Goal: Complete application form: Complete application form

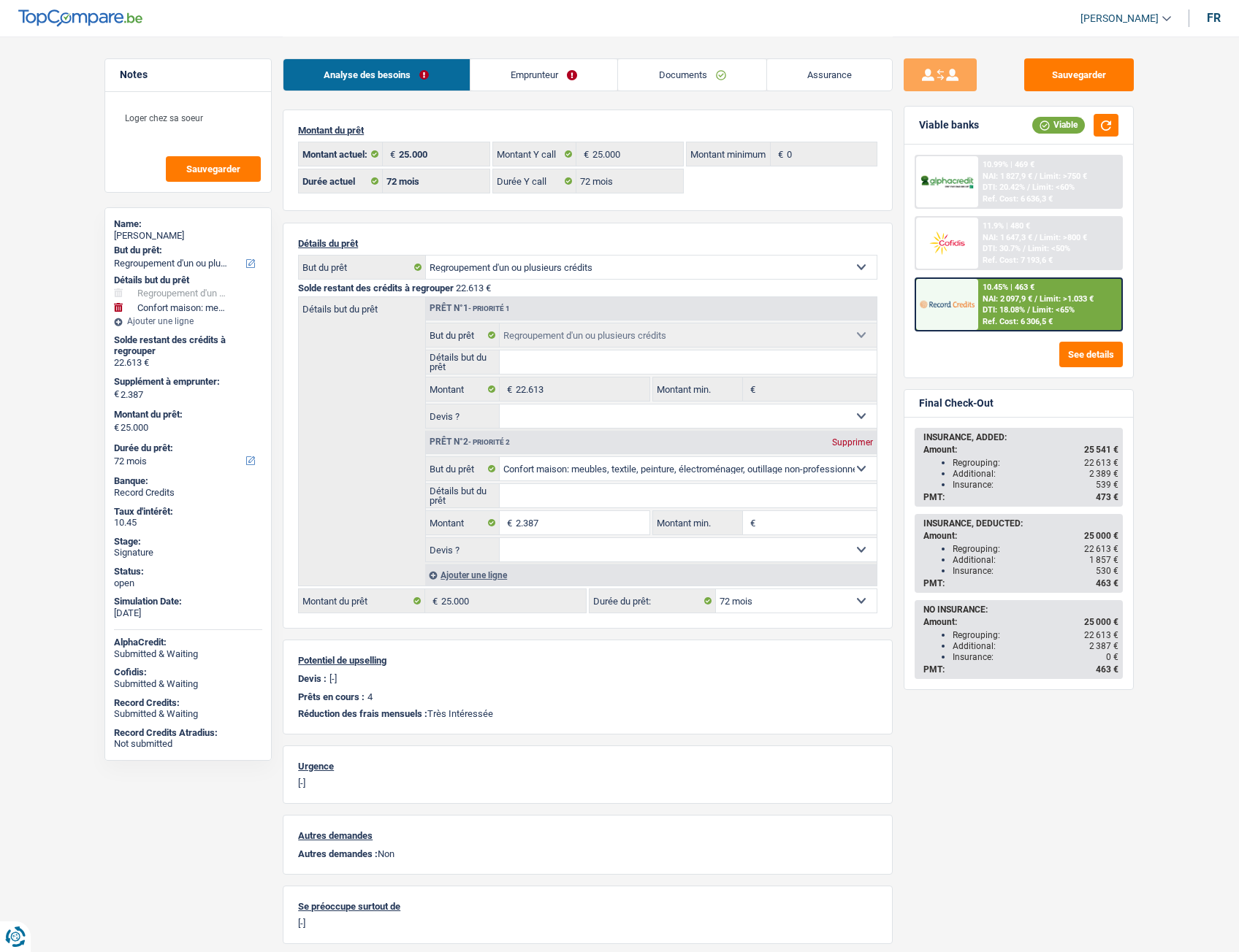
select select "refinancing"
select select "household"
select select "72"
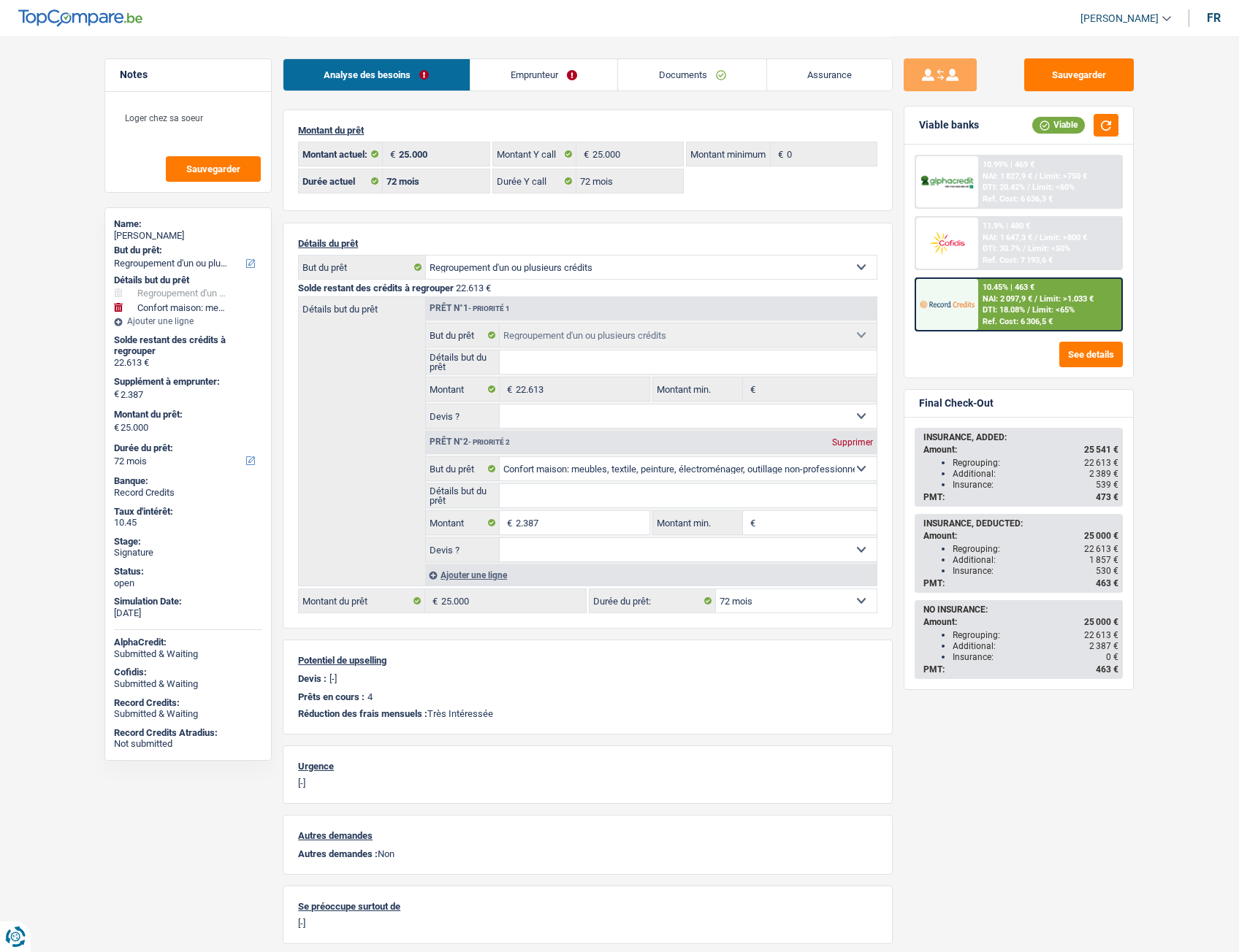
select select "72"
select select "refinancing"
select select "household"
select select "72"
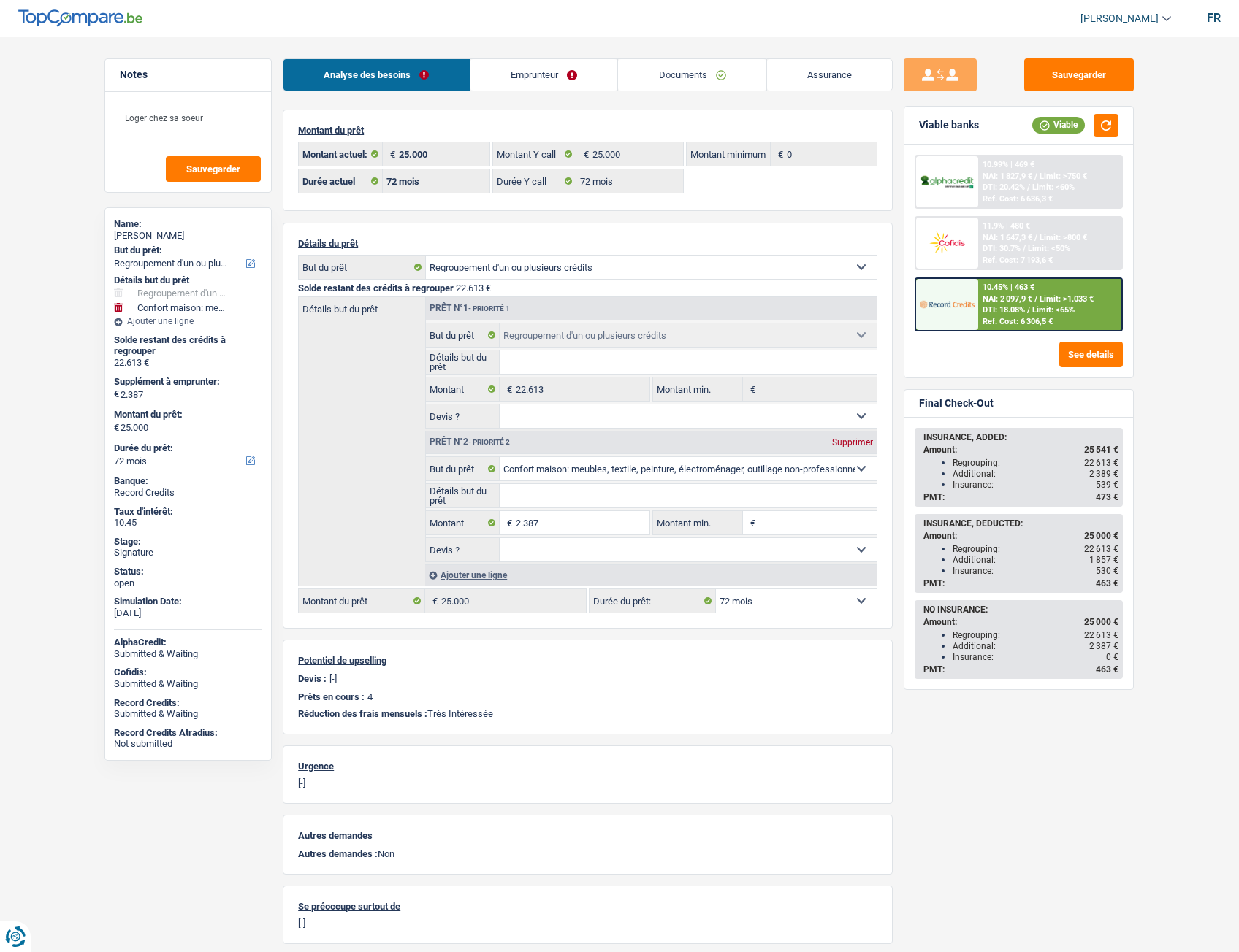
click at [531, 89] on link "Emprunteur" at bounding box center [544, 75] width 147 height 31
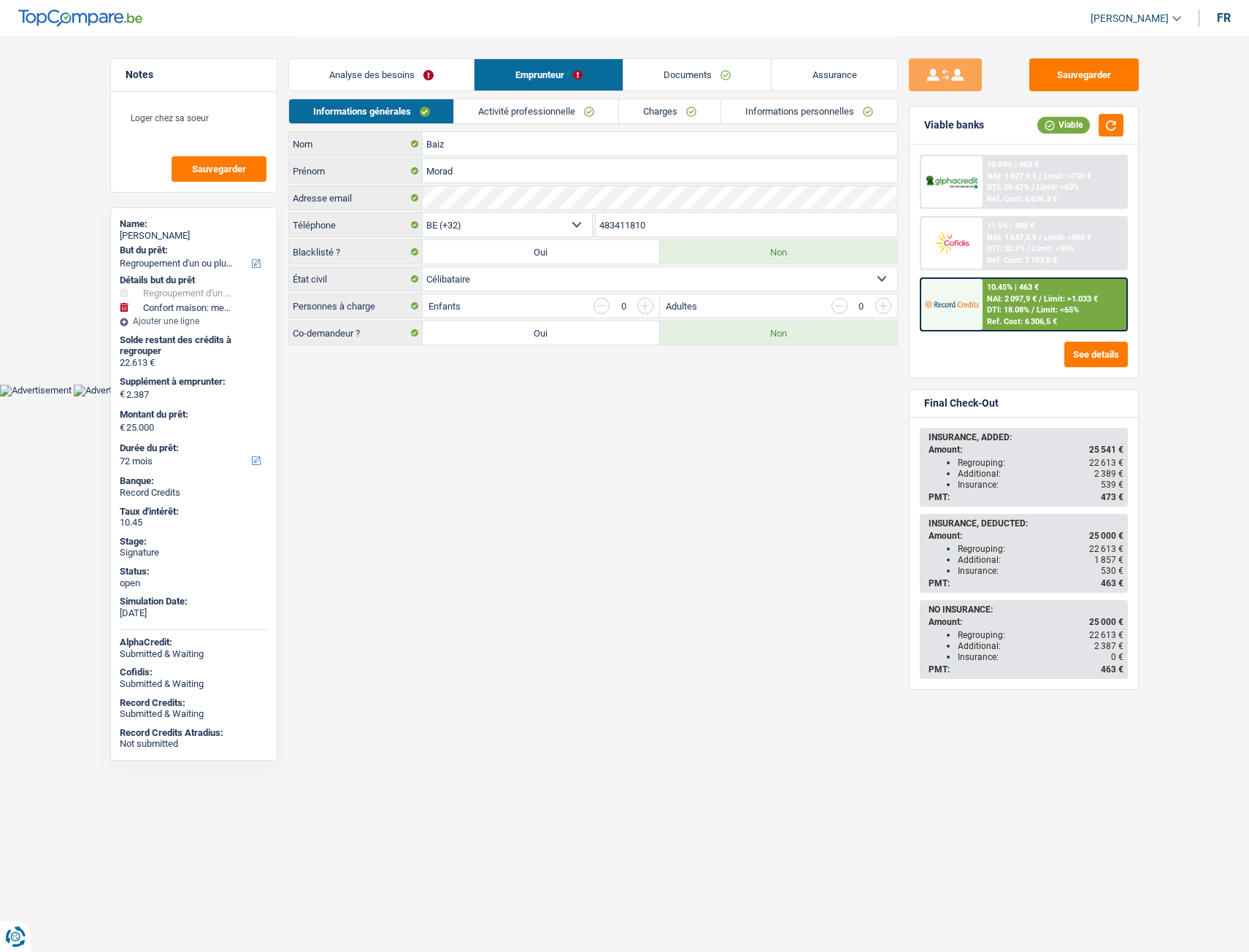
click at [508, 113] on link "Activité professionnelle" at bounding box center [536, 111] width 165 height 24
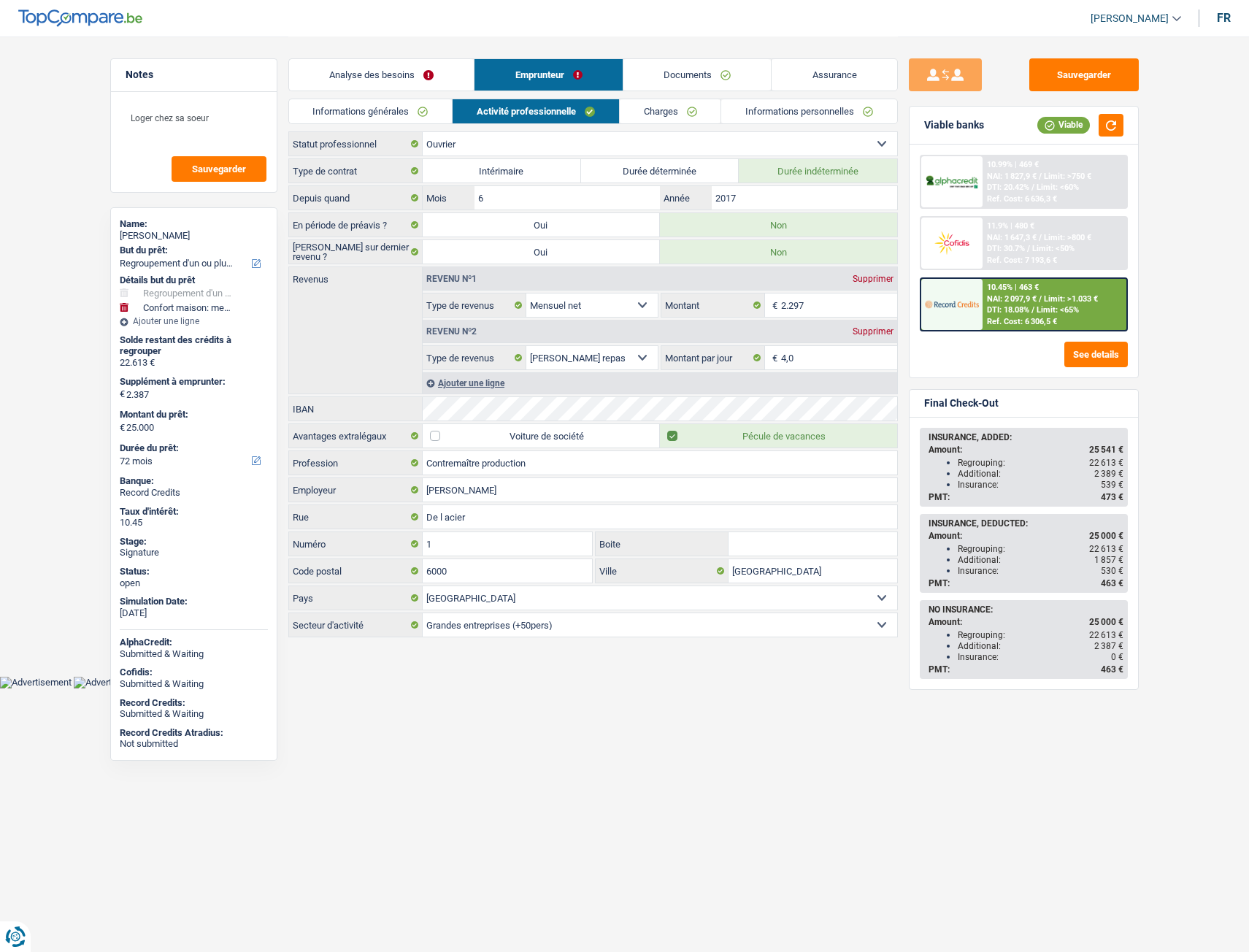
click at [711, 111] on link "Charges" at bounding box center [670, 111] width 101 height 24
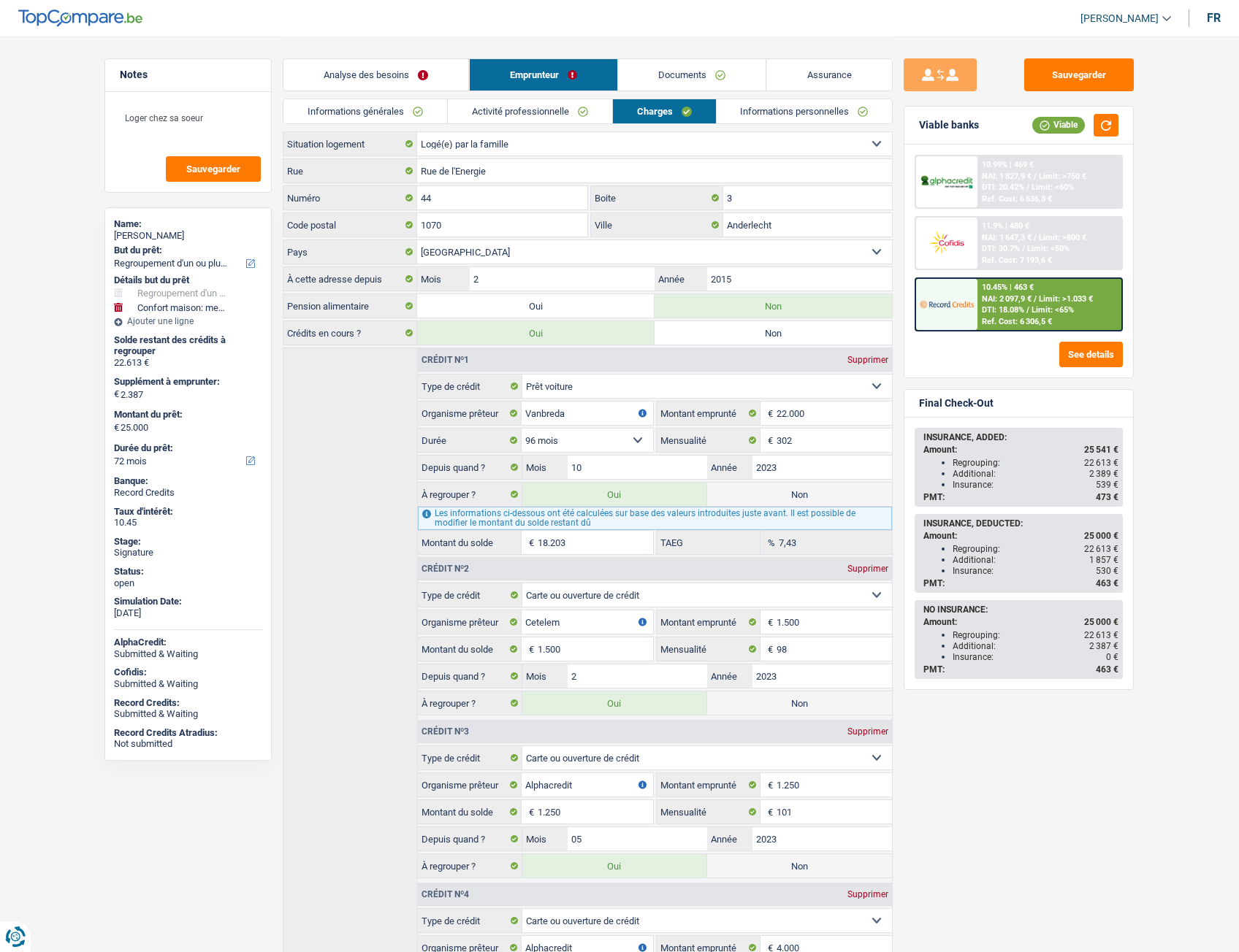
click at [758, 109] on link "Informations personnelles" at bounding box center [804, 111] width 176 height 24
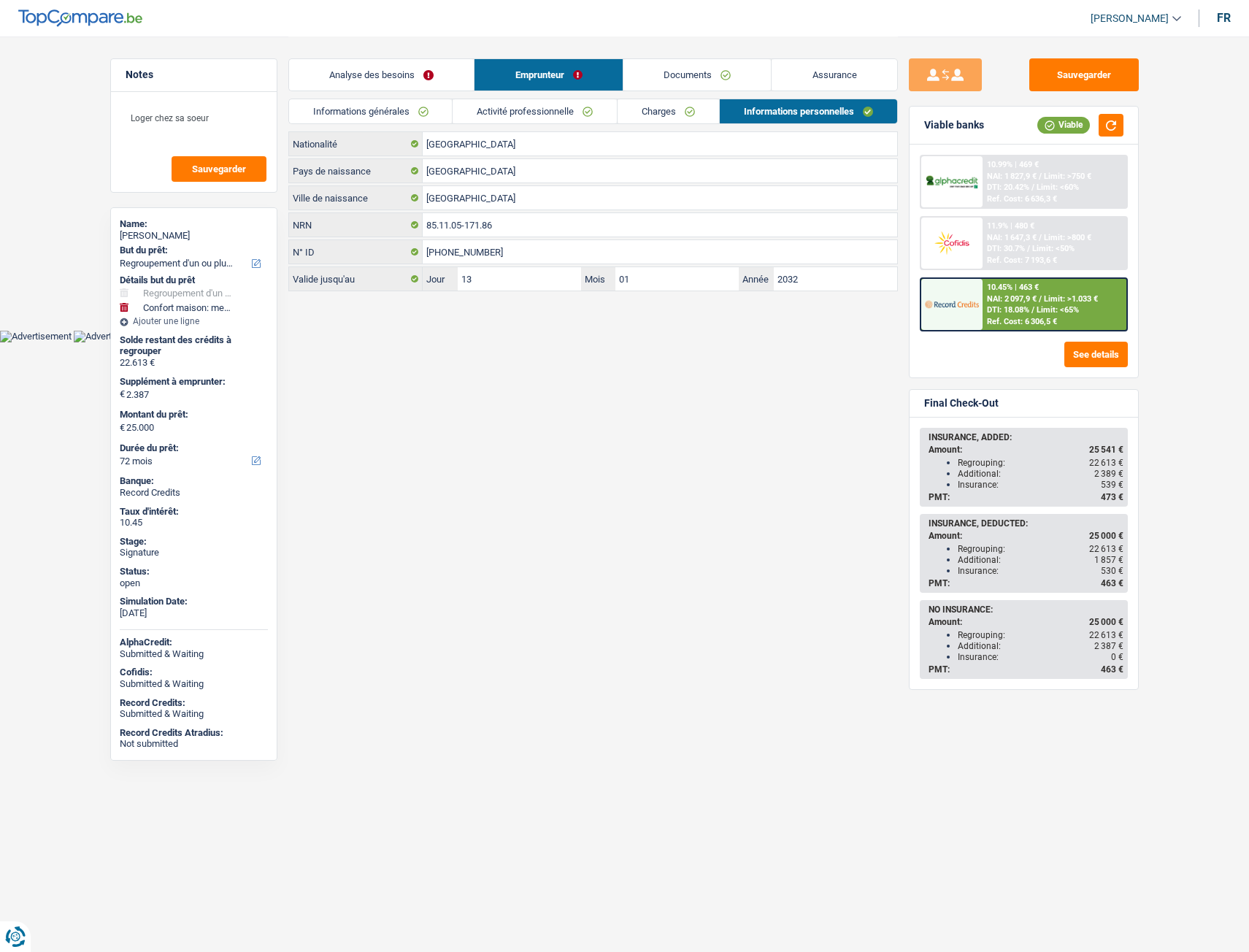
click at [596, 92] on div "Analyse des besoins Emprunteur Documents Assurance" at bounding box center [593, 67] width 610 height 62
click at [471, 97] on div "Analyse des besoins Emprunteur Documents Assurance" at bounding box center [593, 67] width 610 height 62
click at [413, 109] on link "Informations générales" at bounding box center [371, 111] width 164 height 24
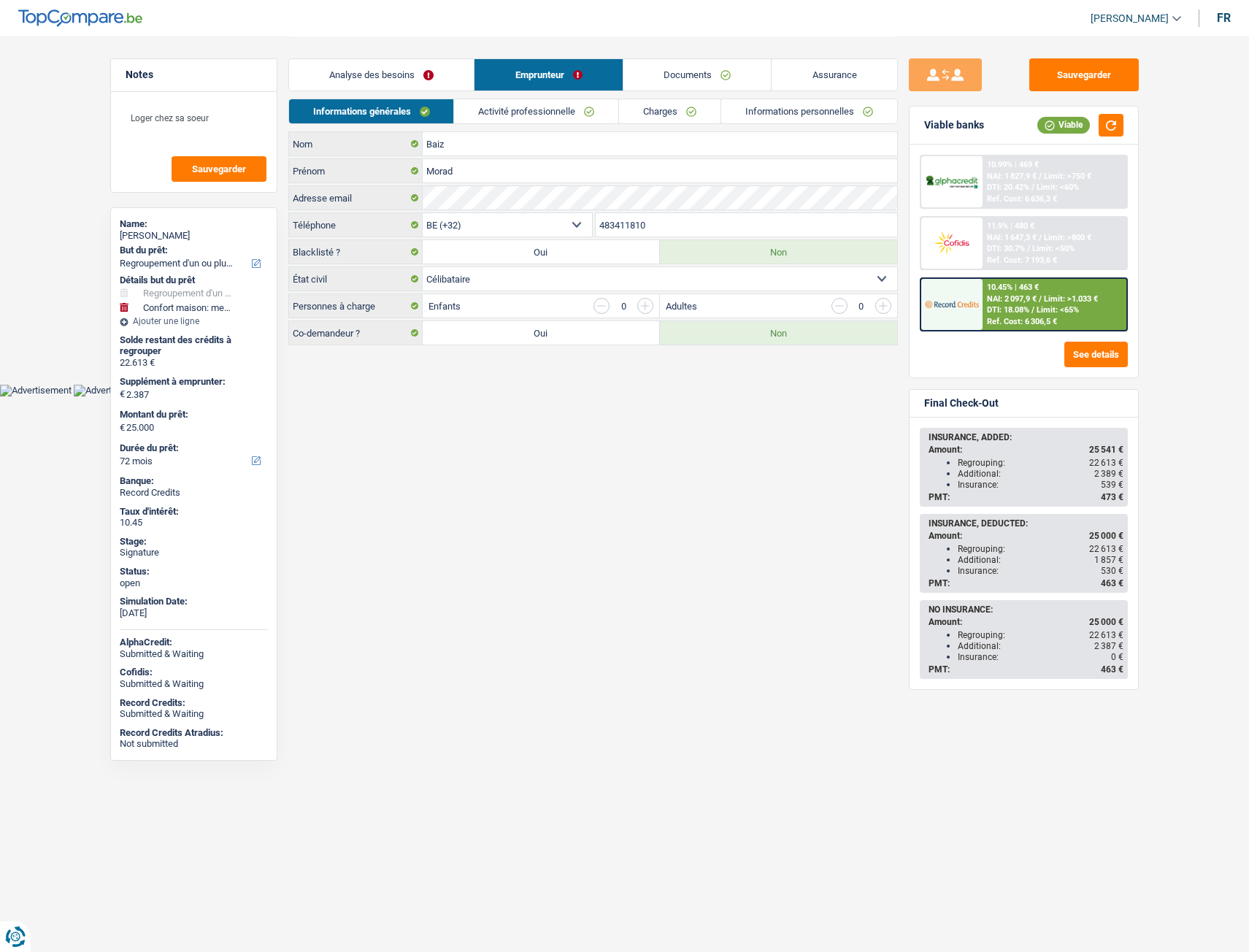
drag, startPoint x: 560, startPoint y: 124, endPoint x: 546, endPoint y: 112, distance: 18.4
click at [546, 112] on link "Activité professionnelle" at bounding box center [536, 111] width 165 height 24
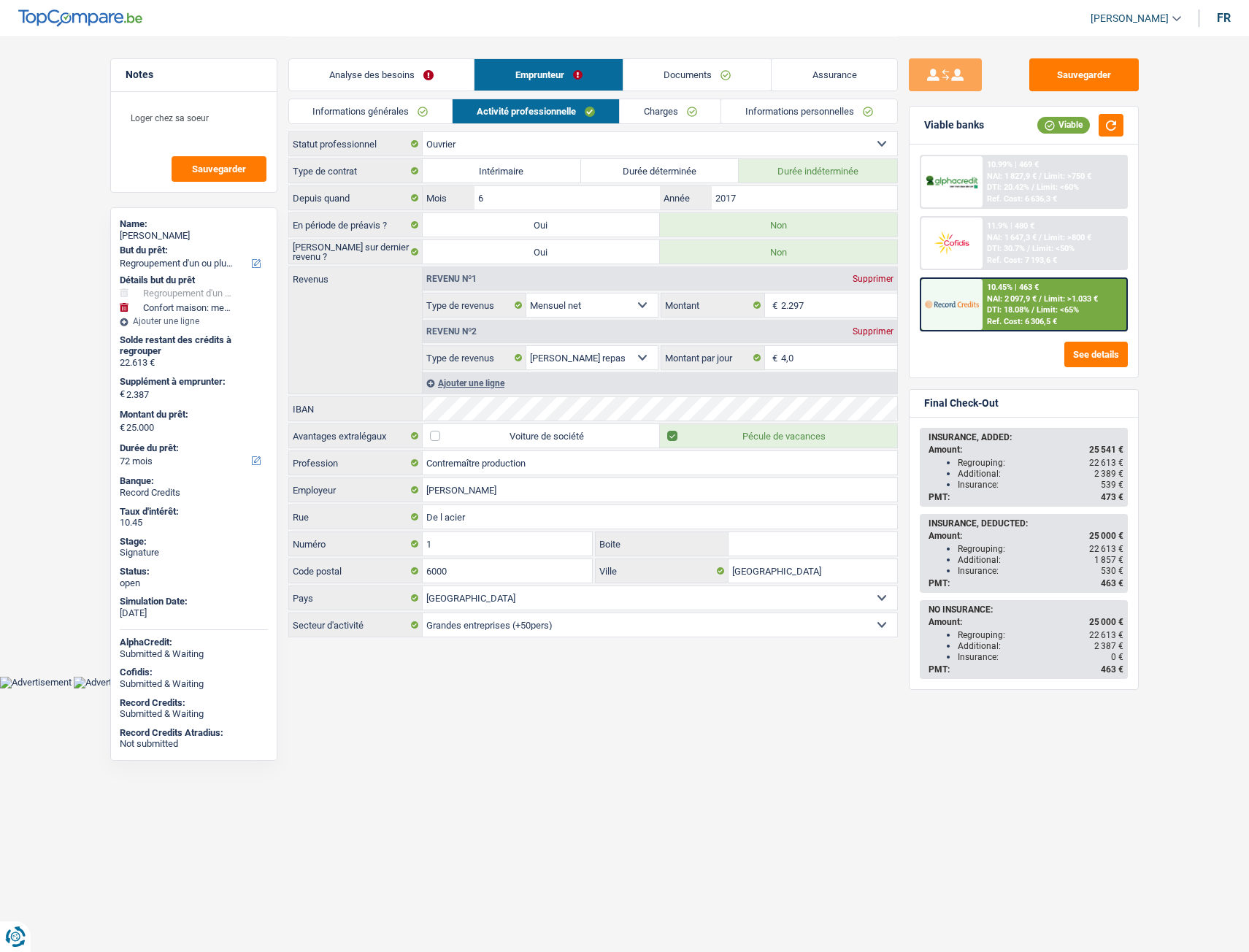
click at [651, 121] on link "Charges" at bounding box center [670, 111] width 101 height 24
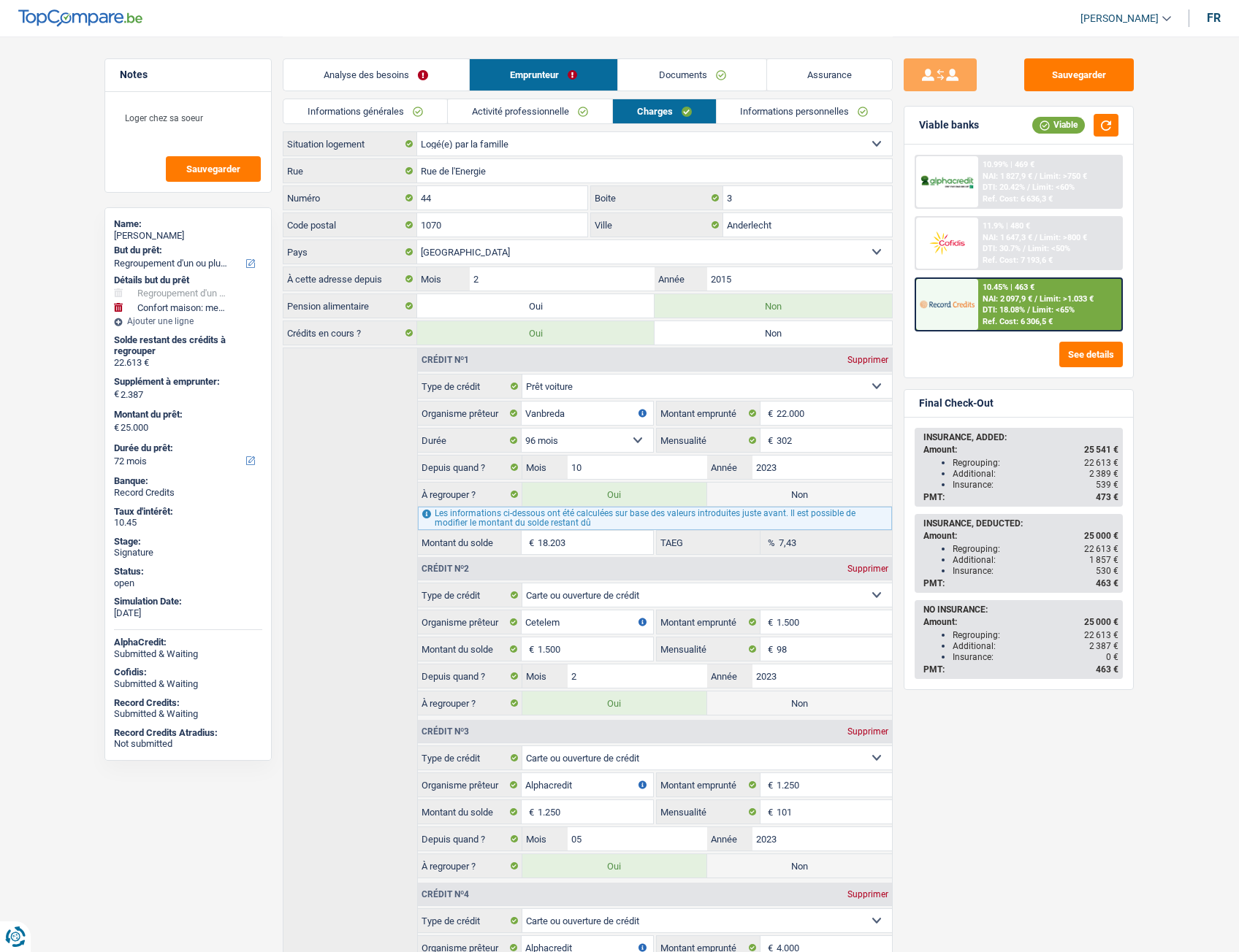
click at [550, 100] on link "Activité professionnelle" at bounding box center [529, 111] width 165 height 24
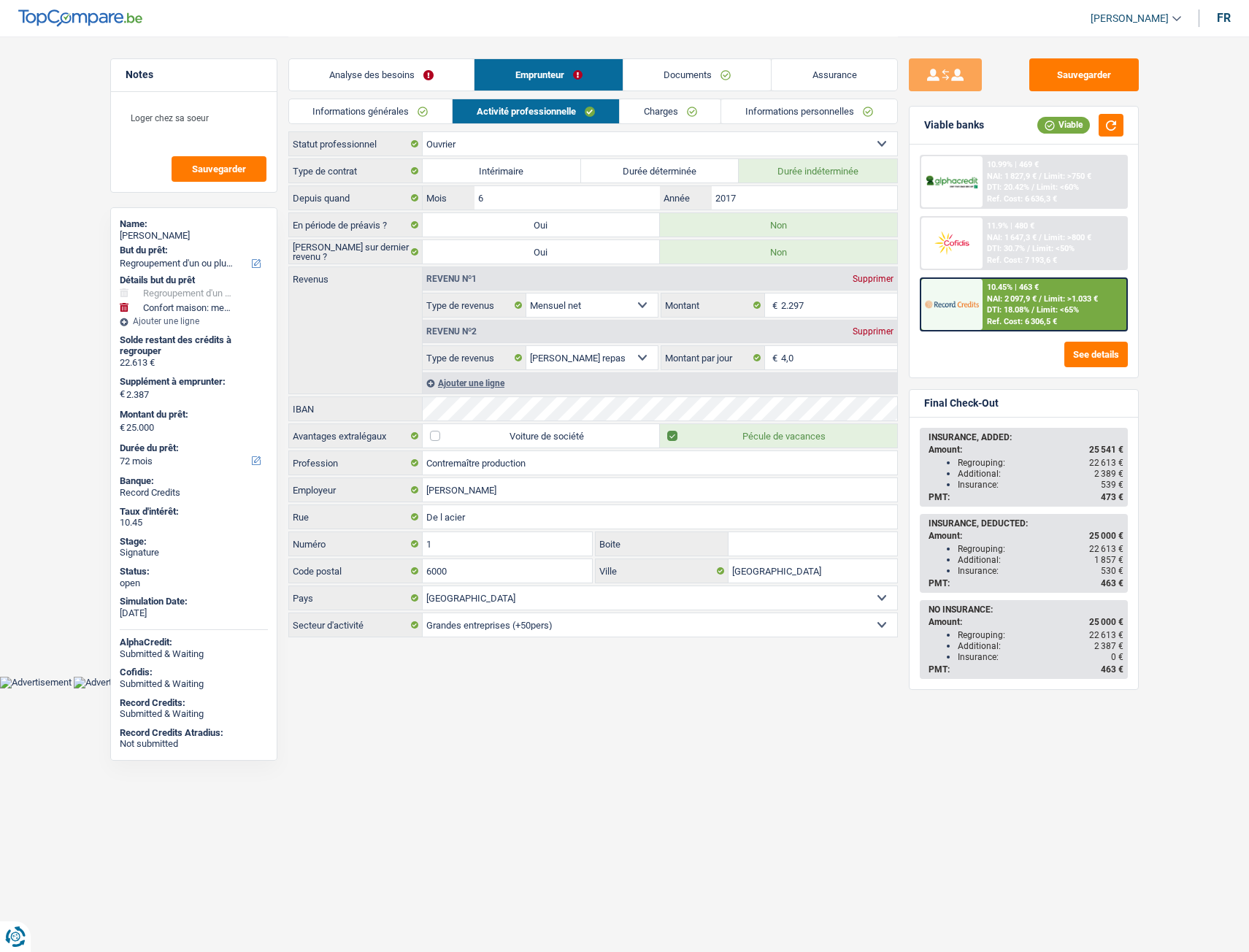
click at [686, 86] on link "Documents" at bounding box center [698, 75] width 148 height 31
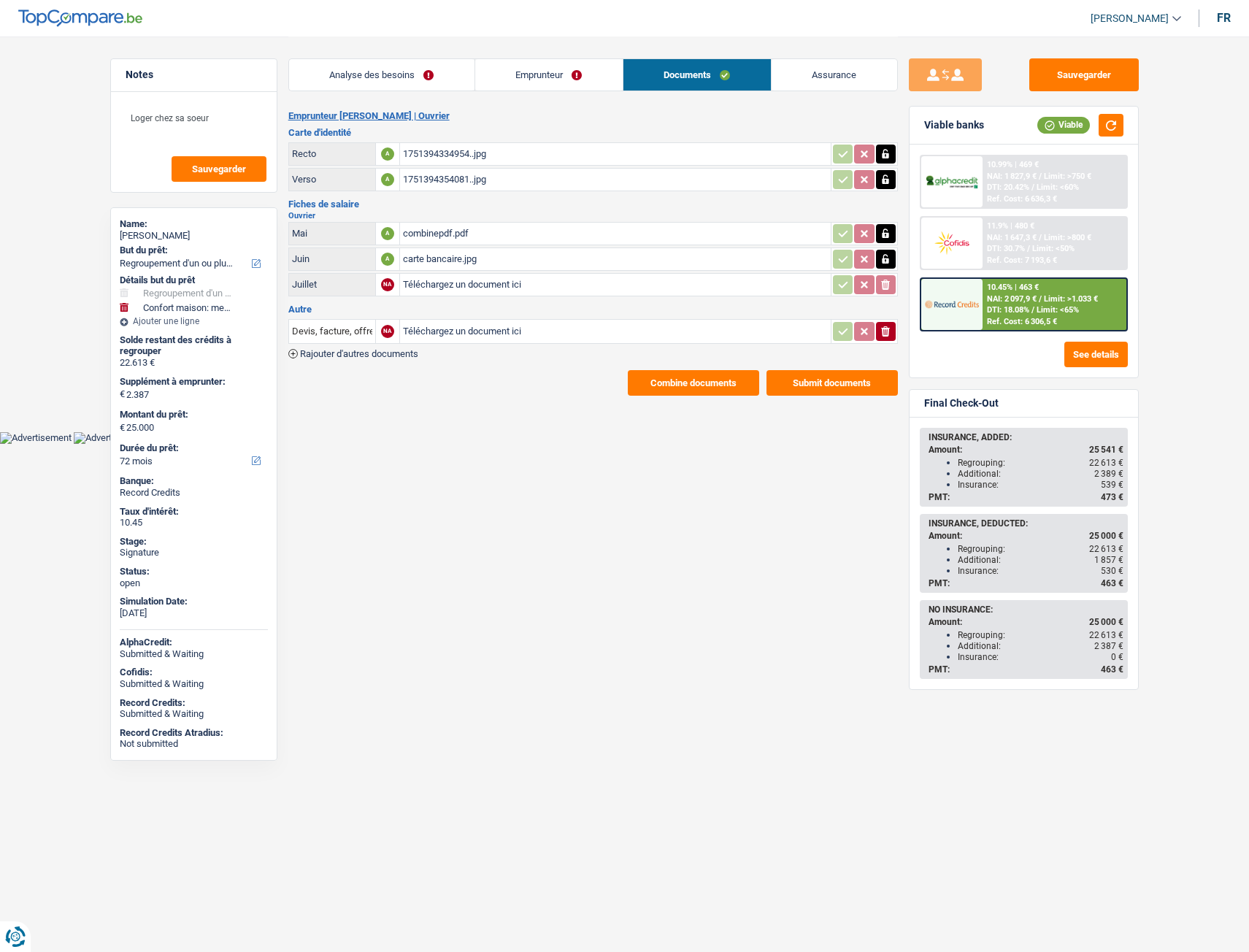
click at [587, 81] on link "Emprunteur" at bounding box center [549, 75] width 147 height 31
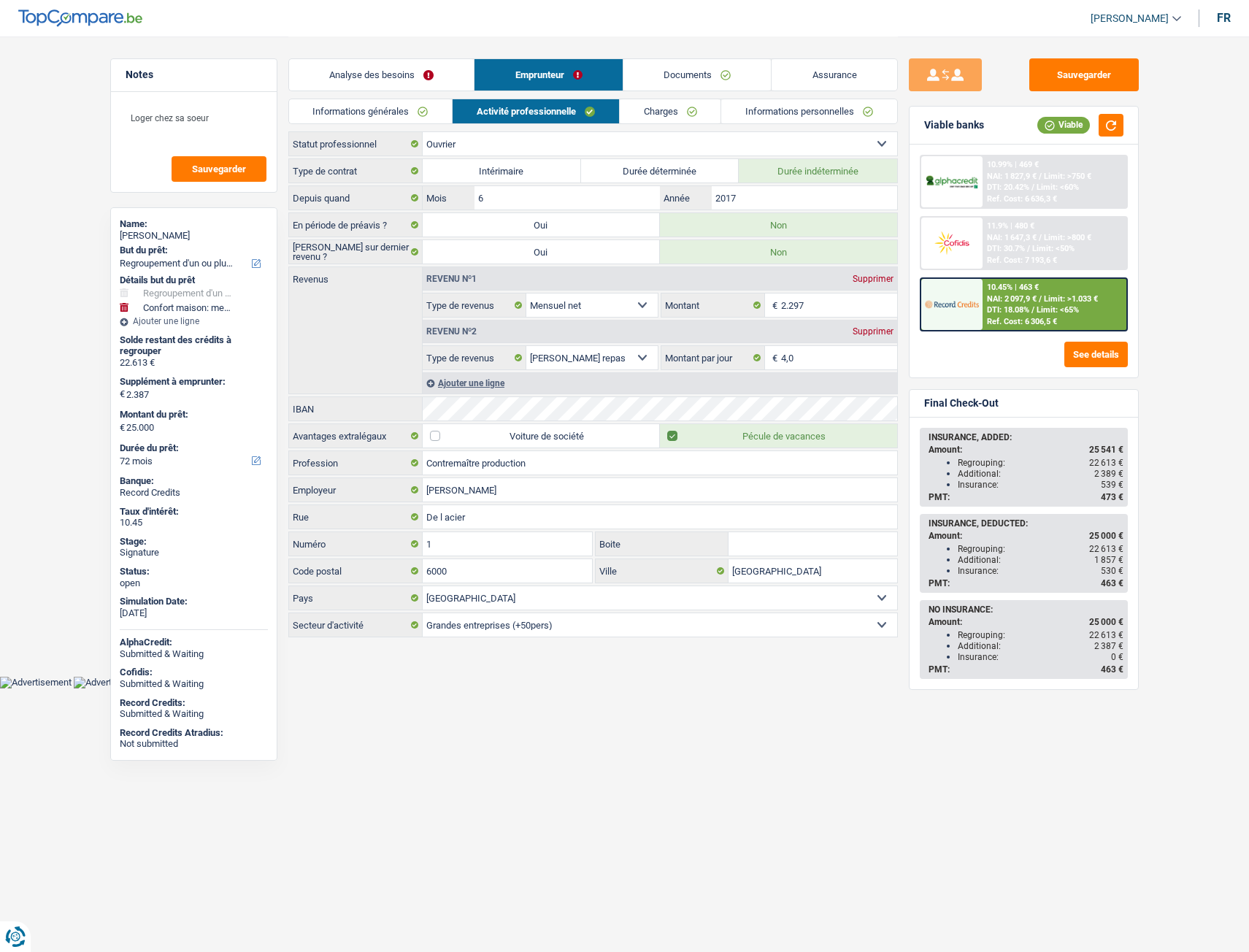
click at [422, 116] on link "Informations générales" at bounding box center [371, 111] width 164 height 24
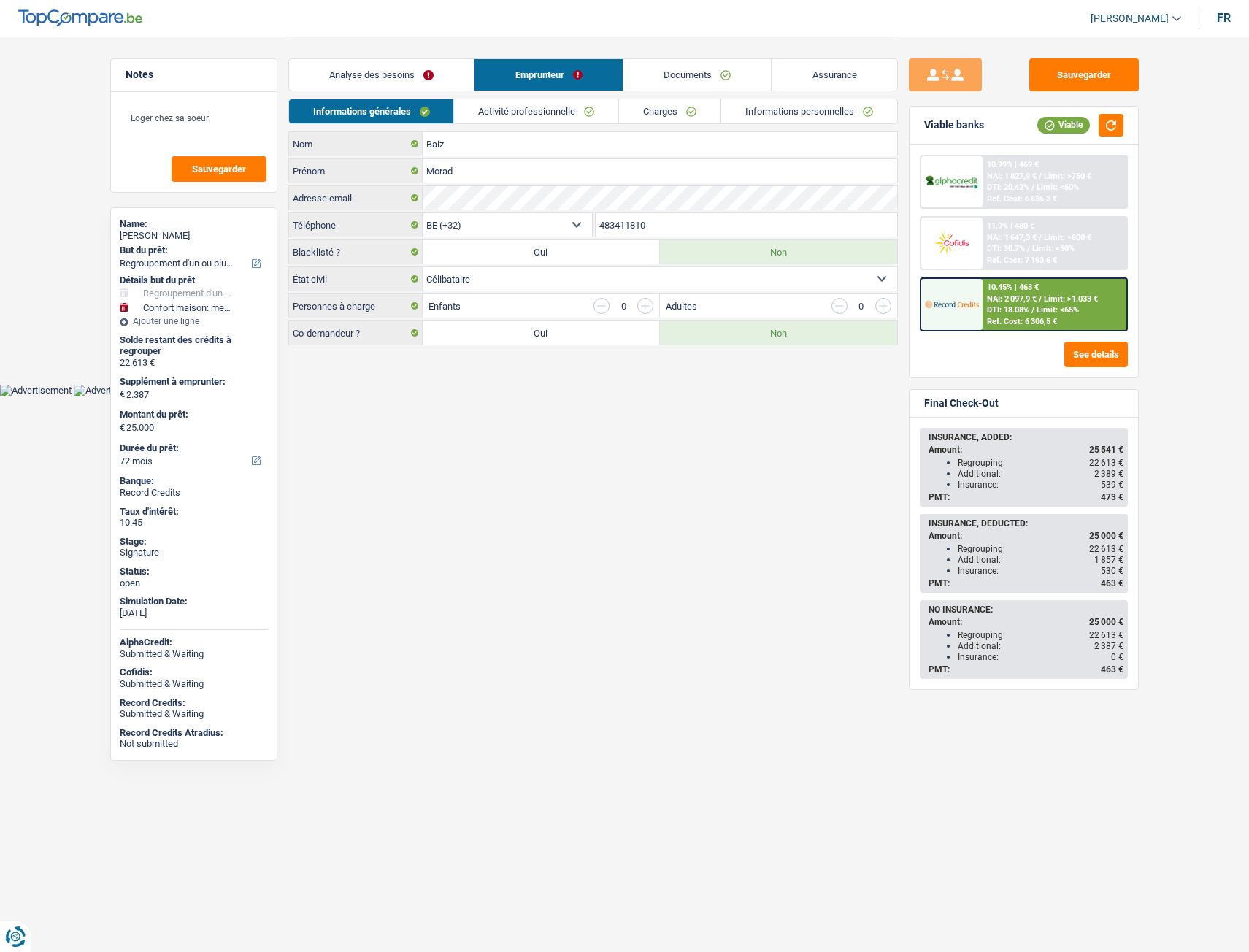
click at [502, 118] on link "Activité professionnelle" at bounding box center [536, 111] width 165 height 24
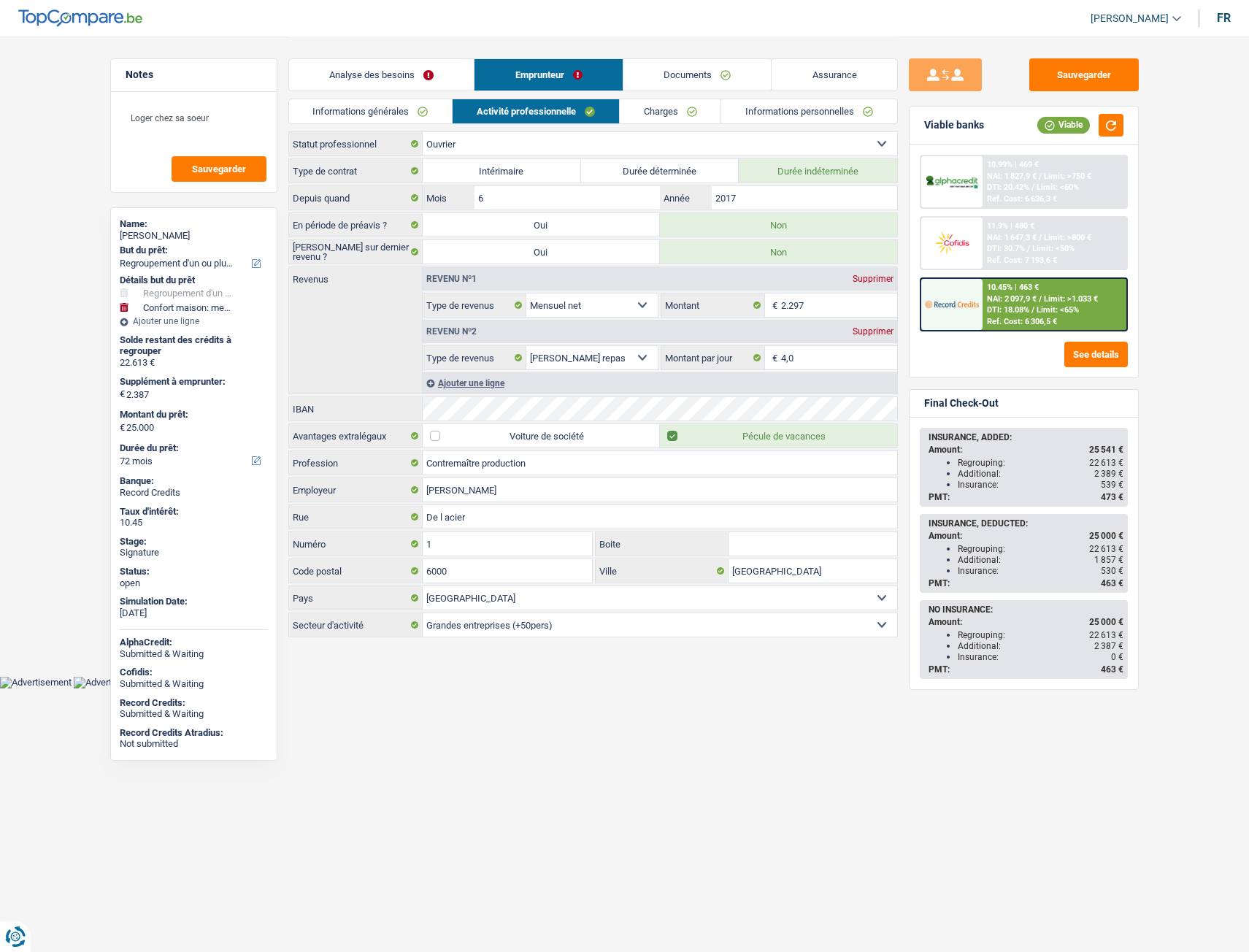
click at [408, 108] on link "Informations générales" at bounding box center [371, 111] width 164 height 24
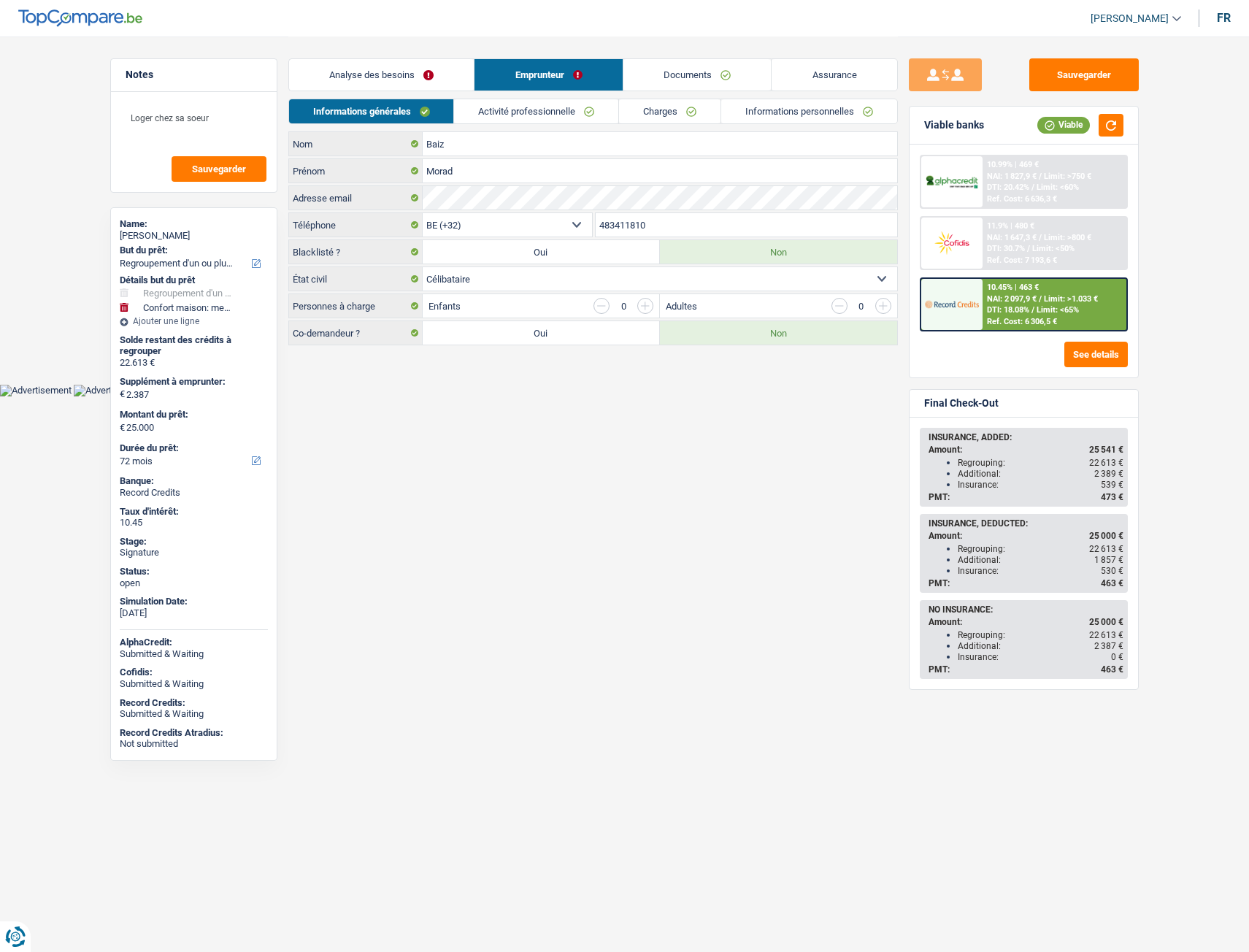
click at [426, 70] on link "Analyse des besoins" at bounding box center [382, 75] width 185 height 31
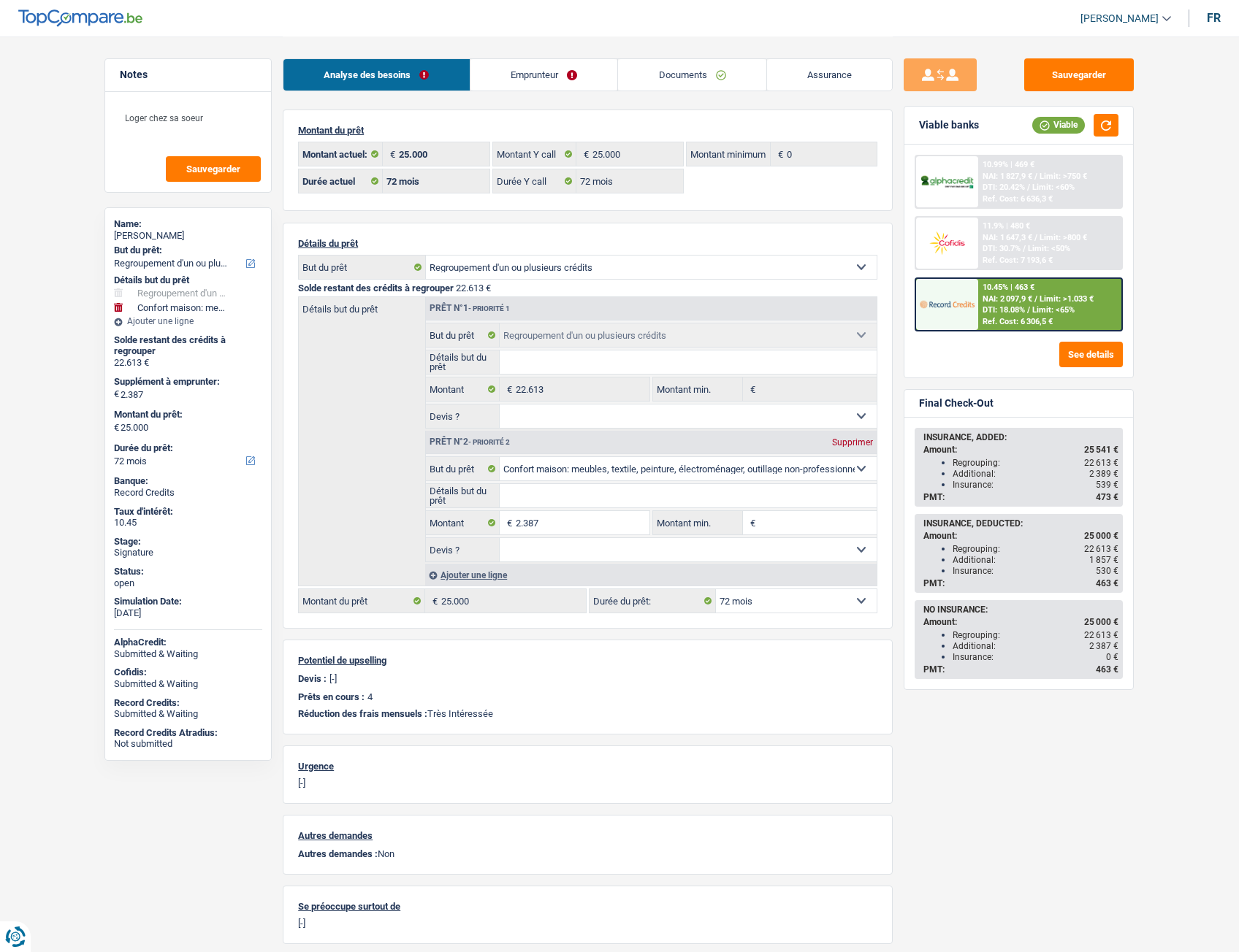
click at [561, 77] on link "Emprunteur" at bounding box center [544, 75] width 147 height 31
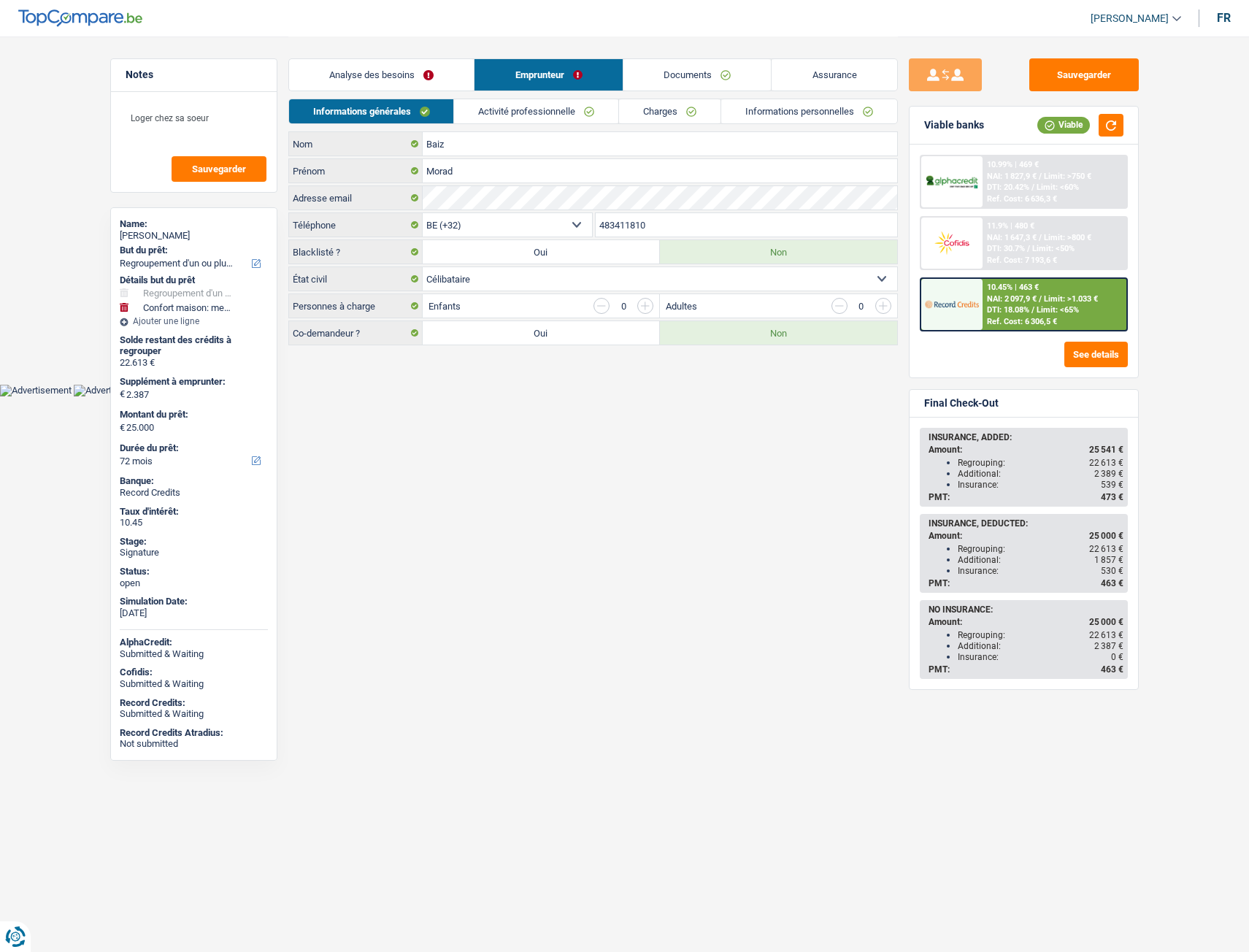
click at [526, 106] on link "Activité professionnelle" at bounding box center [536, 111] width 165 height 24
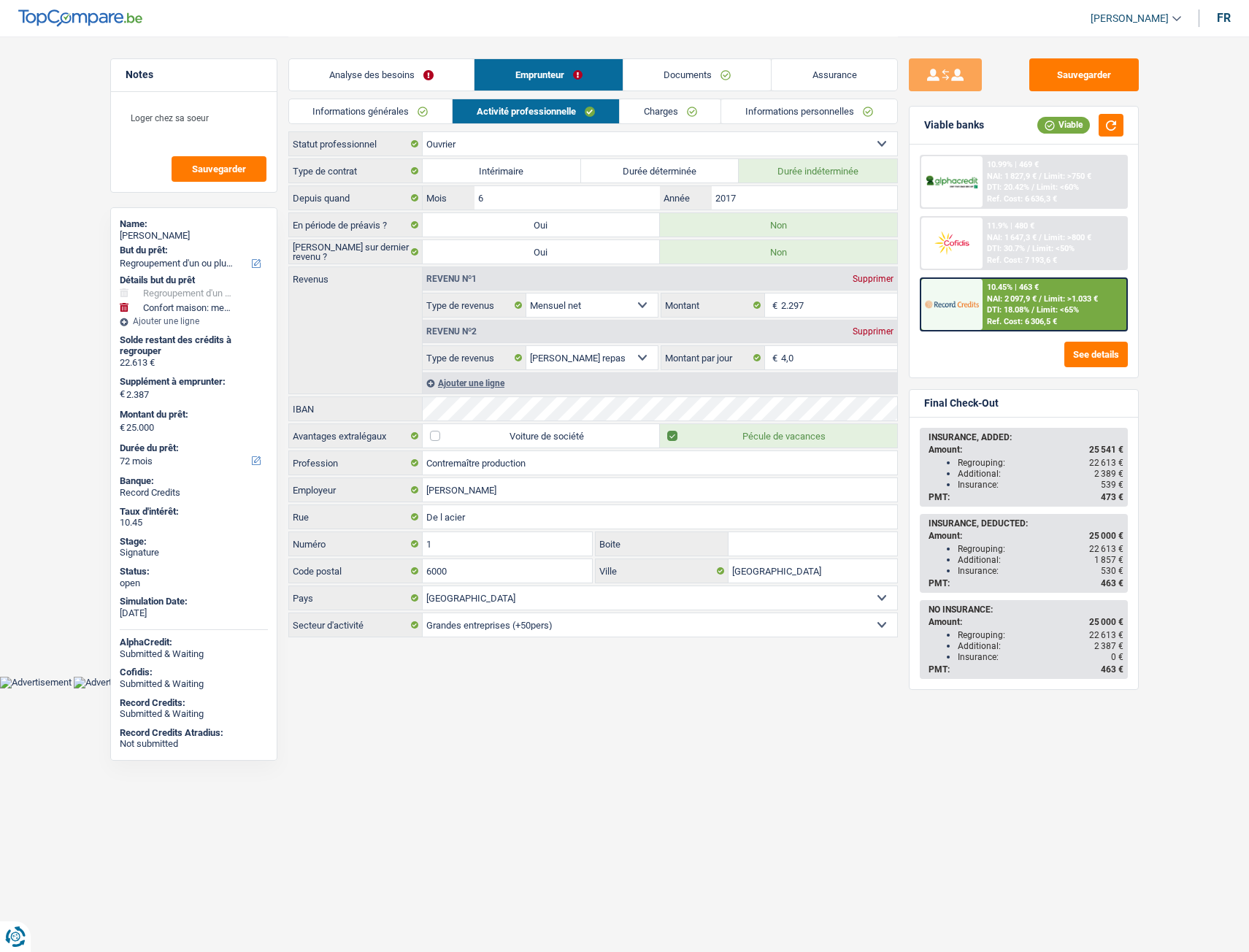
click at [649, 110] on link "Charges" at bounding box center [670, 111] width 101 height 24
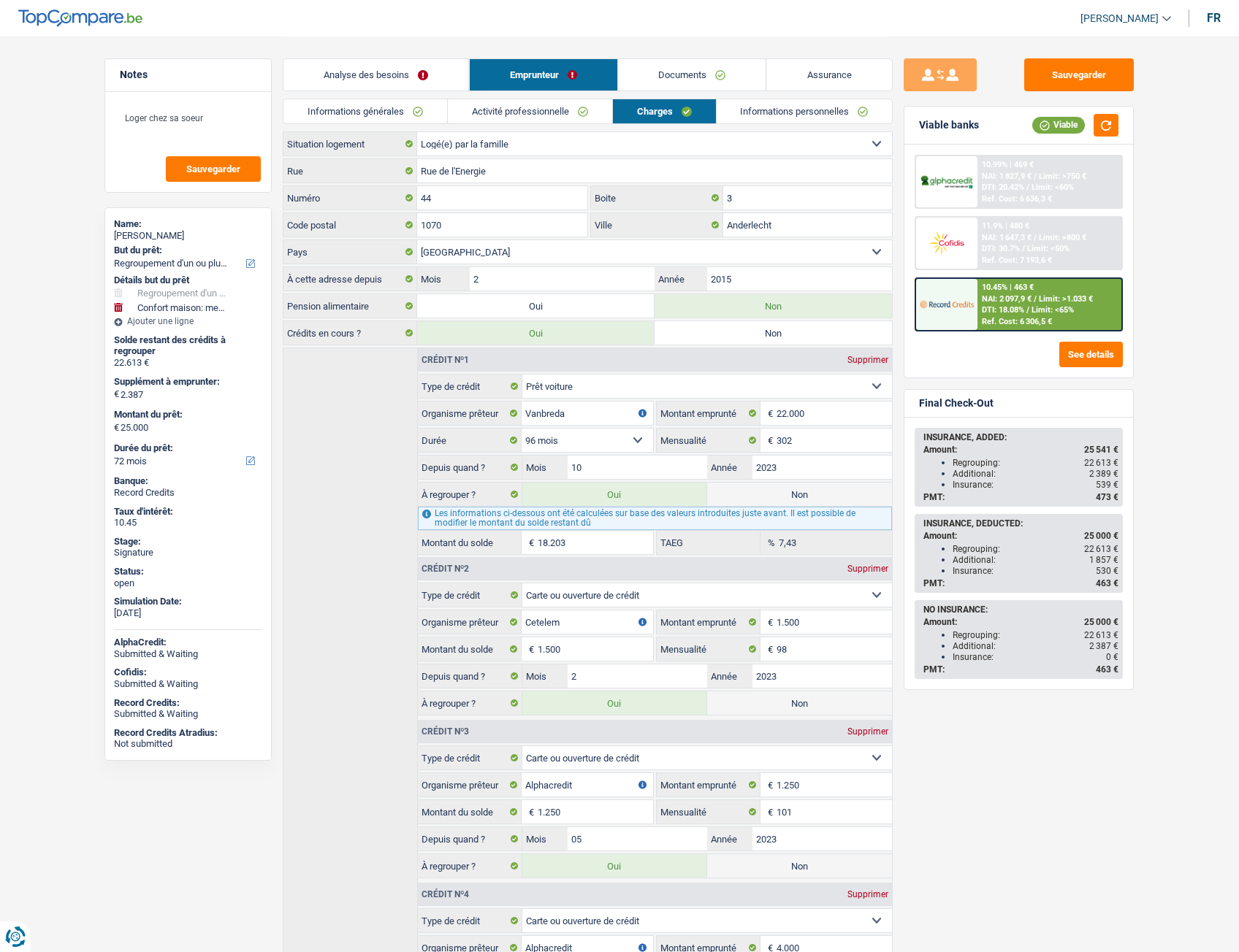
click at [820, 129] on div "Informations générales Activité professionnelle Charges Informations personnell…" at bounding box center [588, 115] width 610 height 33
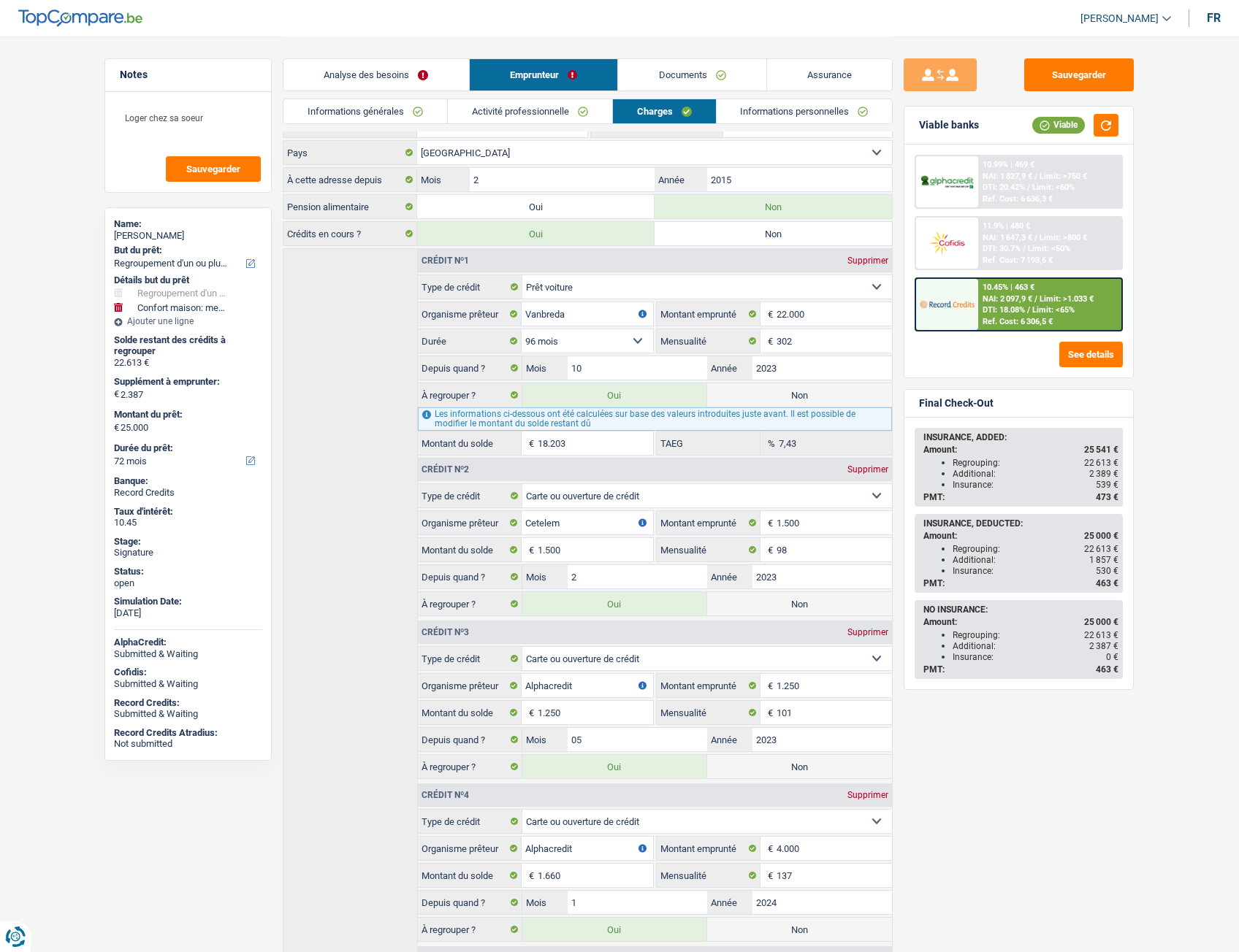
scroll to position [166, 0]
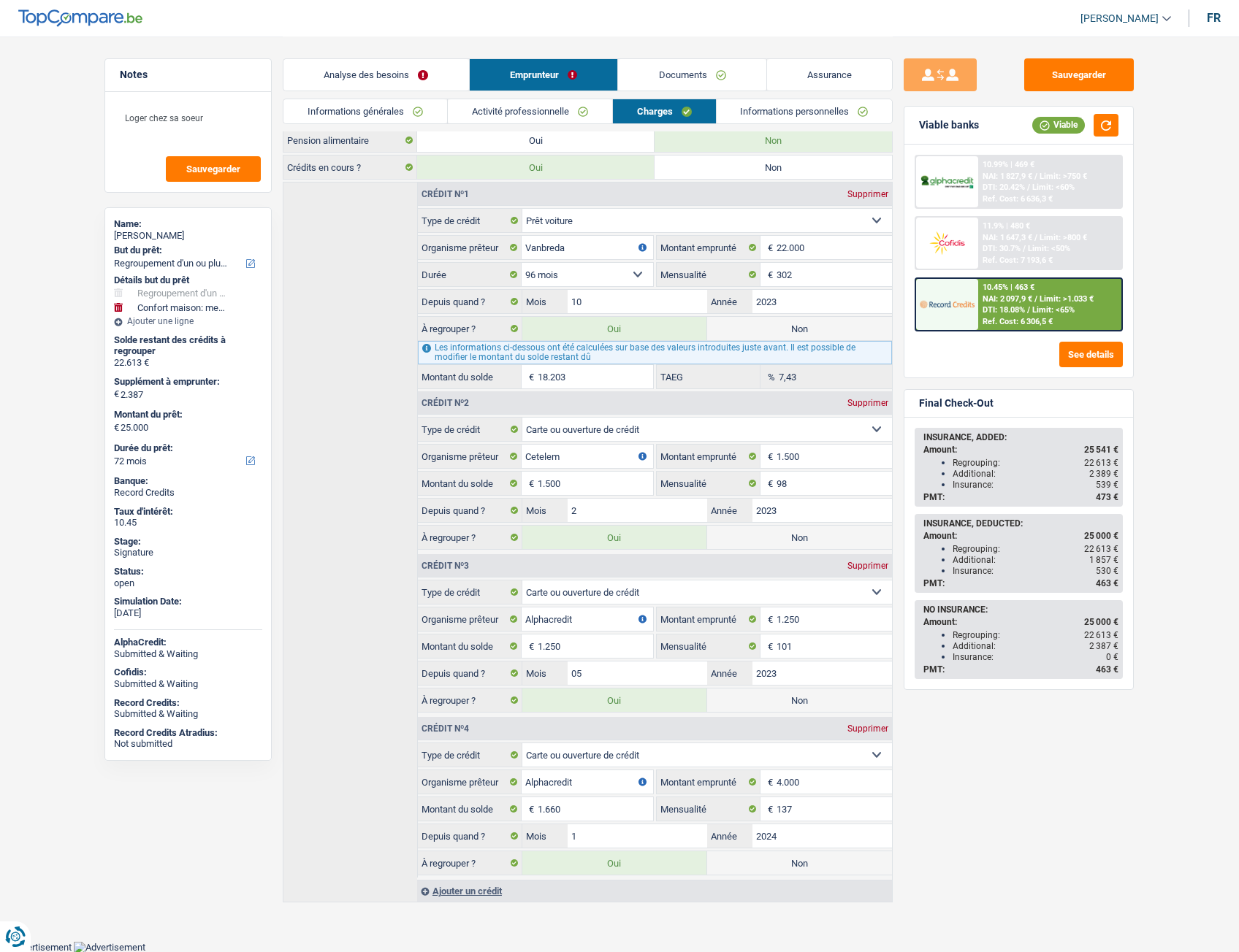
click at [640, 248] on button "button" at bounding box center [641, 247] width 9 height 9
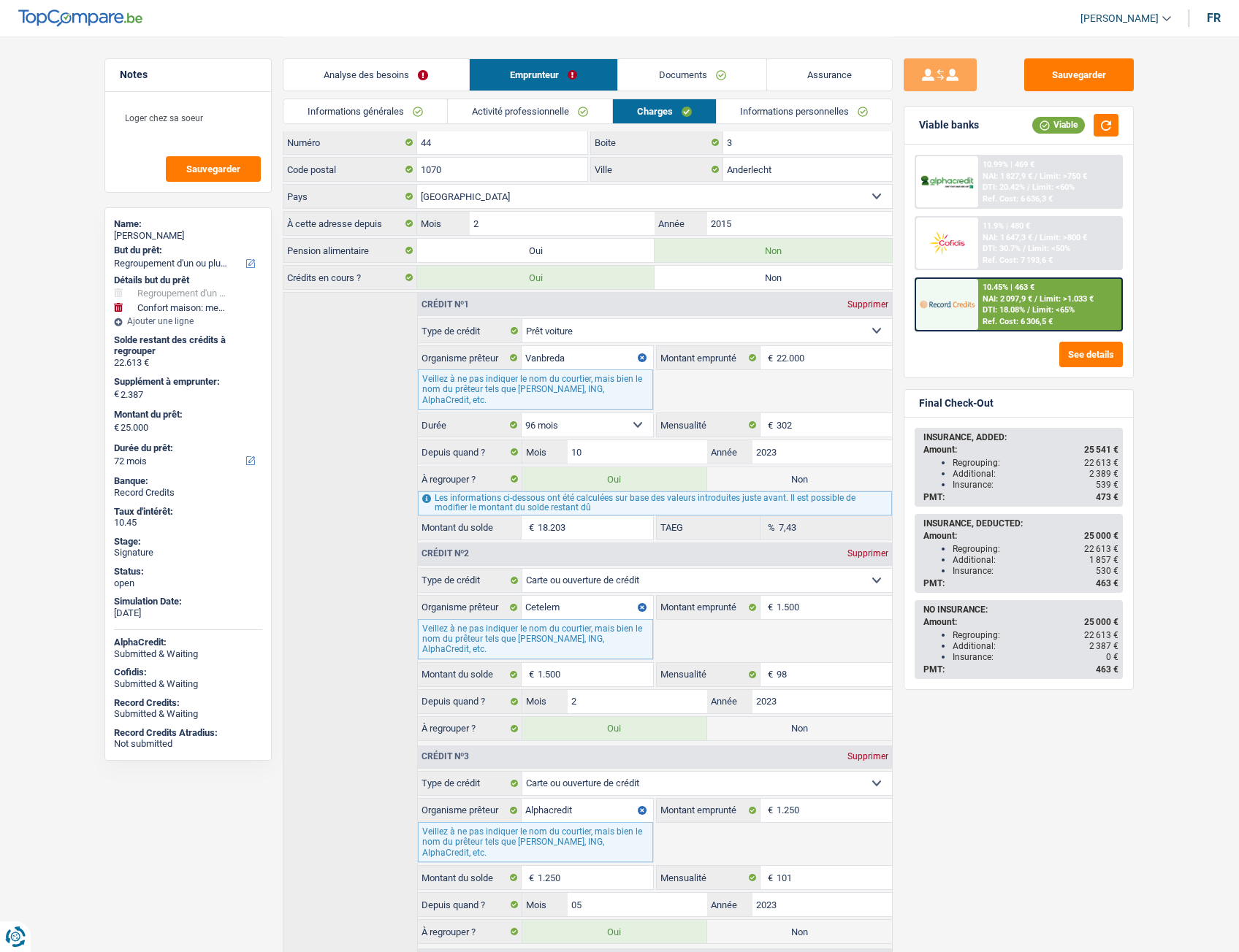
scroll to position [0, 0]
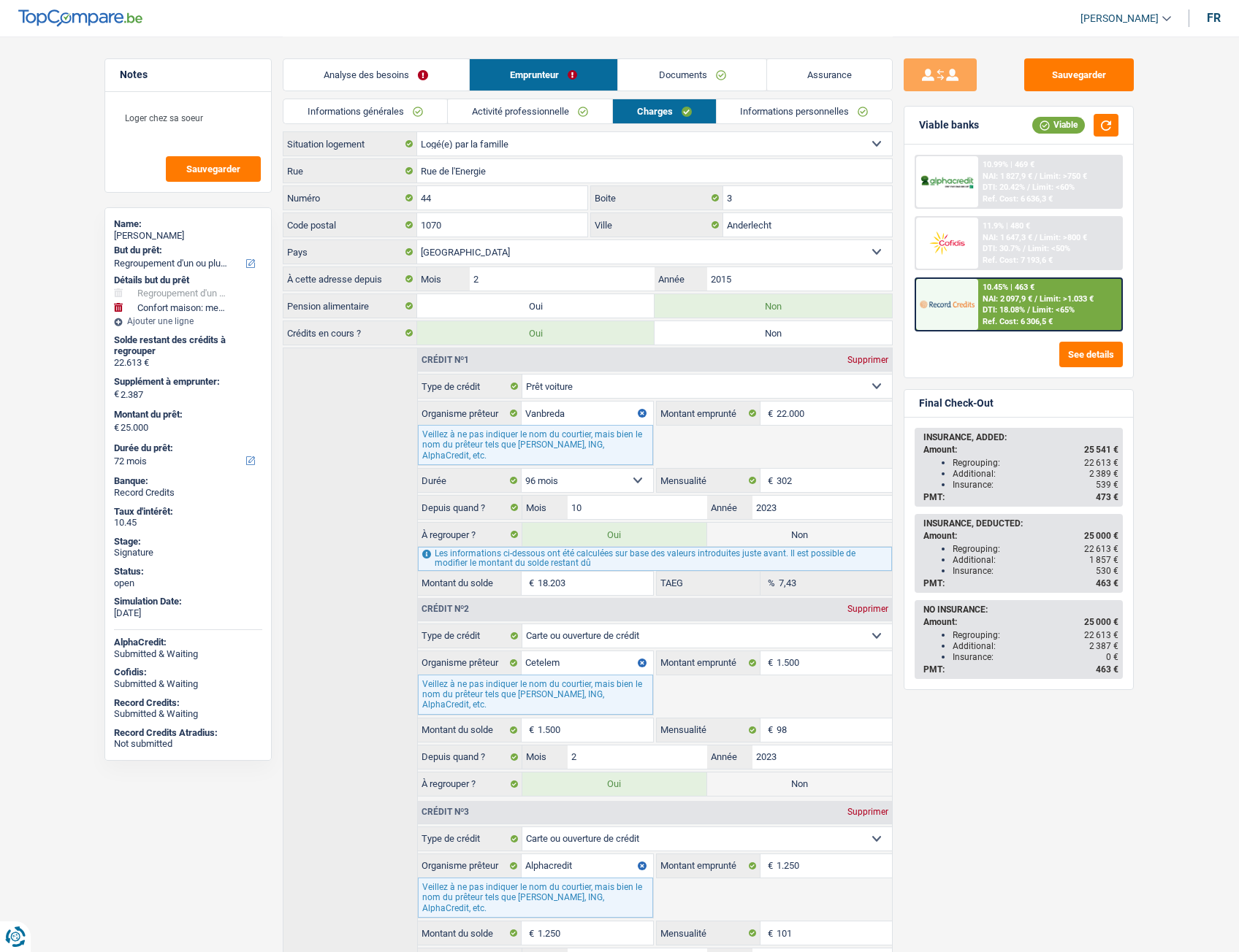
click at [639, 70] on link "Documents" at bounding box center [692, 75] width 148 height 31
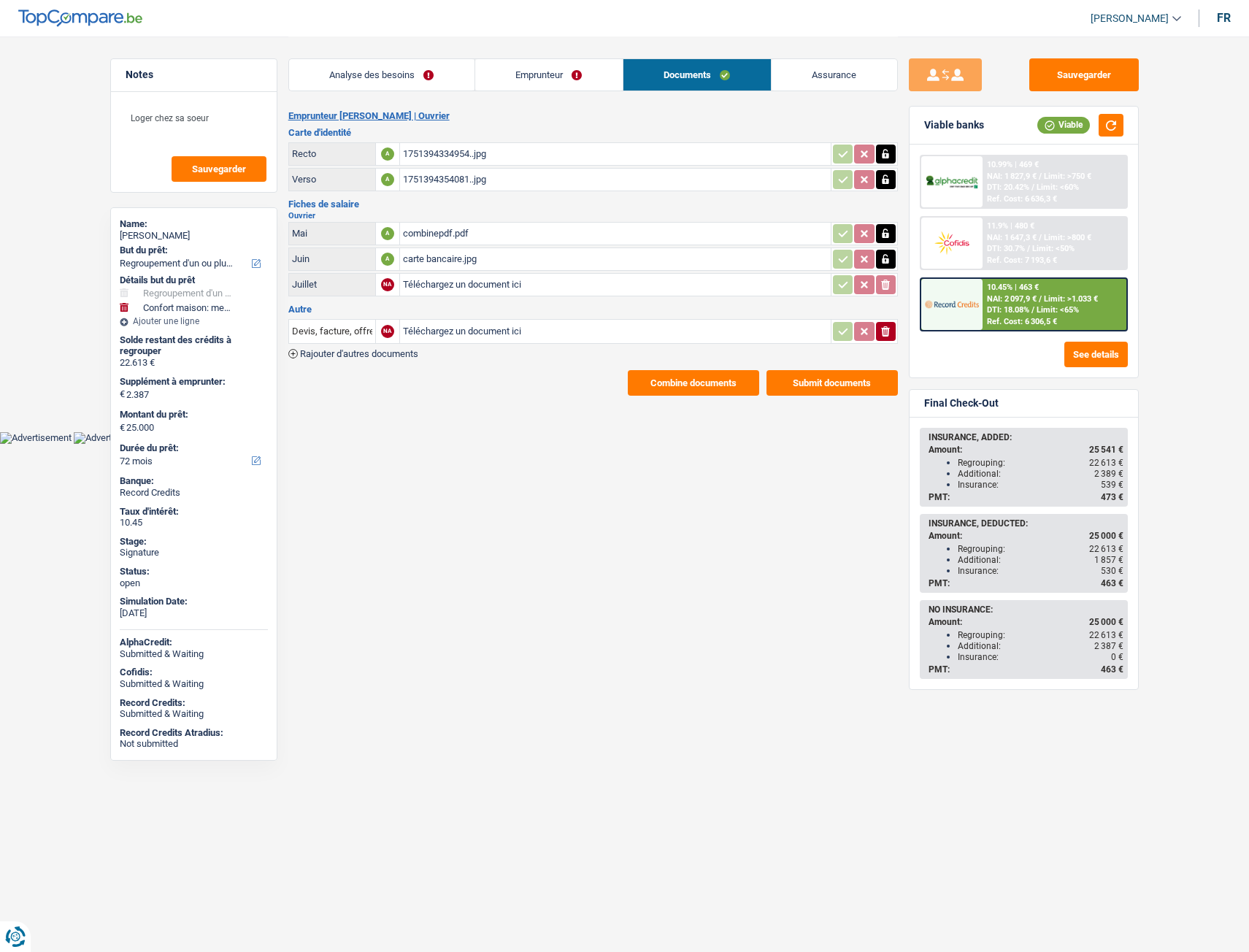
click at [537, 71] on link "Emprunteur" at bounding box center [549, 75] width 147 height 31
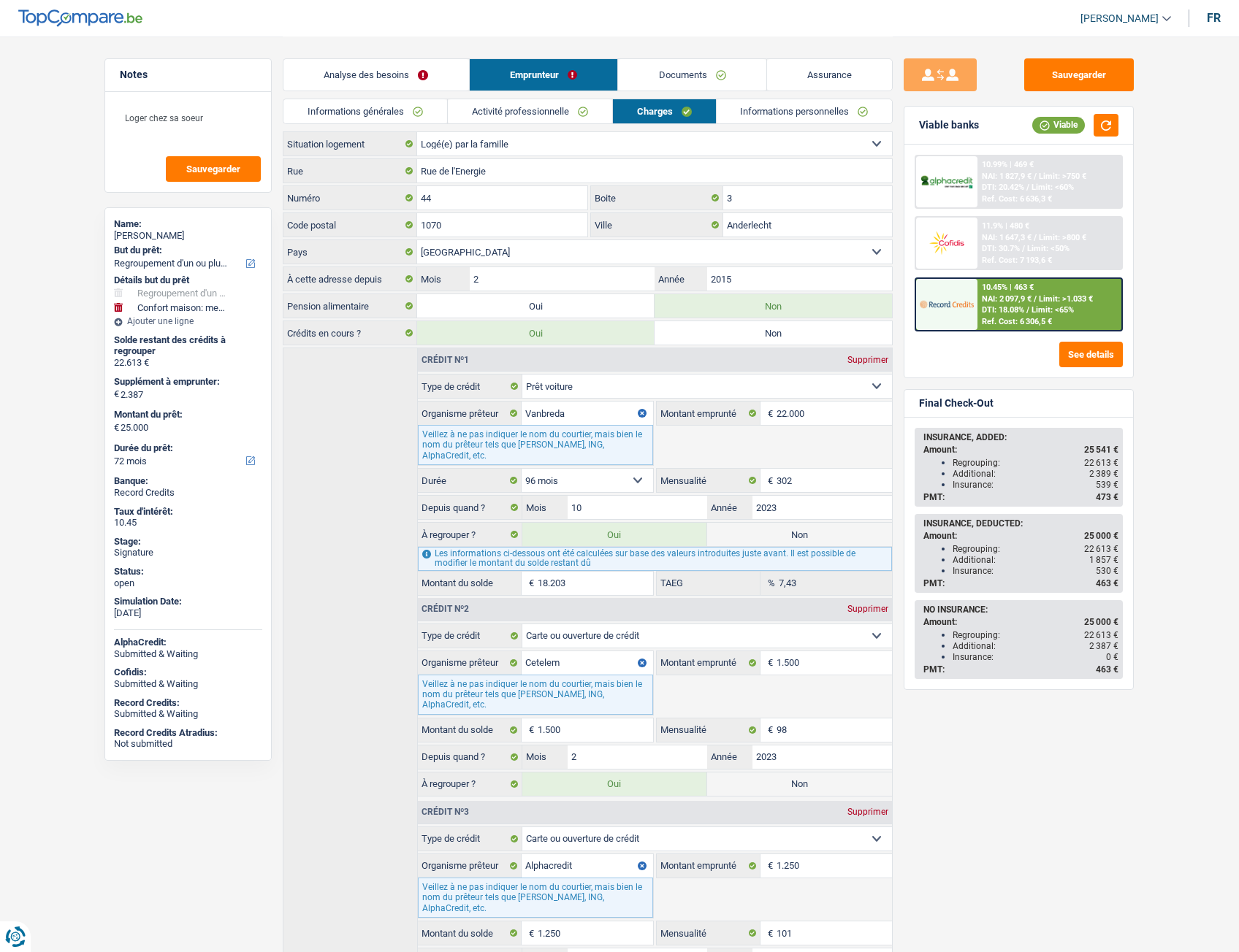
click at [380, 64] on link "Analyse des besoins" at bounding box center [376, 75] width 185 height 31
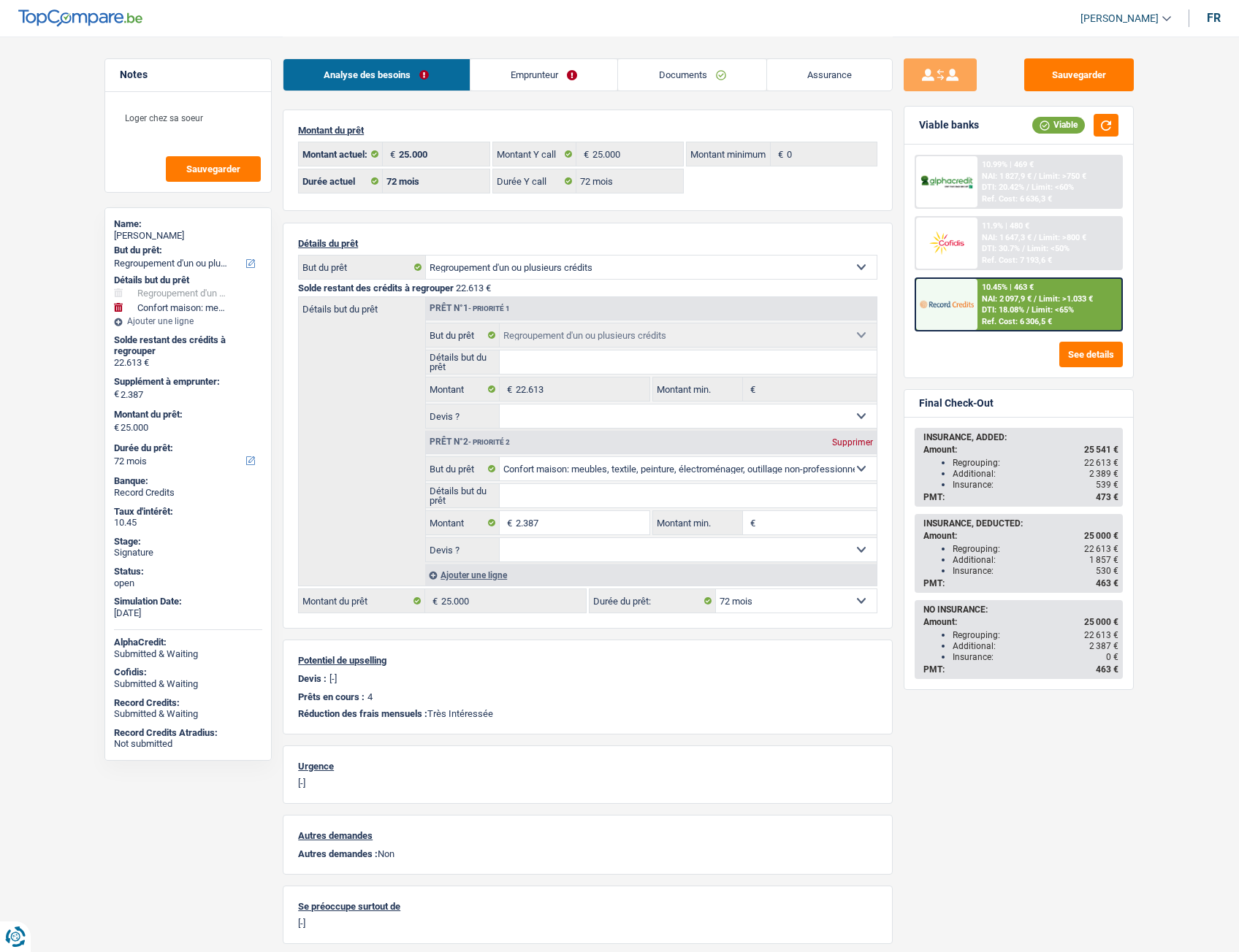
click at [557, 90] on link "Emprunteur" at bounding box center [544, 75] width 147 height 31
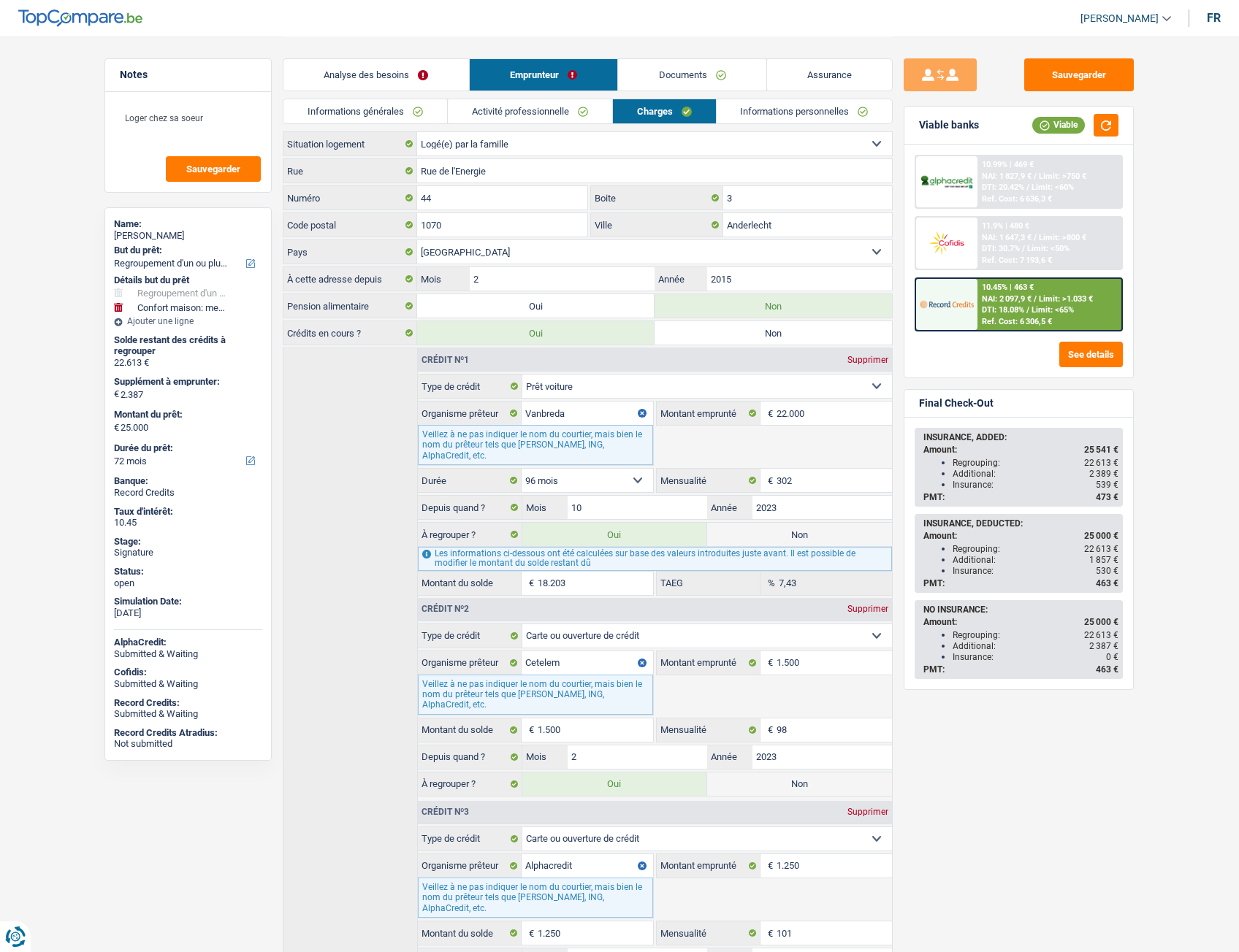
click at [744, 124] on li "Informations personnelles" at bounding box center [804, 111] width 177 height 25
click at [741, 112] on link "Informations personnelles" at bounding box center [804, 111] width 176 height 24
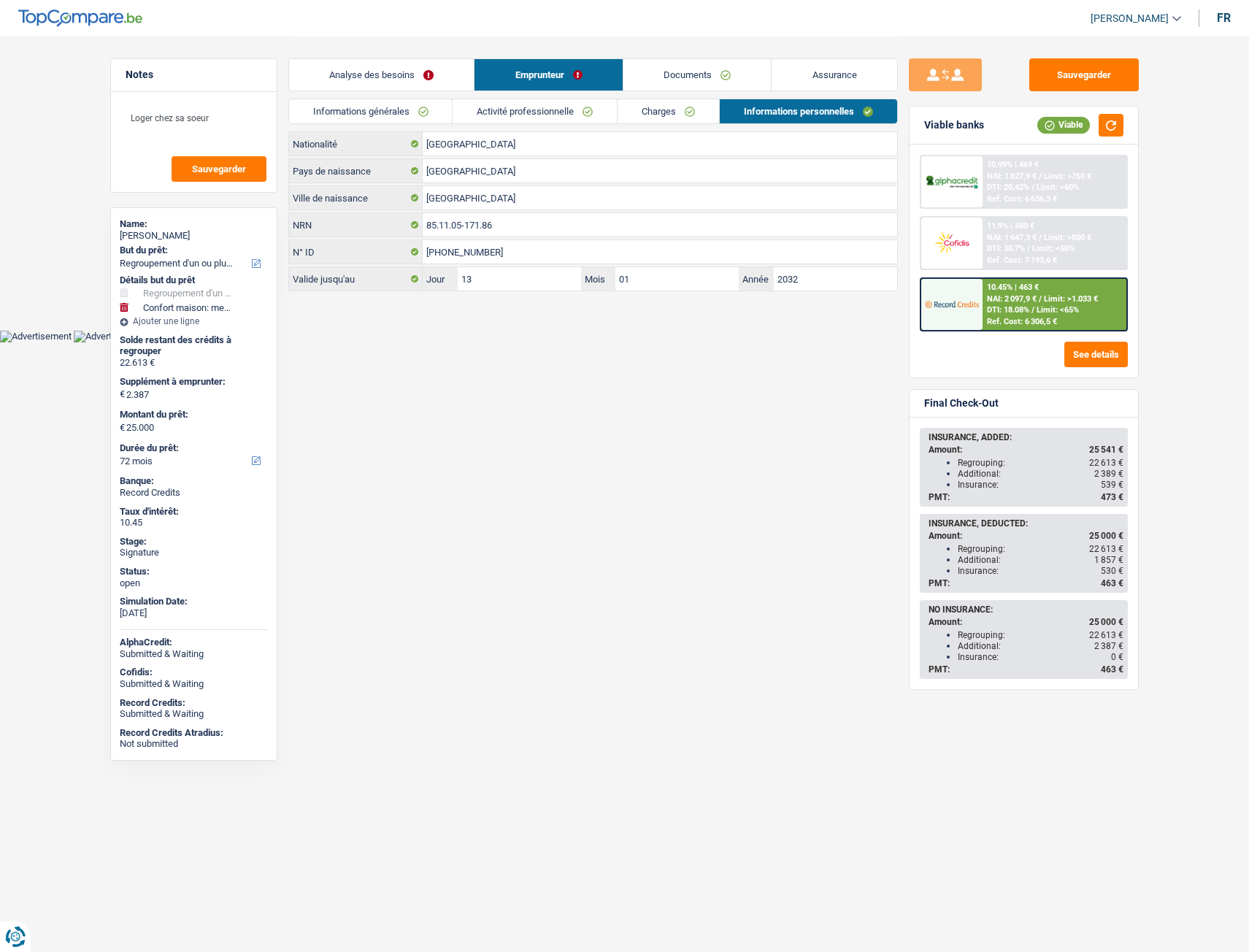
click at [478, 118] on link "Activité professionnelle" at bounding box center [535, 111] width 165 height 24
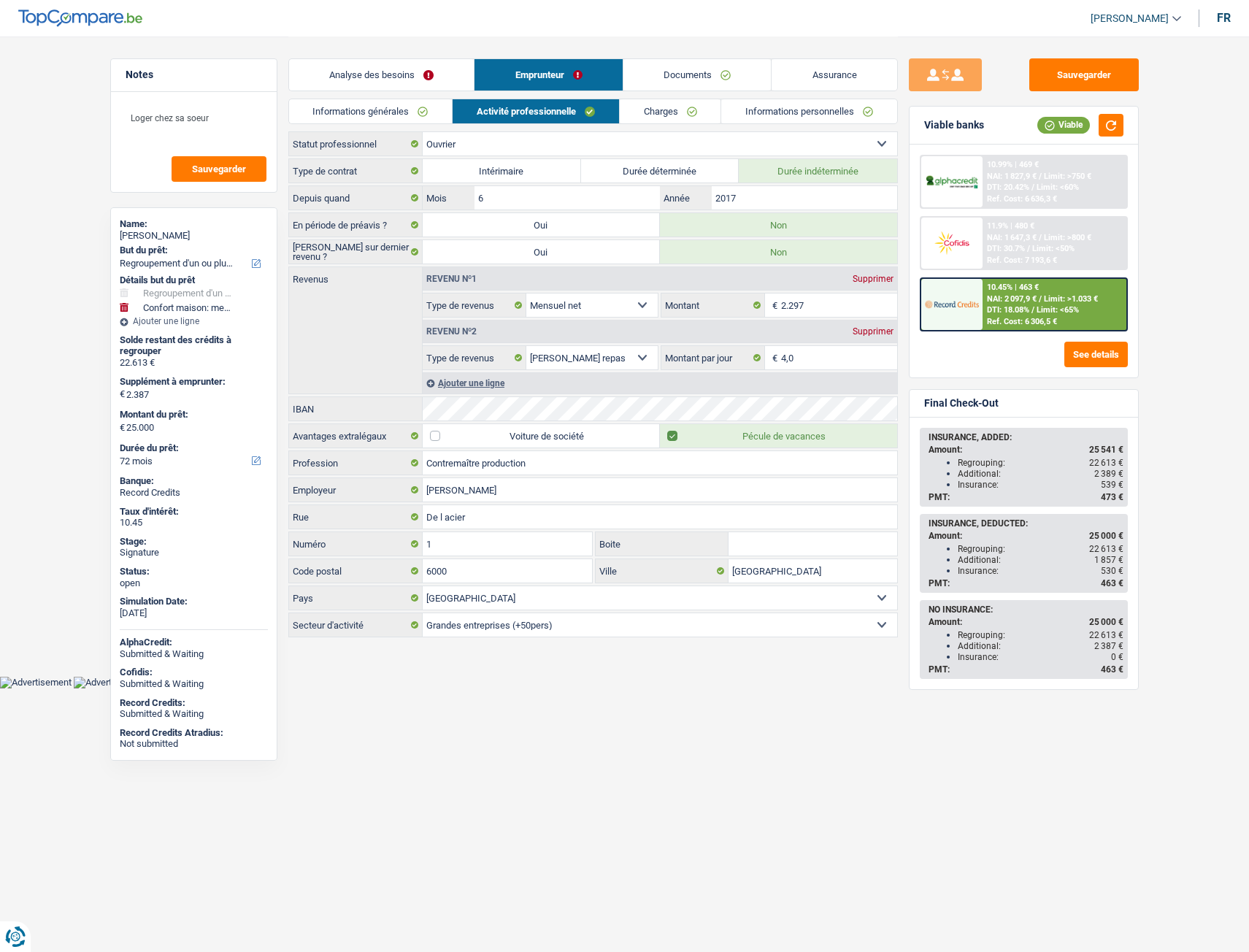
click at [372, 113] on link "Informations générales" at bounding box center [371, 111] width 164 height 24
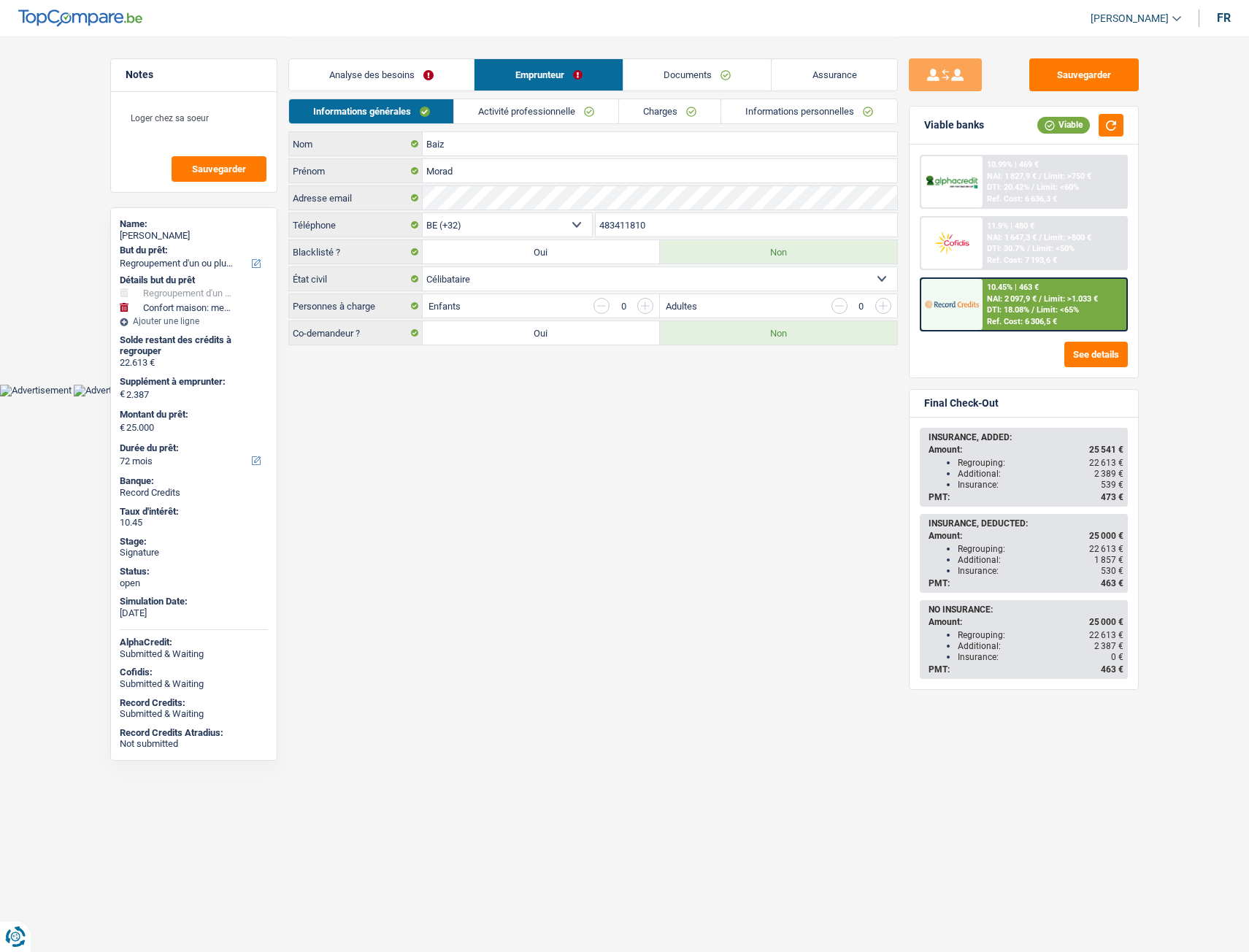
click at [733, 127] on div "Informations générales Activité professionnelle Charges Informations personnell…" at bounding box center [593, 115] width 610 height 33
click at [784, 121] on link "Informations personnelles" at bounding box center [809, 111] width 176 height 24
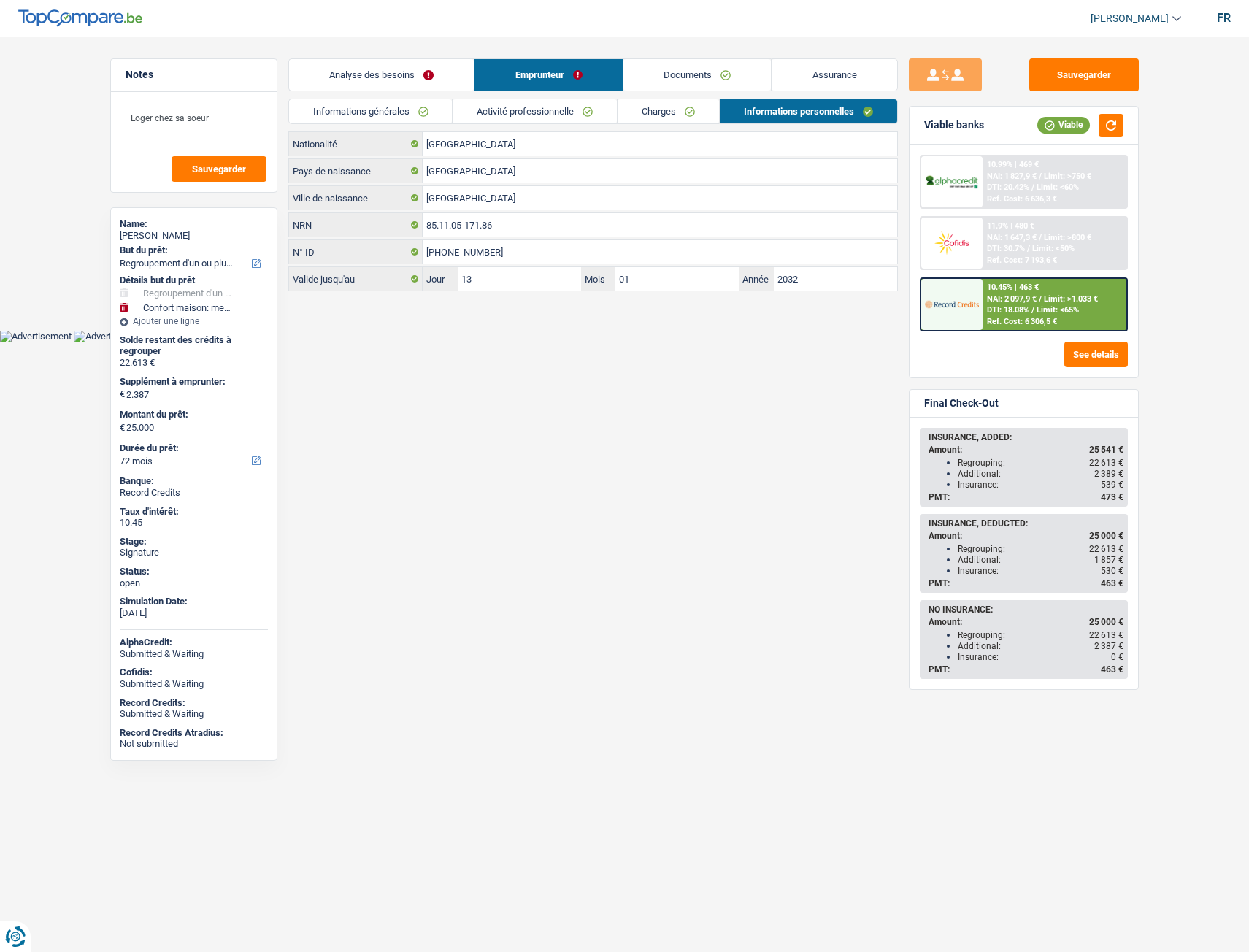
click at [569, 125] on div "Informations générales Activité professionnelle Charges Informations personnell…" at bounding box center [593, 115] width 610 height 33
click at [529, 109] on link "Activité professionnelle" at bounding box center [535, 111] width 165 height 24
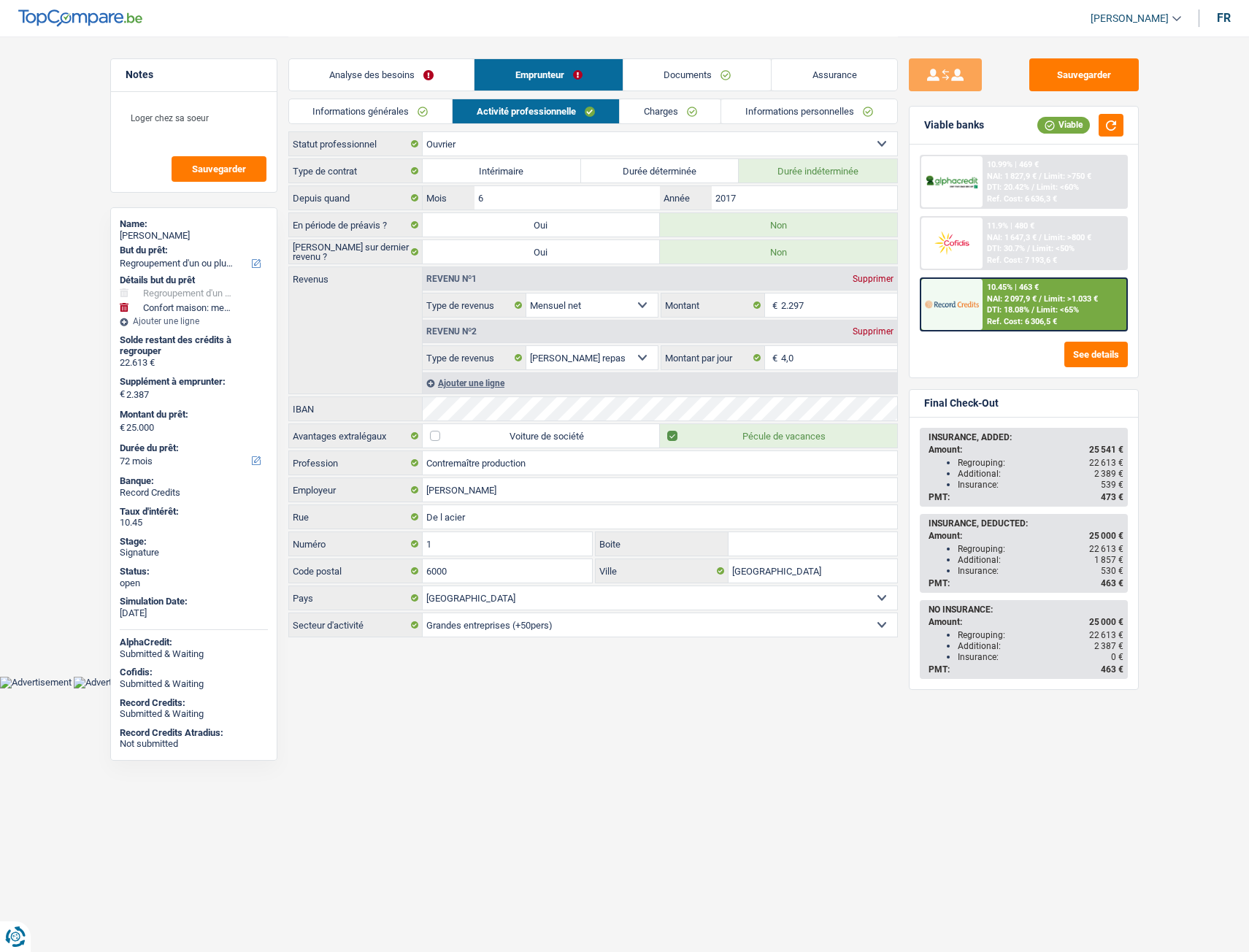
click at [408, 106] on link "Informations générales" at bounding box center [371, 111] width 164 height 24
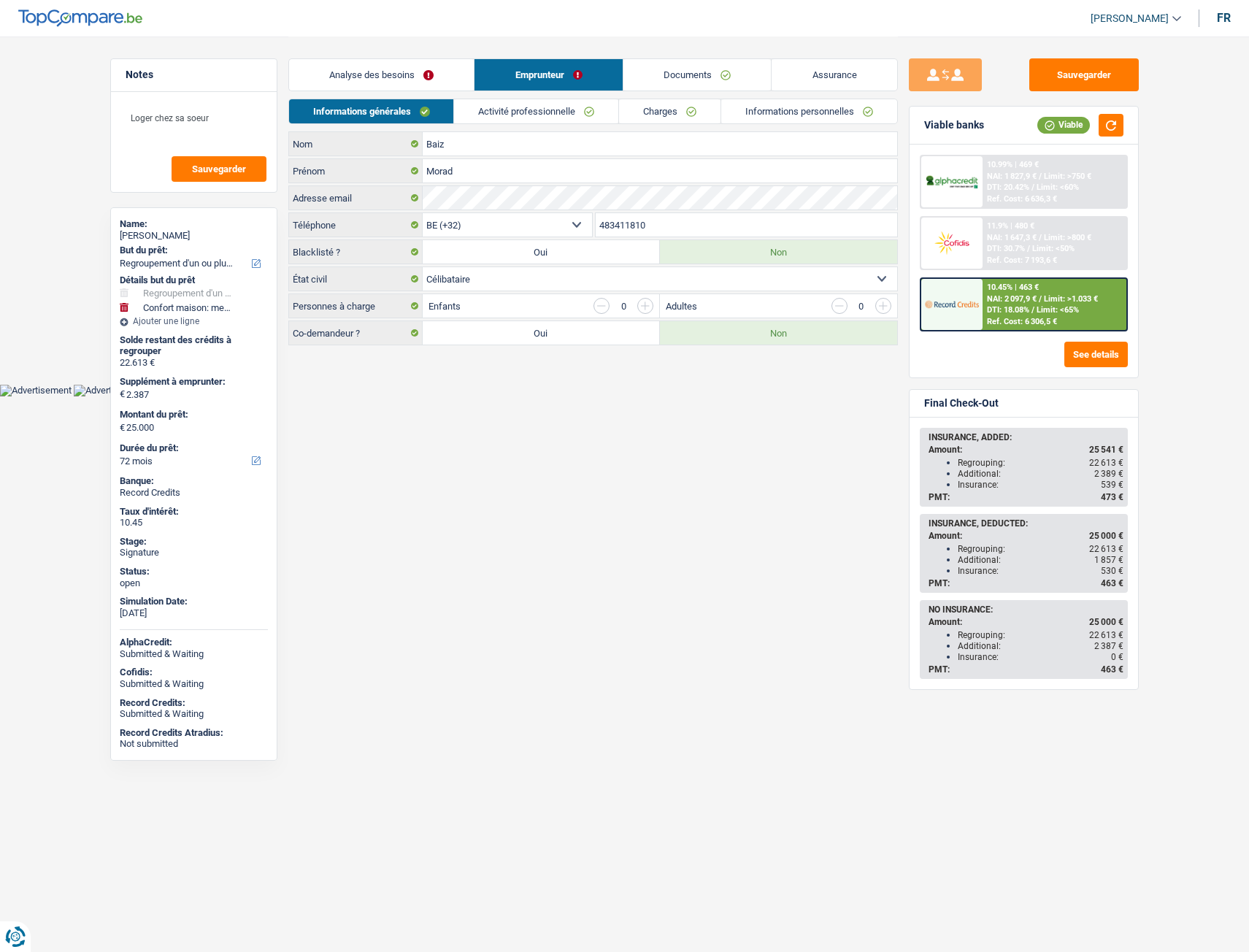
click at [473, 71] on link "Analyse des besoins" at bounding box center [382, 75] width 185 height 31
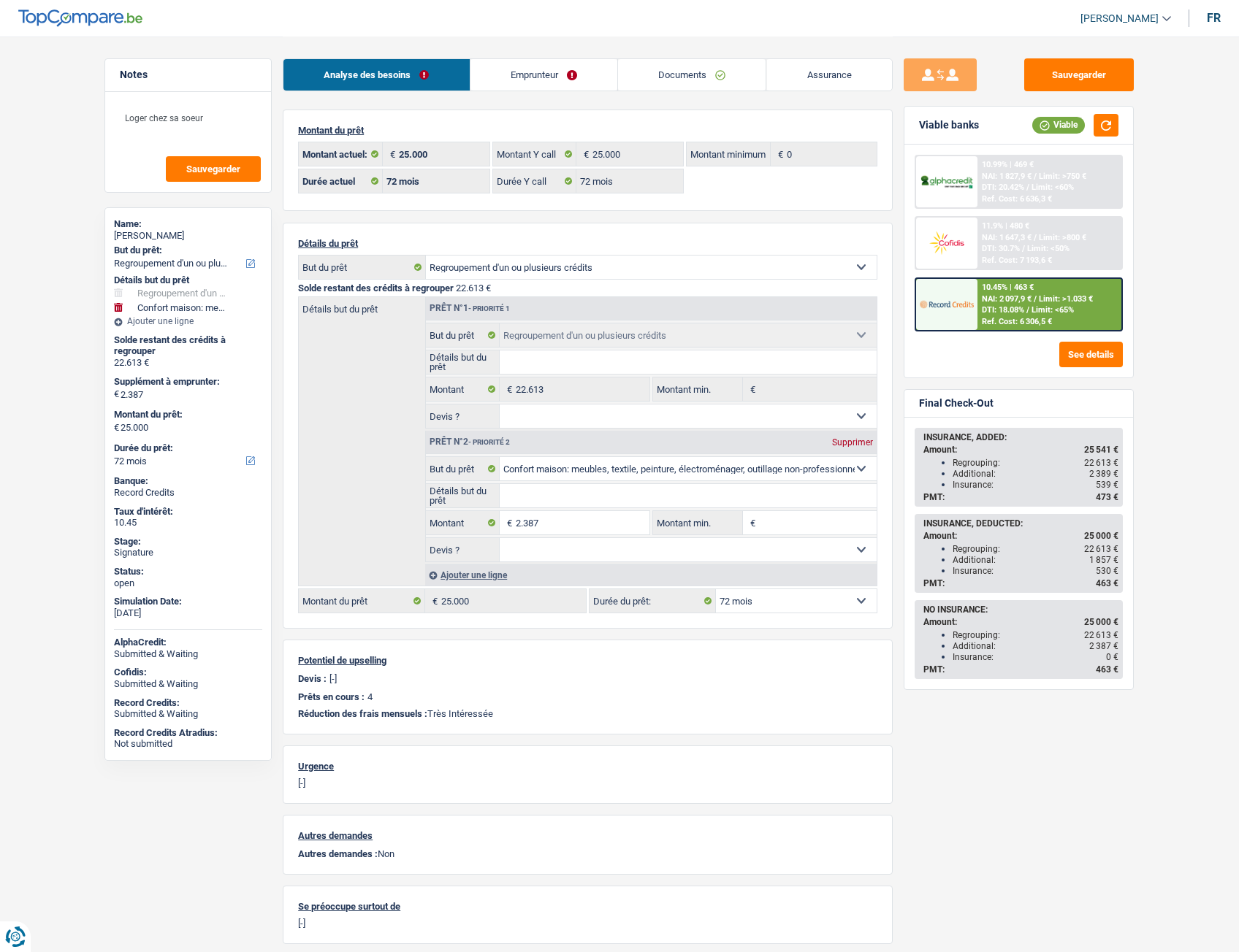
click at [516, 74] on link "Emprunteur" at bounding box center [544, 75] width 147 height 31
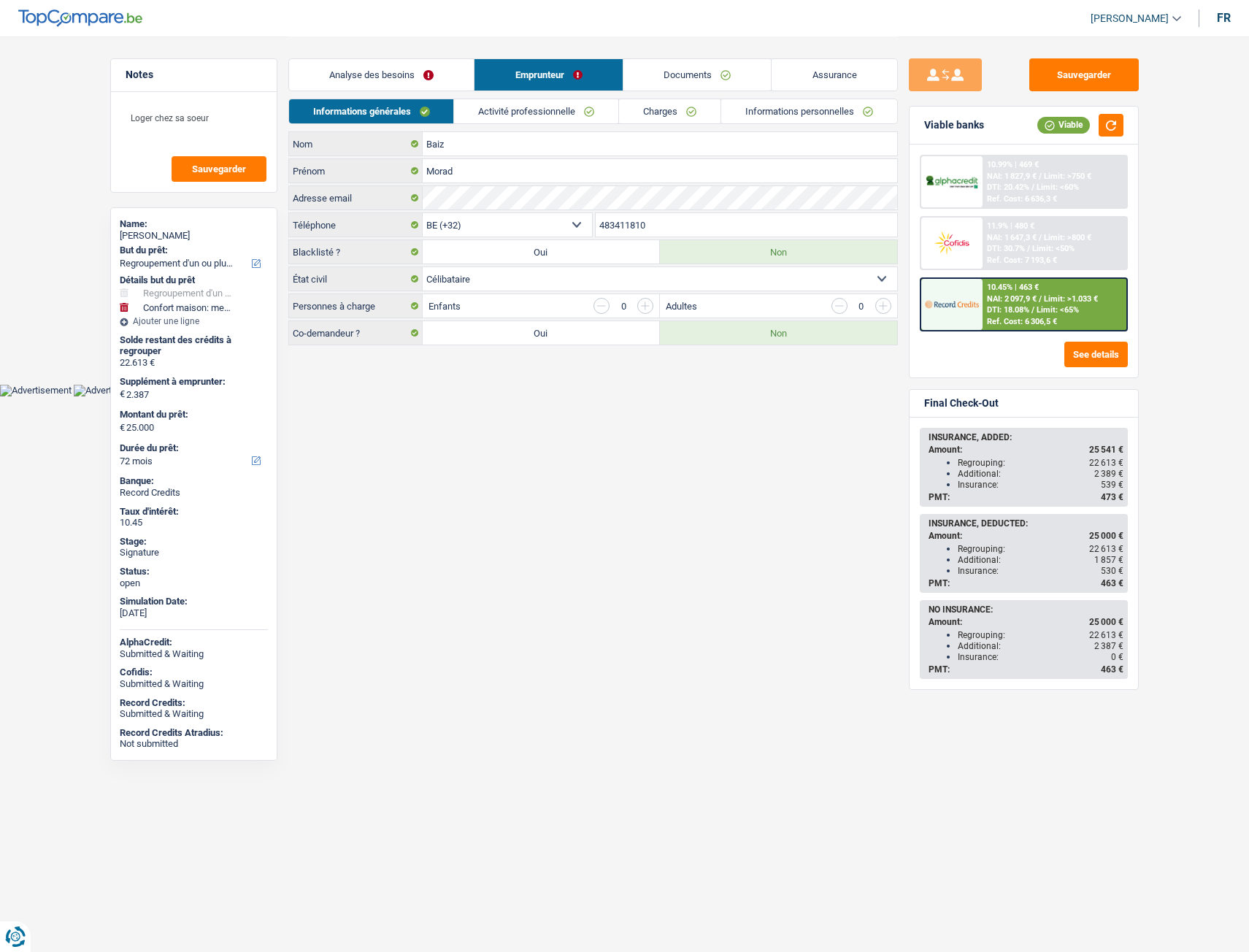
click at [400, 64] on link "Analyse des besoins" at bounding box center [382, 75] width 185 height 31
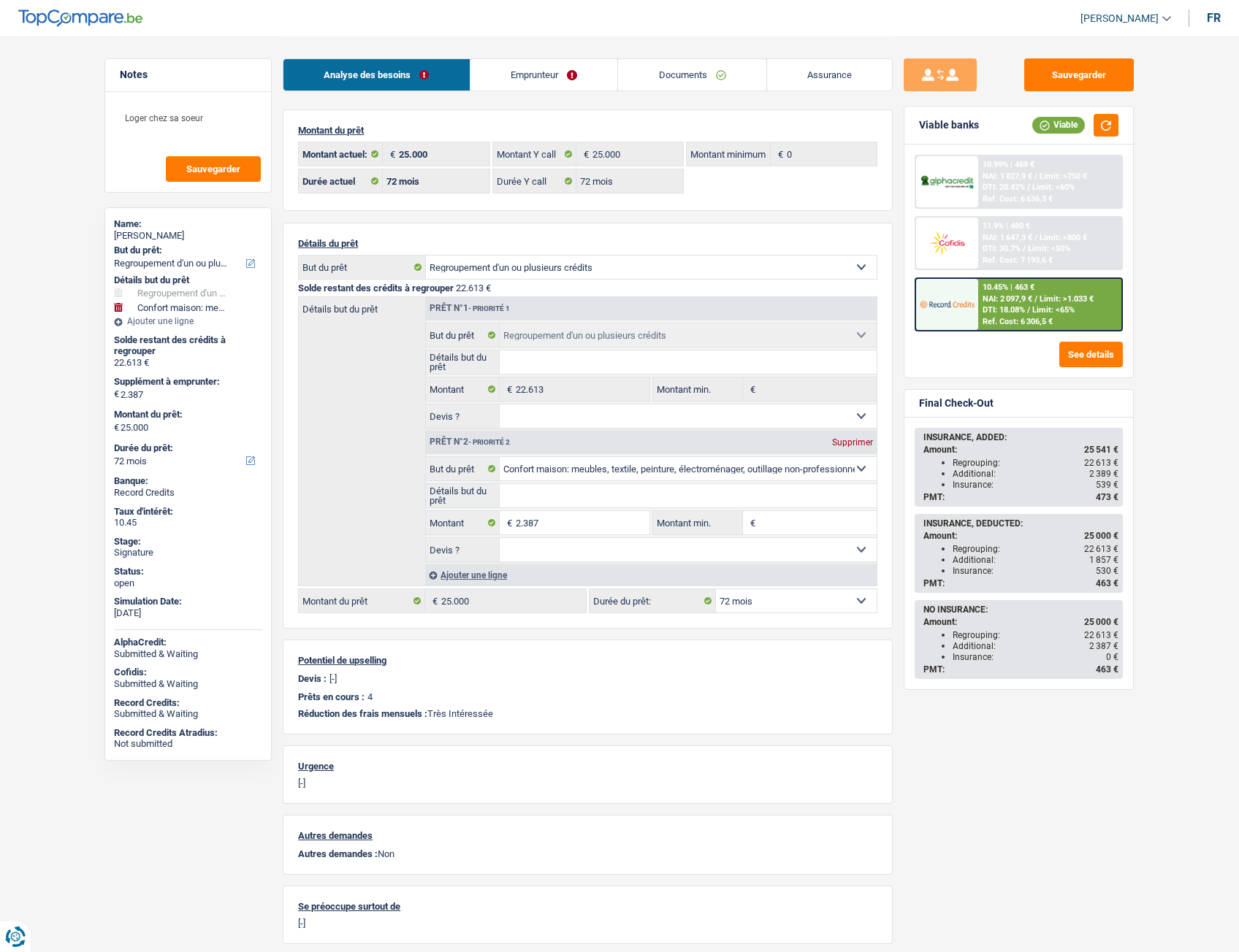
click at [549, 80] on link "Emprunteur" at bounding box center [544, 75] width 147 height 31
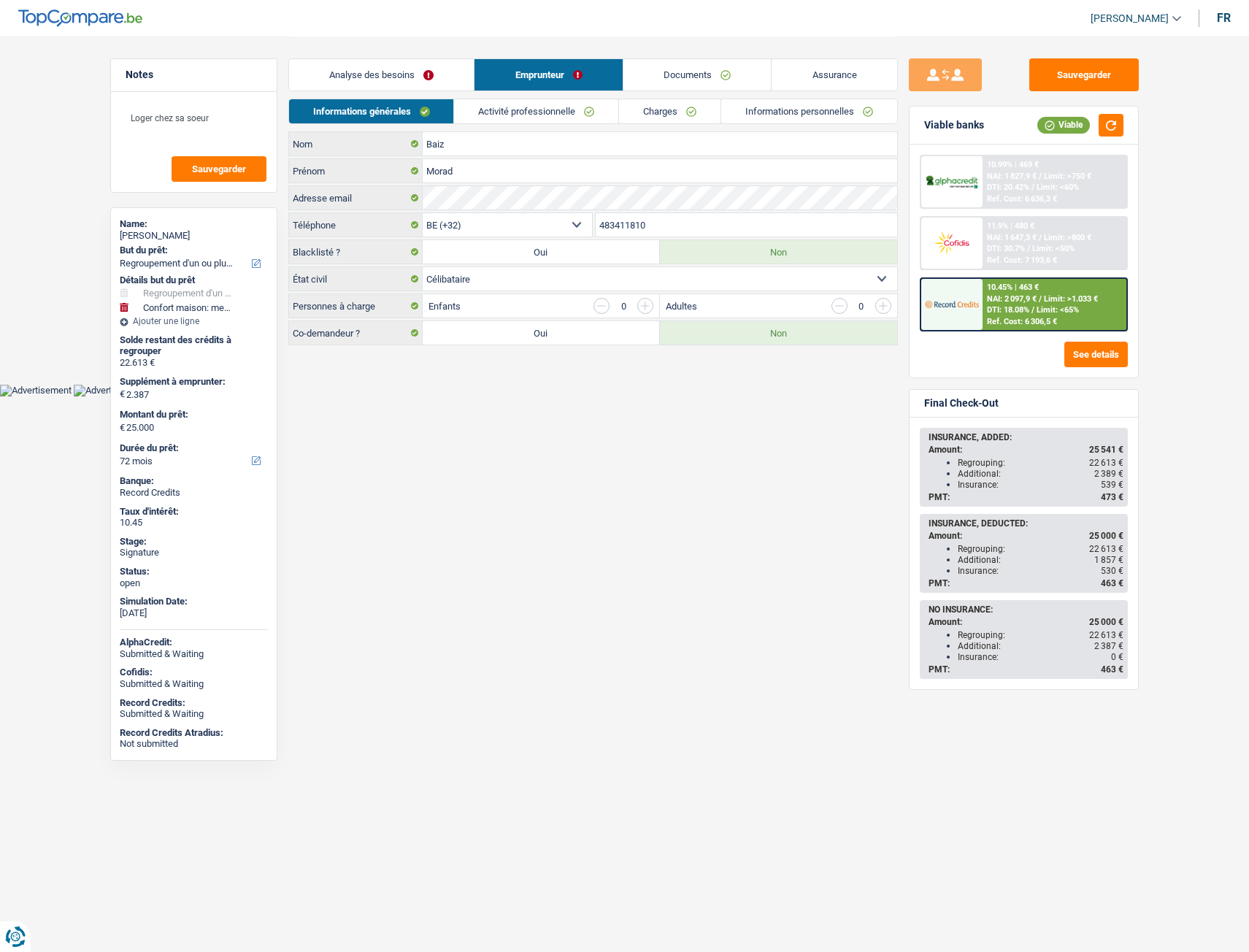
click at [505, 112] on link "Activité professionnelle" at bounding box center [536, 111] width 165 height 24
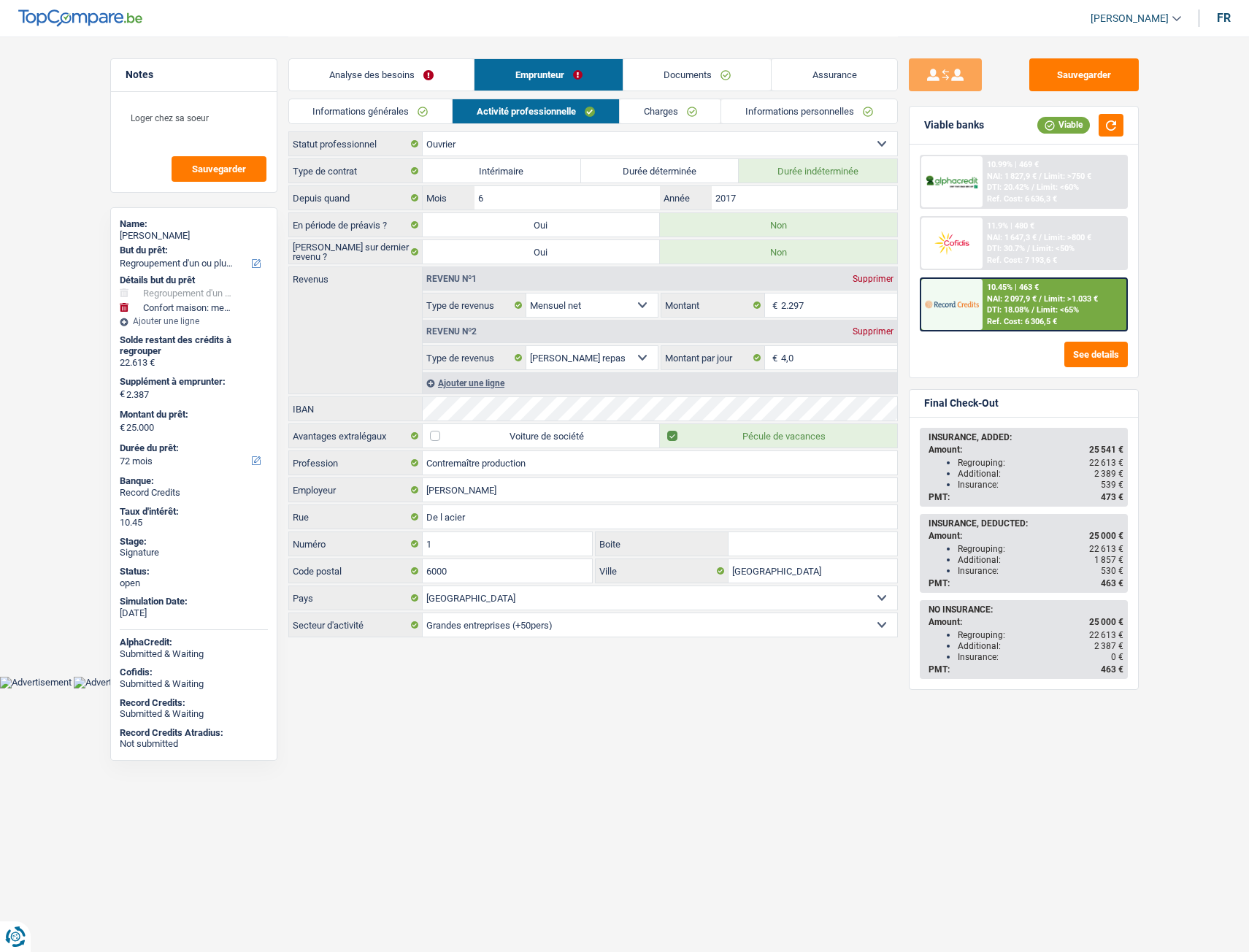
click at [671, 116] on link "Charges" at bounding box center [670, 111] width 101 height 24
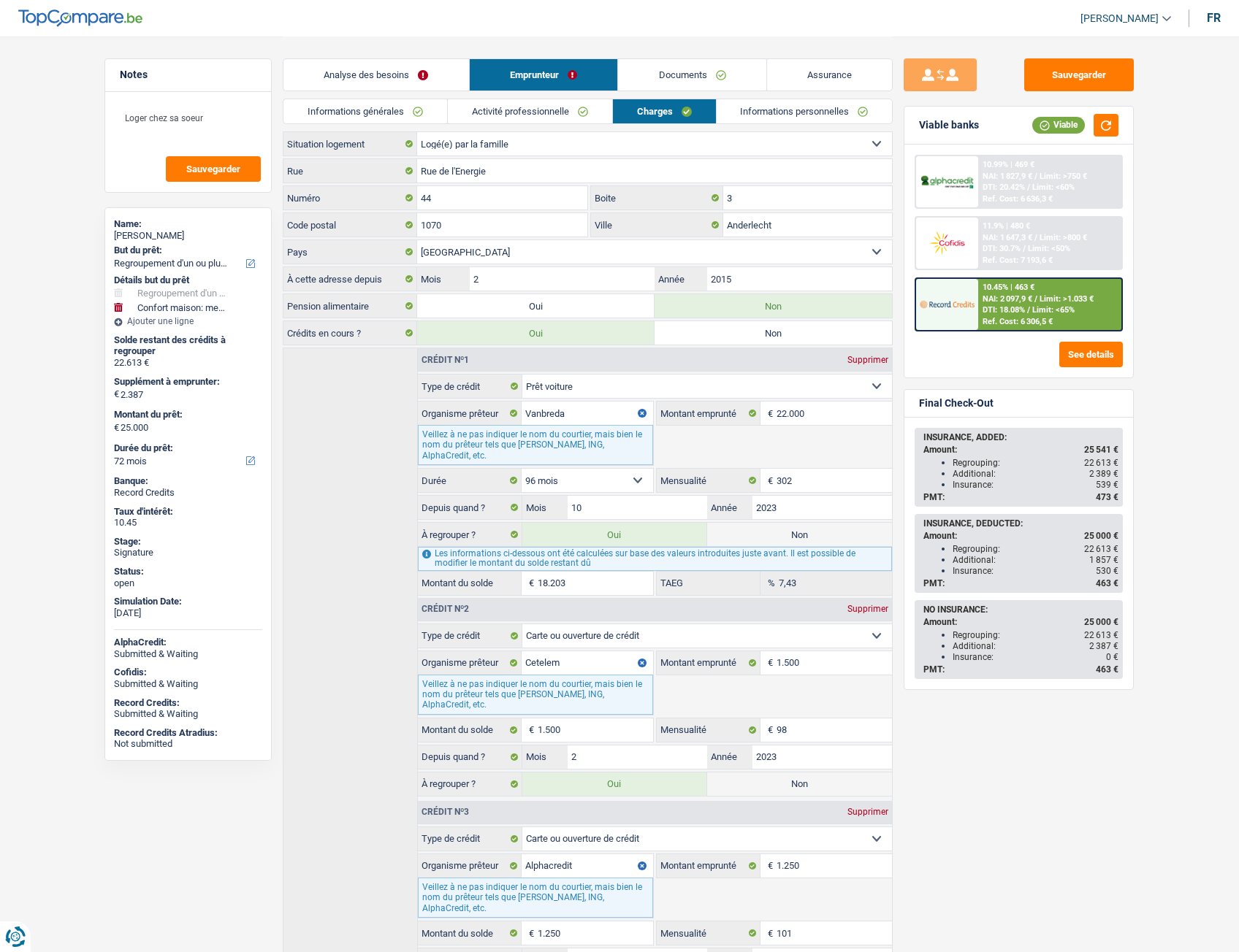
click at [698, 79] on link "Documents" at bounding box center [692, 75] width 148 height 31
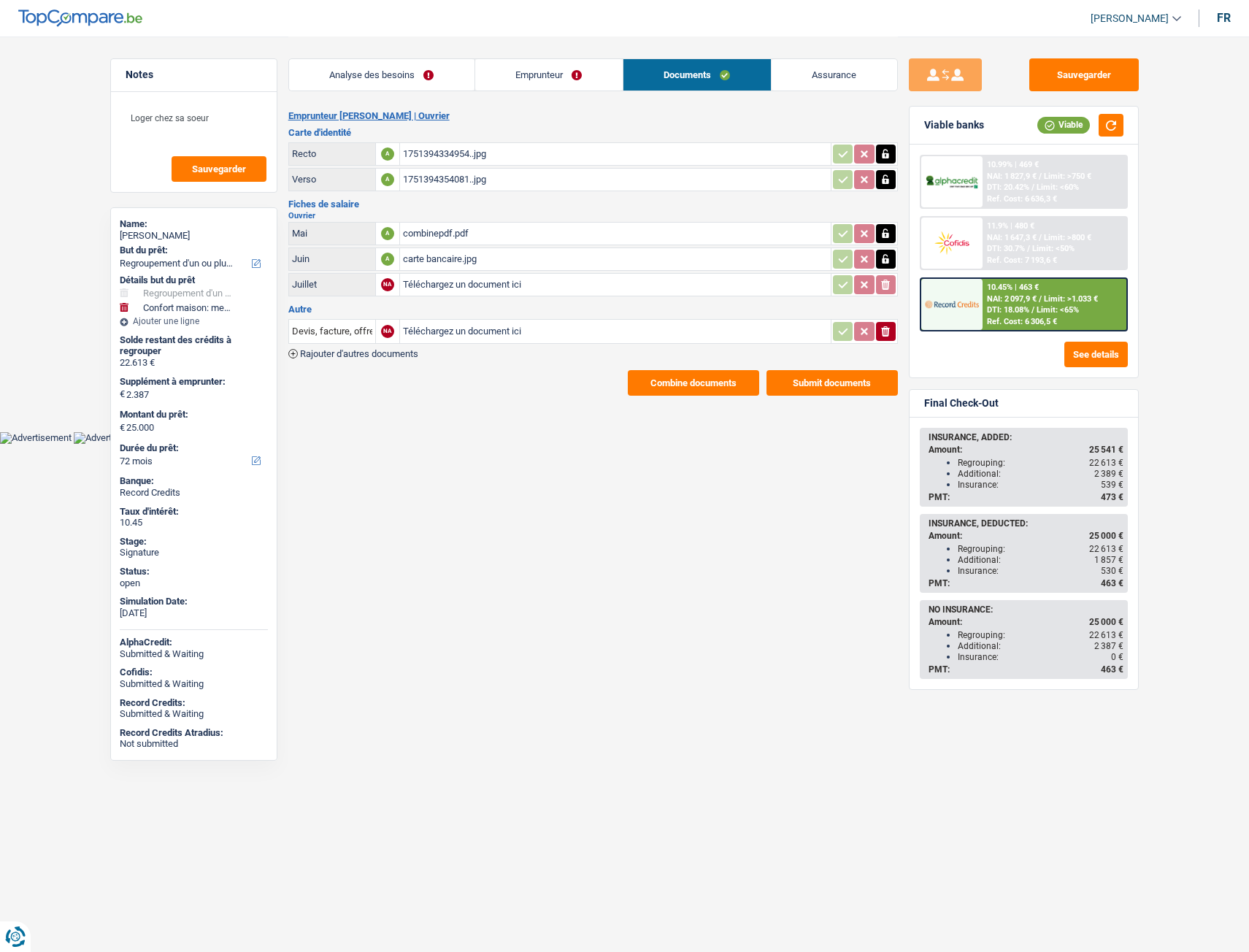
click at [823, 61] on link "Assurance" at bounding box center [834, 75] width 126 height 31
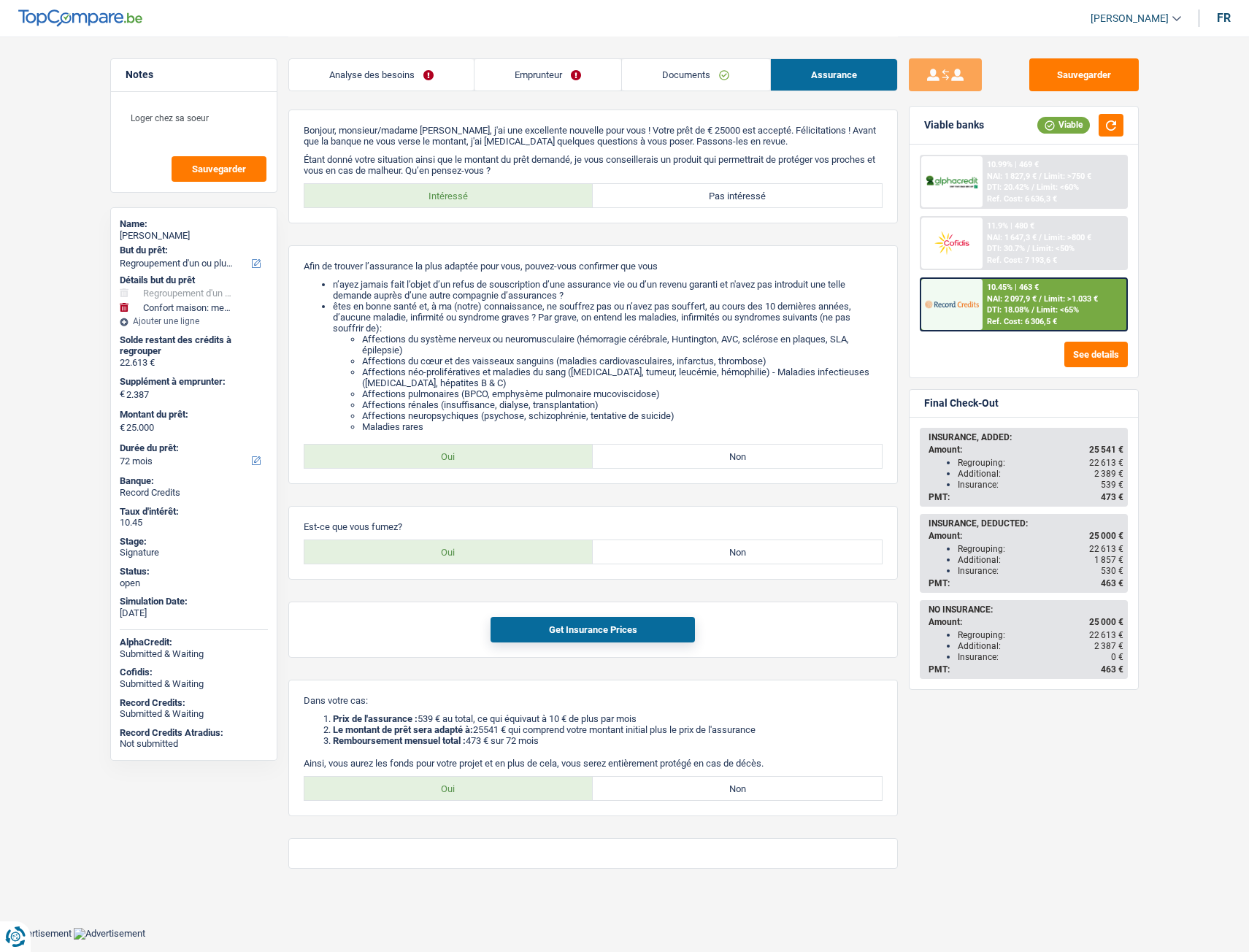
click at [696, 66] on link "Documents" at bounding box center [695, 75] width 147 height 31
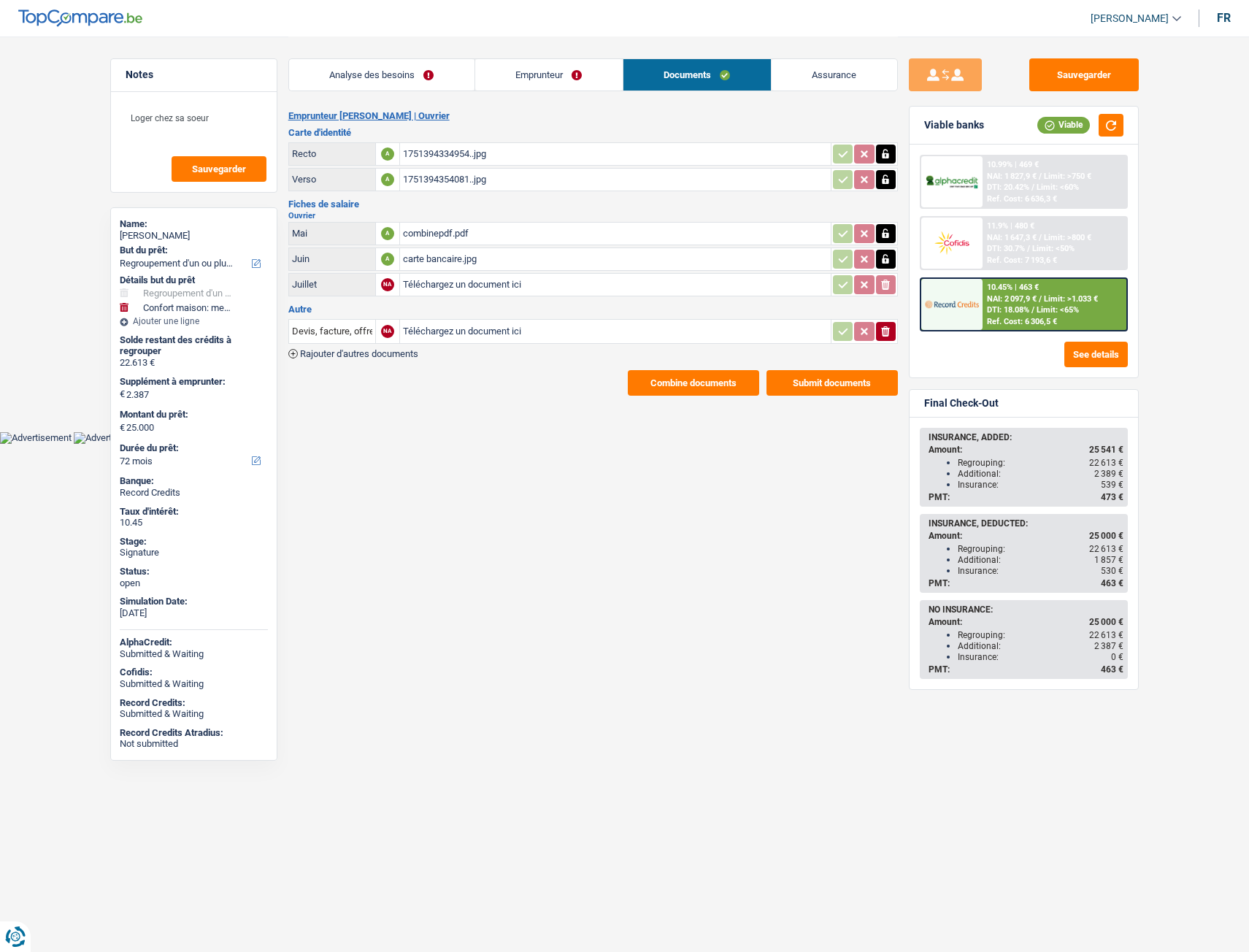
click at [578, 73] on link "Emprunteur" at bounding box center [549, 75] width 147 height 31
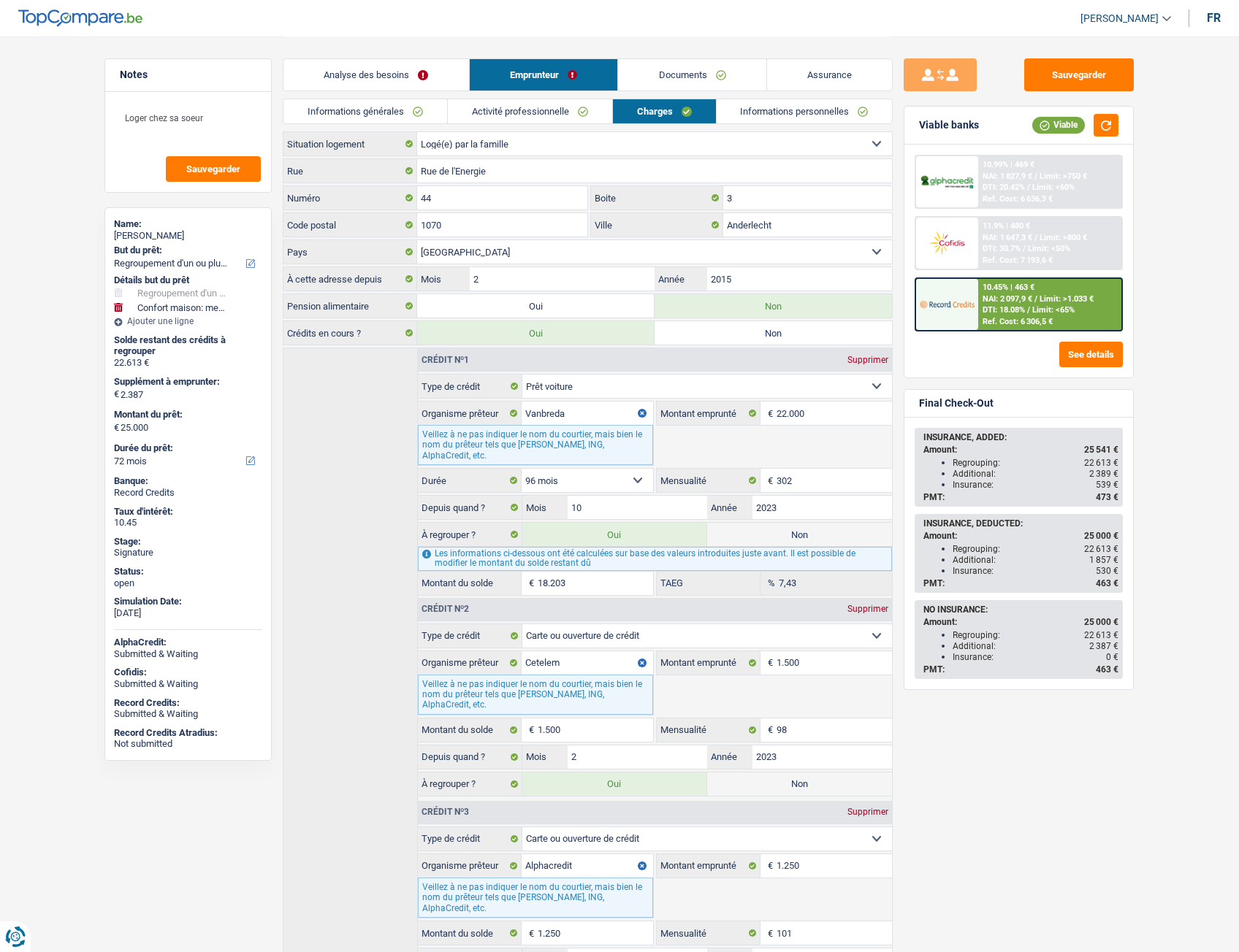
click at [392, 69] on link "Analyse des besoins" at bounding box center [376, 75] width 185 height 31
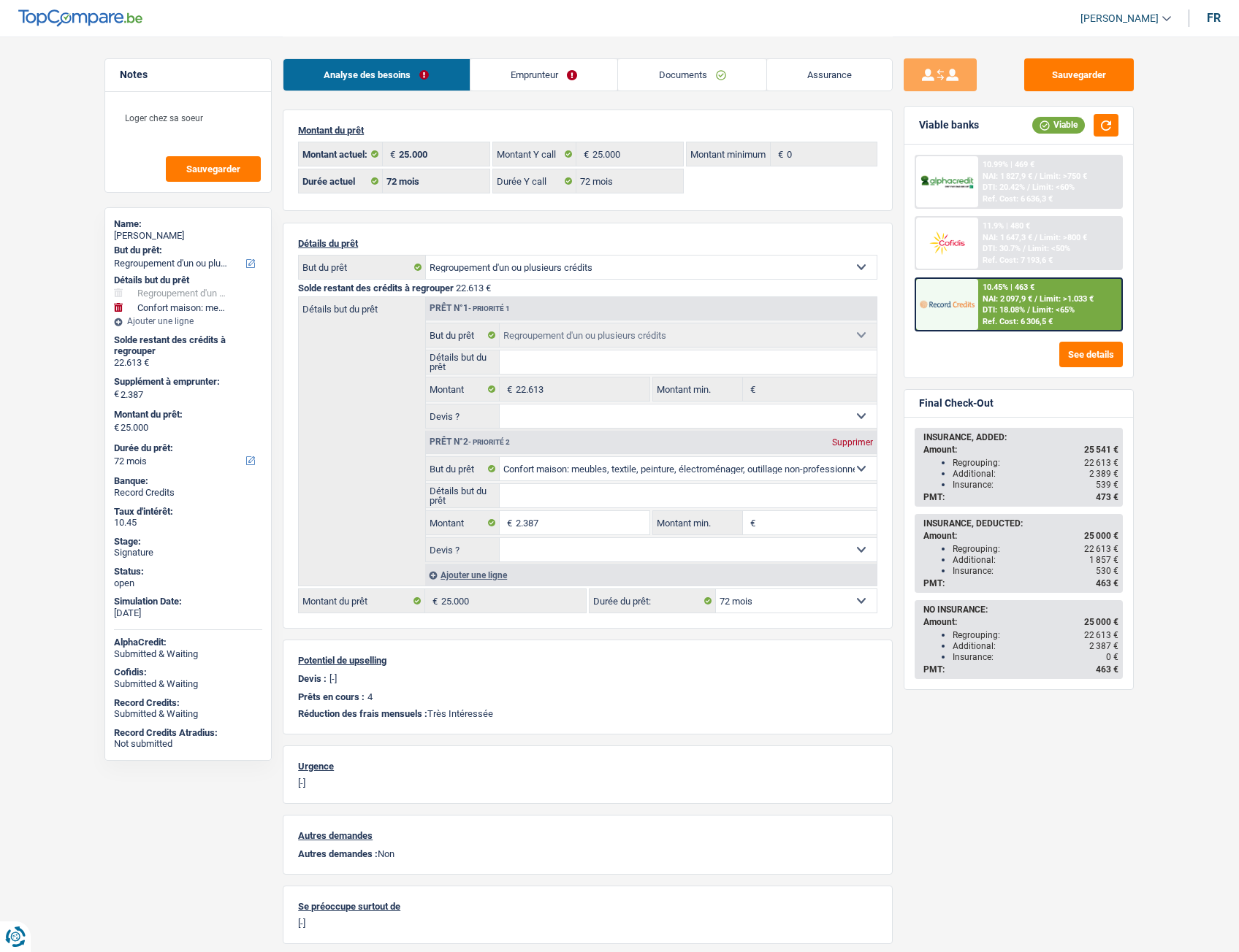
click at [392, 69] on link "Analyse des besoins" at bounding box center [376, 75] width 186 height 31
click at [463, 67] on link "Analyse des besoins" at bounding box center [376, 75] width 186 height 31
click at [517, 70] on link "Emprunteur" at bounding box center [544, 75] width 147 height 31
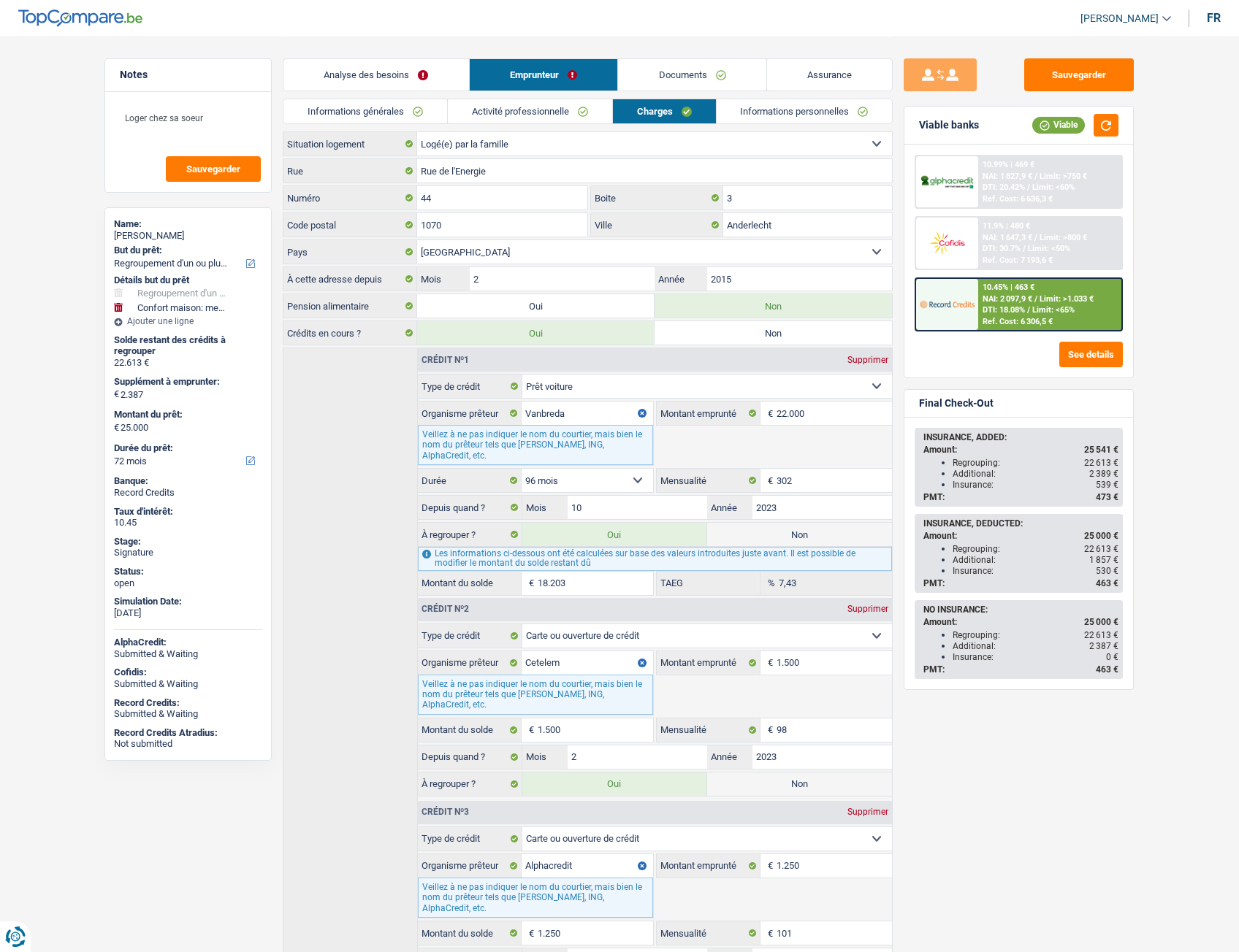
click at [474, 119] on link "Activité professionnelle" at bounding box center [529, 111] width 165 height 24
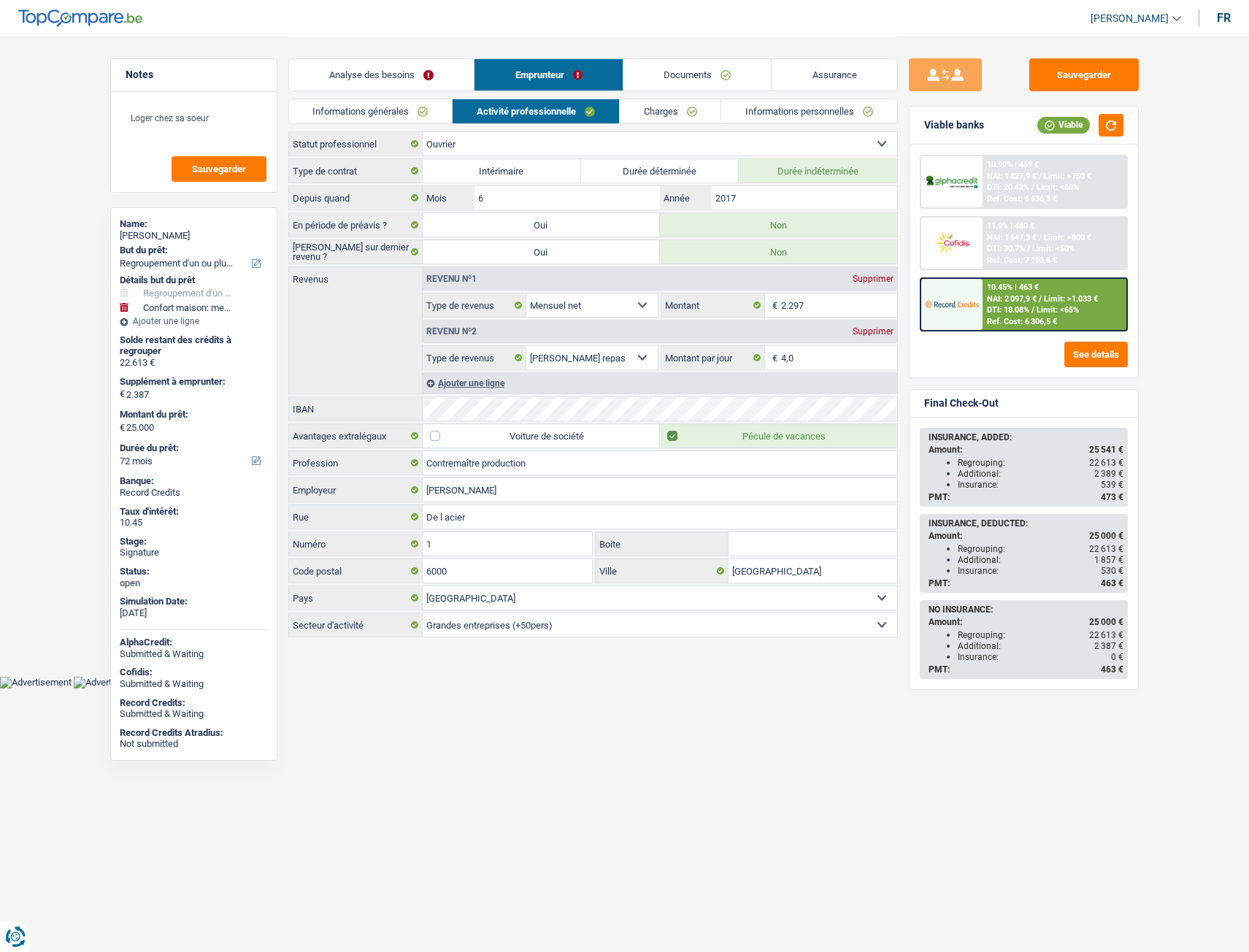
click at [395, 120] on link "Informations générales" at bounding box center [371, 111] width 164 height 24
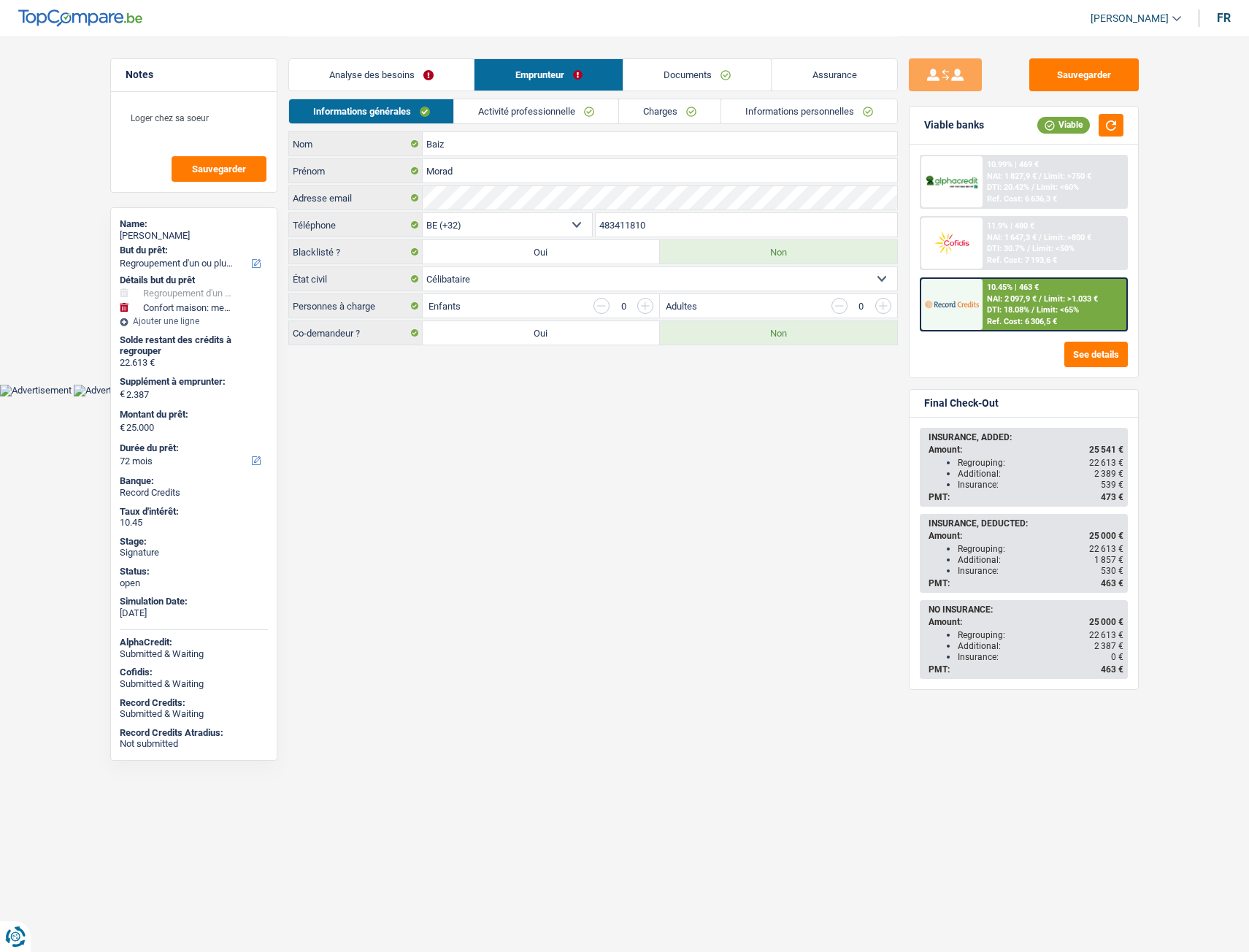
click at [528, 100] on link "Activité professionnelle" at bounding box center [536, 111] width 165 height 24
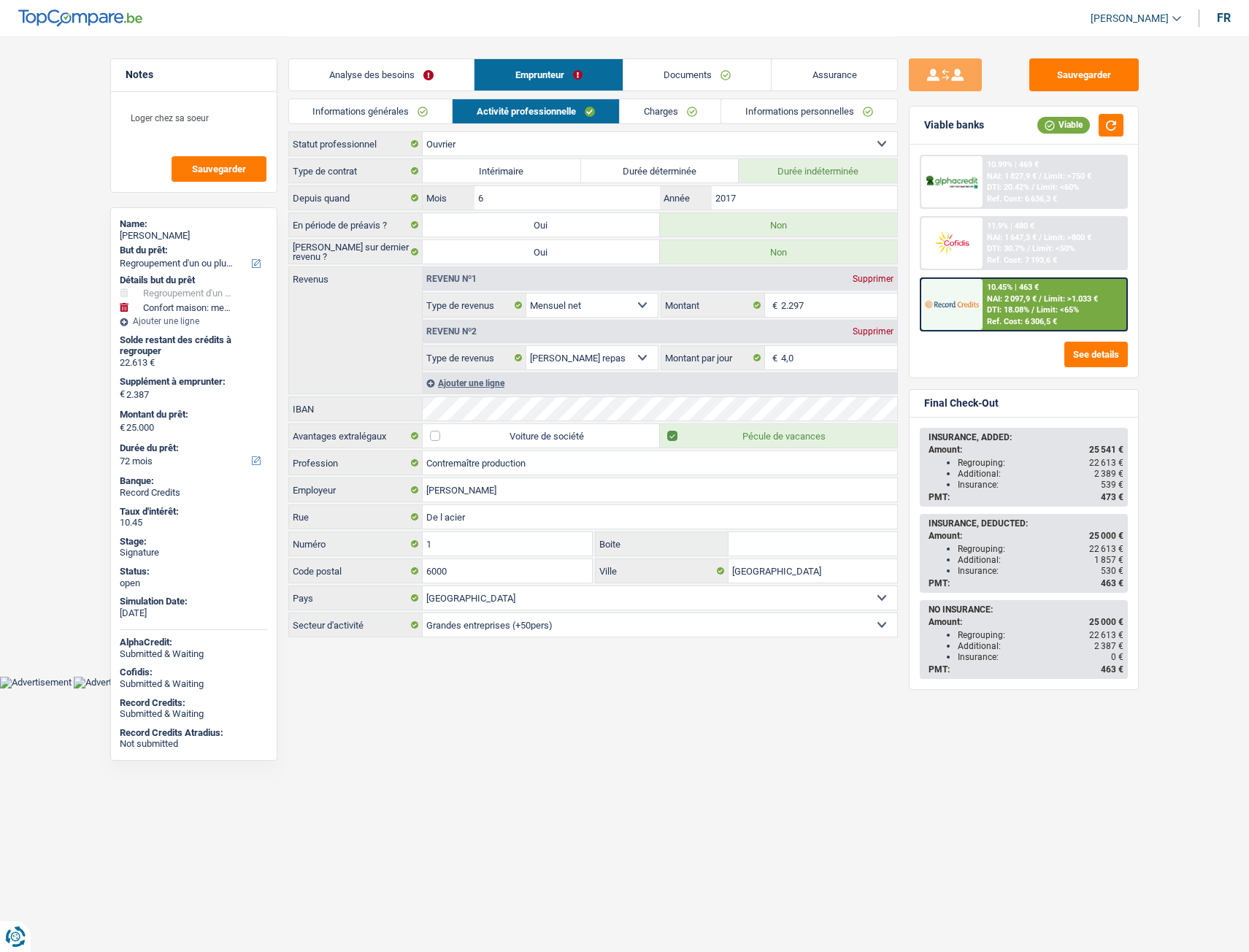
click at [386, 106] on link "Informations générales" at bounding box center [371, 111] width 164 height 24
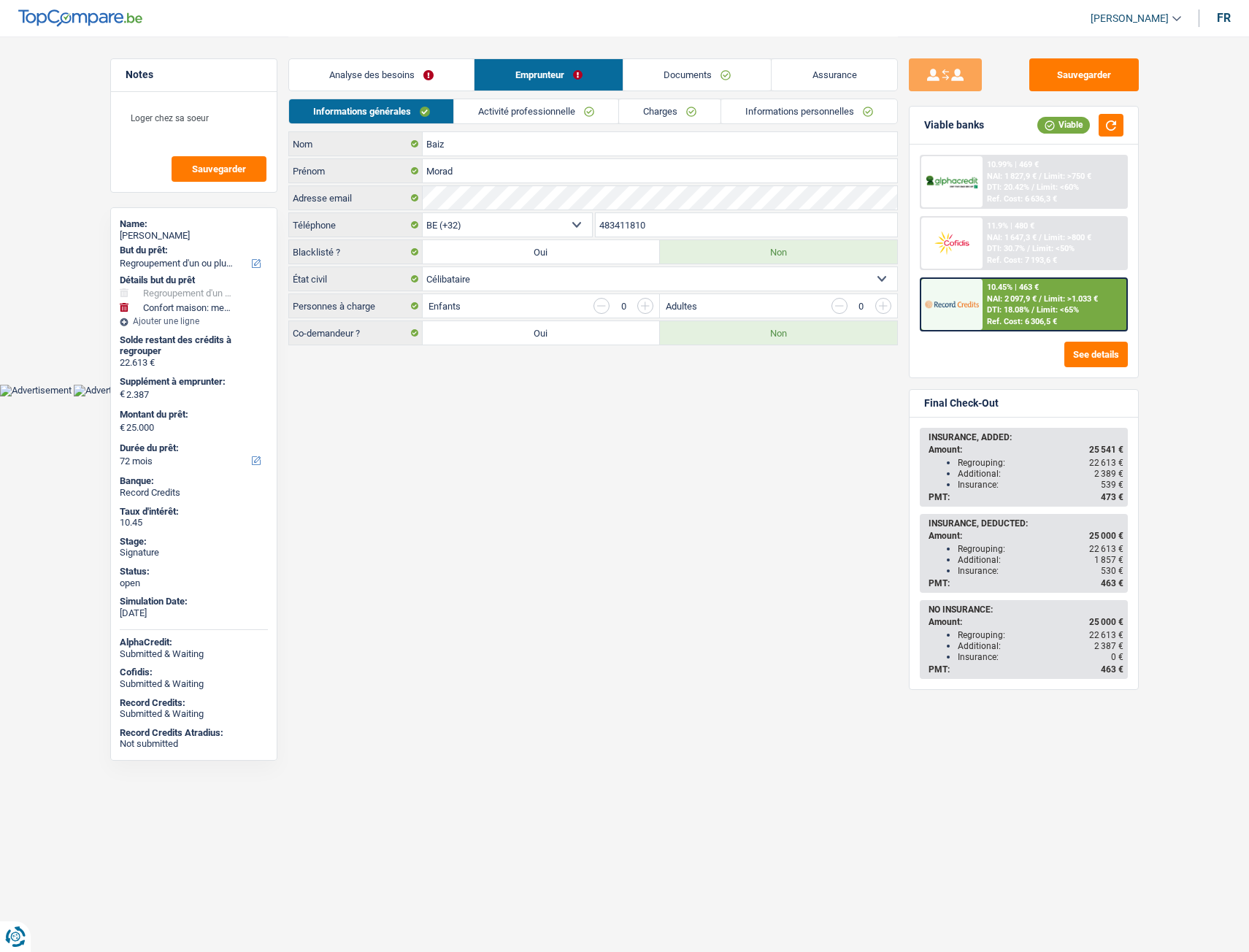
click at [650, 104] on link "Charges" at bounding box center [669, 111] width 101 height 24
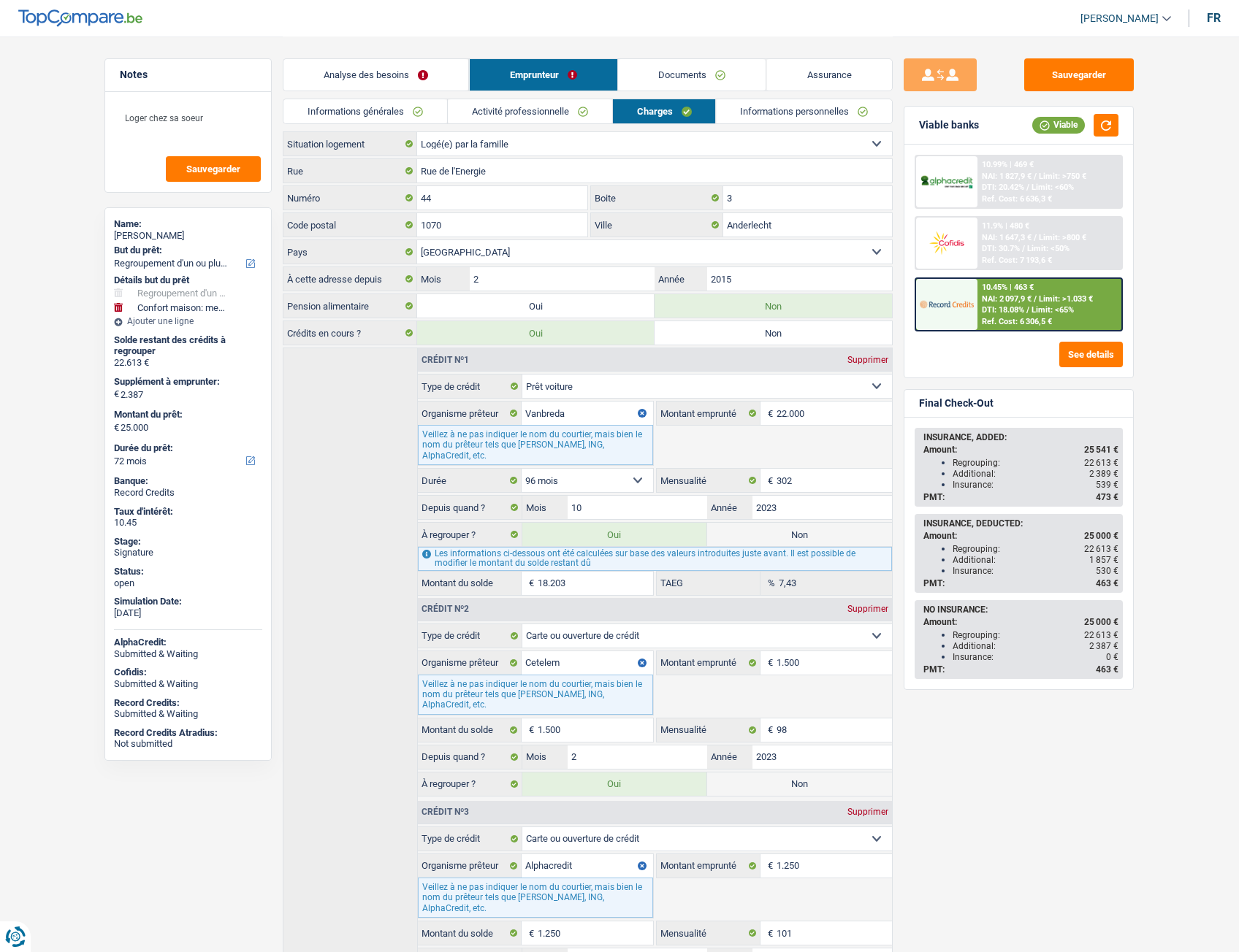
click at [559, 107] on link "Activité professionnelle" at bounding box center [529, 111] width 165 height 24
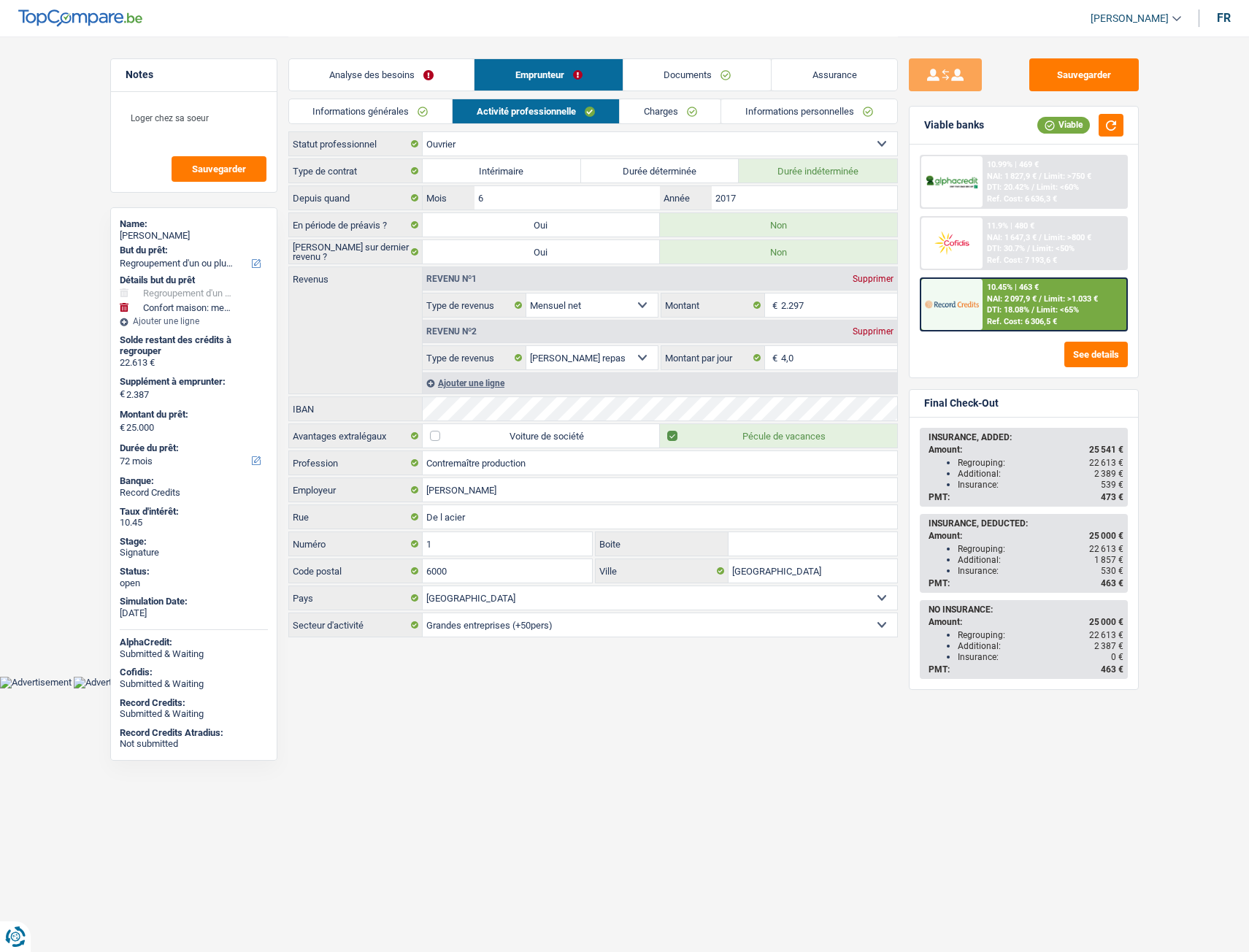
click at [665, 95] on div "Analyse des besoins Emprunteur Documents Assurance" at bounding box center [593, 67] width 610 height 62
click at [662, 103] on link "Charges" at bounding box center [670, 111] width 101 height 24
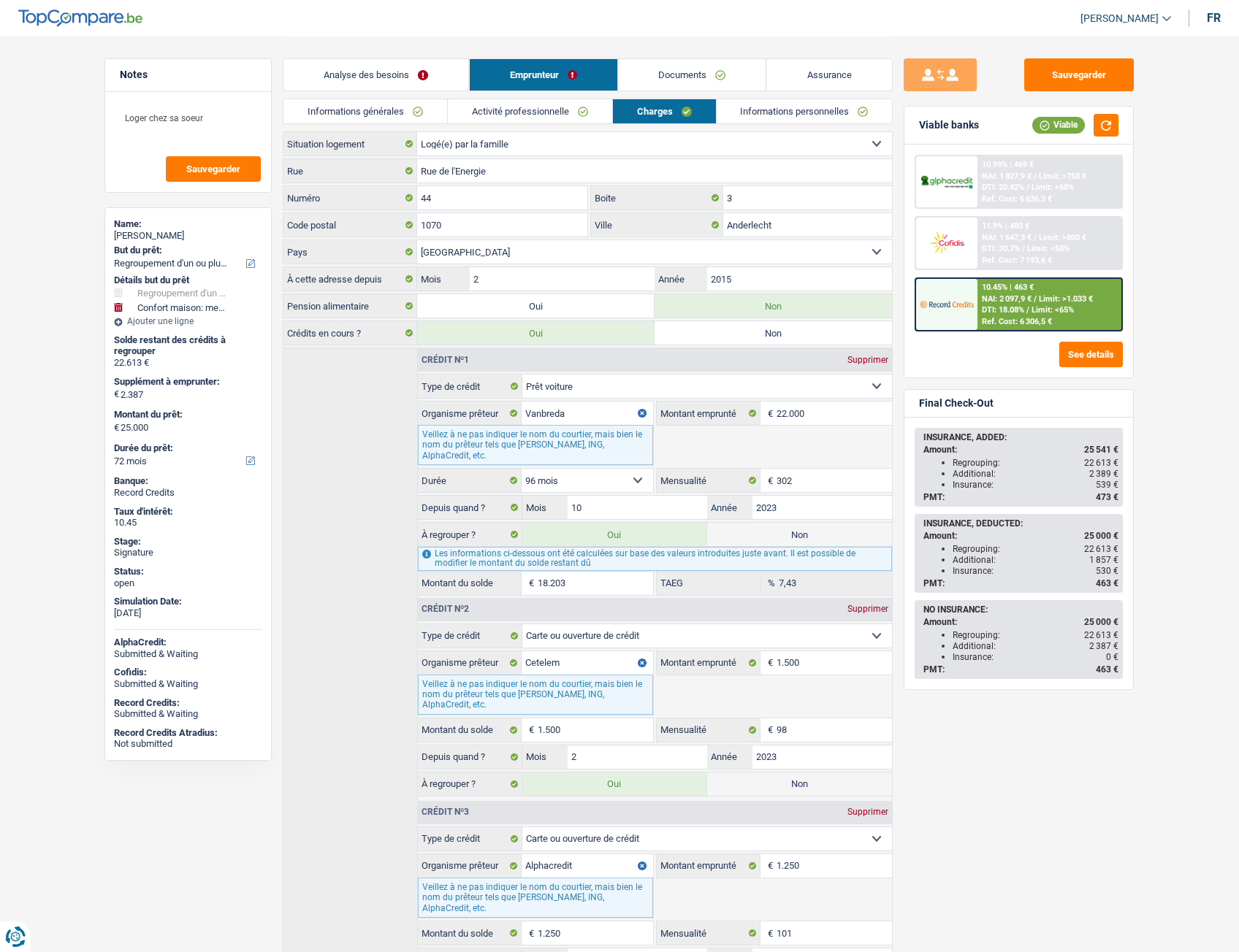
click at [804, 108] on link "Informations personnelles" at bounding box center [804, 111] width 176 height 24
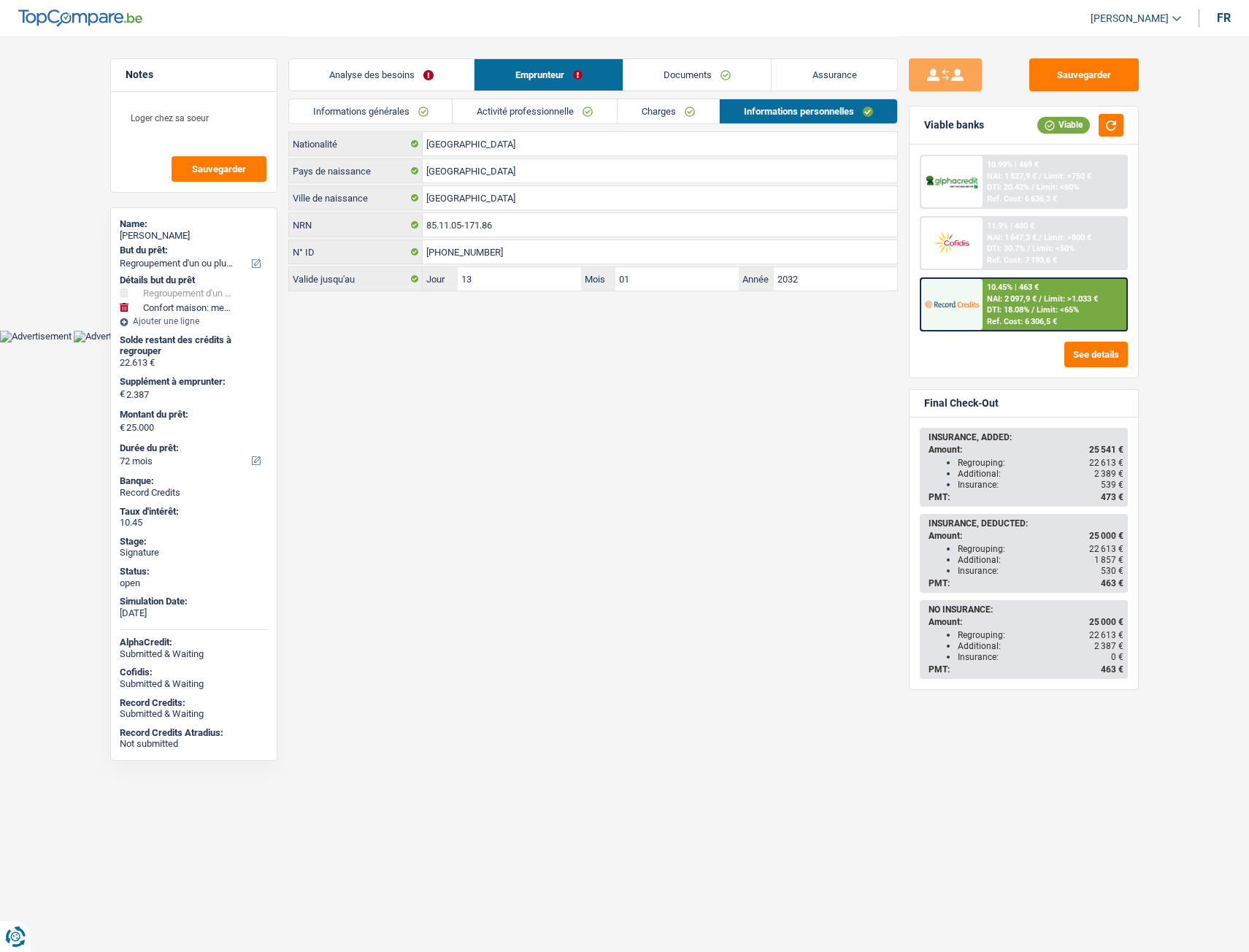
click at [557, 104] on link "Activité professionnelle" at bounding box center [535, 111] width 165 height 24
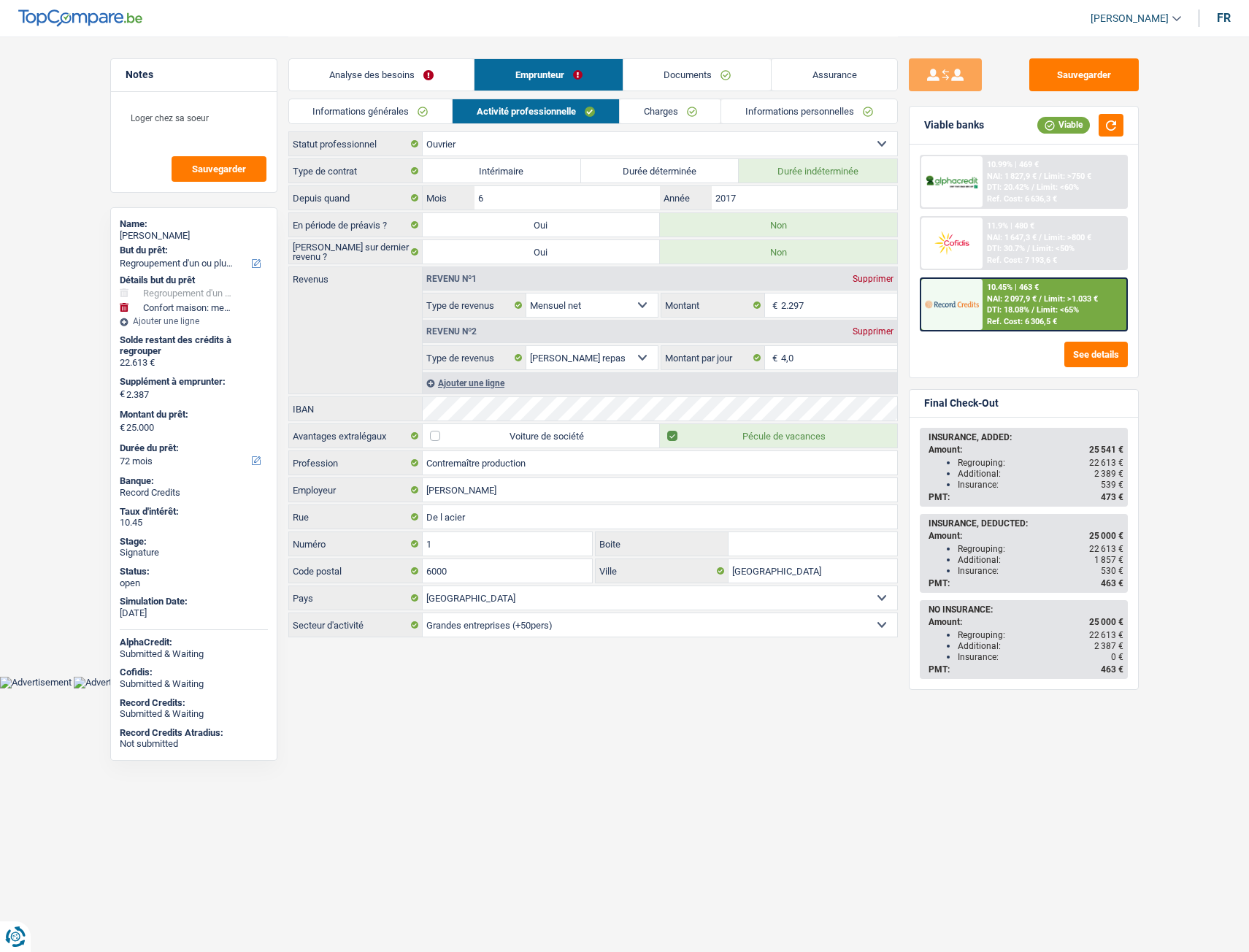
click at [362, 100] on link "Informations générales" at bounding box center [371, 111] width 164 height 24
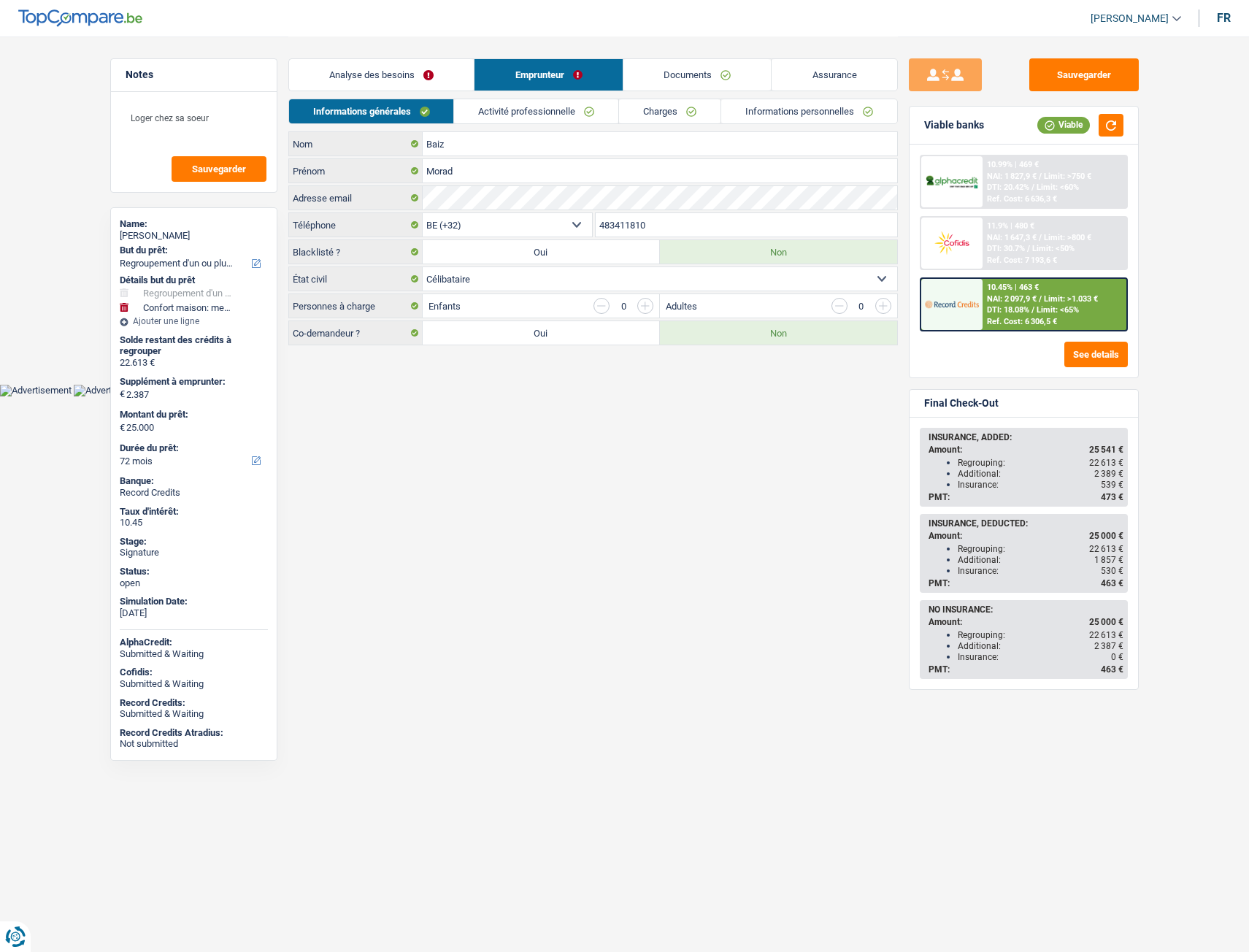
click at [548, 121] on link "Activité professionnelle" at bounding box center [536, 111] width 165 height 24
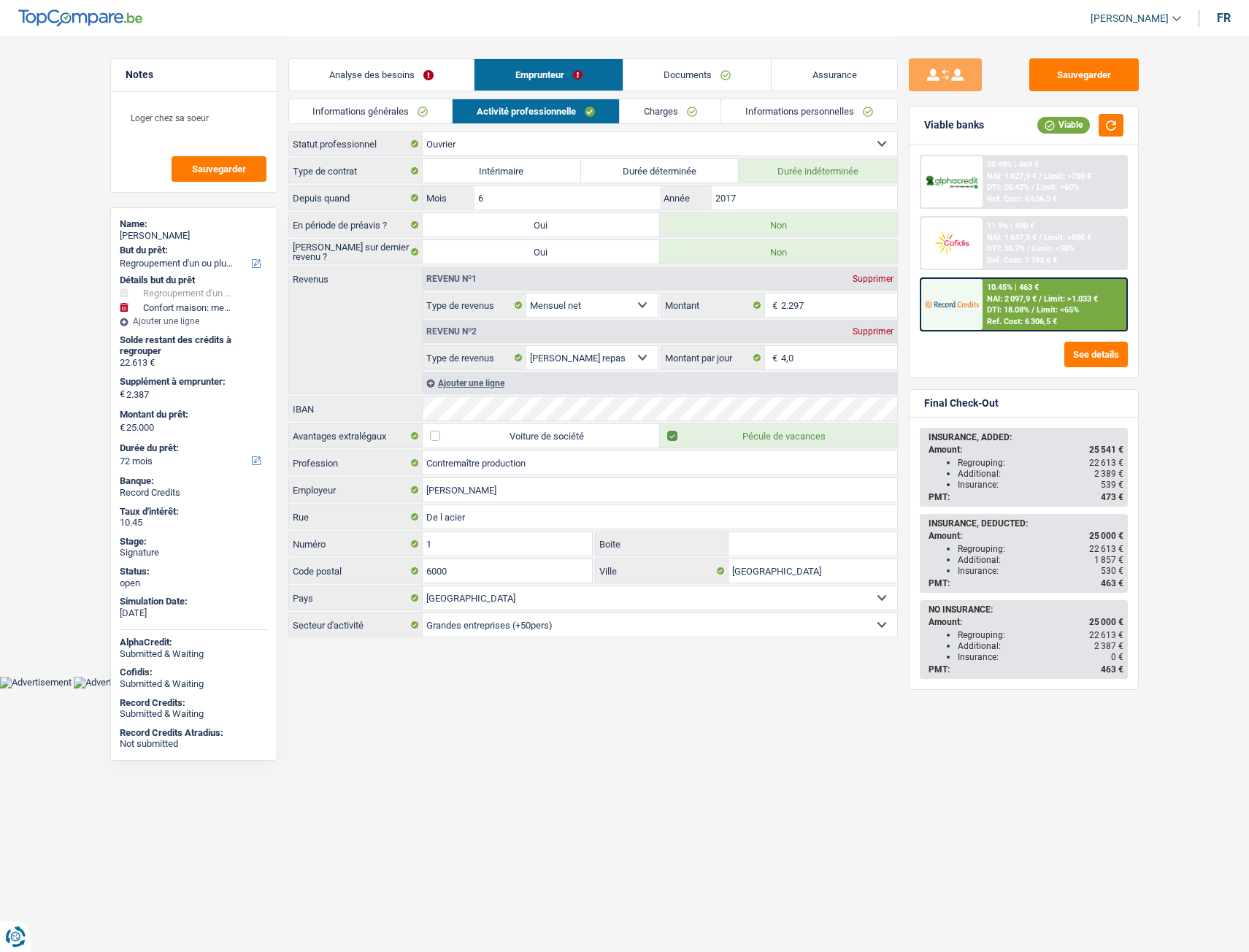
click at [662, 108] on link "Charges" at bounding box center [670, 111] width 101 height 24
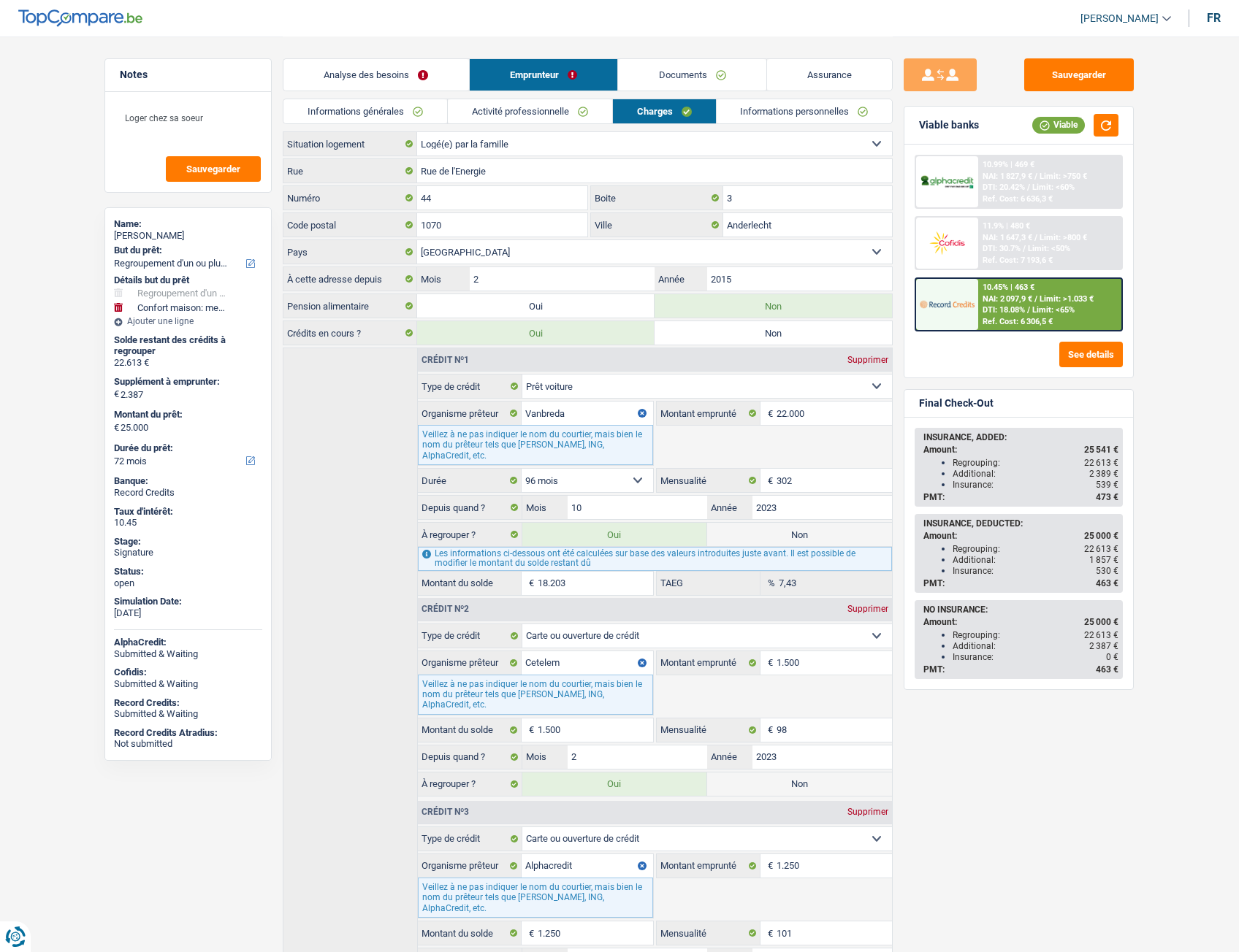
click at [800, 113] on link "Informations personnelles" at bounding box center [804, 111] width 176 height 24
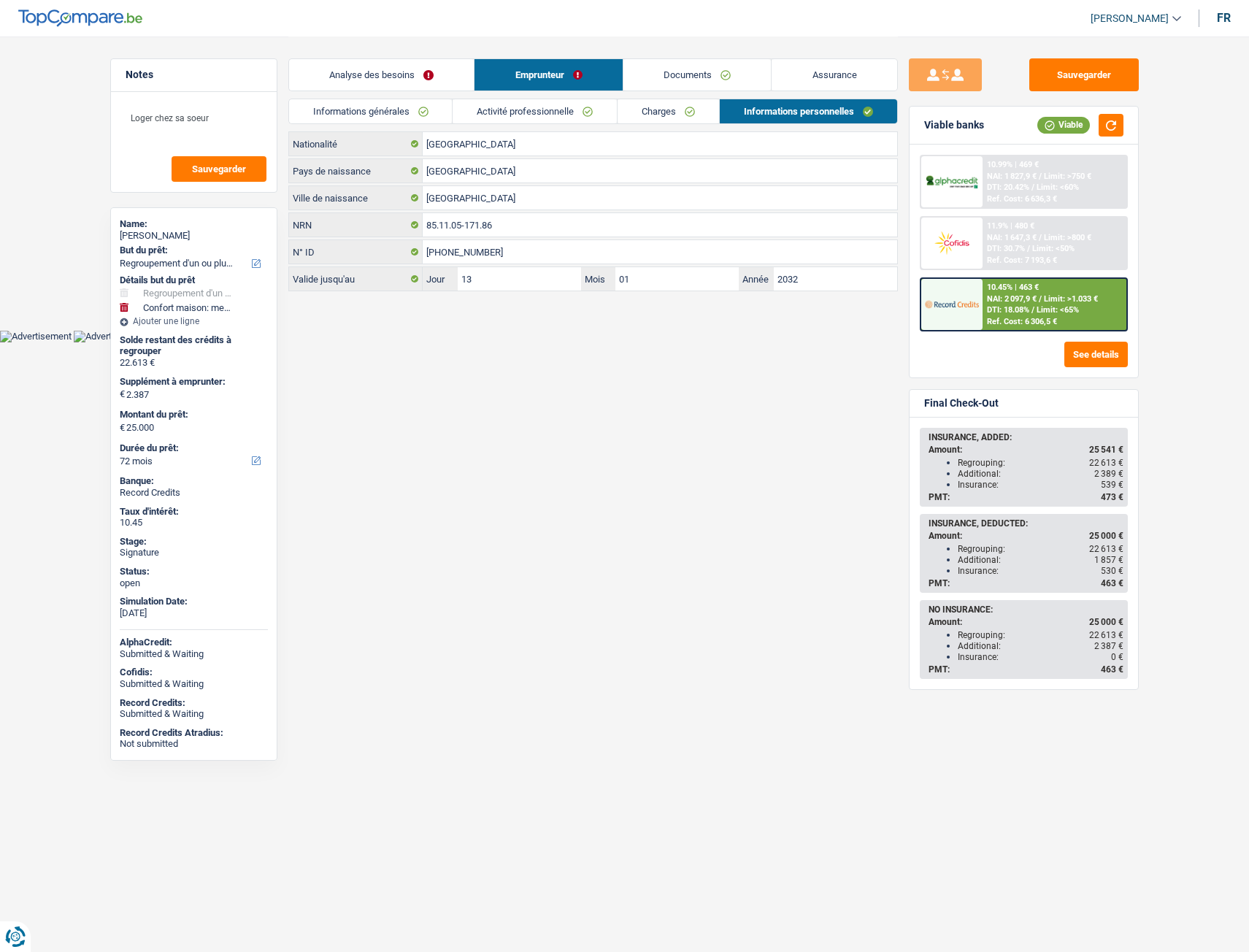
click at [800, 113] on link "Informations personnelles" at bounding box center [809, 111] width 177 height 24
click at [656, 71] on link "Documents" at bounding box center [698, 75] width 148 height 31
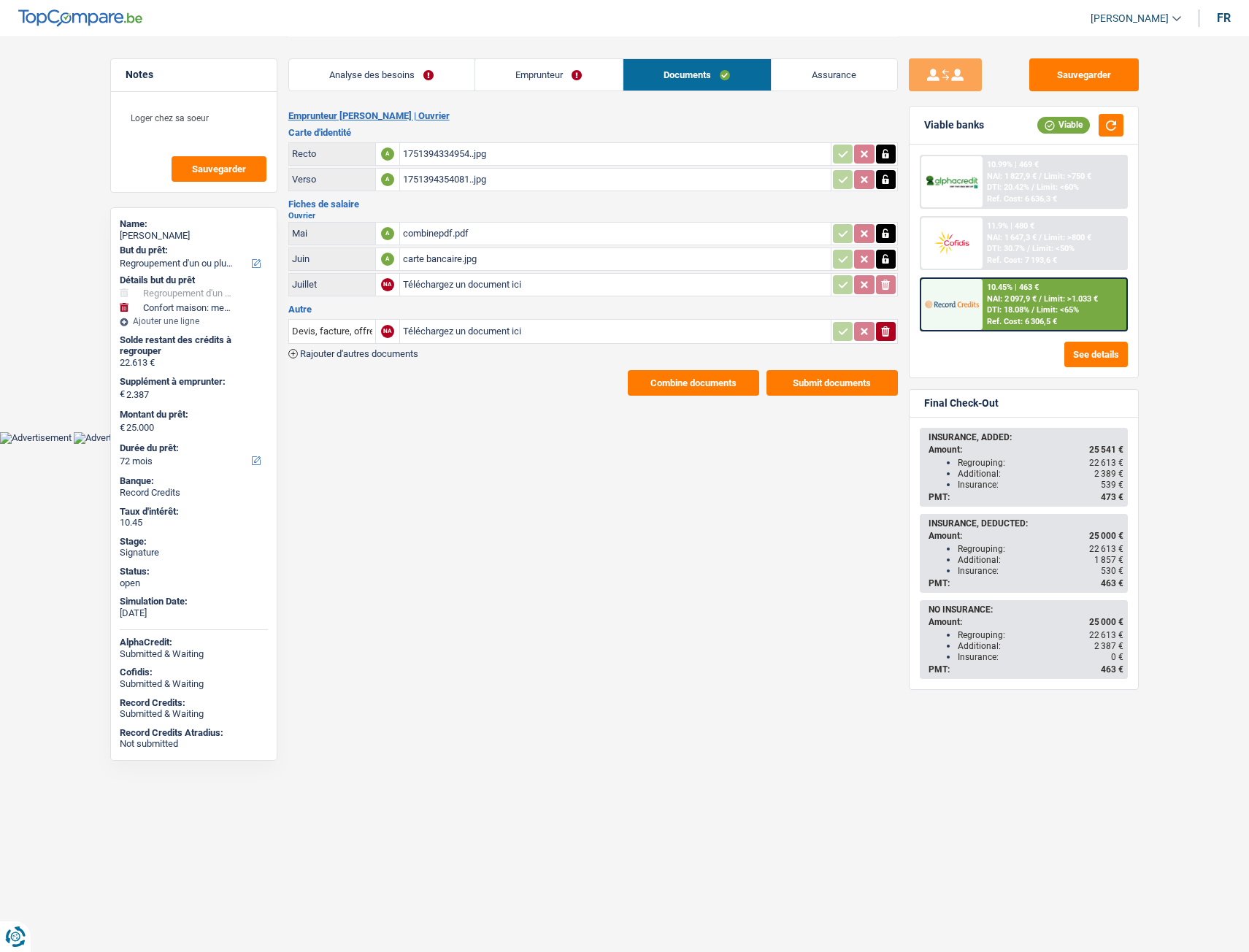
click at [447, 72] on link "Analyse des besoins" at bounding box center [382, 75] width 185 height 31
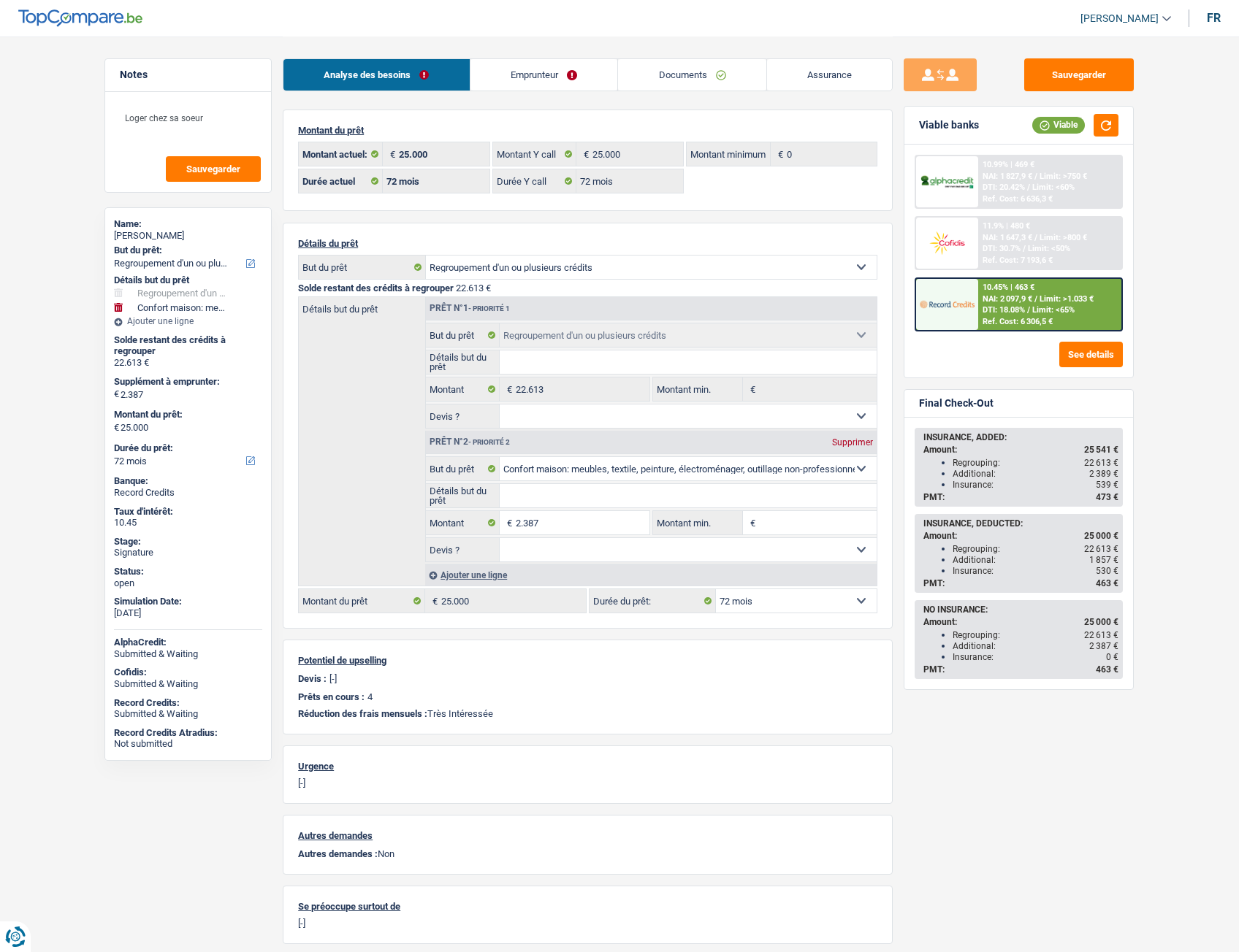
click at [703, 81] on link "Documents" at bounding box center [692, 75] width 148 height 31
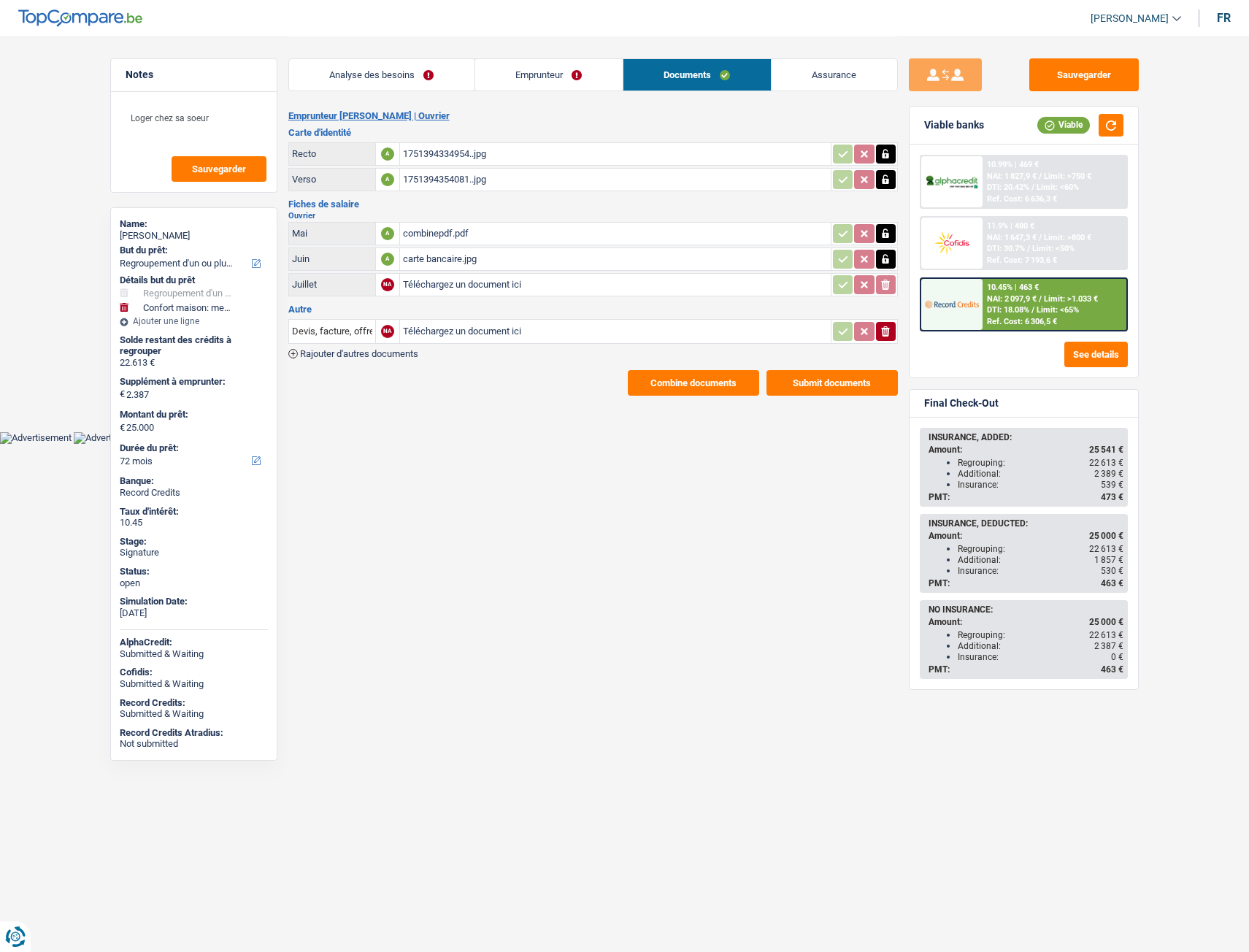
click at [585, 78] on link "Emprunteur" at bounding box center [549, 75] width 147 height 31
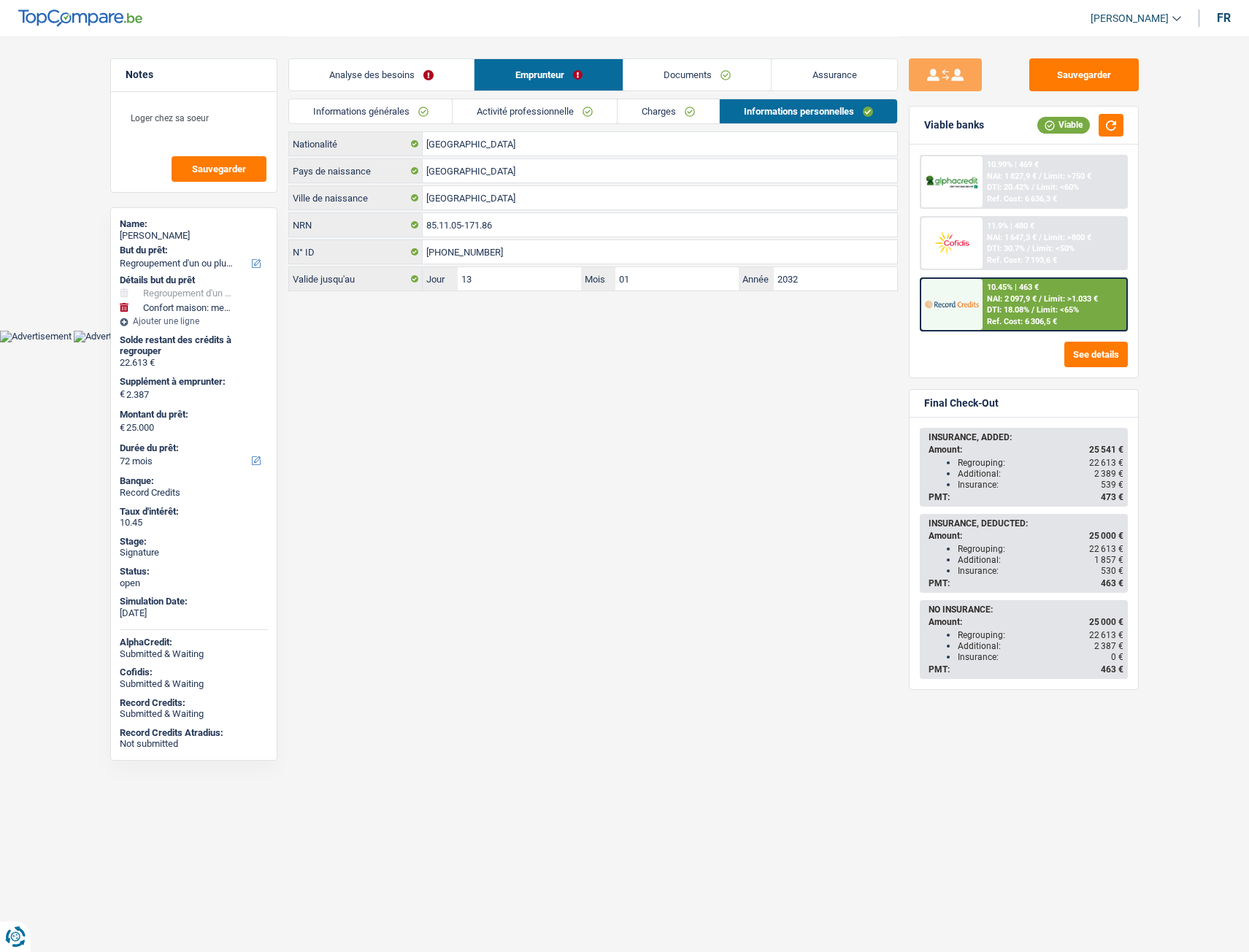
click at [415, 108] on link "Informations générales" at bounding box center [371, 111] width 164 height 24
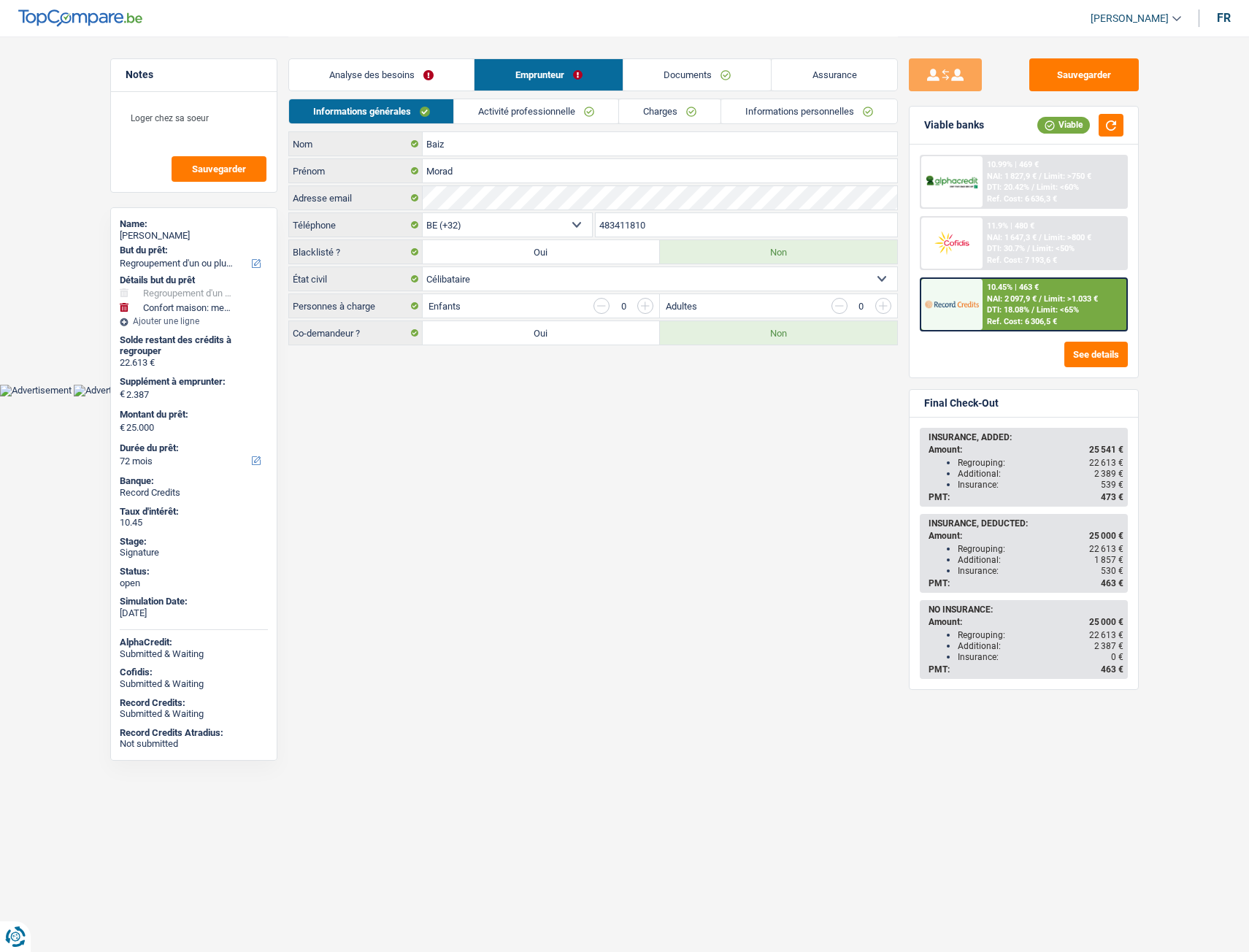
click at [405, 75] on link "Analyse des besoins" at bounding box center [382, 75] width 185 height 31
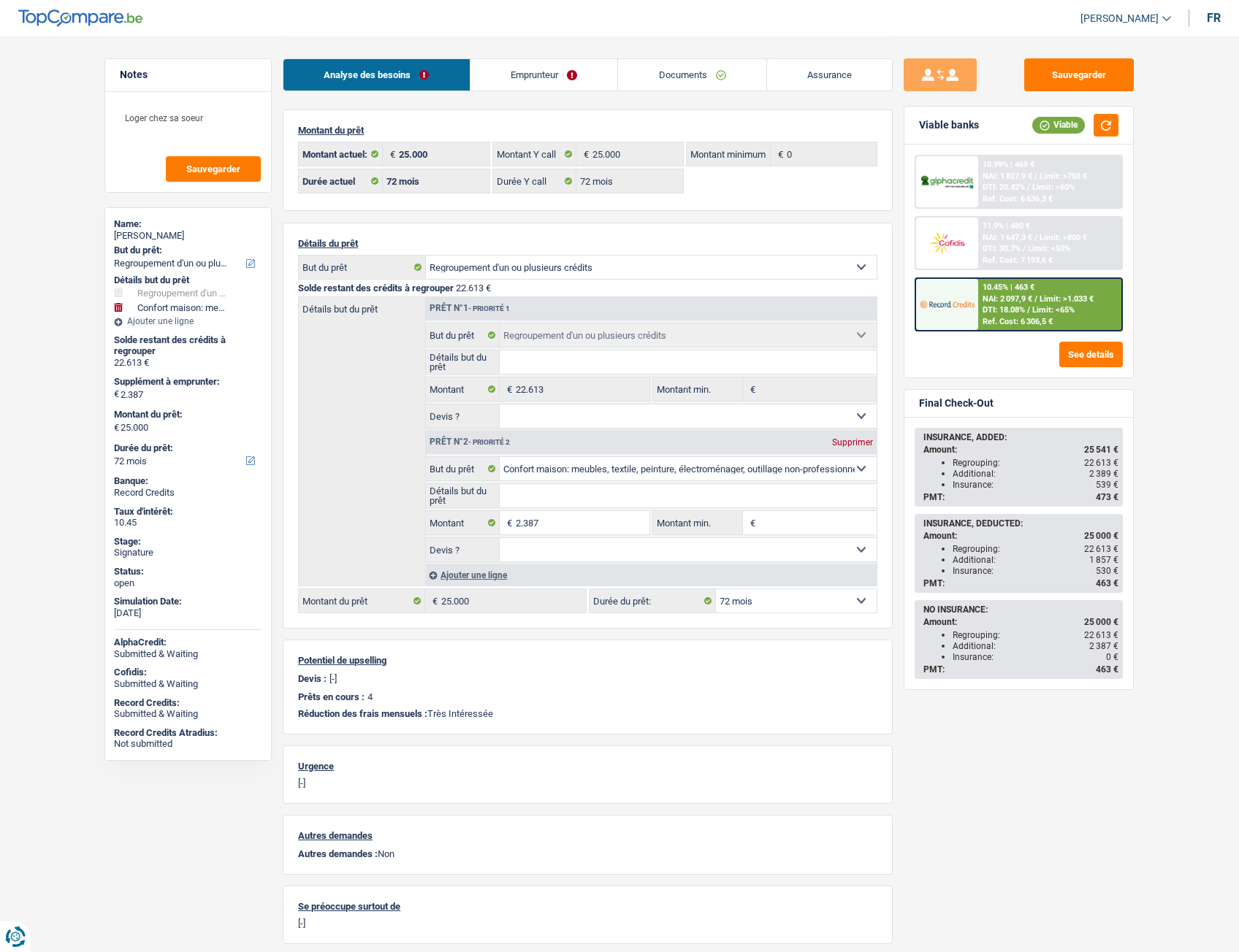
click at [490, 81] on link "Emprunteur" at bounding box center [544, 75] width 147 height 31
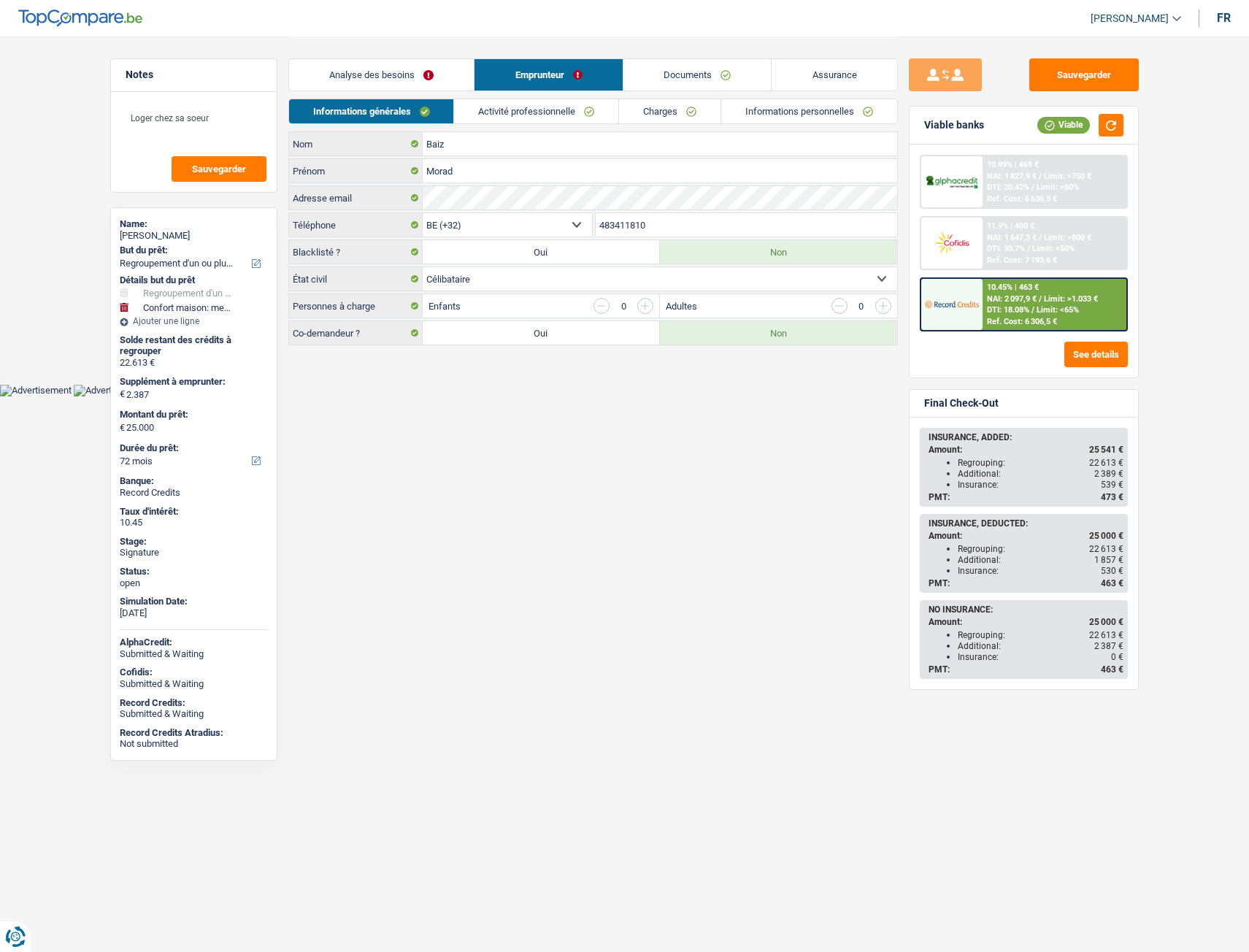
click at [418, 68] on link "Analyse des besoins" at bounding box center [382, 75] width 185 height 31
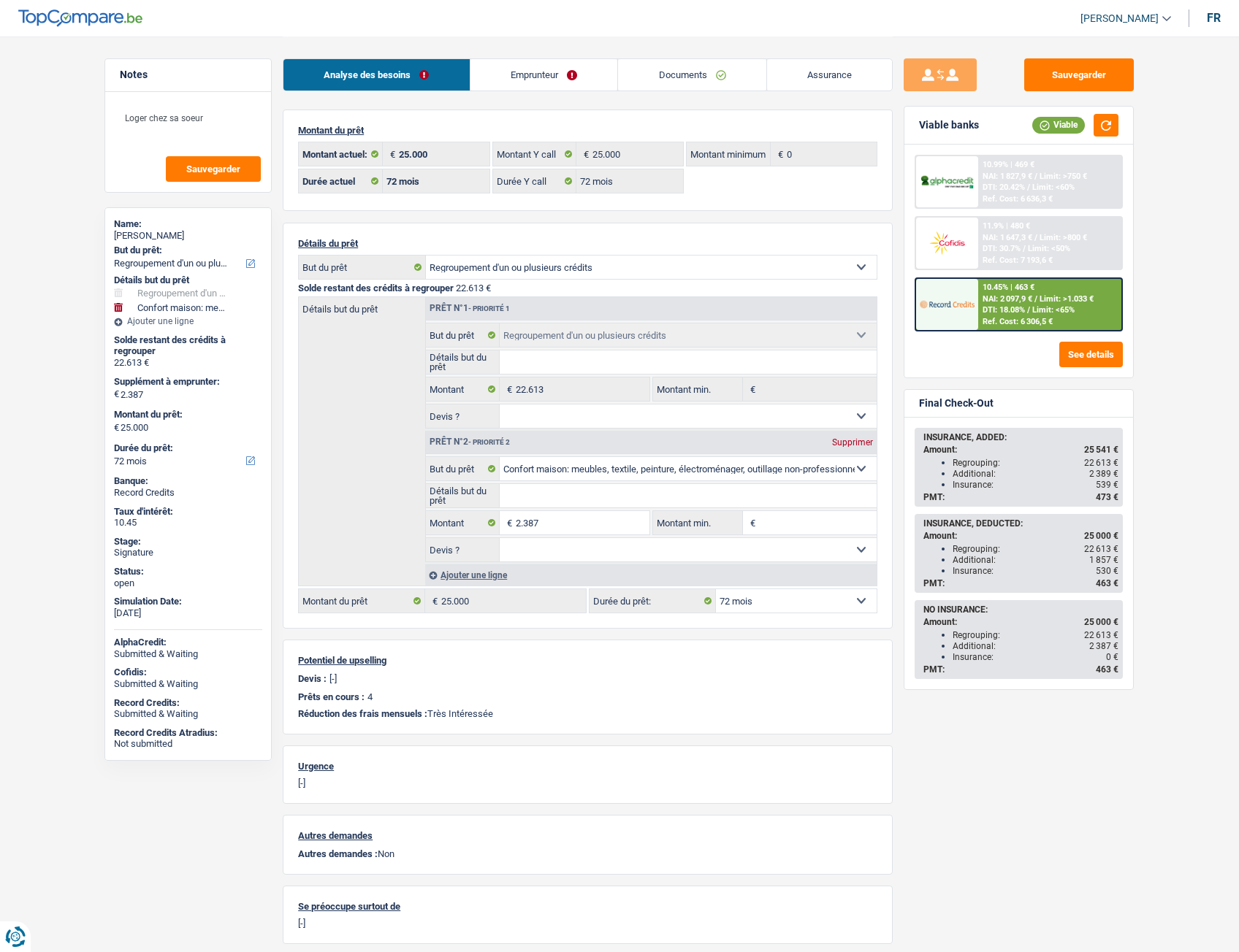
click at [563, 59] on link "Emprunteur" at bounding box center [544, 75] width 147 height 31
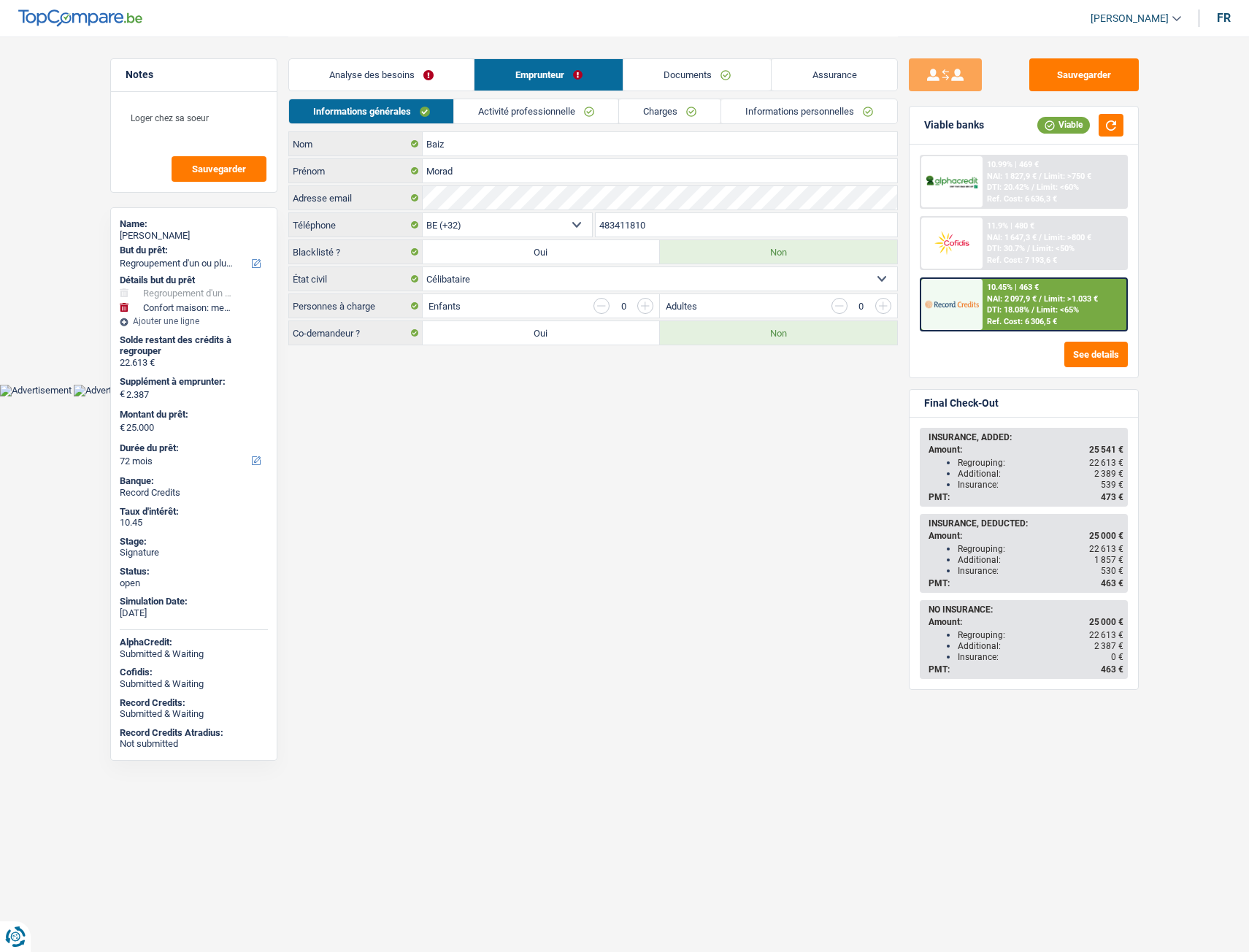
click at [686, 65] on link "Documents" at bounding box center [698, 75] width 148 height 31
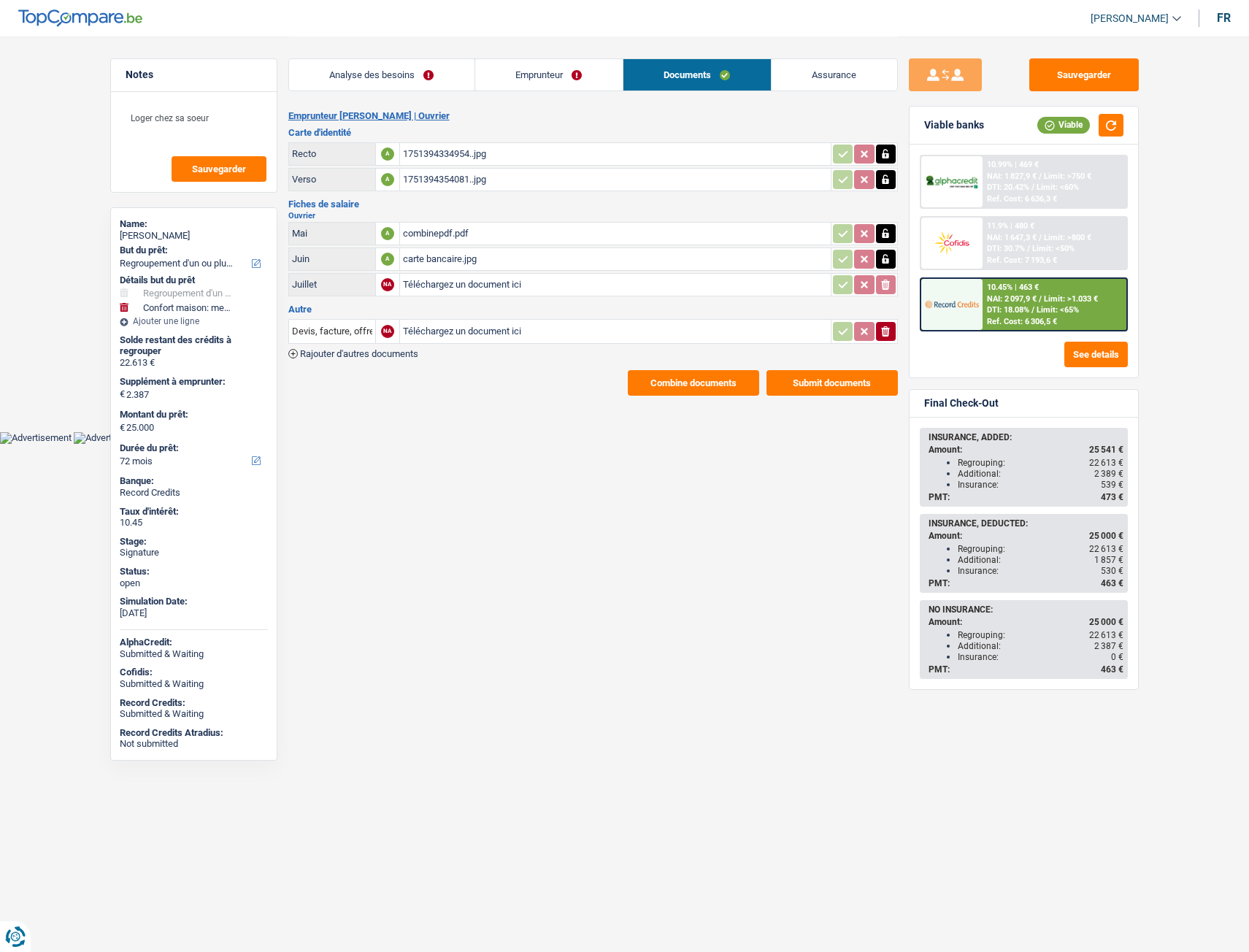
click at [418, 59] on link "Analyse des besoins" at bounding box center [382, 75] width 185 height 31
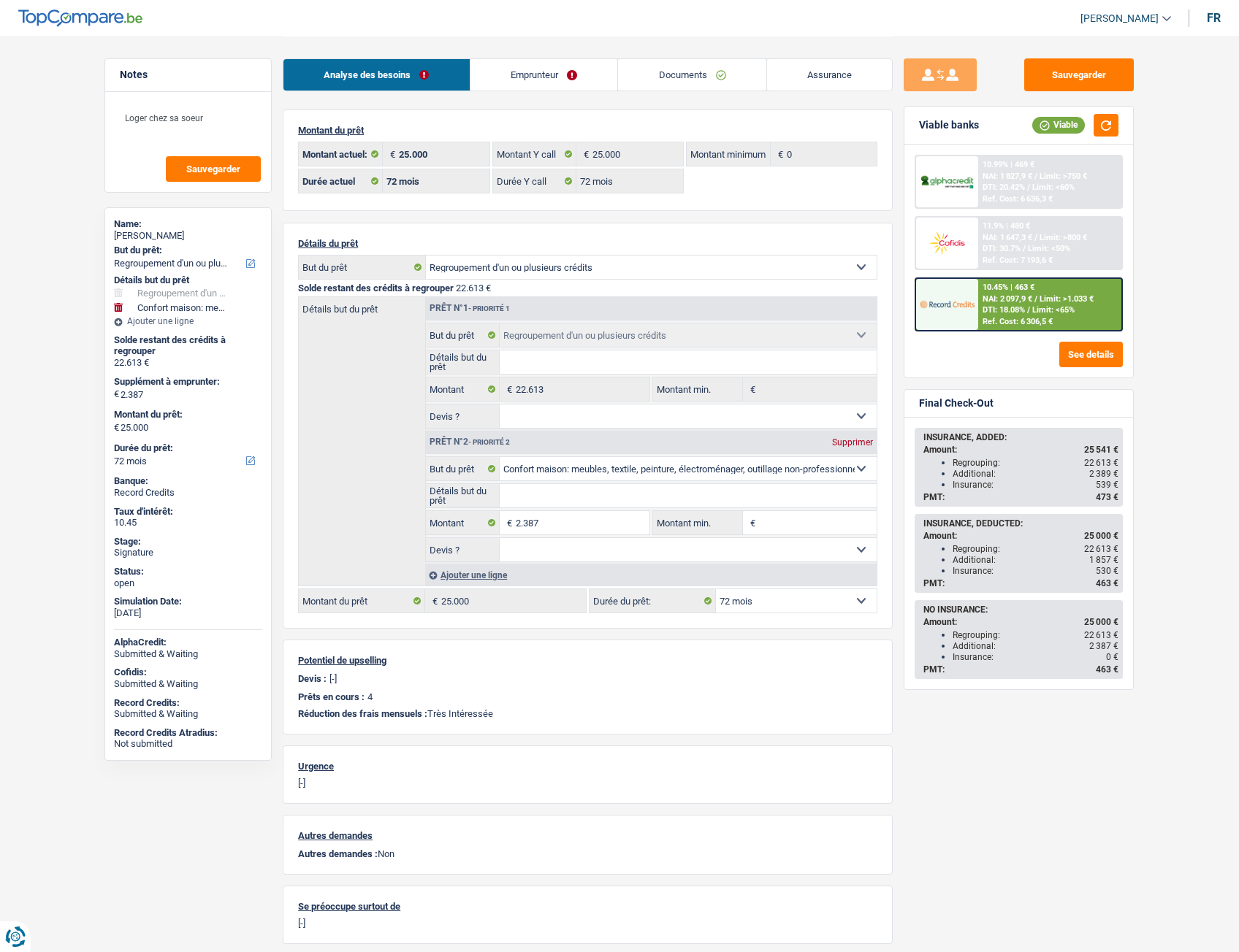
click at [558, 74] on link "Emprunteur" at bounding box center [544, 75] width 147 height 31
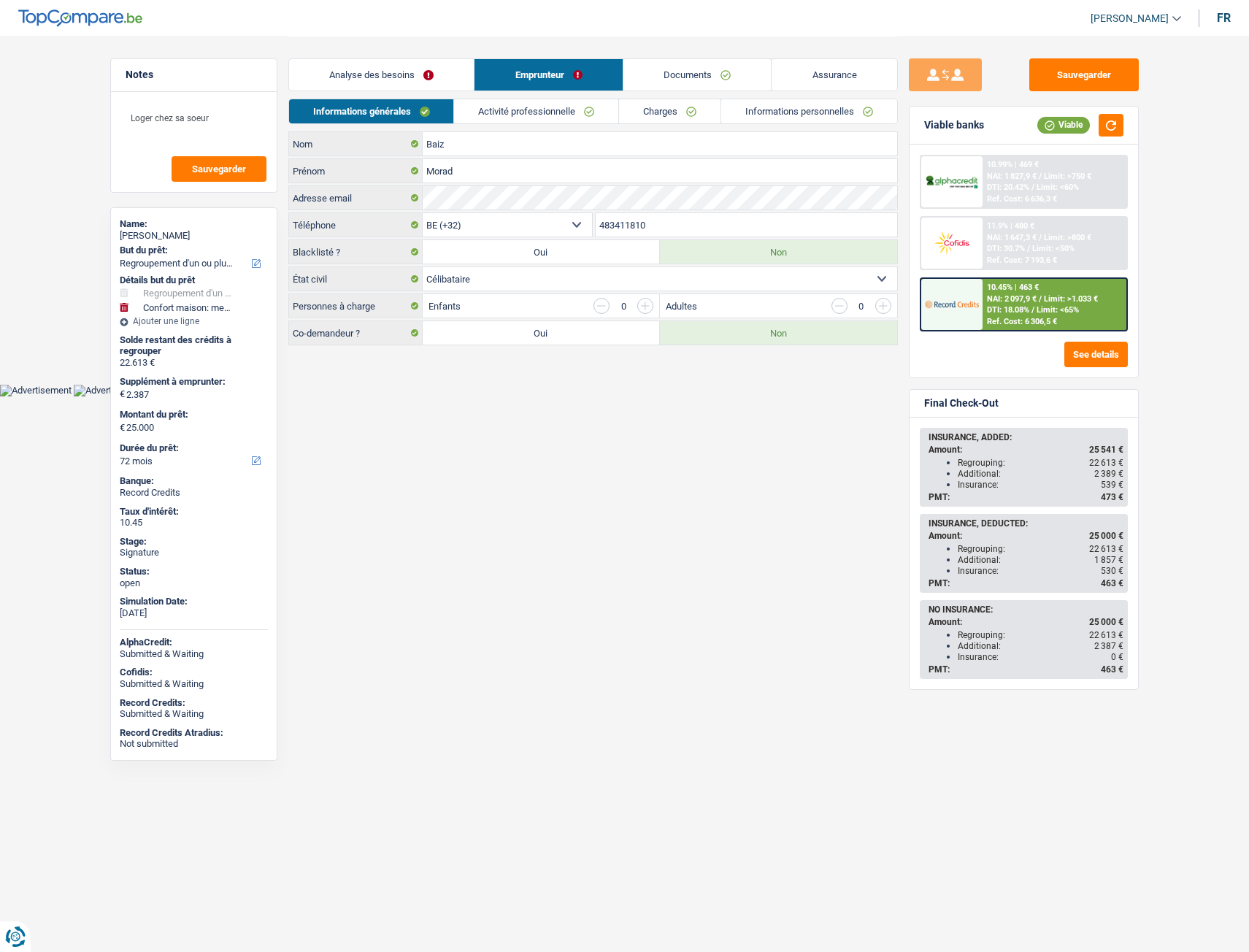
click at [668, 95] on div "Analyse des besoins Emprunteur Documents Assurance" at bounding box center [593, 67] width 610 height 62
click at [664, 85] on link "Documents" at bounding box center [698, 75] width 148 height 31
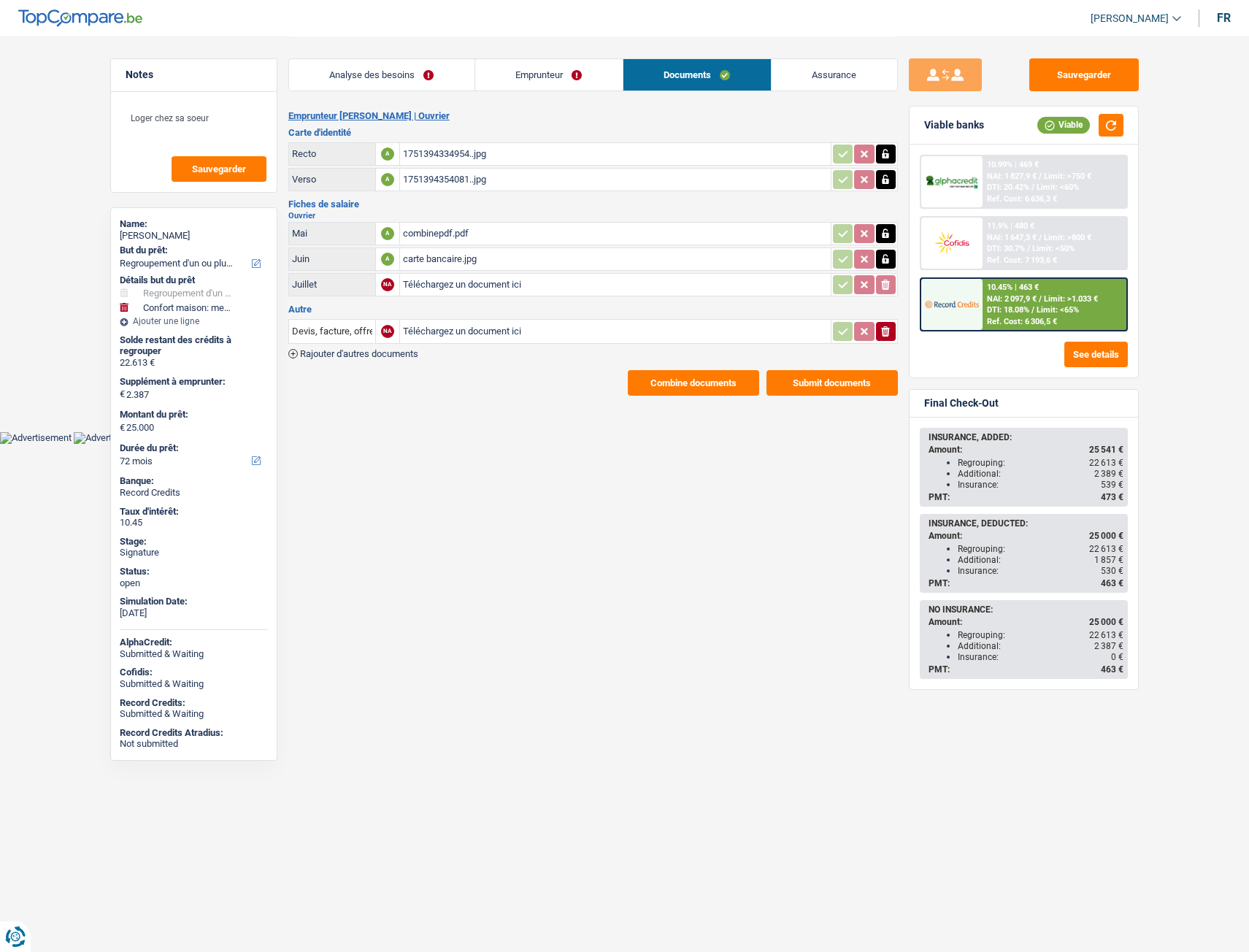
click at [544, 74] on link "Emprunteur" at bounding box center [549, 75] width 147 height 31
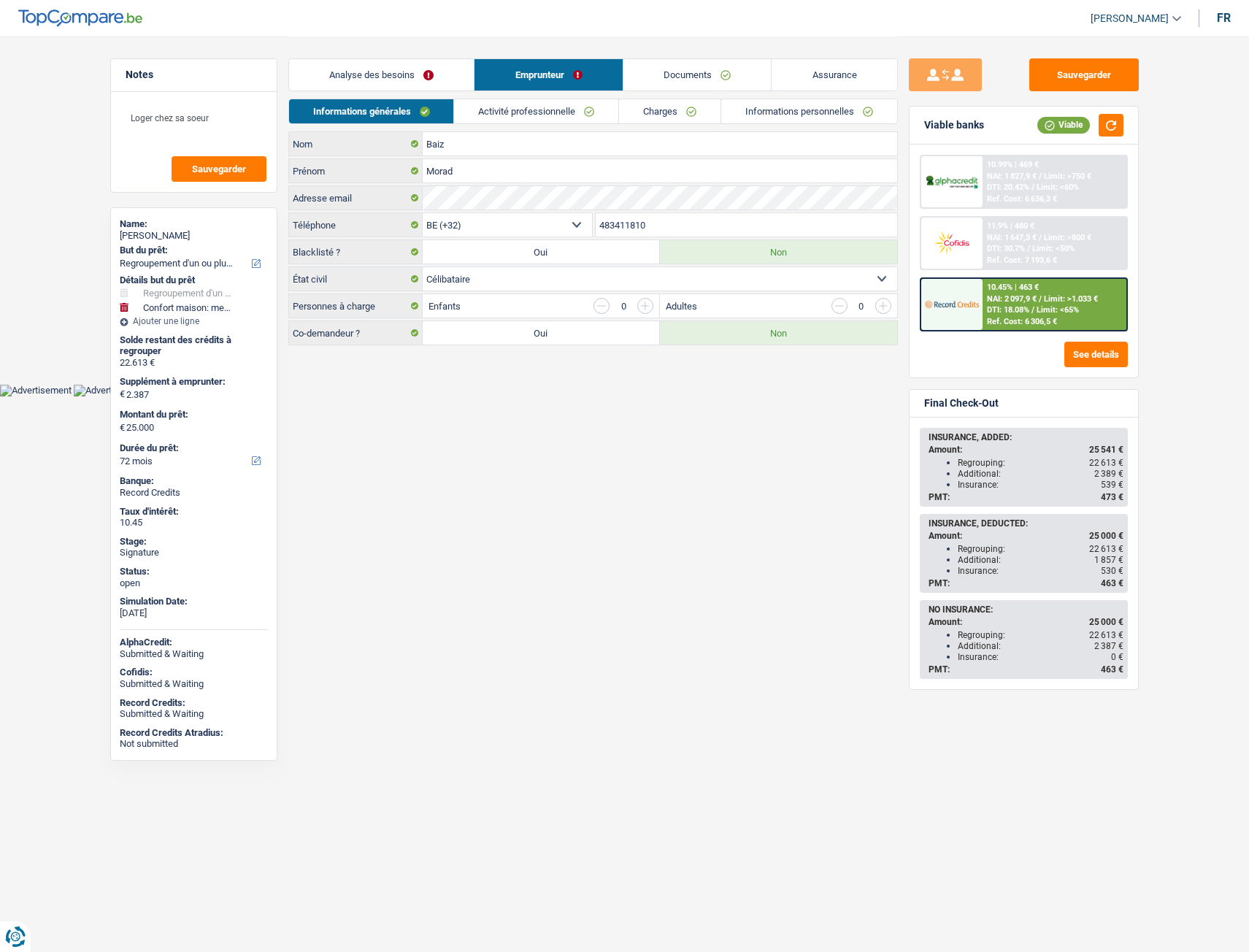
click at [404, 60] on link "Analyse des besoins" at bounding box center [382, 75] width 185 height 31
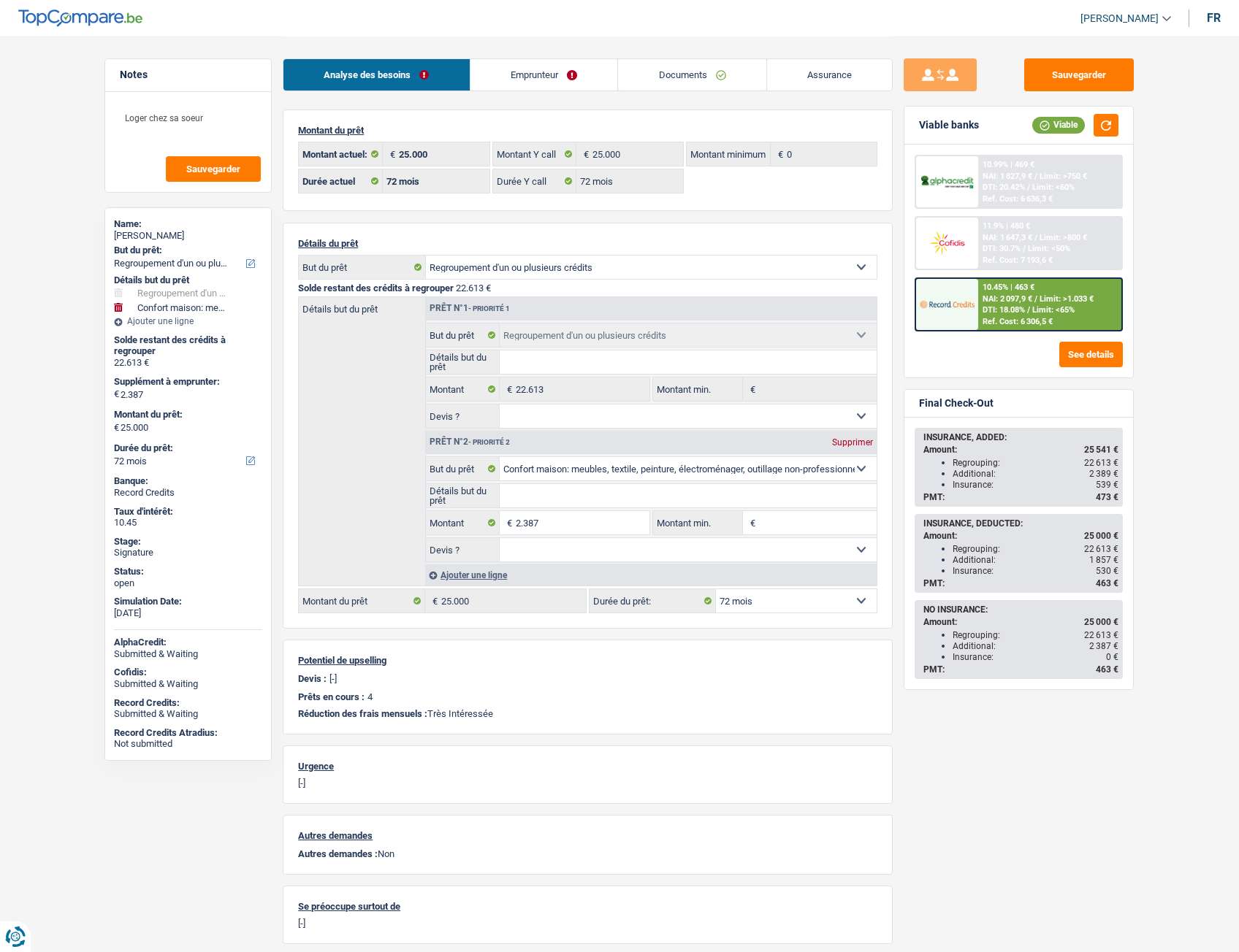
click at [551, 86] on link "Emprunteur" at bounding box center [544, 75] width 147 height 31
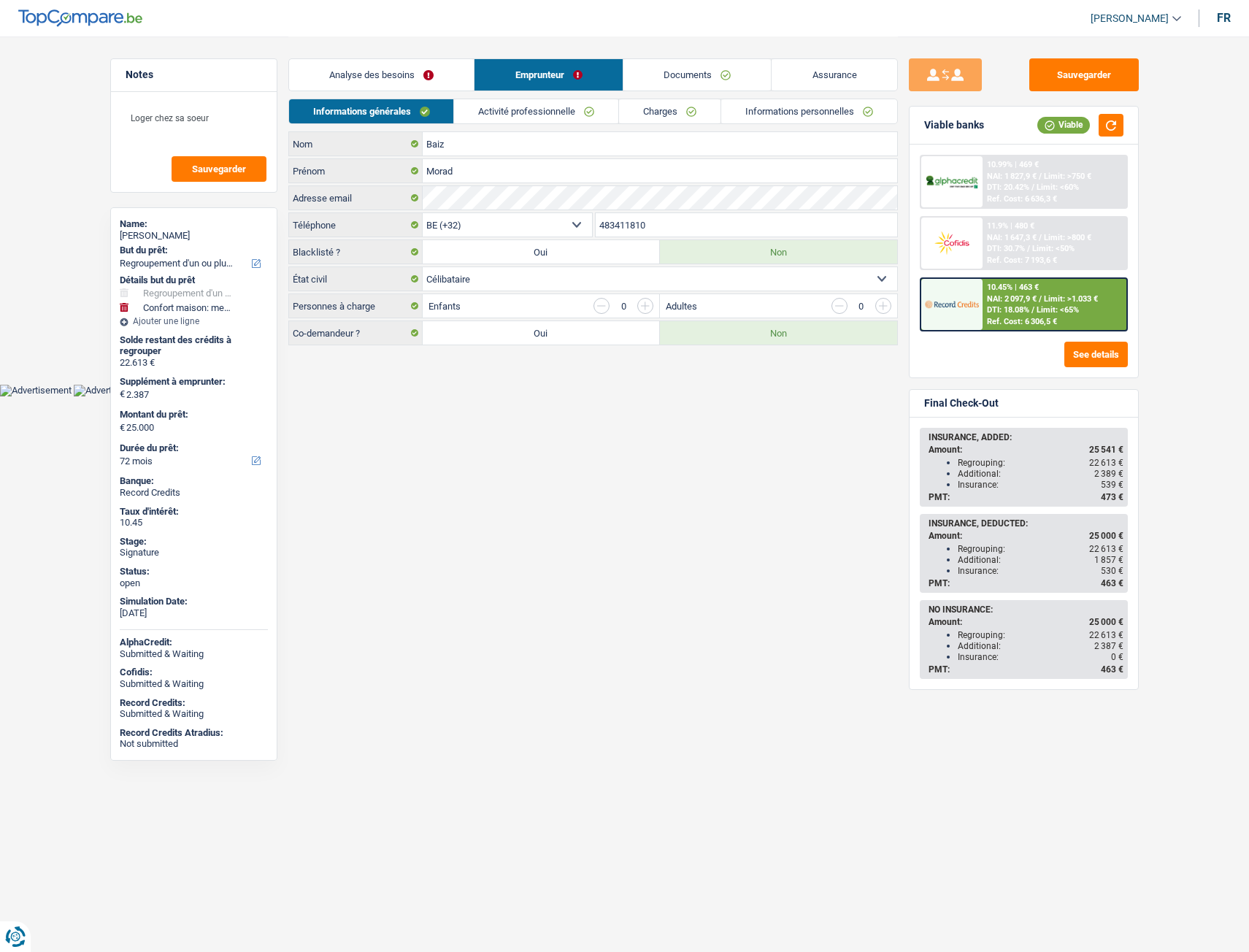
click at [555, 121] on link "Activité professionnelle" at bounding box center [536, 111] width 165 height 24
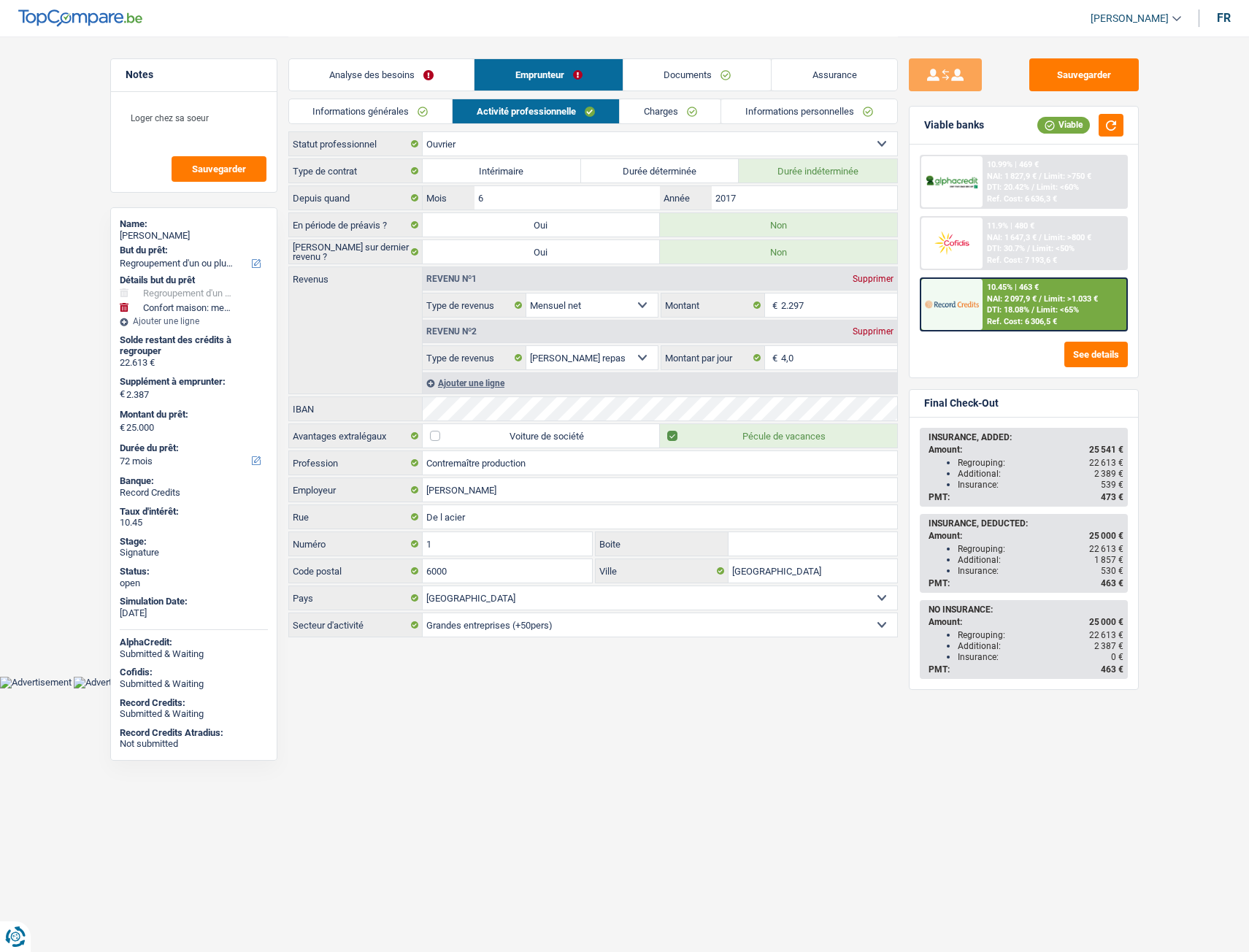
click at [784, 104] on link "Informations personnelles" at bounding box center [809, 111] width 176 height 24
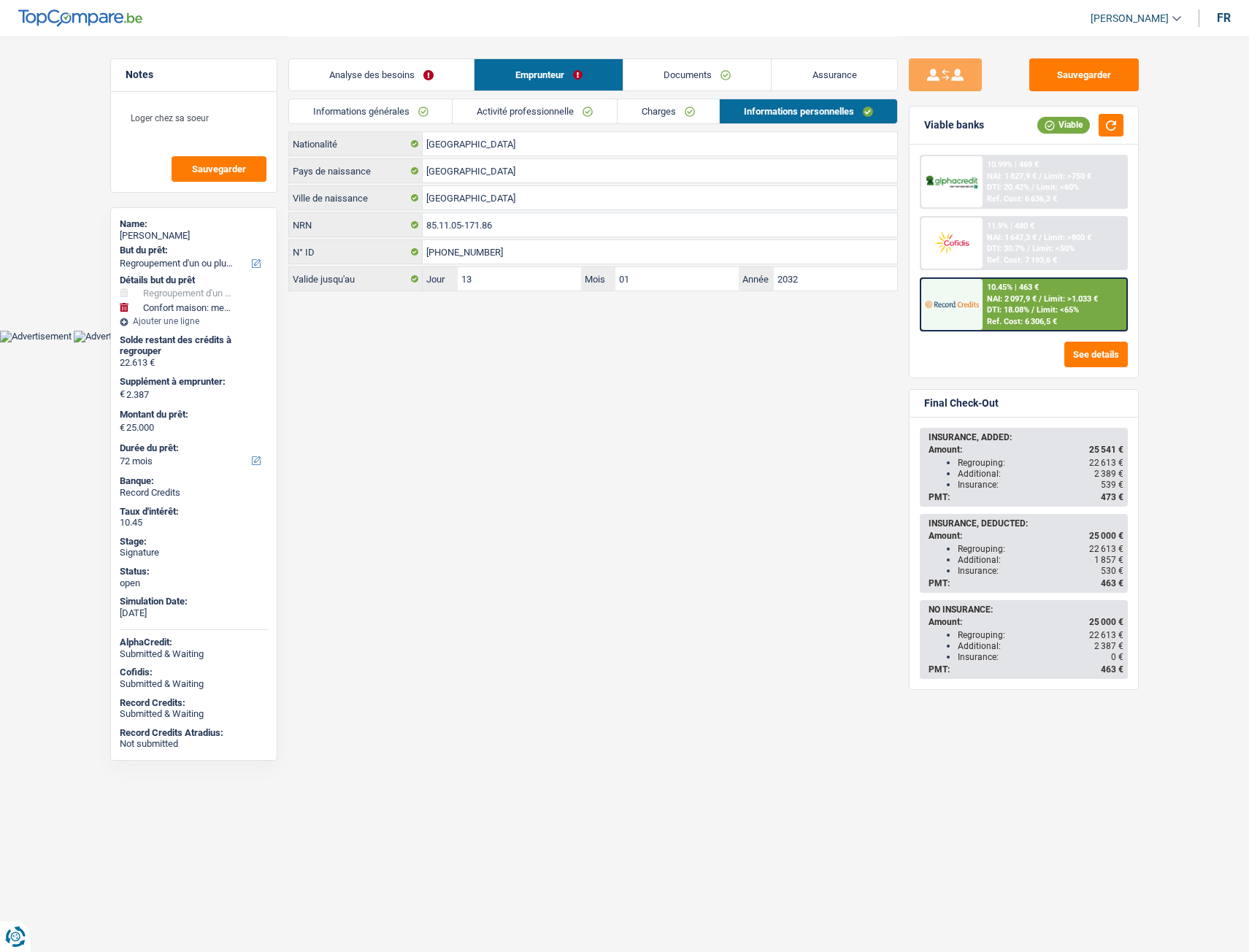
click at [686, 125] on div "Informations générales Activité professionnelle Charges Informations personnell…" at bounding box center [593, 115] width 610 height 33
click at [661, 114] on link "Charges" at bounding box center [668, 111] width 101 height 24
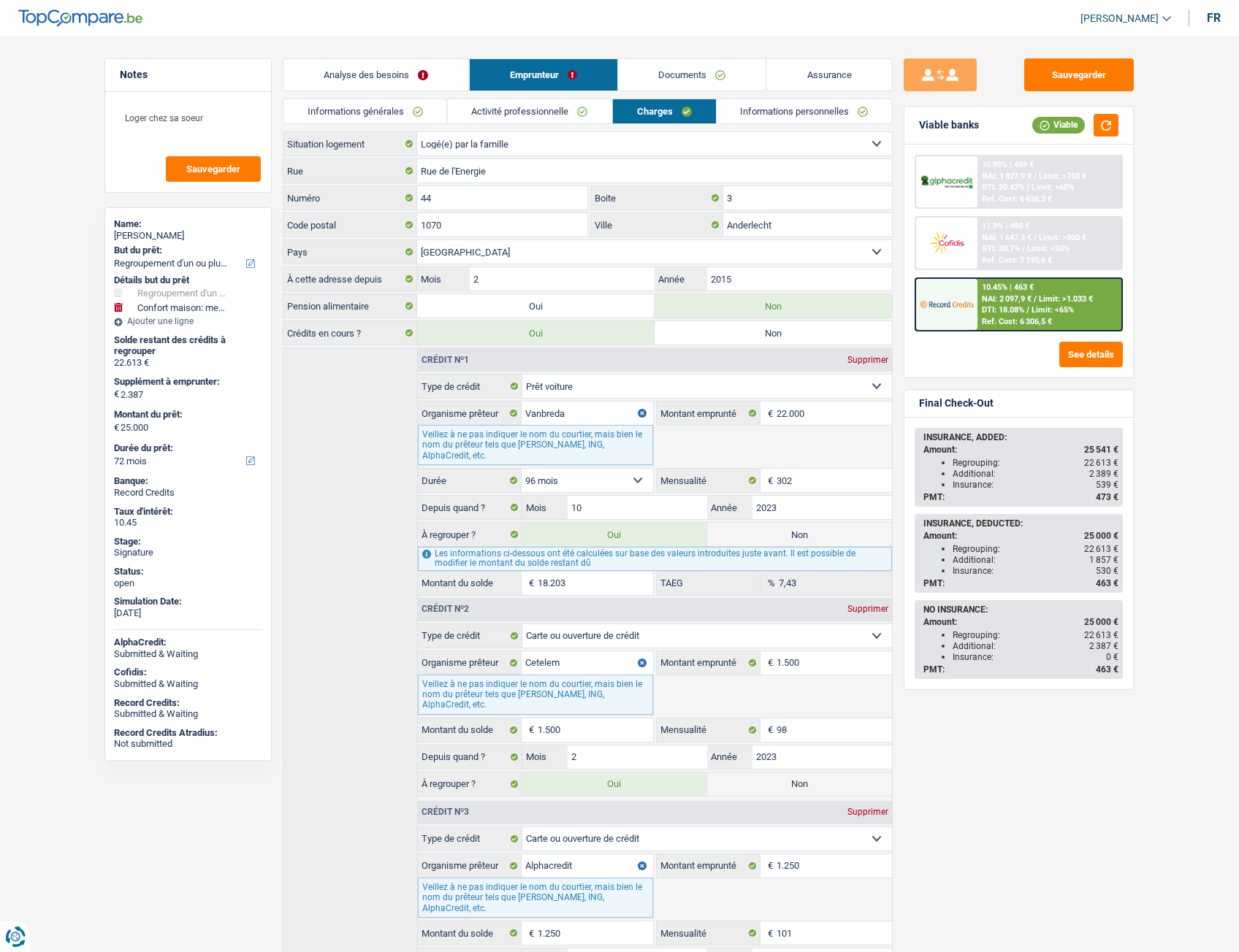
click at [555, 123] on link "Activité professionnelle" at bounding box center [529, 111] width 165 height 24
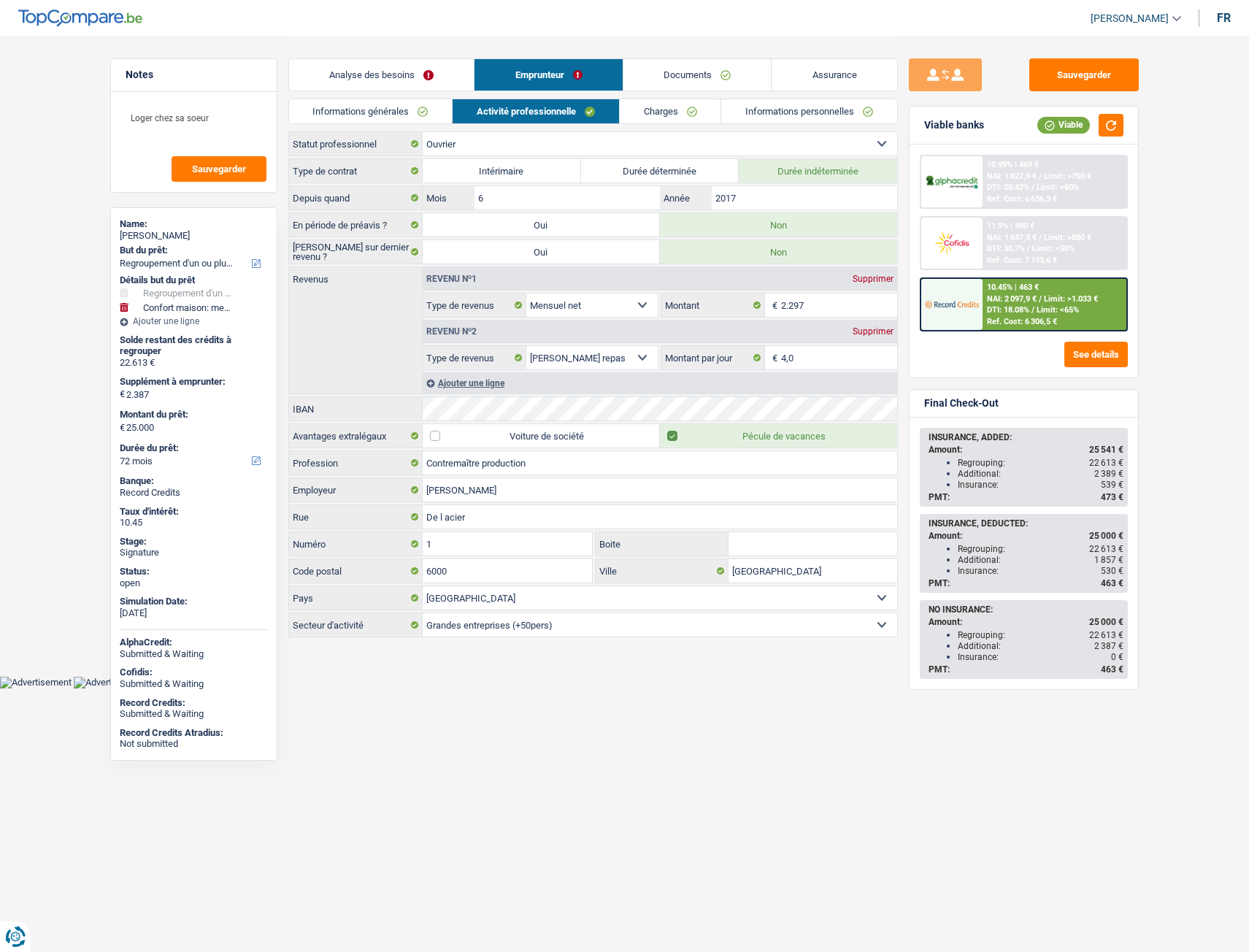
click at [353, 80] on link "Analyse des besoins" at bounding box center [382, 75] width 185 height 31
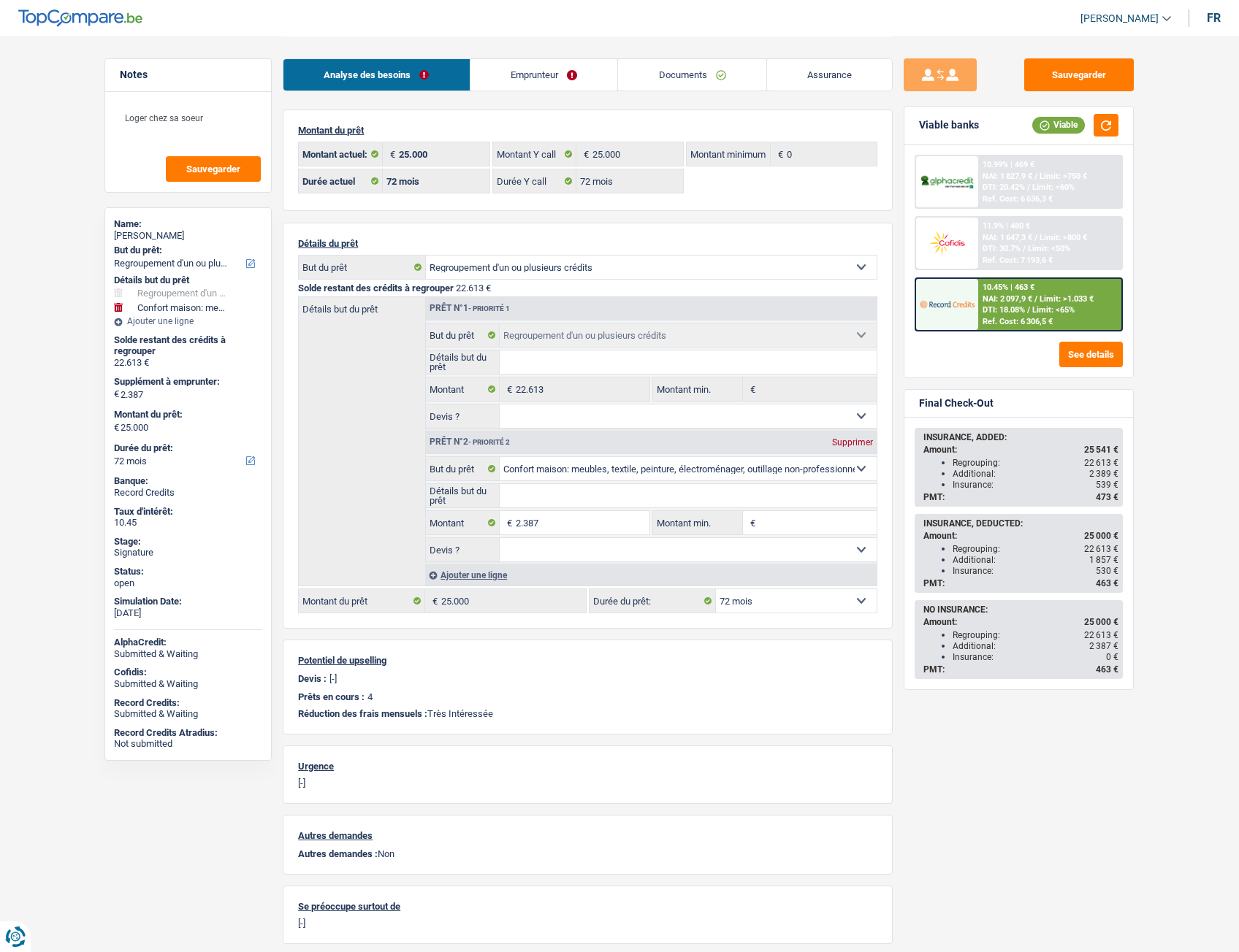
click at [125, 24] on img at bounding box center [80, 19] width 124 height 18
click at [115, 22] on img at bounding box center [80, 19] width 124 height 18
click at [540, 56] on div "Analyse des besoins Emprunteur Documents Assurance" at bounding box center [588, 67] width 610 height 62
click at [540, 62] on link "Emprunteur" at bounding box center [544, 75] width 147 height 31
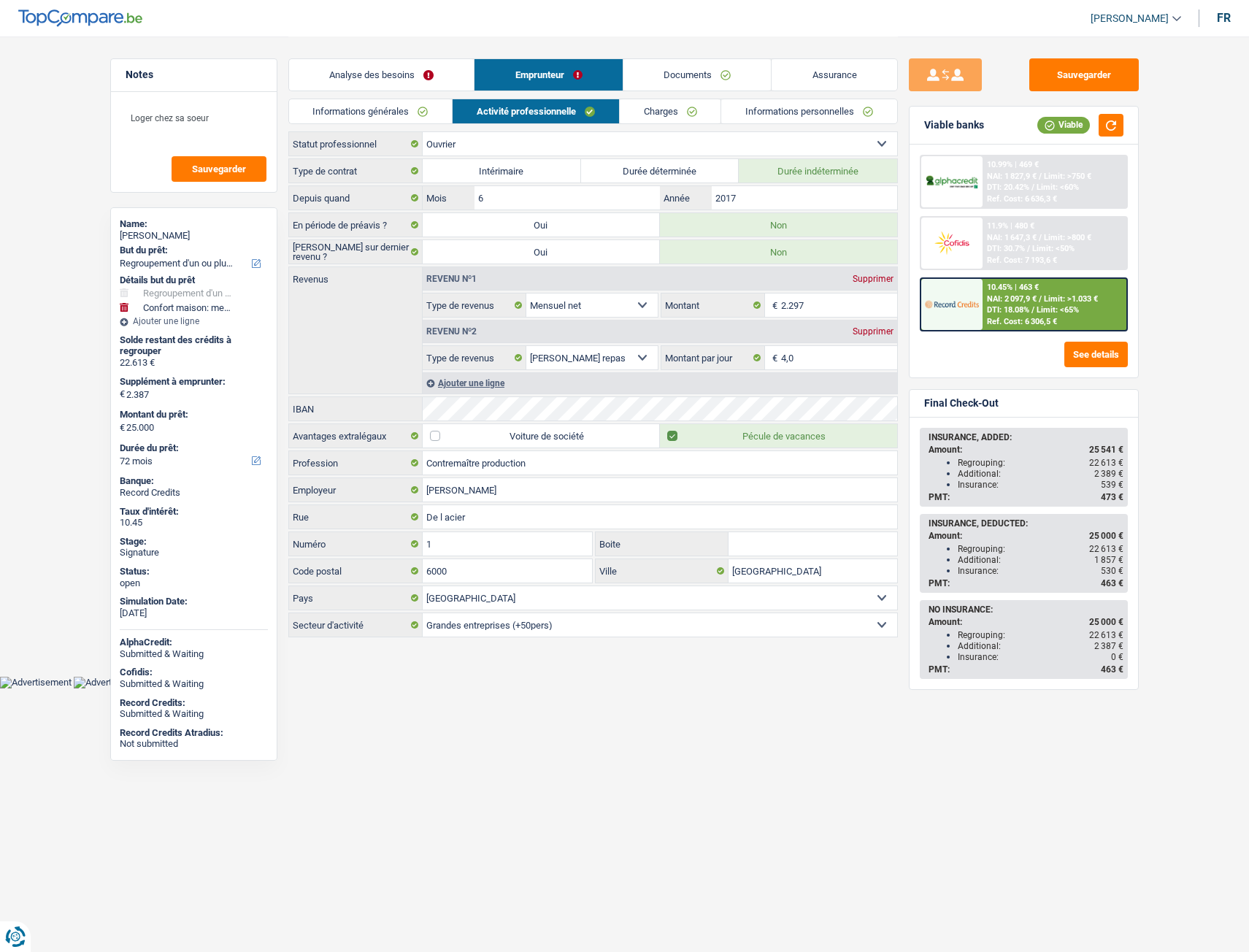
click at [374, 113] on link "Informations générales" at bounding box center [371, 111] width 164 height 24
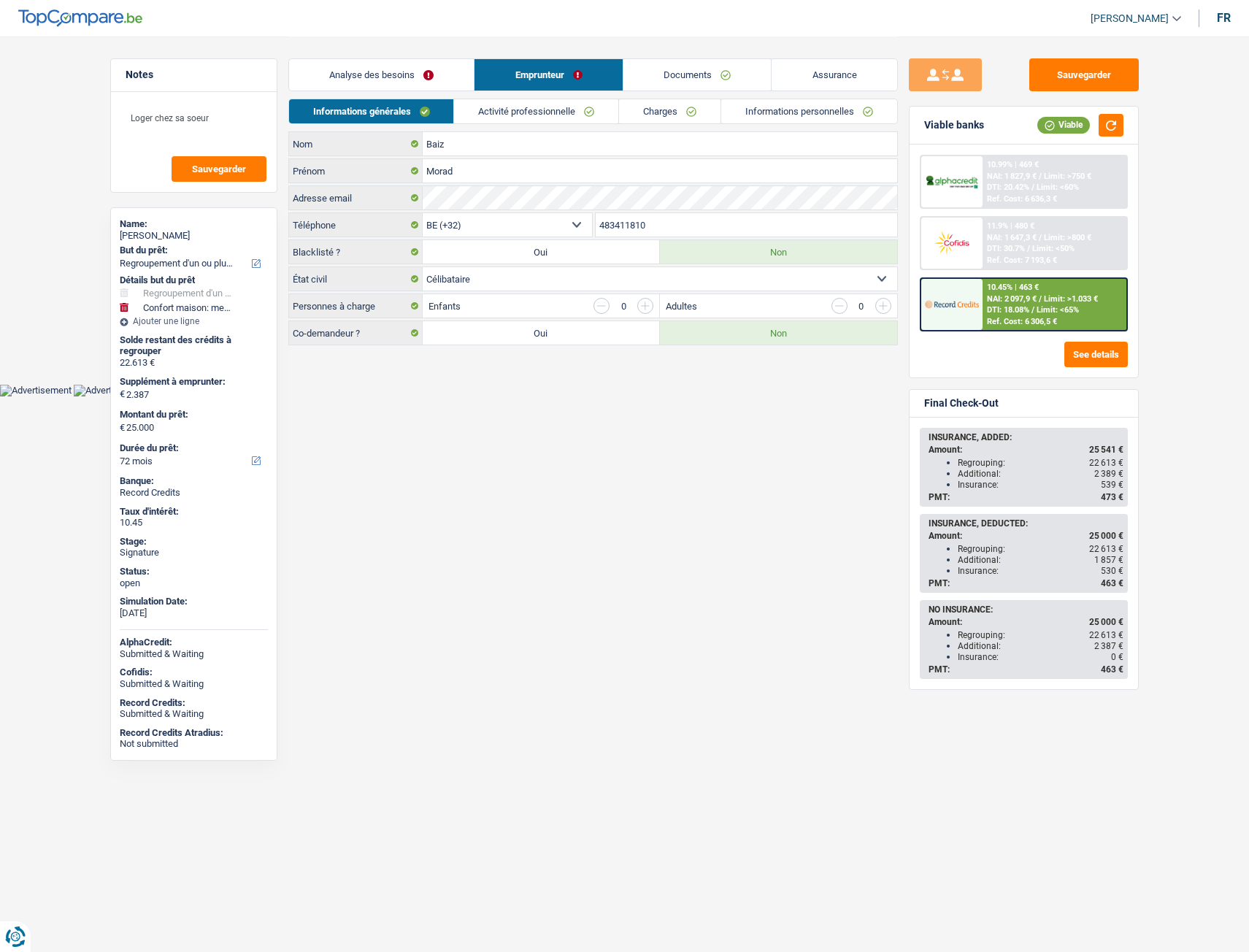
click at [677, 109] on link "Charges" at bounding box center [669, 111] width 101 height 24
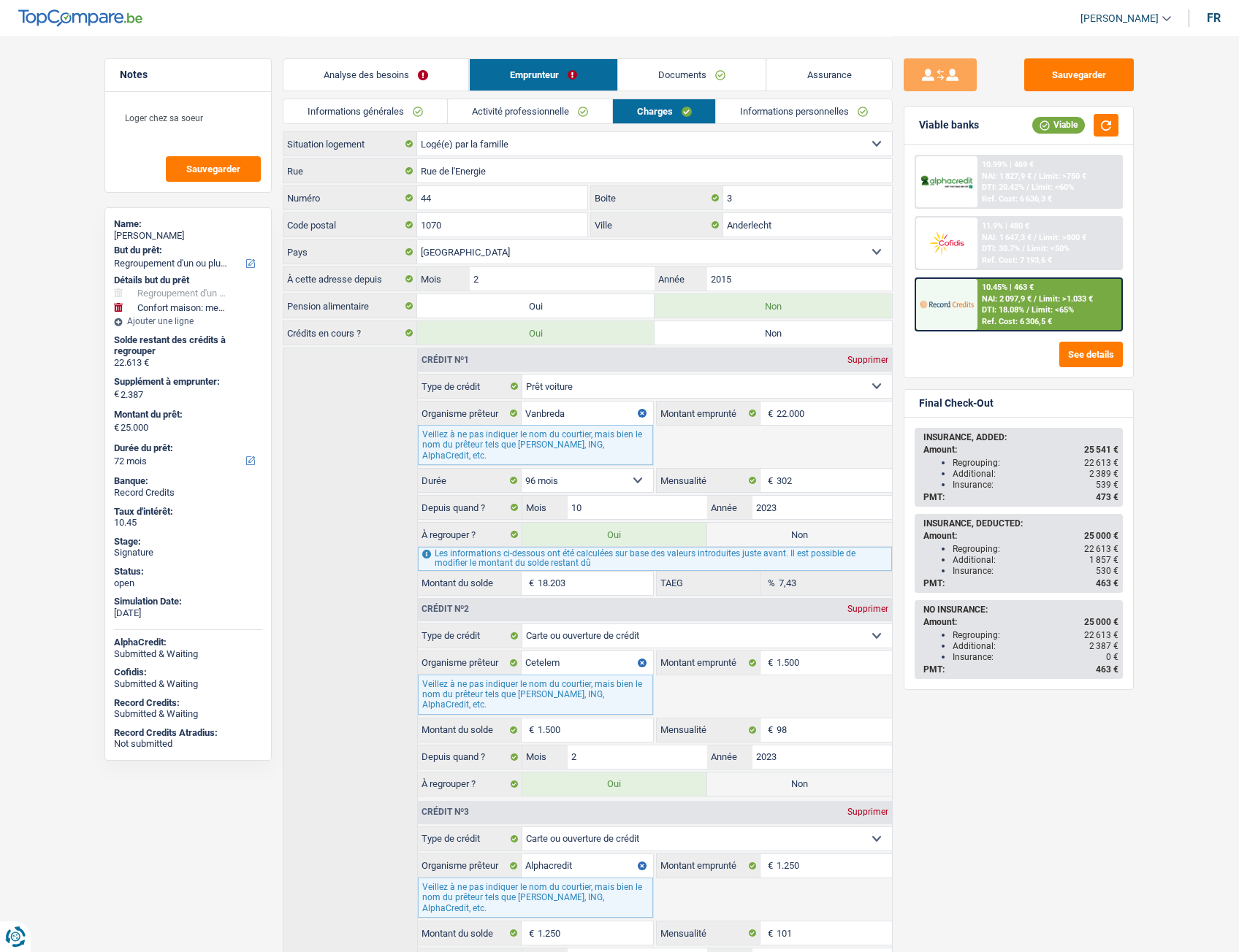
click at [765, 96] on div "Analyse des besoins Emprunteur Documents Assurance" at bounding box center [588, 67] width 610 height 62
click at [741, 105] on link "Informations personnelles" at bounding box center [804, 111] width 176 height 24
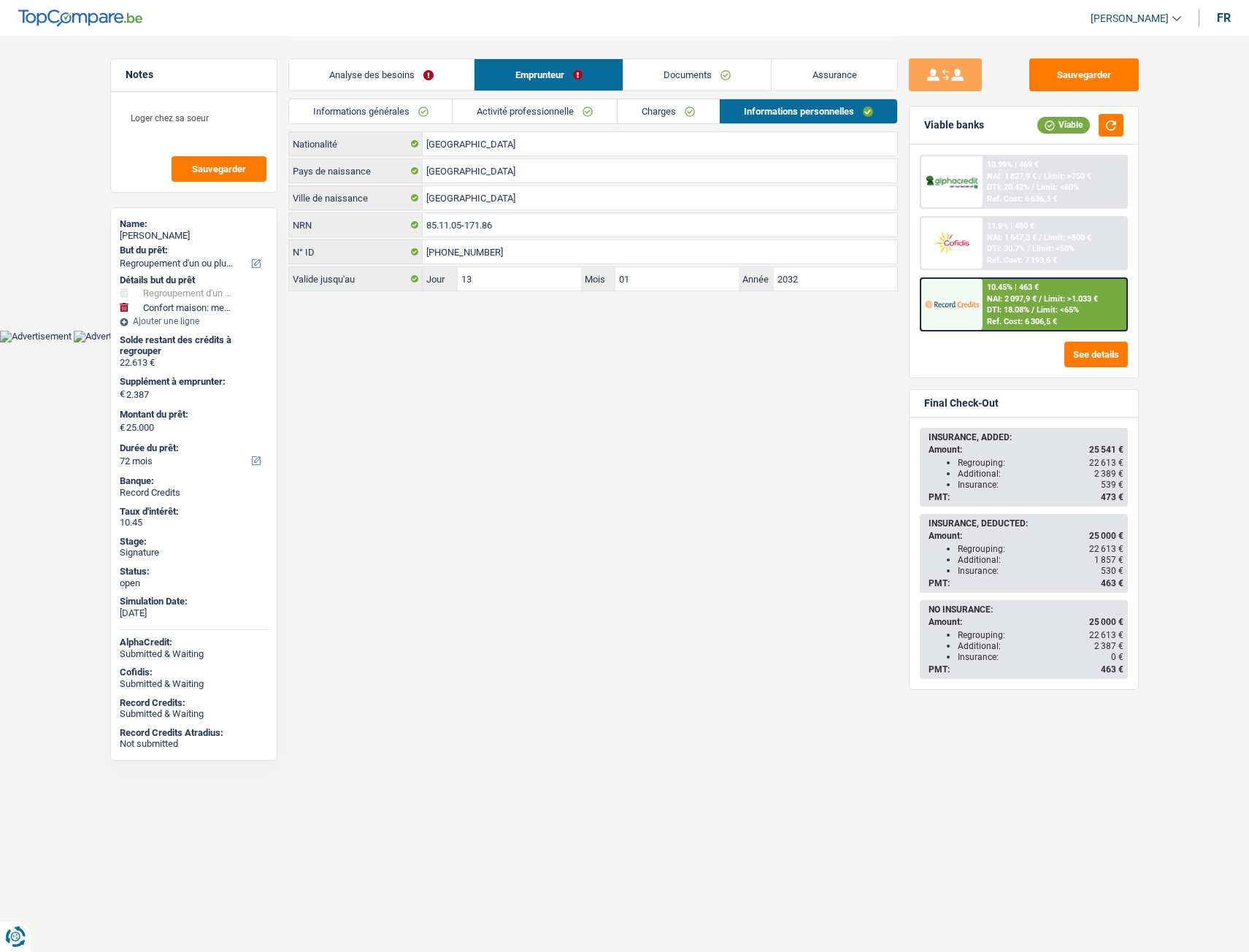
click at [660, 103] on link "Charges" at bounding box center [668, 111] width 101 height 24
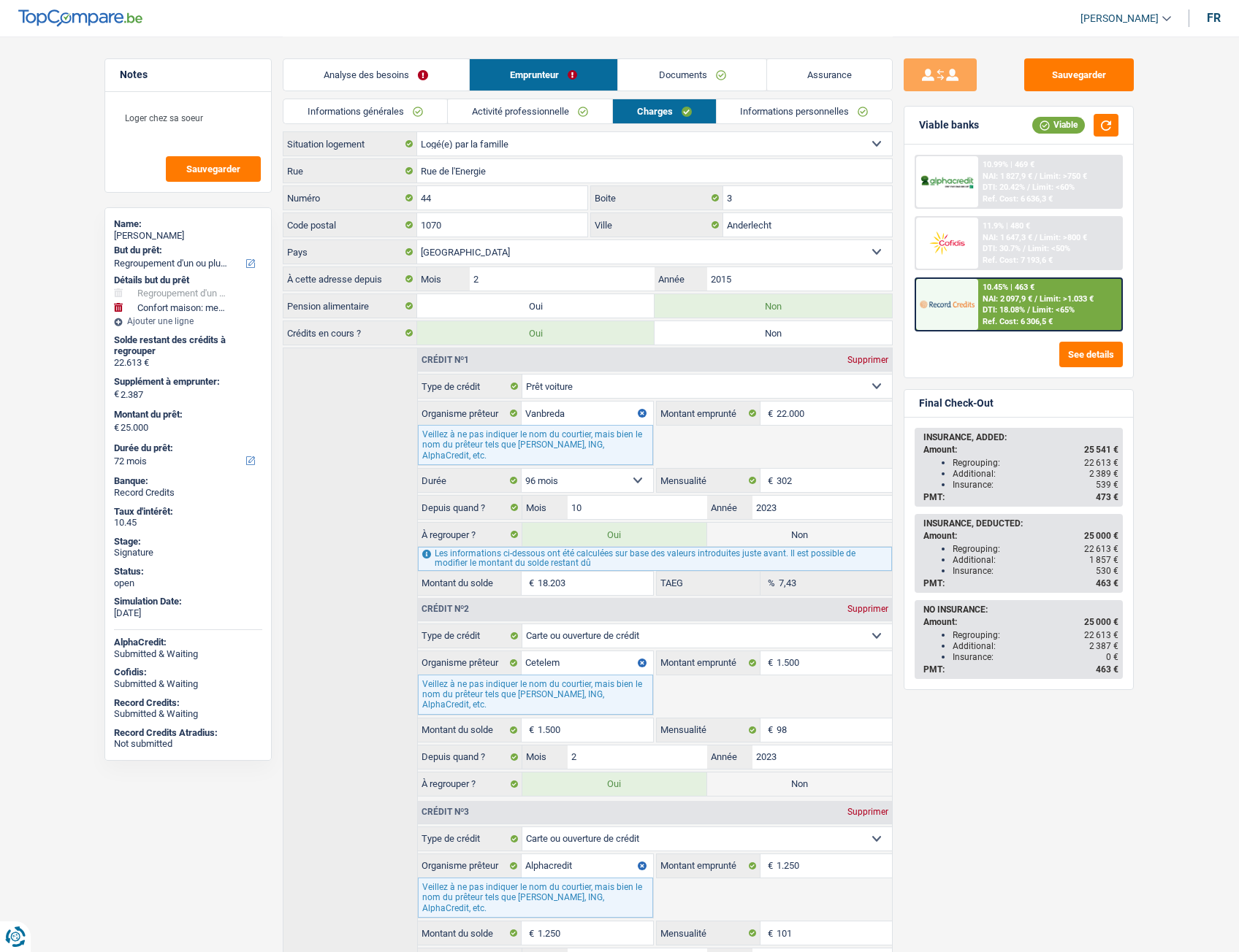
click at [414, 83] on link "Analyse des besoins" at bounding box center [376, 75] width 185 height 31
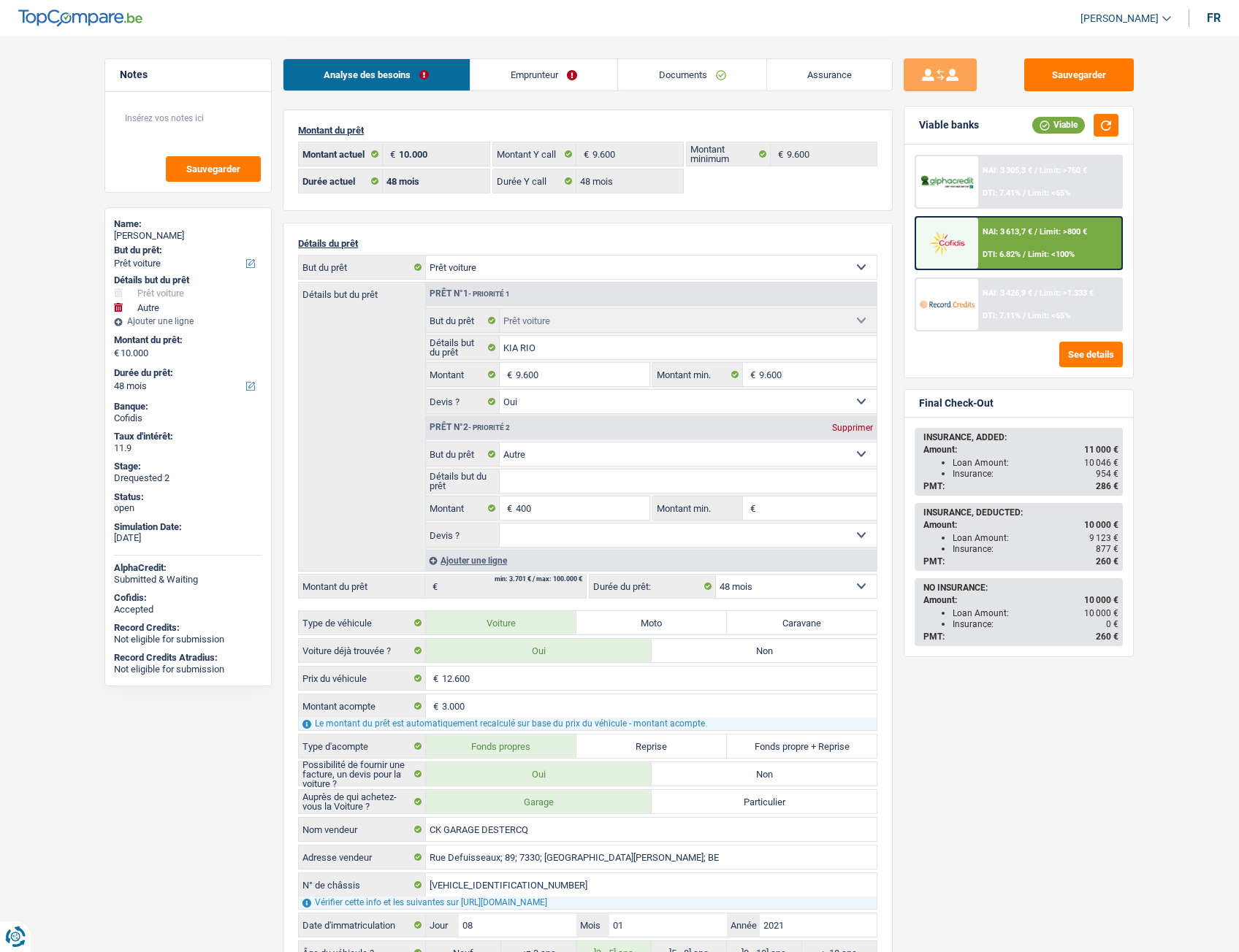
select select "car"
select select "other"
select select "48"
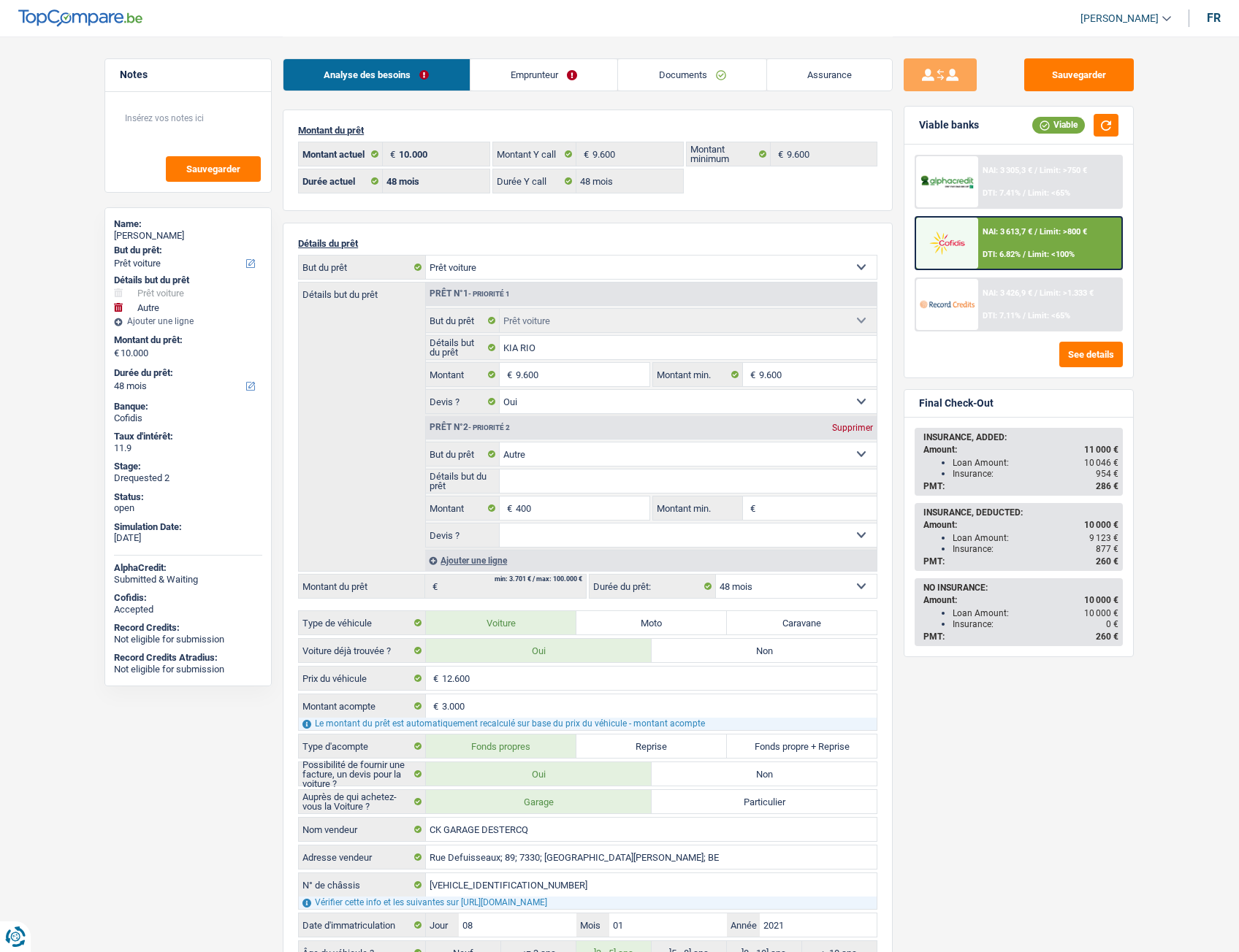
select select "48"
select select "car"
select select "yes"
select select "other"
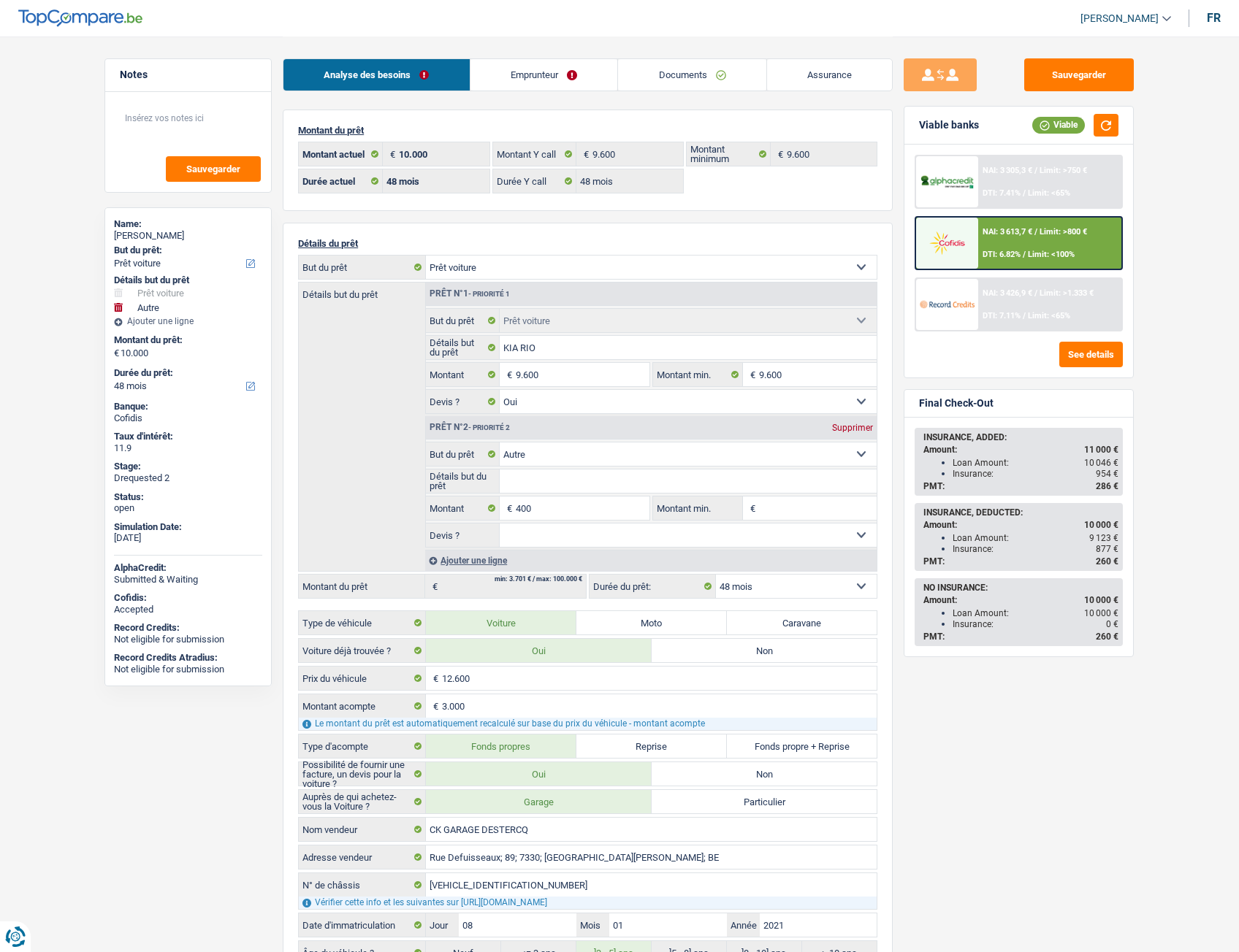
select select "48"
select select "32"
select select "married"
click at [562, 75] on link "Emprunteur" at bounding box center [544, 75] width 147 height 31
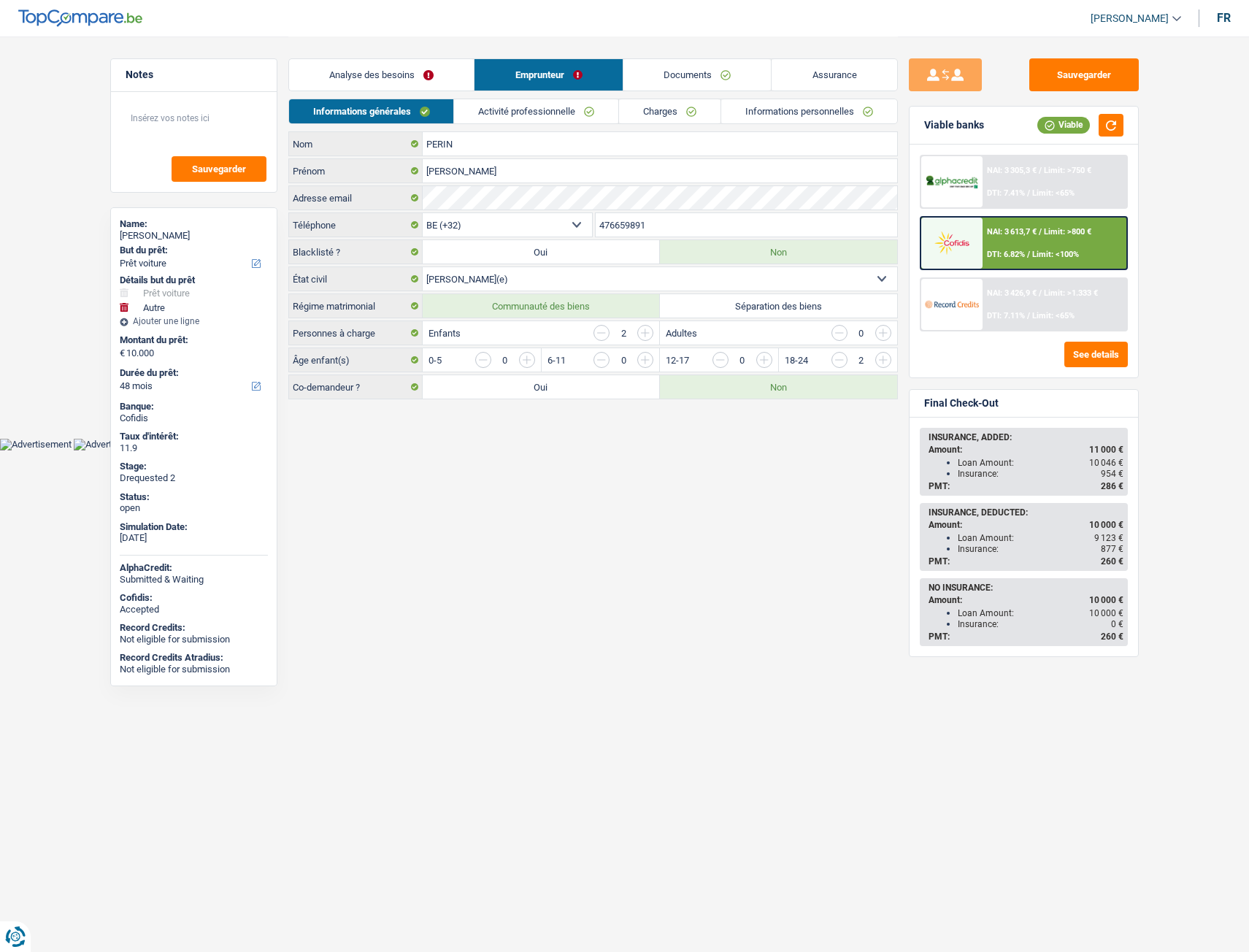
click at [431, 83] on link "Analyse des besoins" at bounding box center [382, 75] width 185 height 31
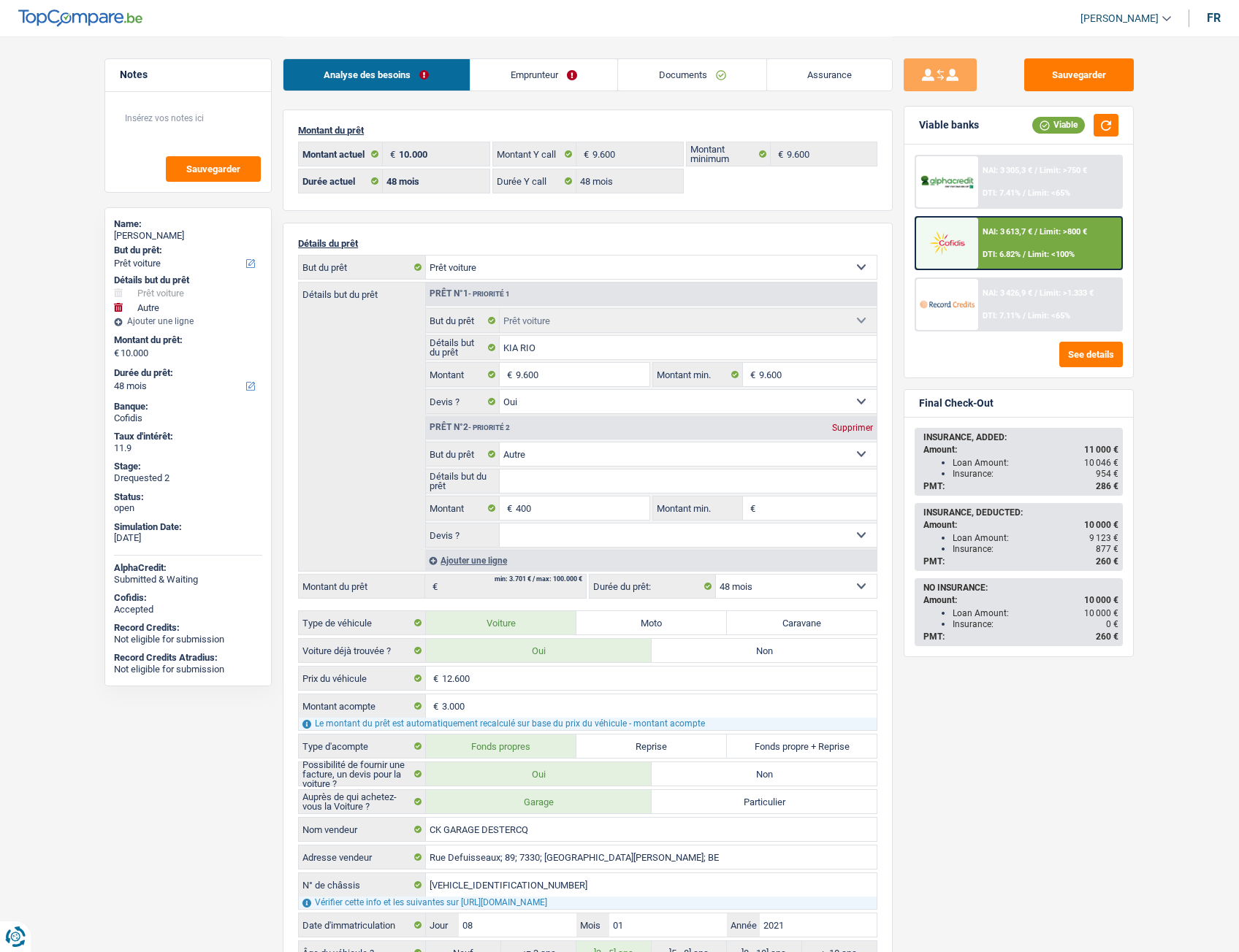
click at [609, 96] on div "Analyse des besoins Emprunteur Documents Assurance" at bounding box center [588, 67] width 610 height 62
click at [590, 85] on link "Emprunteur" at bounding box center [544, 75] width 147 height 31
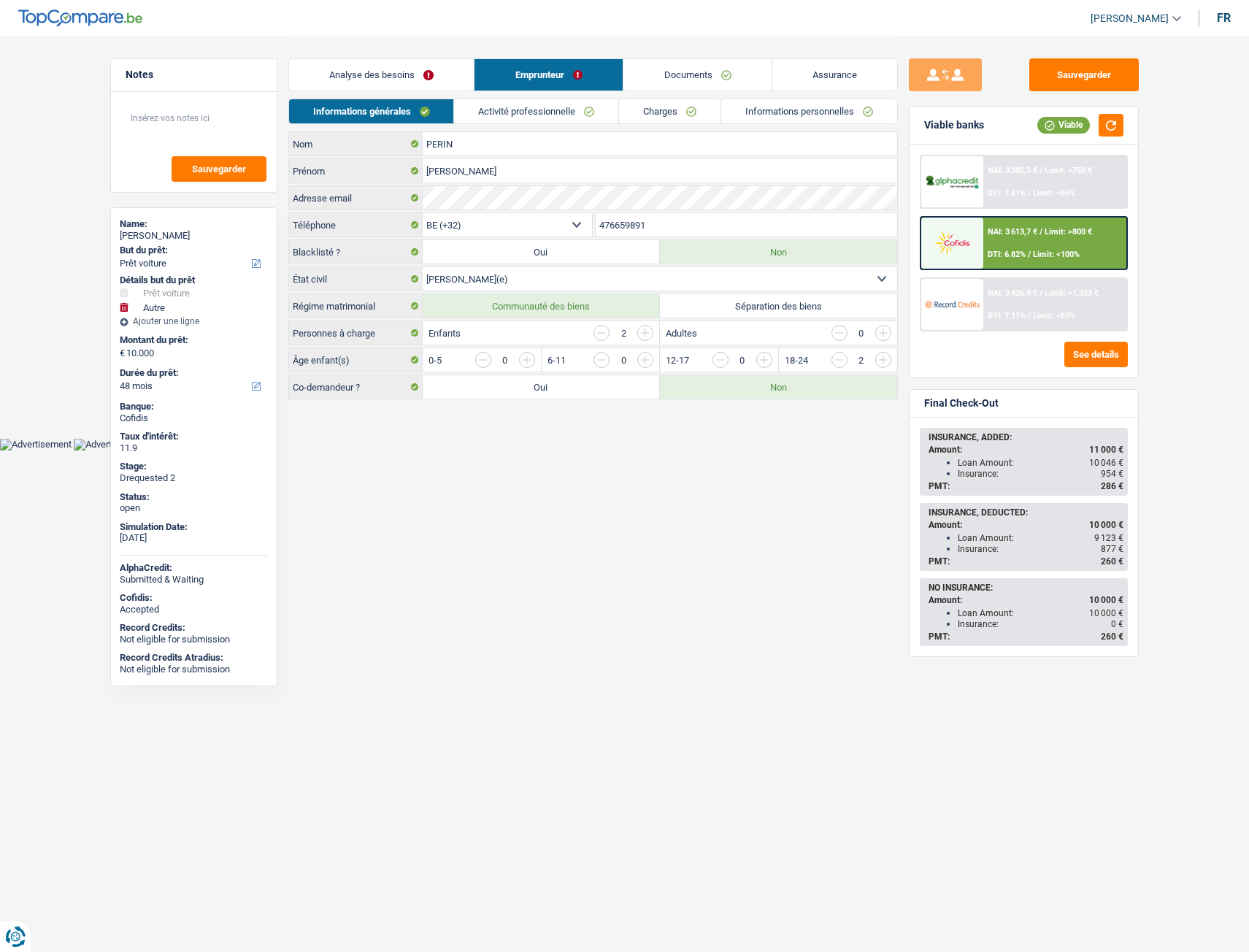
click at [819, 80] on link "Assurance" at bounding box center [834, 75] width 126 height 31
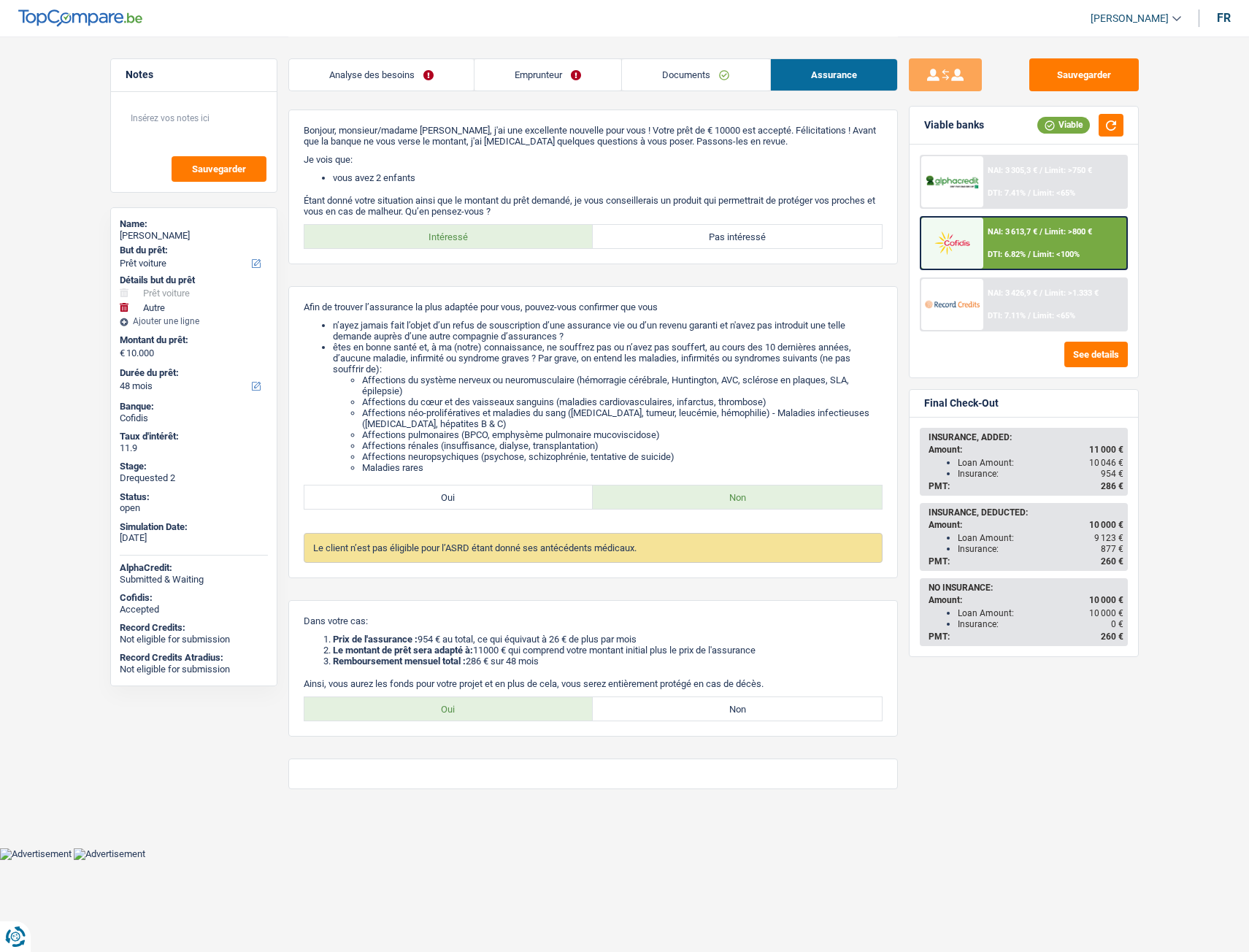
click at [700, 76] on link "Documents" at bounding box center [695, 75] width 147 height 31
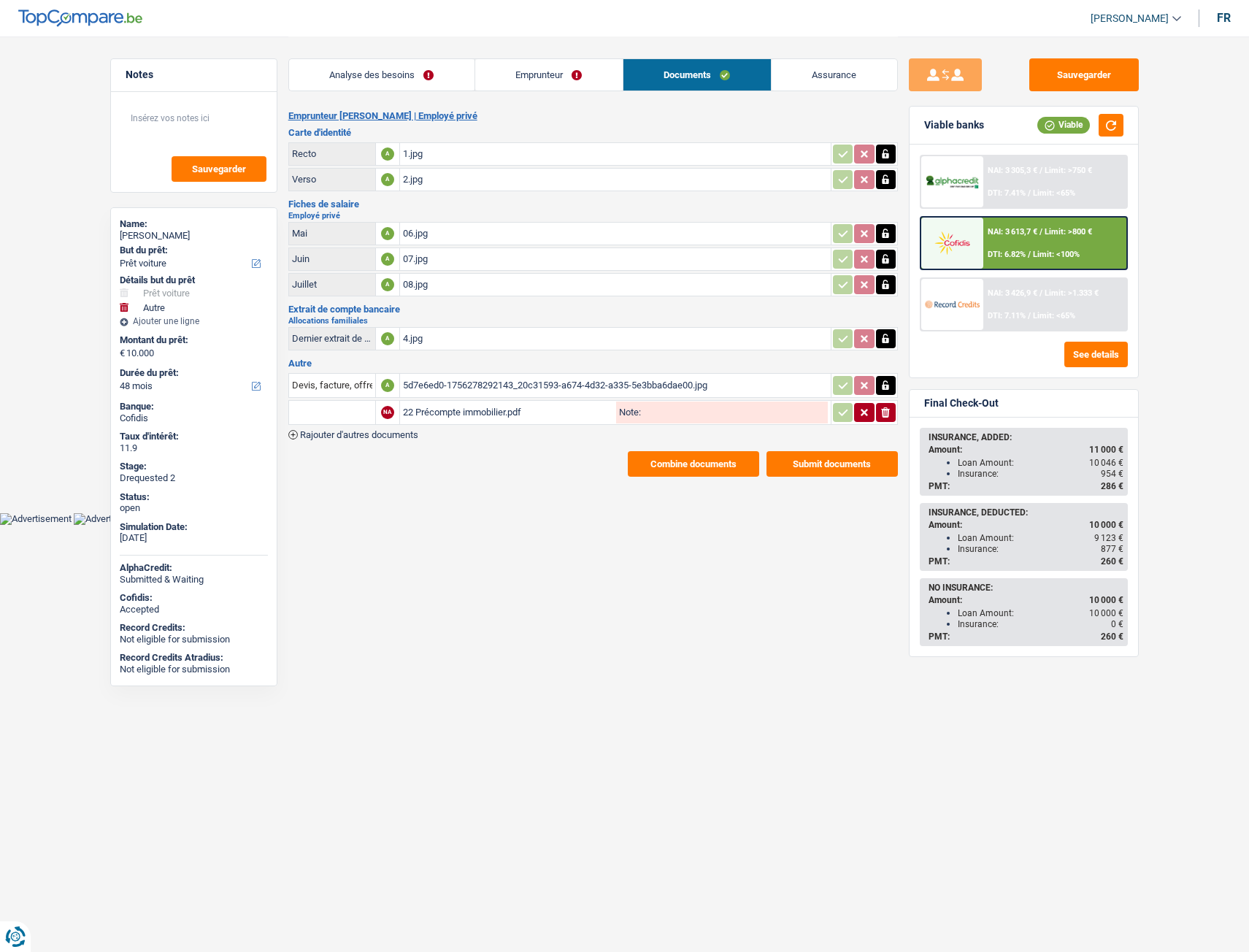
click at [569, 76] on link "Emprunteur" at bounding box center [549, 75] width 147 height 31
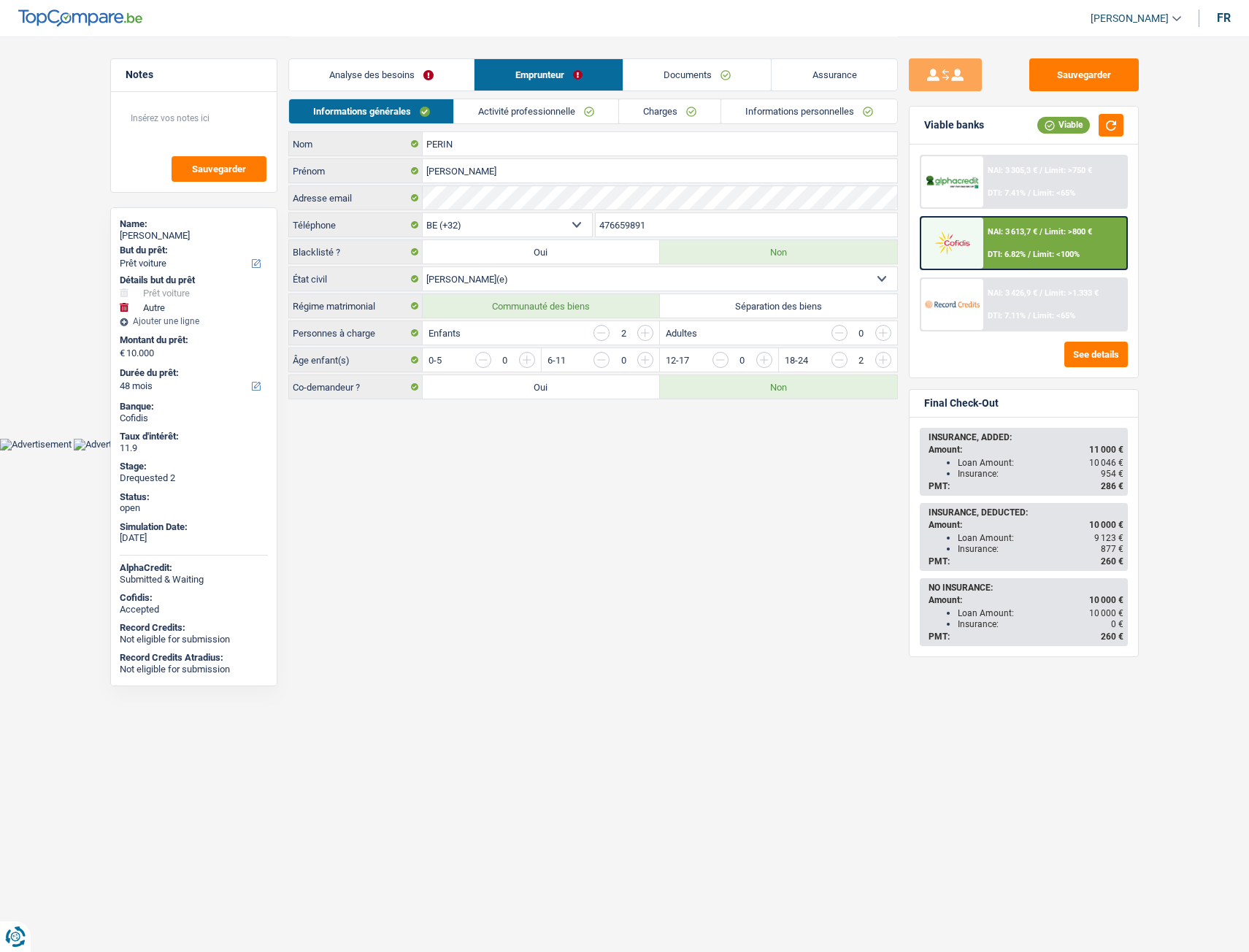
click at [631, 68] on link "Documents" at bounding box center [698, 75] width 148 height 31
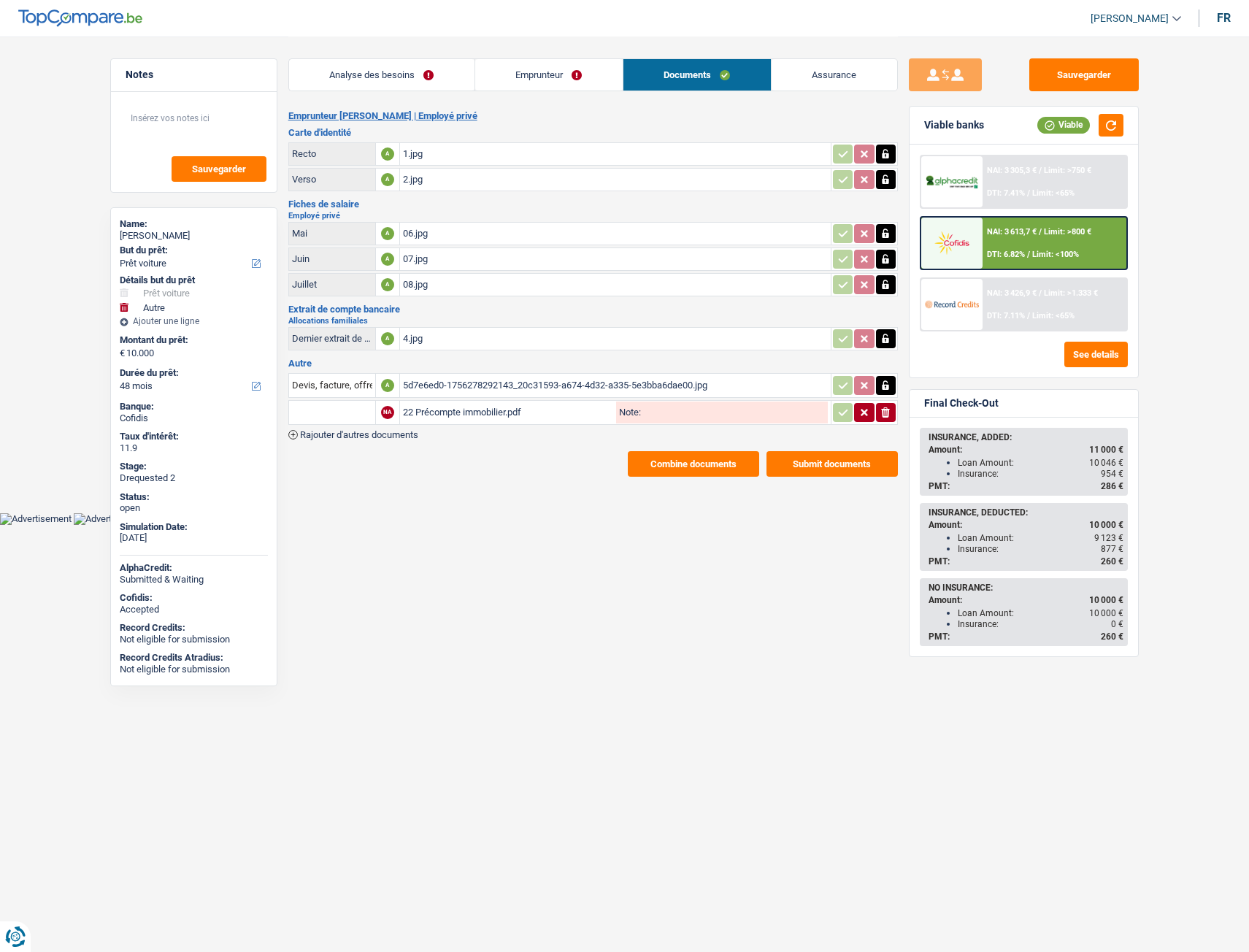
click at [440, 235] on div "06.jpg" at bounding box center [616, 234] width 425 height 21
click at [411, 256] on div "07.jpg" at bounding box center [616, 259] width 425 height 21
click at [554, 77] on link "Emprunteur" at bounding box center [549, 75] width 147 height 31
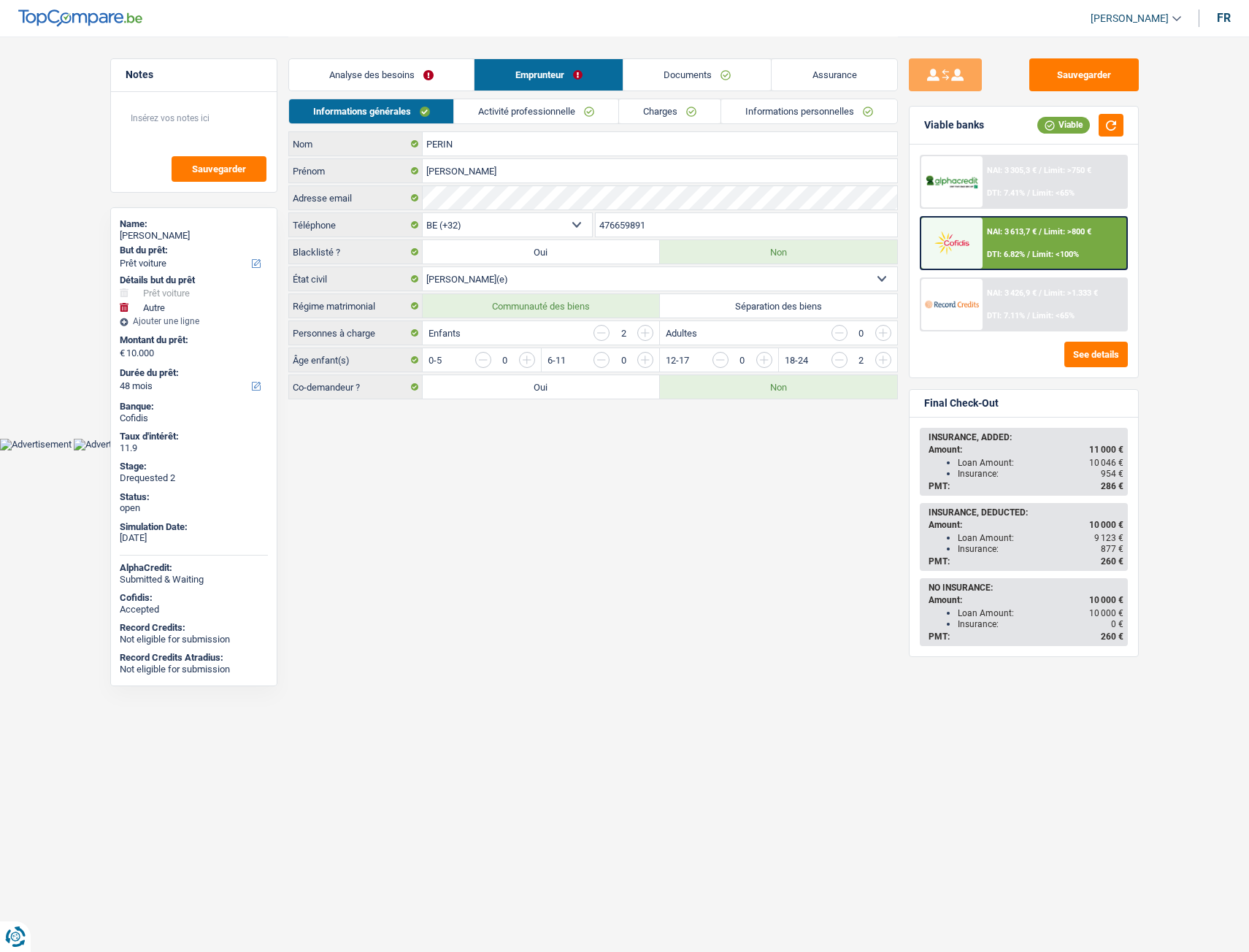
click at [557, 118] on link "Activité professionnelle" at bounding box center [536, 111] width 165 height 24
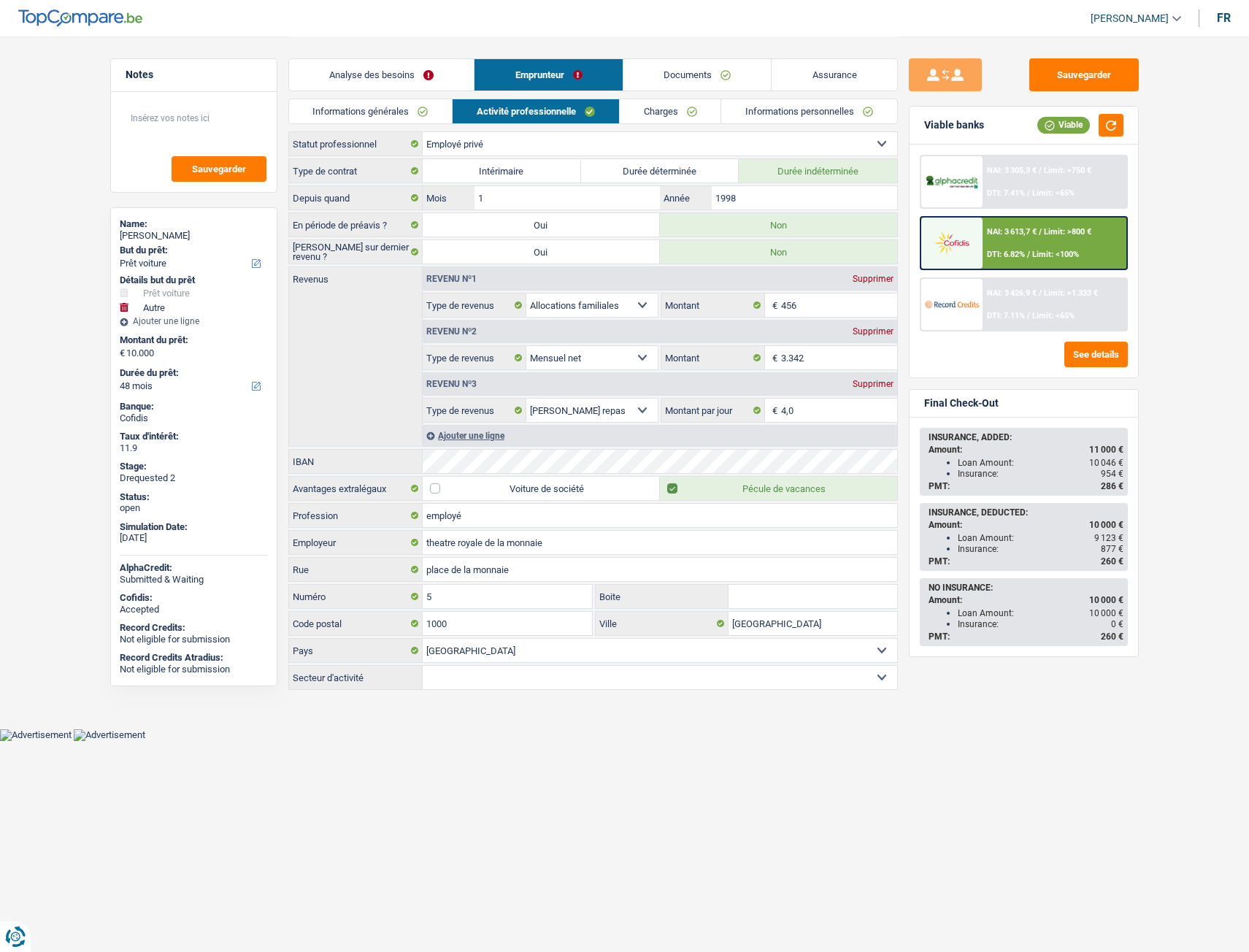
click at [436, 112] on link "Informations générales" at bounding box center [371, 111] width 164 height 24
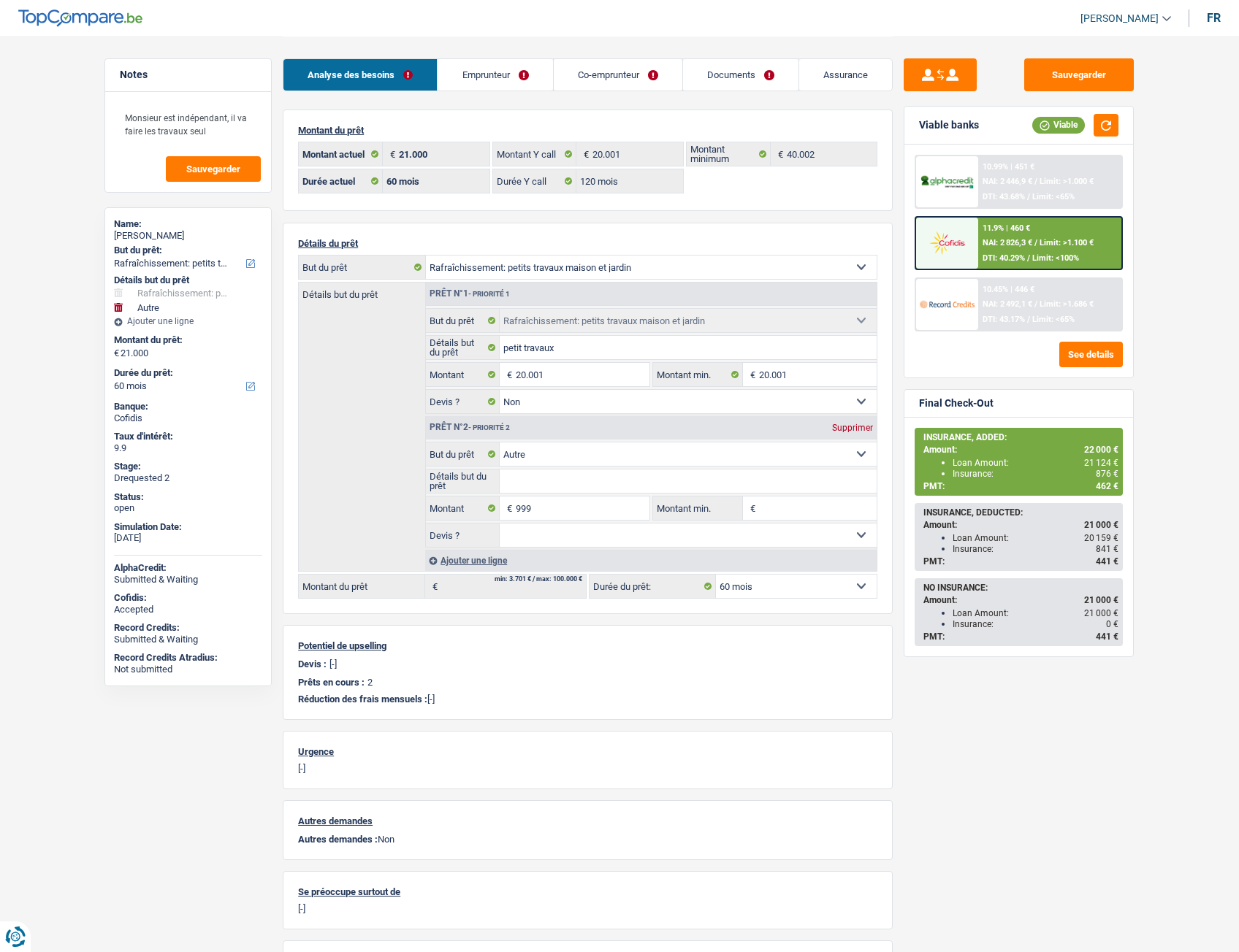
select select "houseOrGarden"
select select "other"
select select "60"
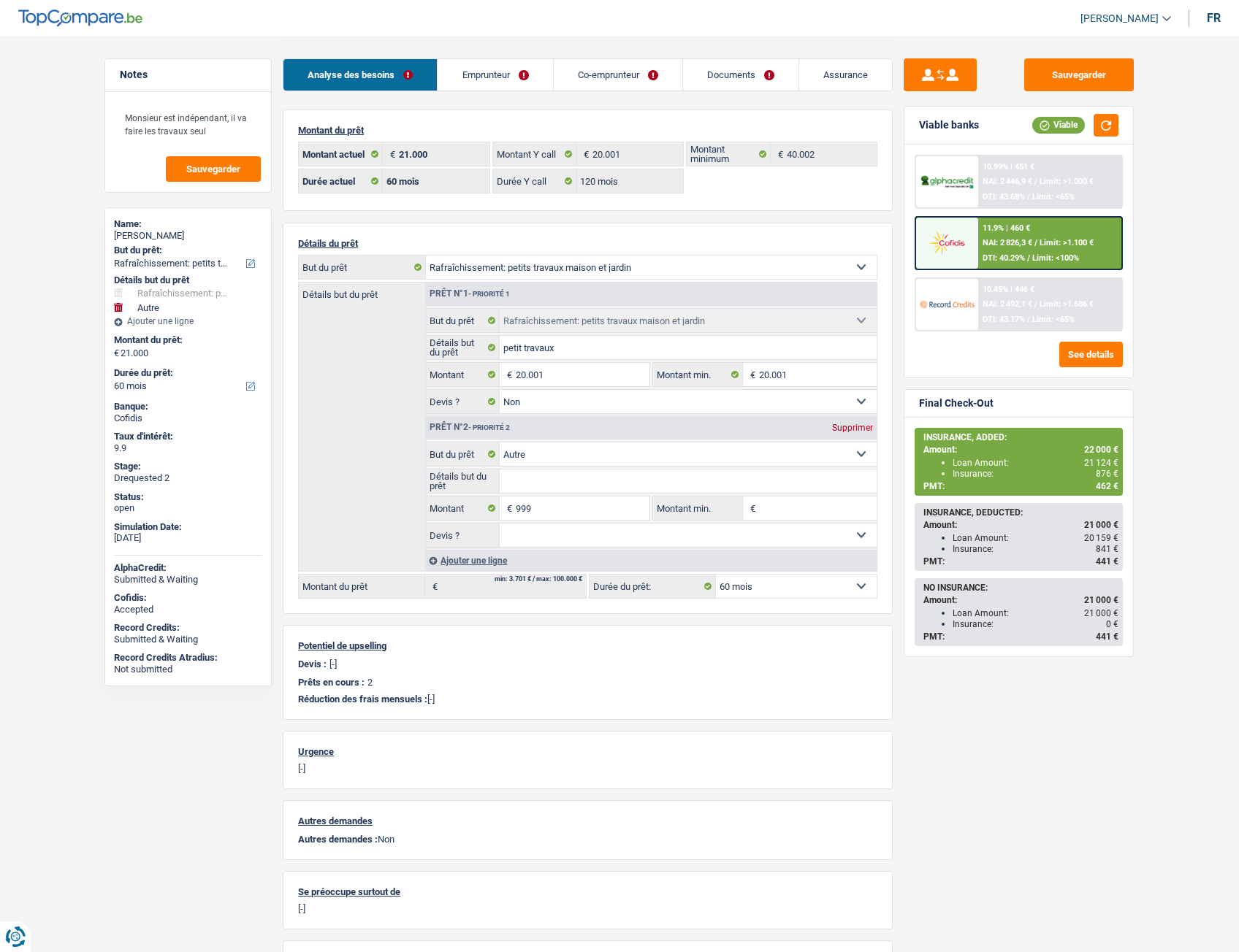
select select "120"
select select "houseOrGarden"
select select "false"
select select "other"
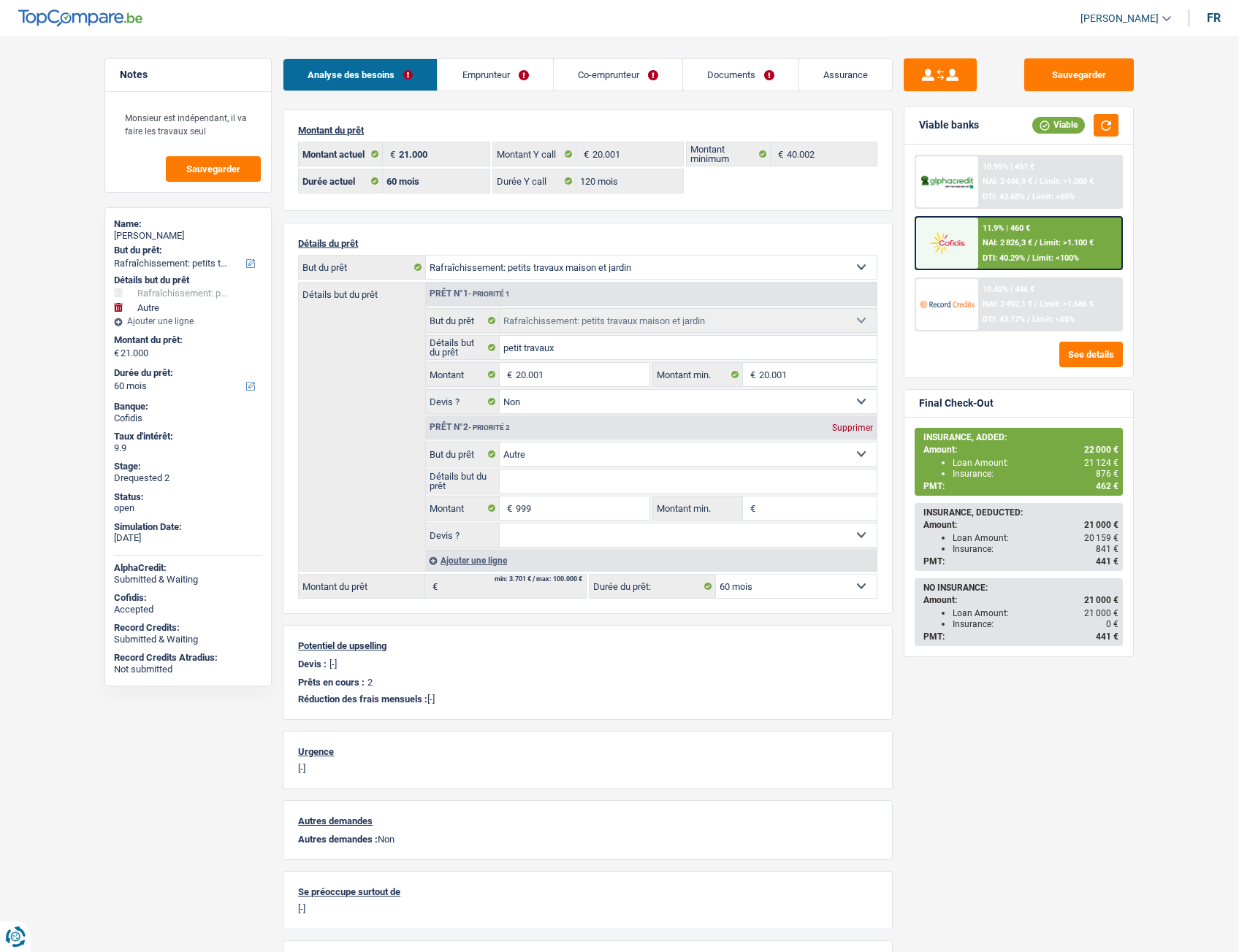
select select "60"
select select "worker"
select select "familyAllowances"
select select "netSalary"
select select "mealVouchers"
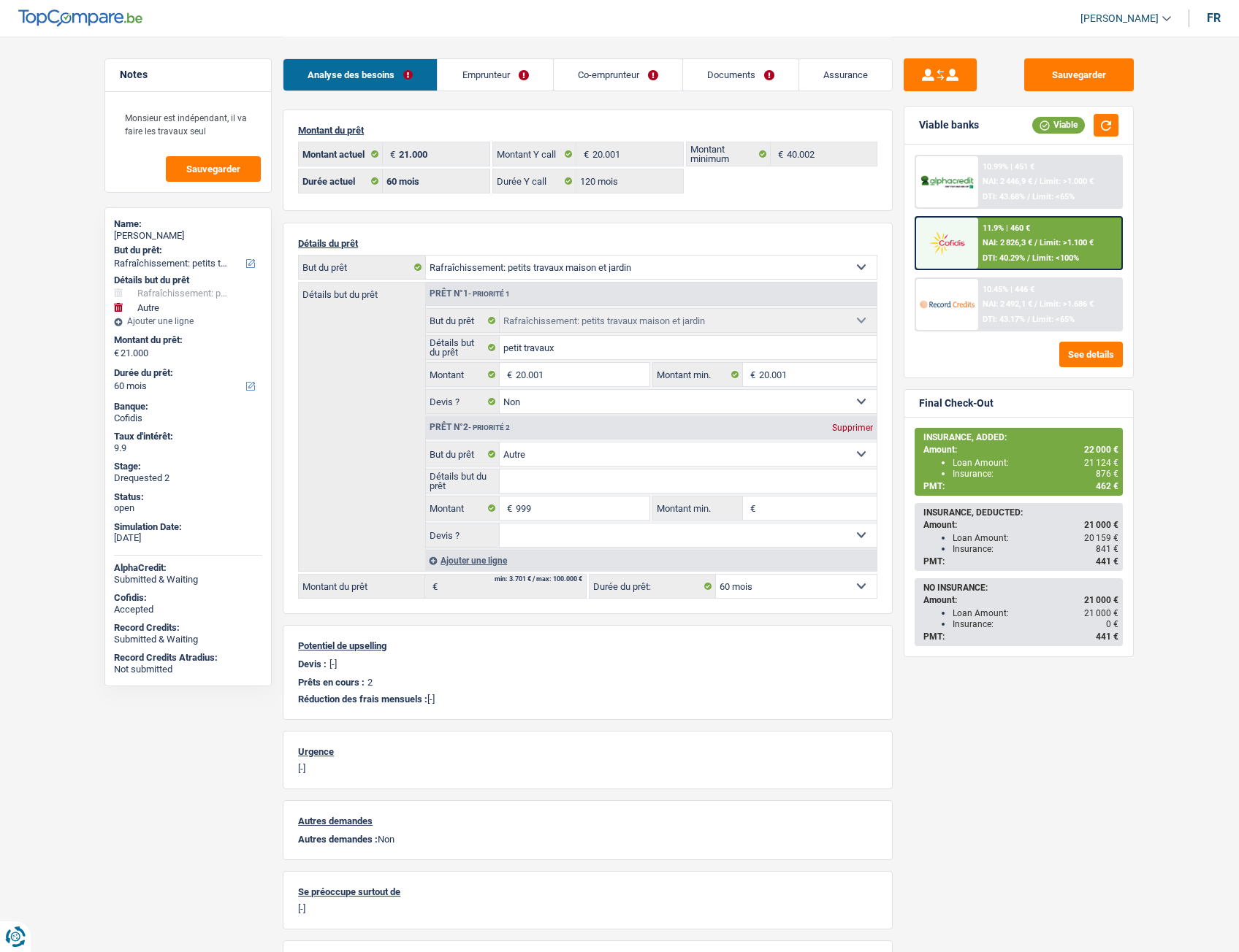
select select "BE"
click at [475, 78] on link "Emprunteur" at bounding box center [495, 75] width 115 height 31
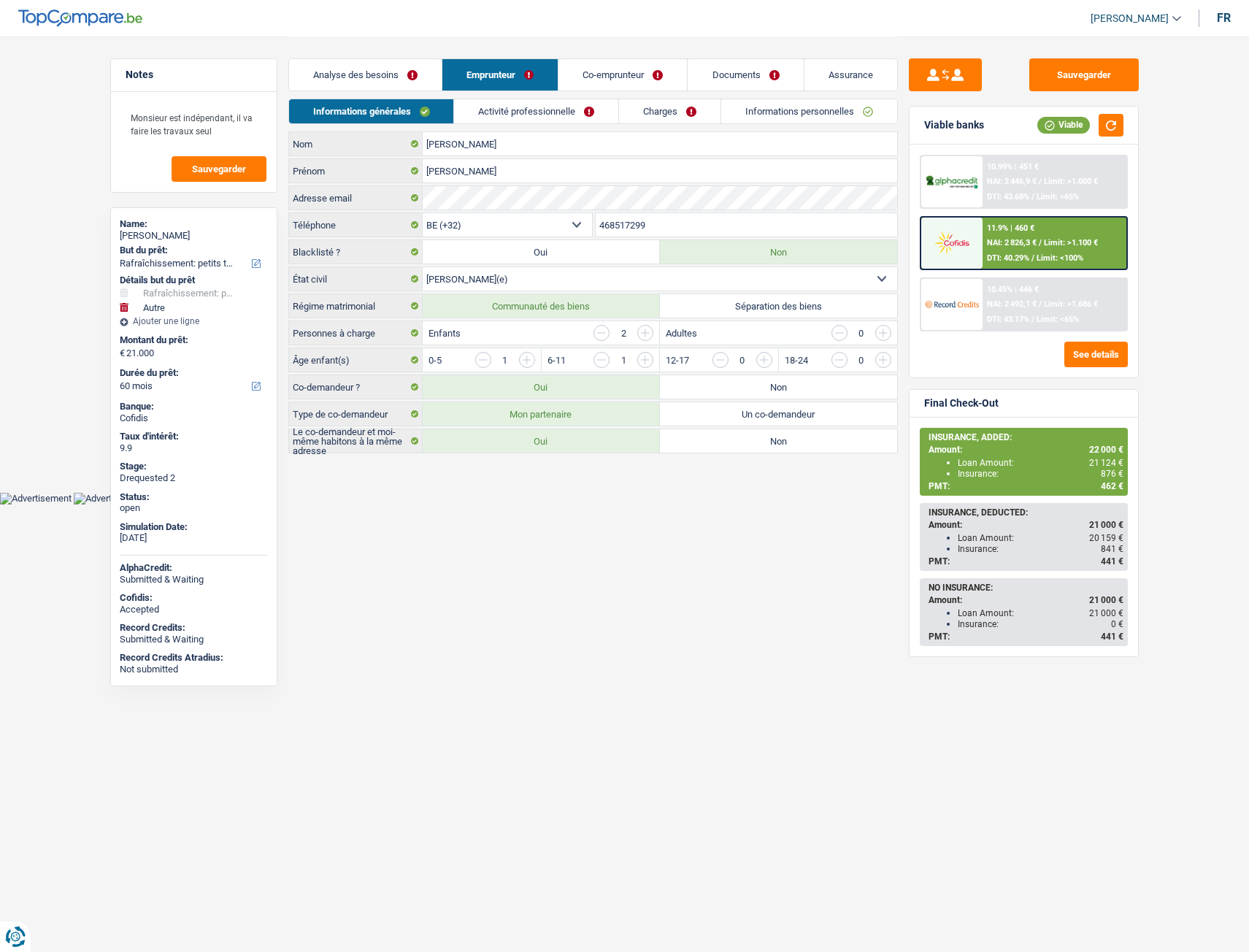
click at [529, 101] on link "Activité professionnelle" at bounding box center [536, 111] width 165 height 24
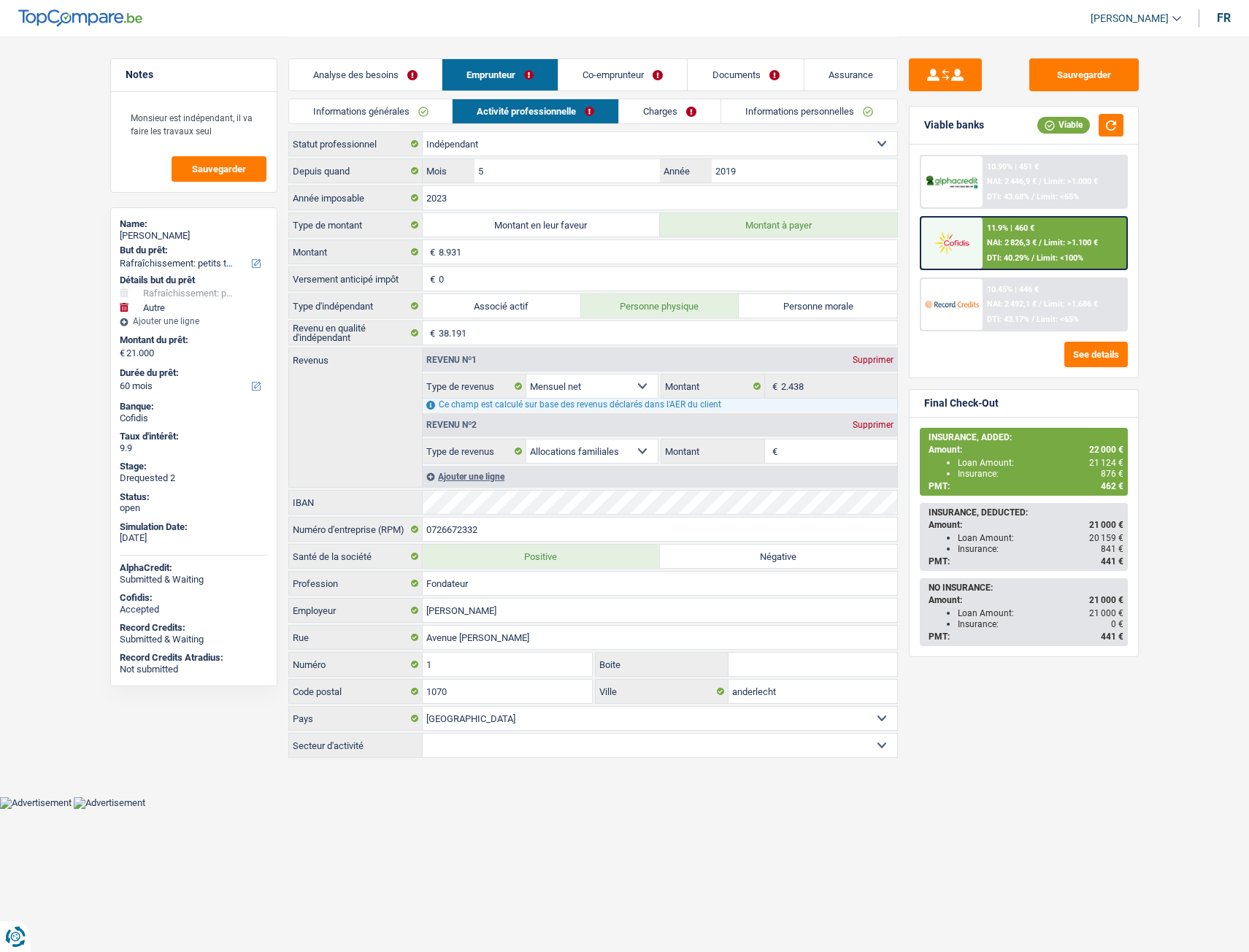
click at [642, 77] on link "Co-emprunteur" at bounding box center [623, 75] width 129 height 31
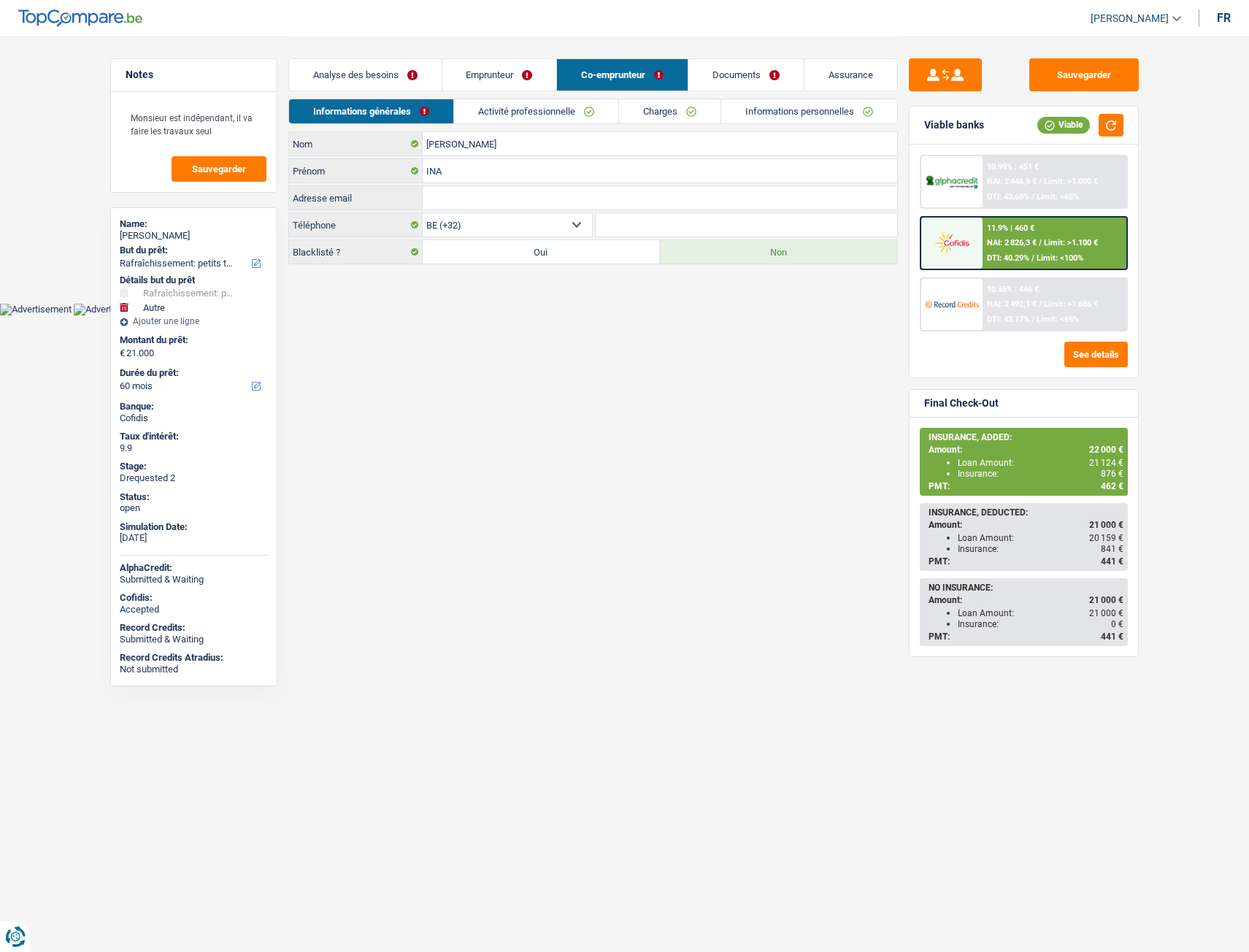
click at [508, 112] on link "Activité professionnelle" at bounding box center [536, 111] width 165 height 24
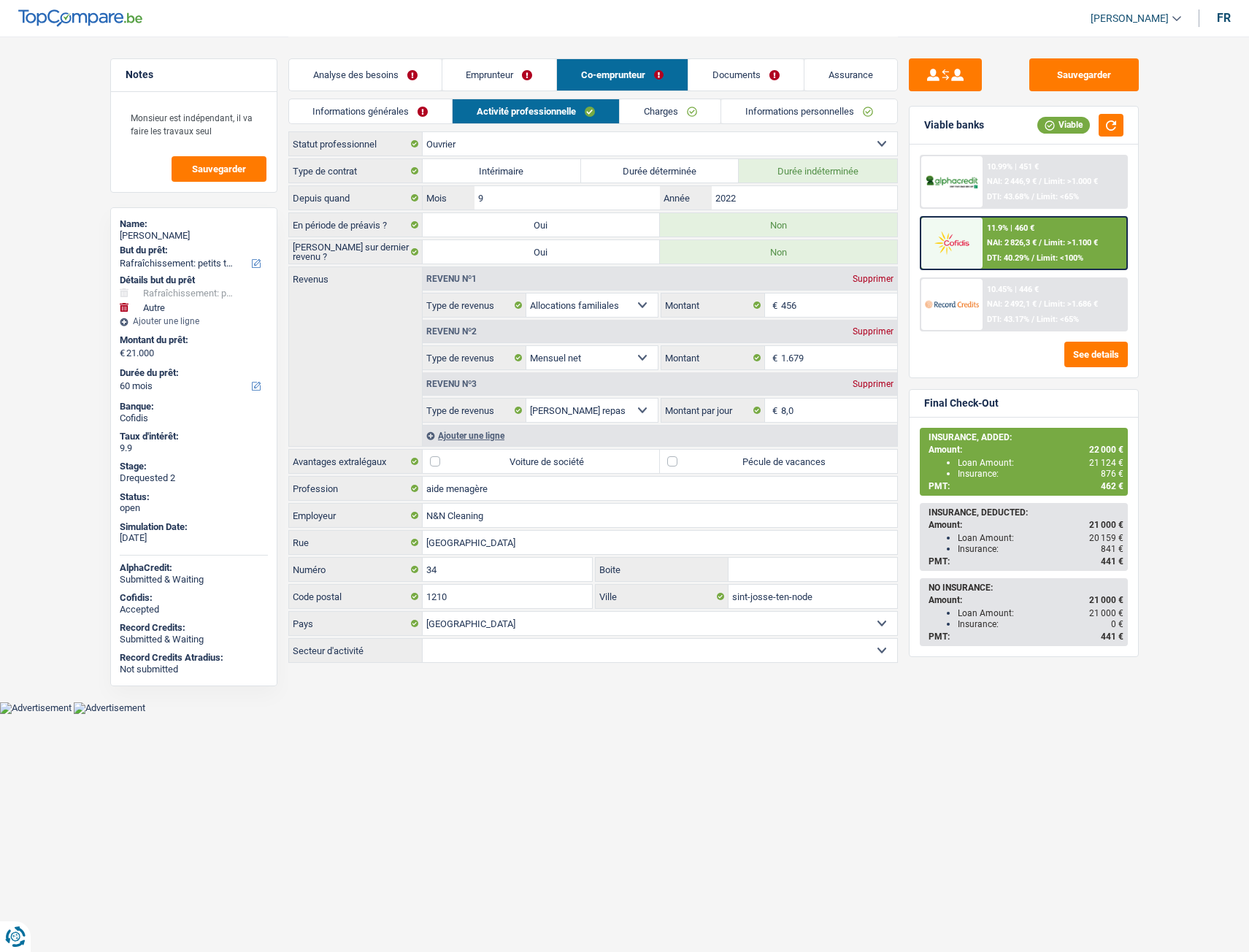
click at [501, 71] on link "Emprunteur" at bounding box center [500, 75] width 115 height 31
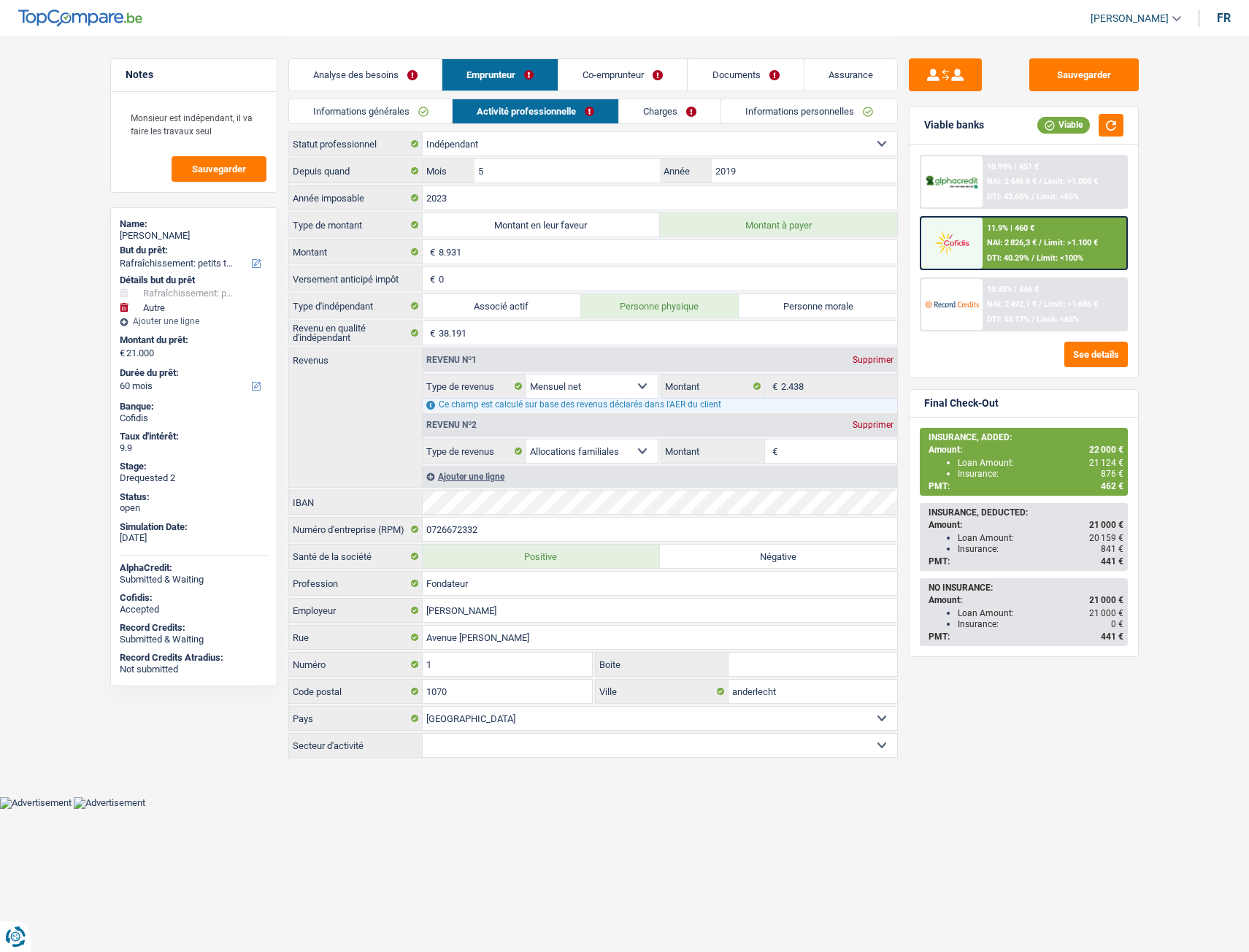
click at [612, 72] on link "Co-emprunteur" at bounding box center [623, 75] width 129 height 31
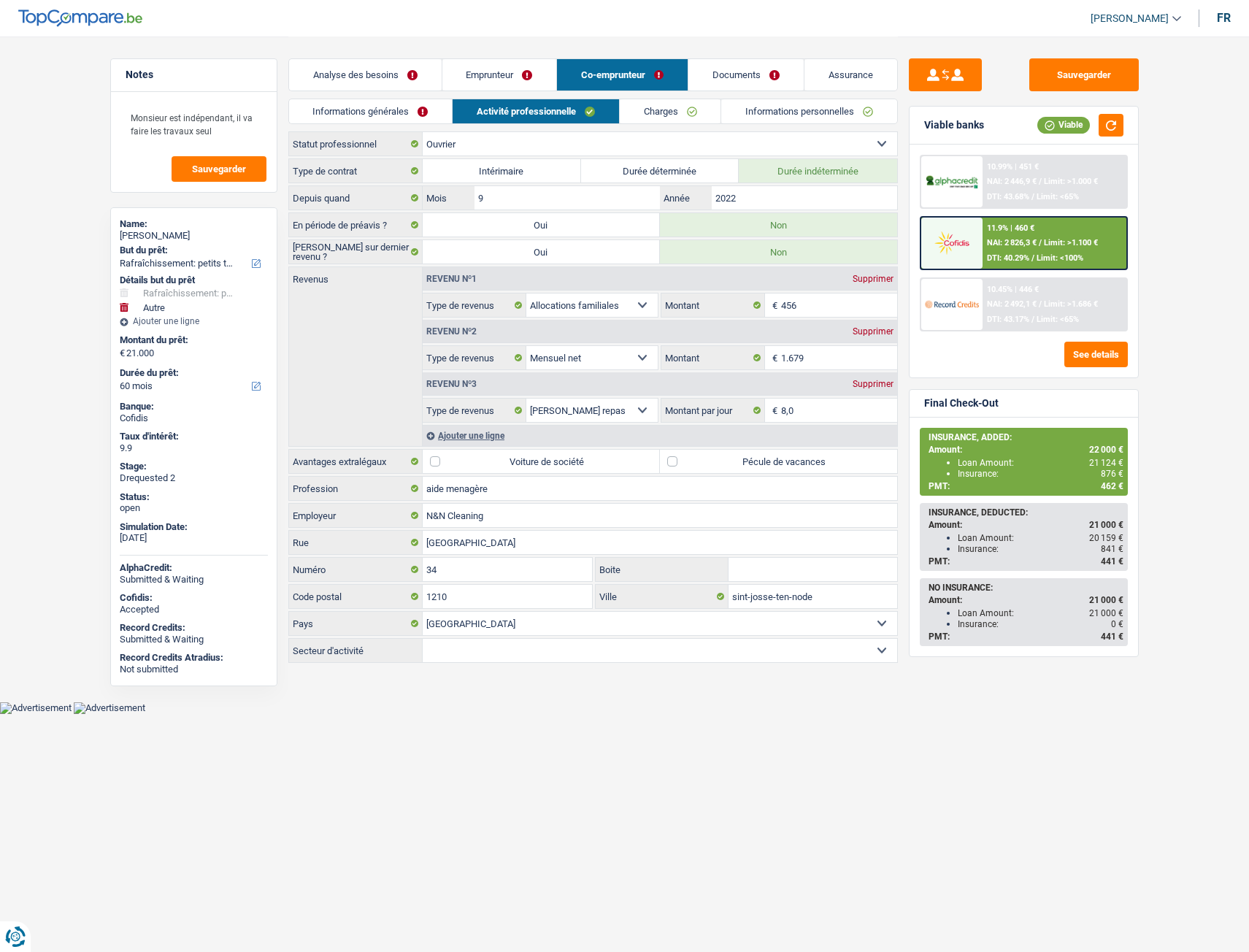
click at [406, 103] on link "Informations générales" at bounding box center [371, 111] width 164 height 24
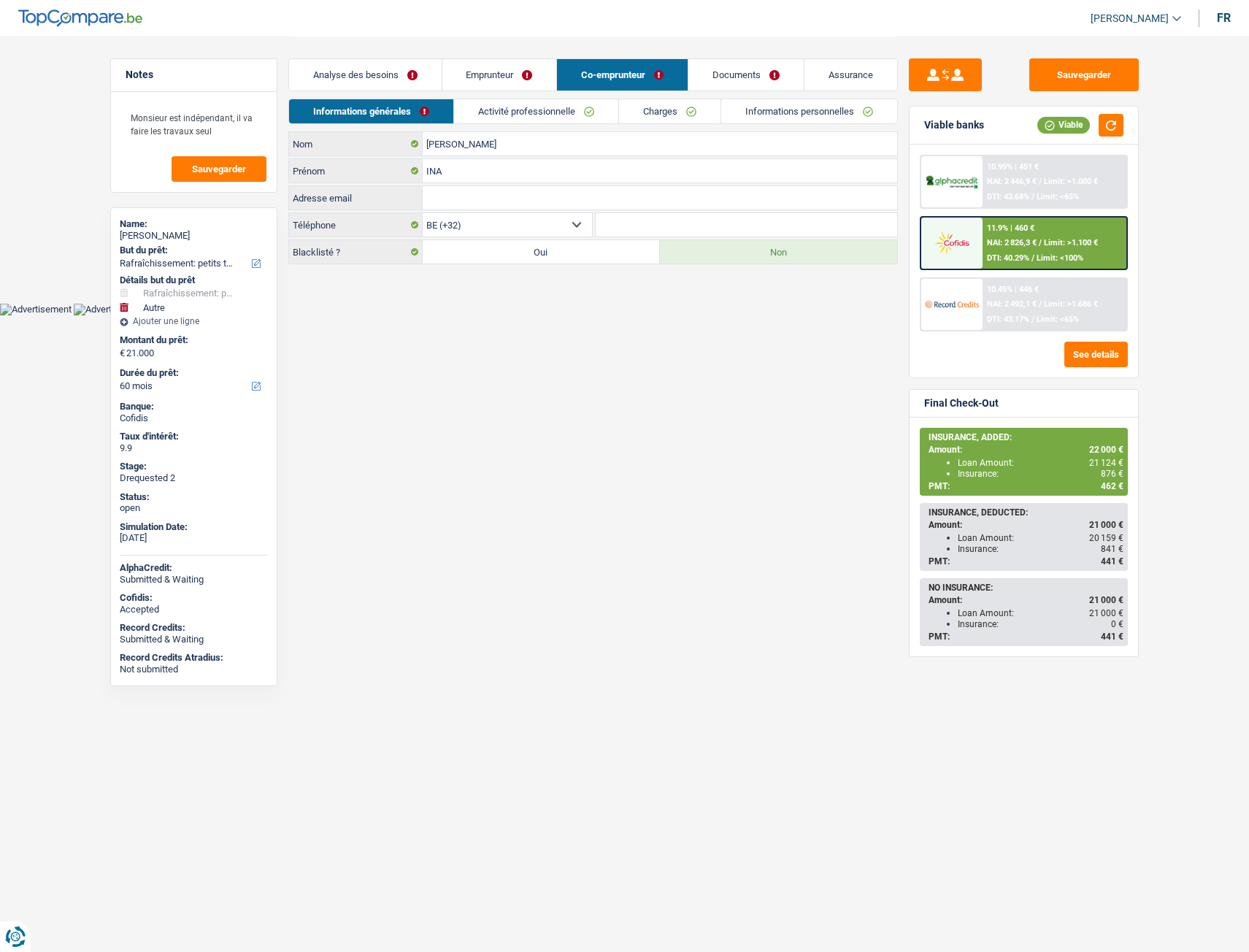
click at [467, 89] on link "Emprunteur" at bounding box center [500, 75] width 115 height 31
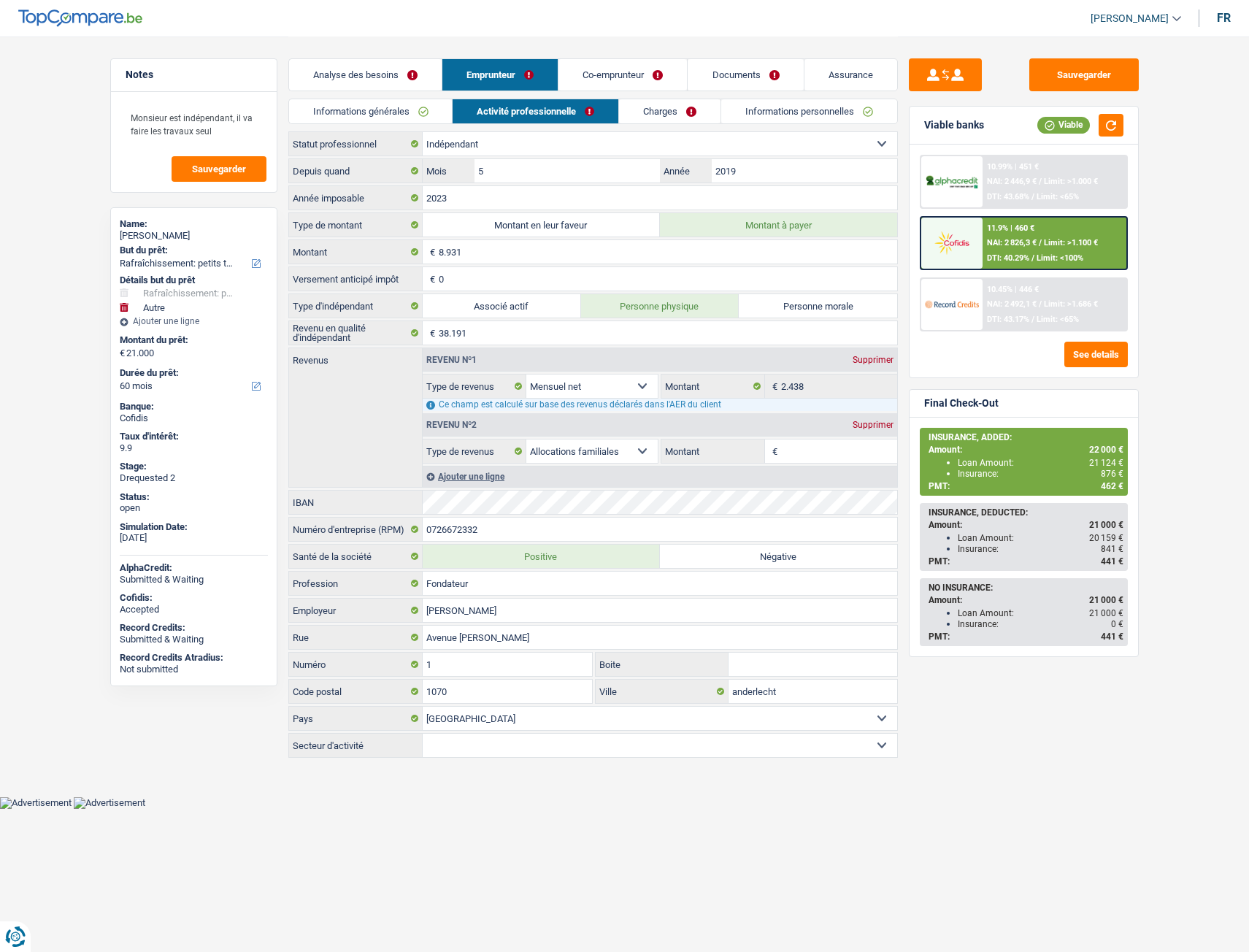
click at [683, 113] on link "Charges" at bounding box center [669, 111] width 101 height 24
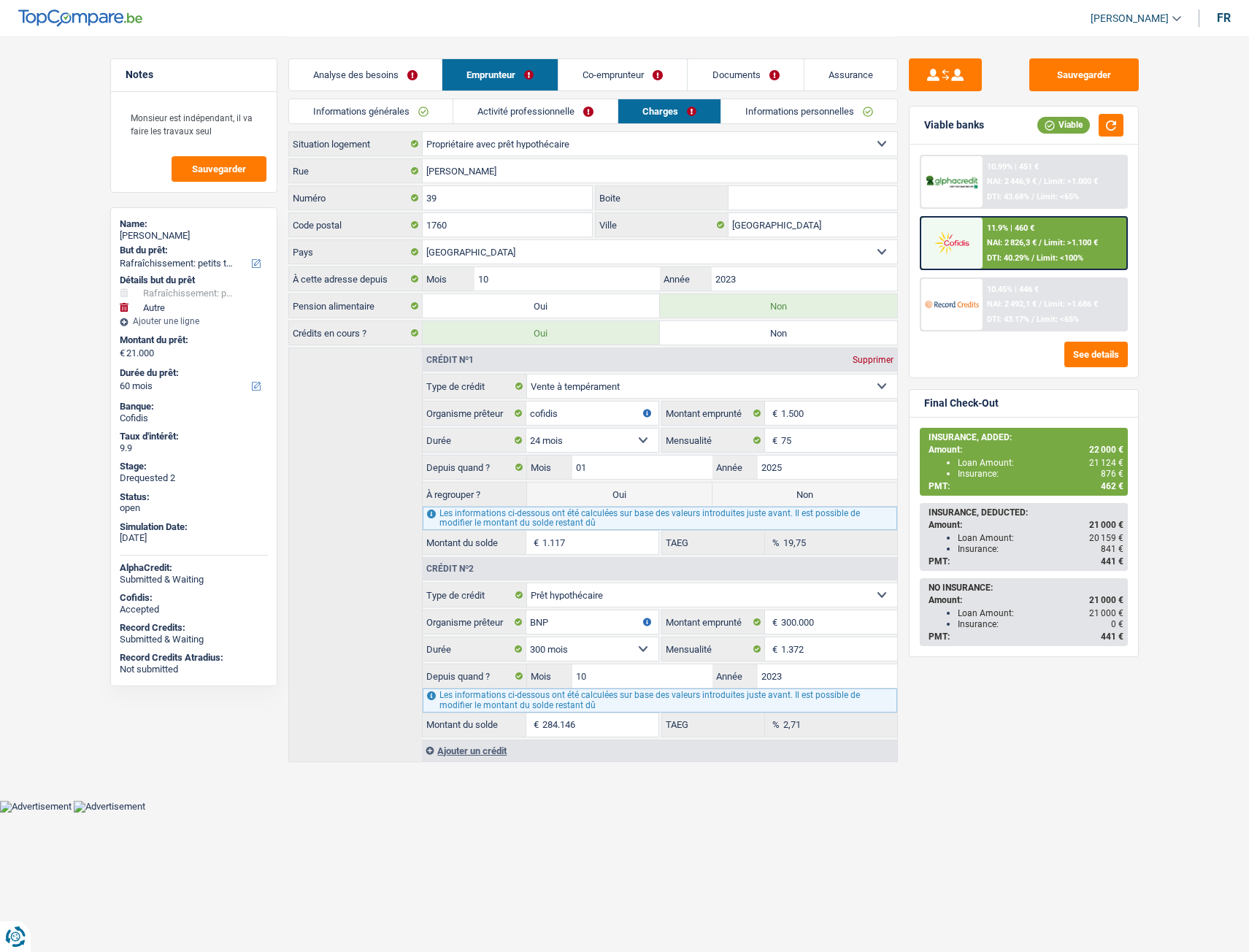
click at [483, 113] on link "Activité professionnelle" at bounding box center [535, 111] width 165 height 24
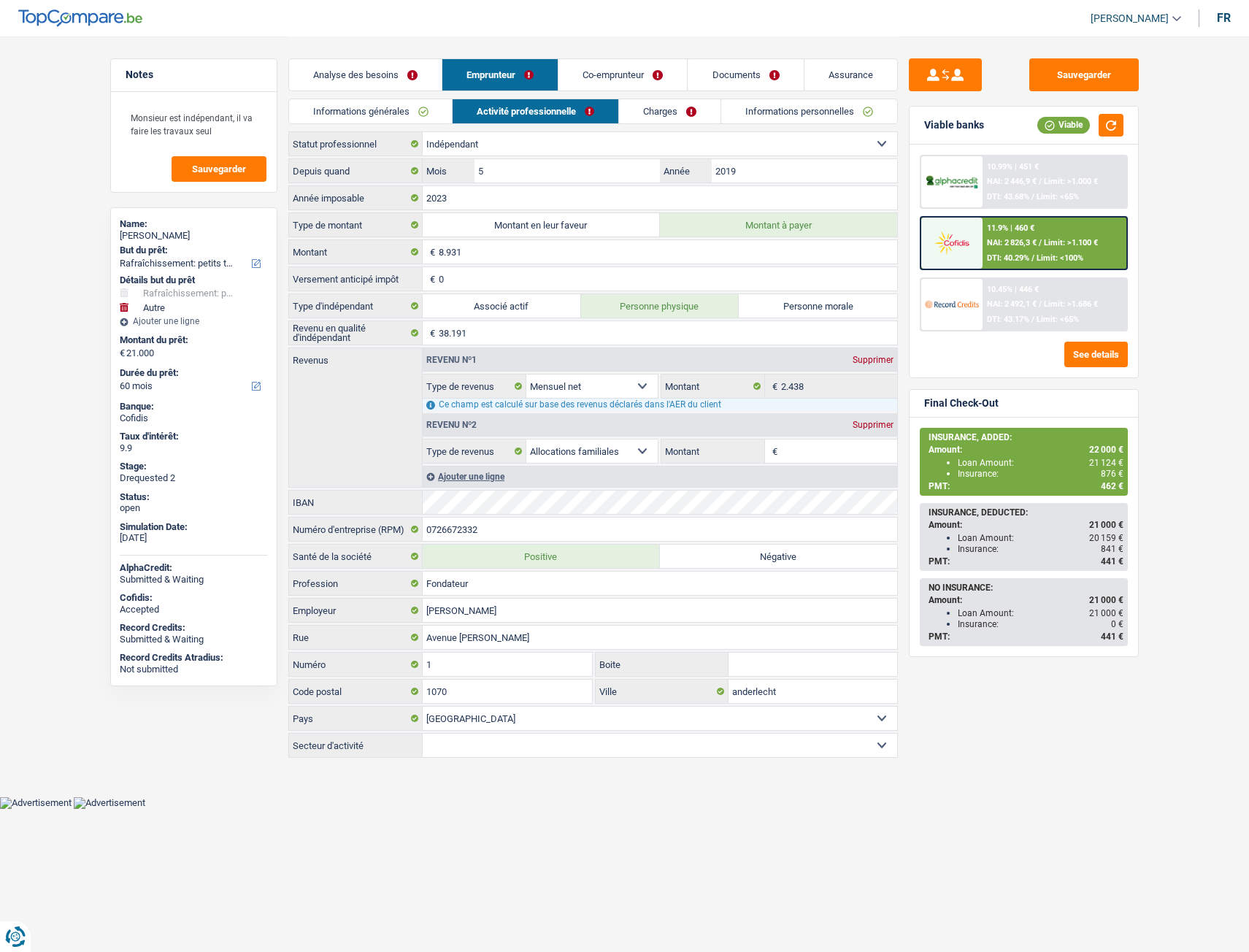
click at [406, 114] on link "Informations générales" at bounding box center [371, 111] width 164 height 24
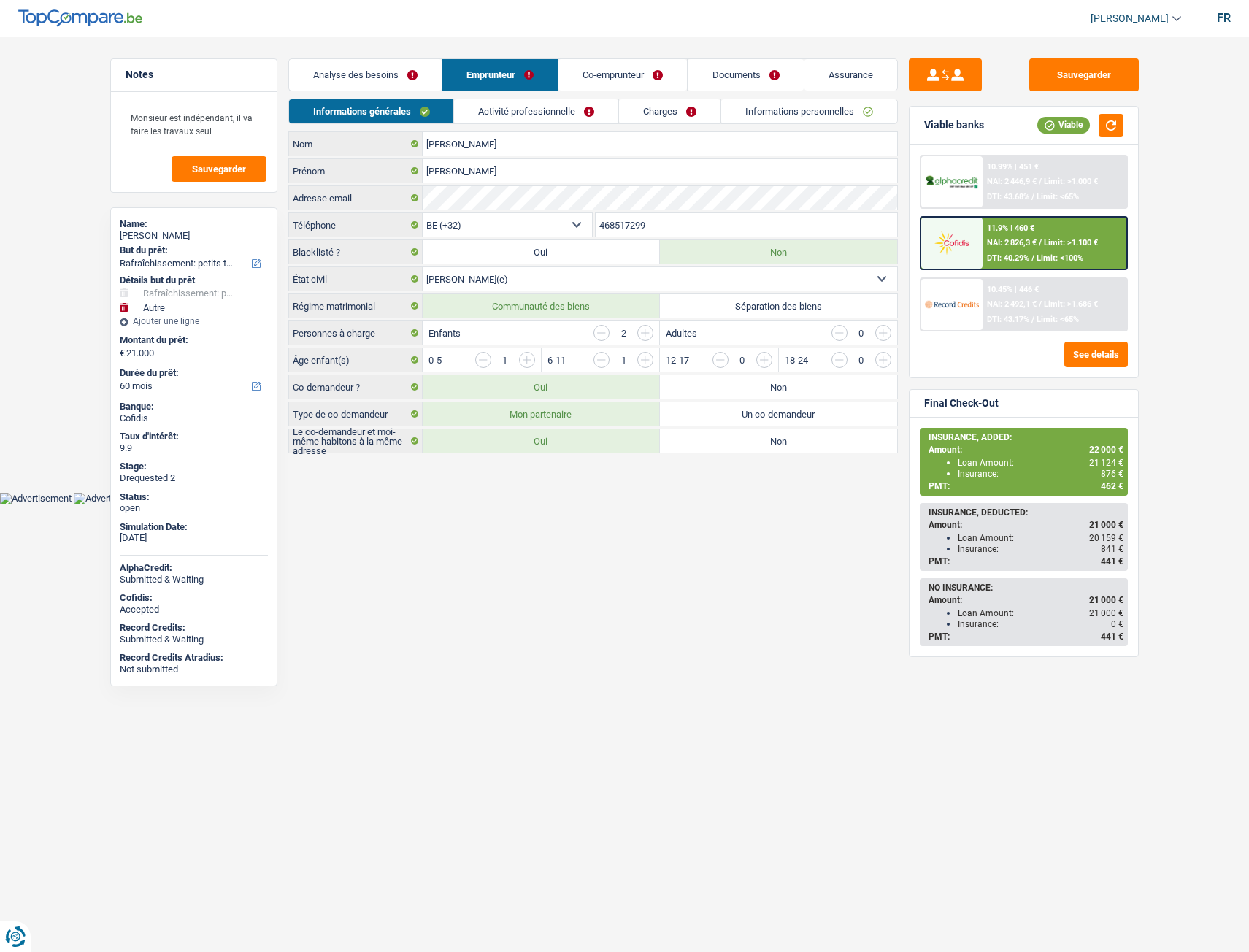
click at [474, 103] on link "Activité professionnelle" at bounding box center [536, 111] width 165 height 24
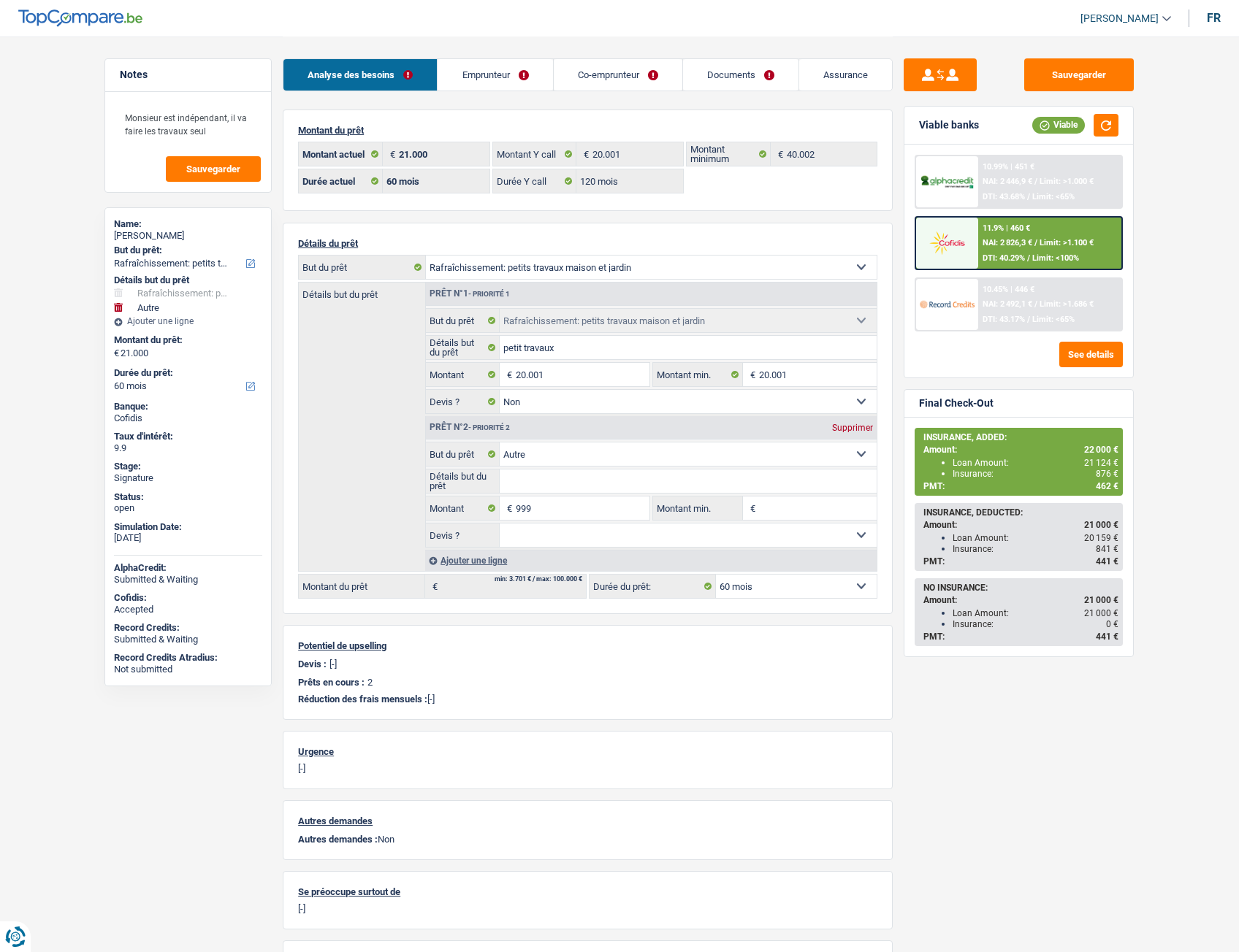
select select "houseOrGarden"
select select "other"
select select "60"
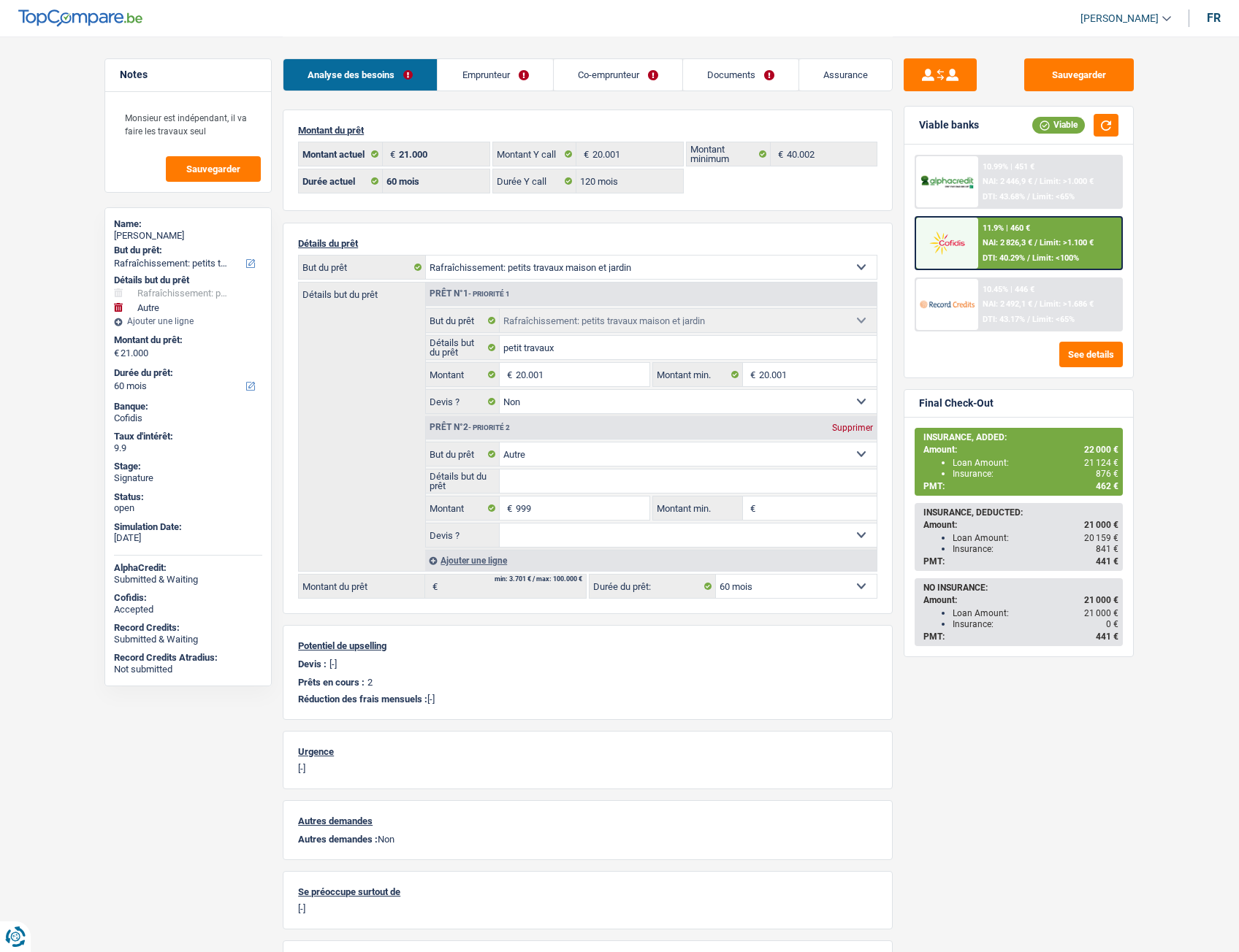
select select "120"
select select "houseOrGarden"
select select "false"
select select "other"
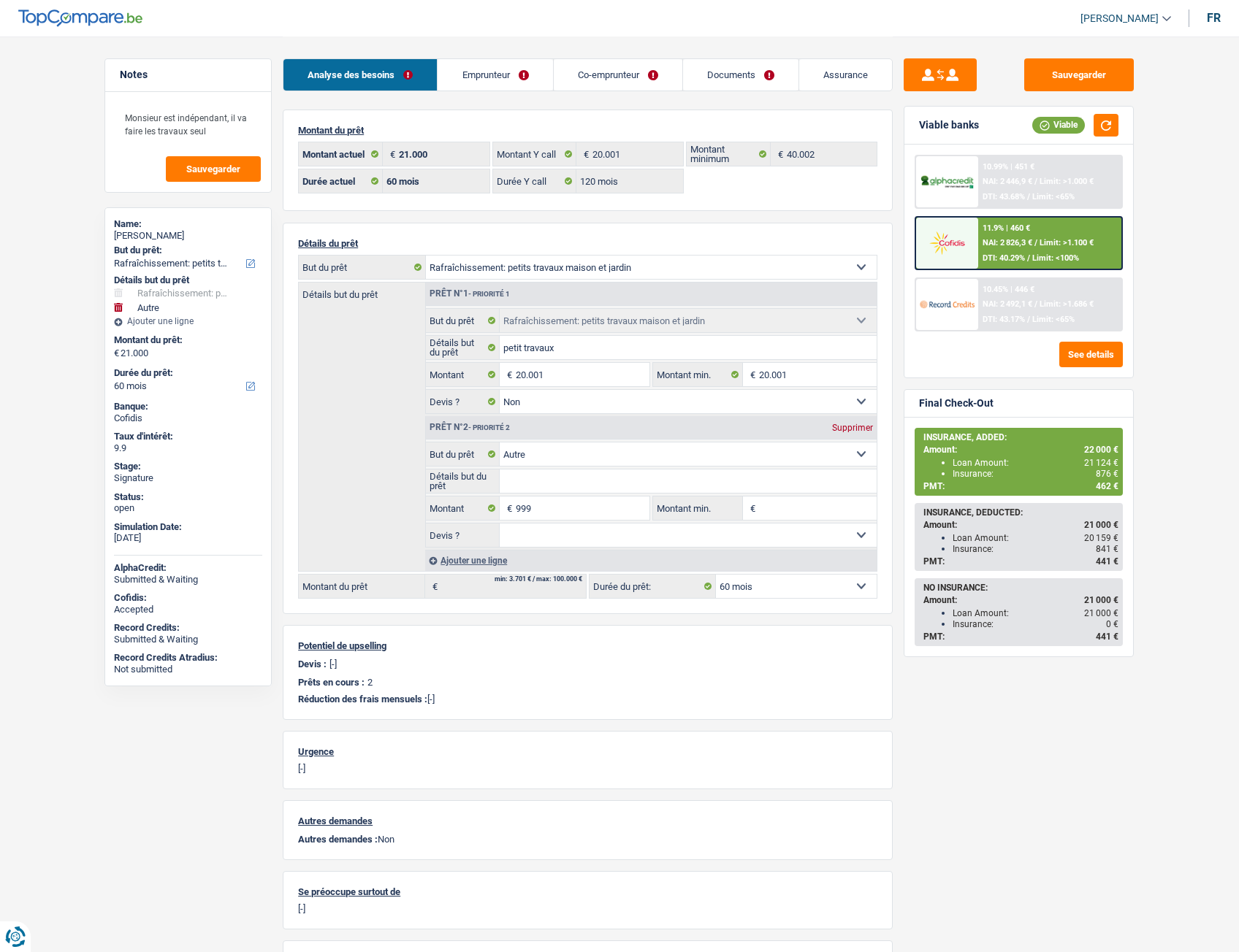
select select "60"
click at [504, 75] on link "Emprunteur" at bounding box center [495, 75] width 115 height 31
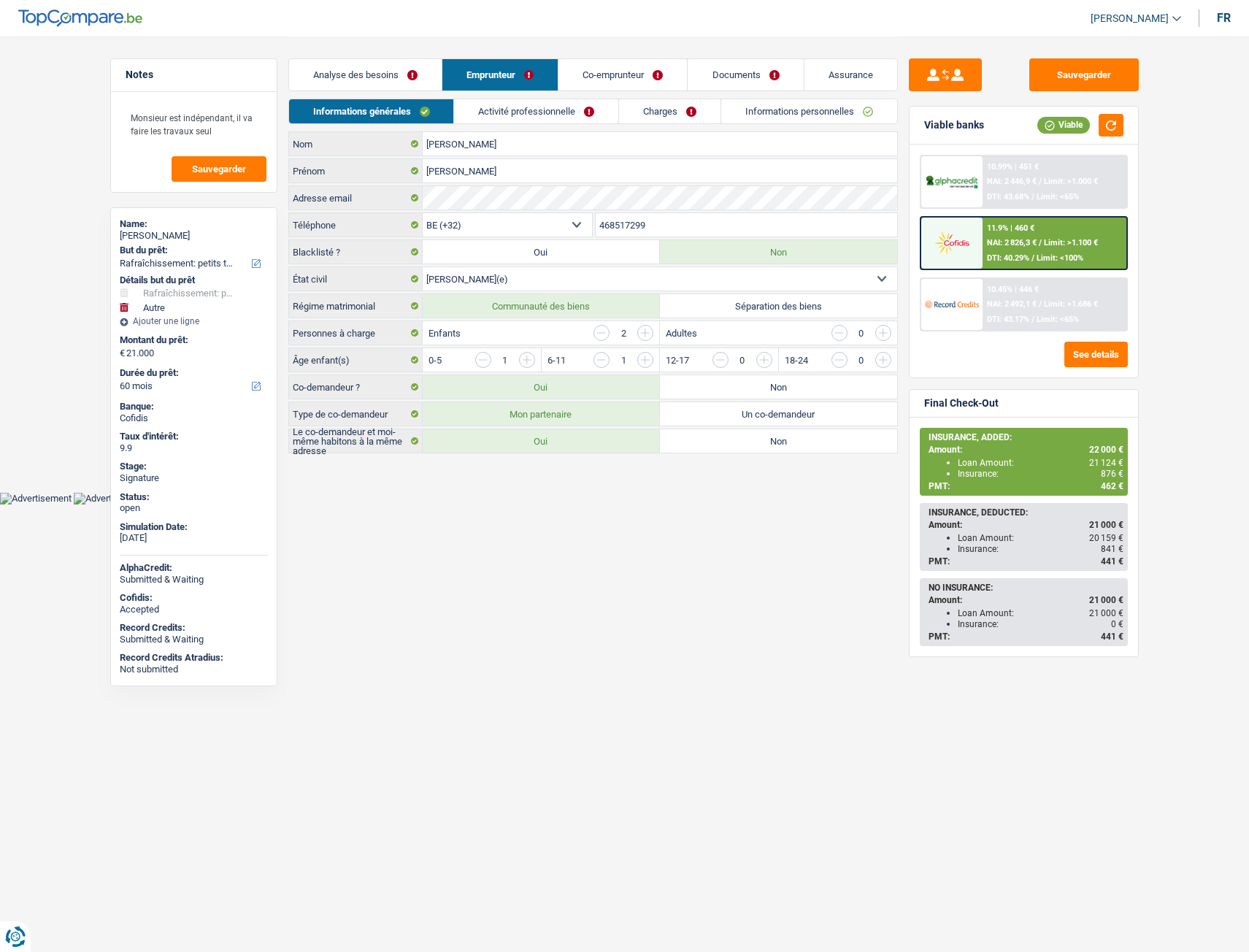
click at [613, 67] on link "Co-emprunteur" at bounding box center [623, 75] width 129 height 31
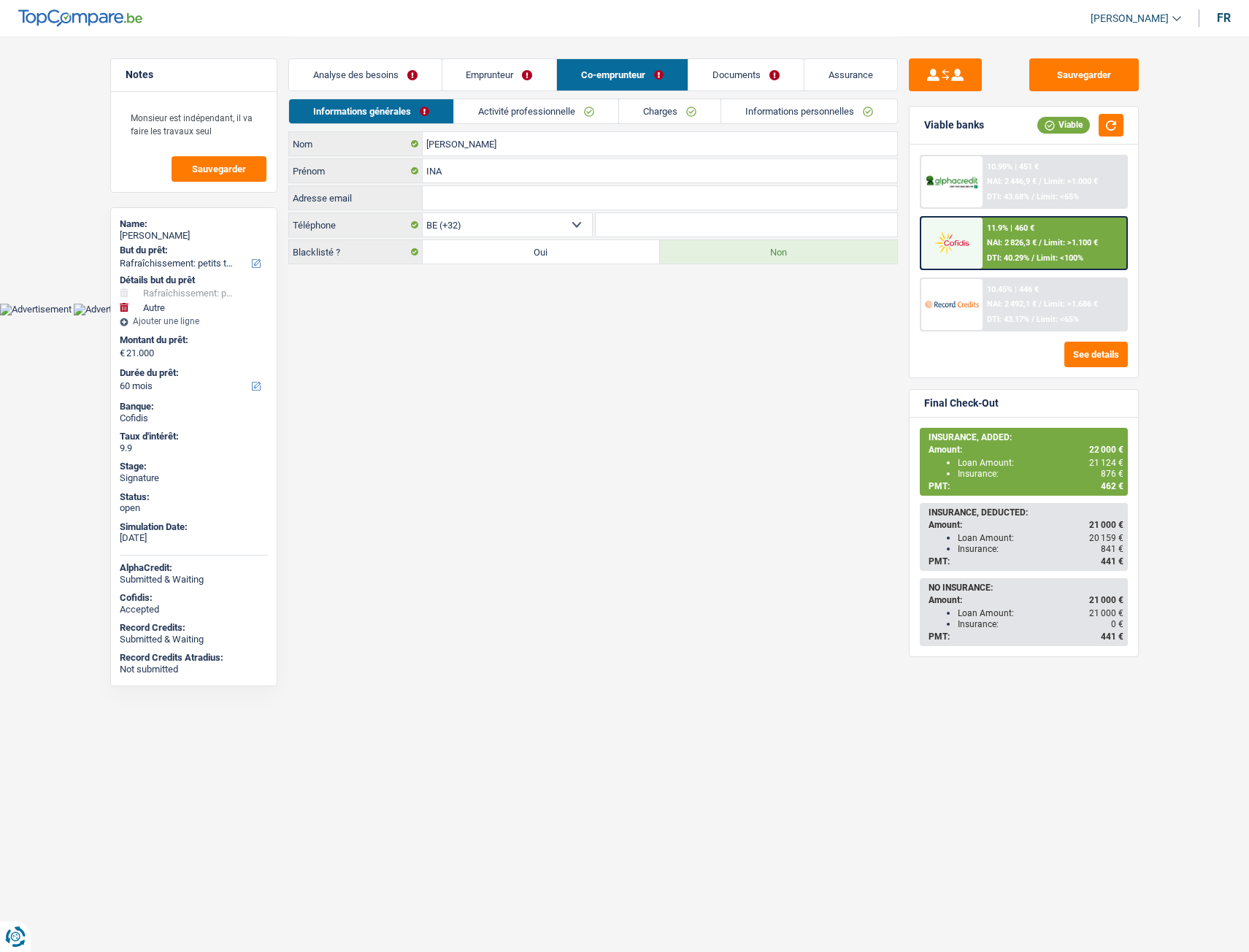
click at [505, 59] on link "Emprunteur" at bounding box center [500, 75] width 115 height 31
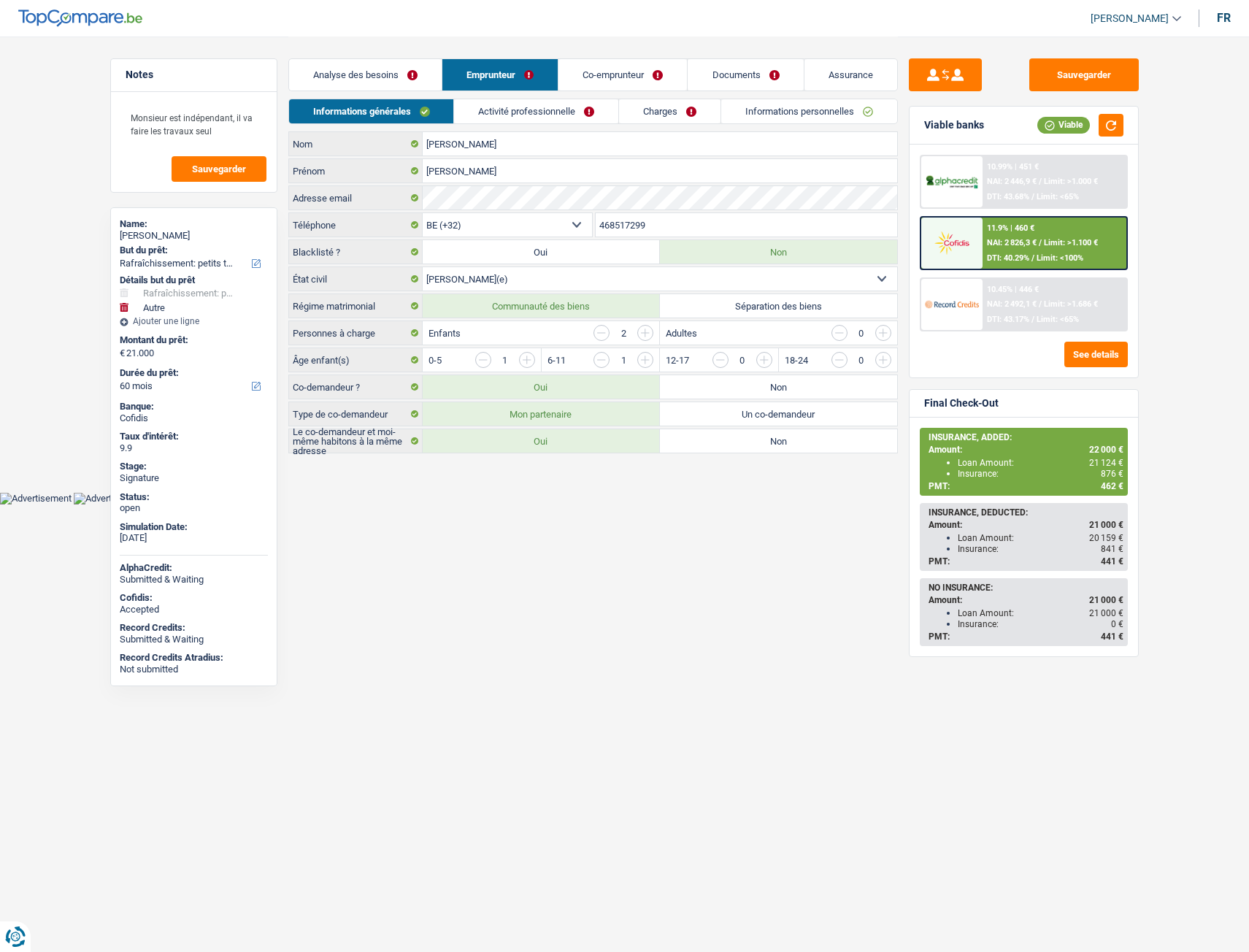
click at [523, 109] on link "Activité professionnelle" at bounding box center [536, 111] width 165 height 24
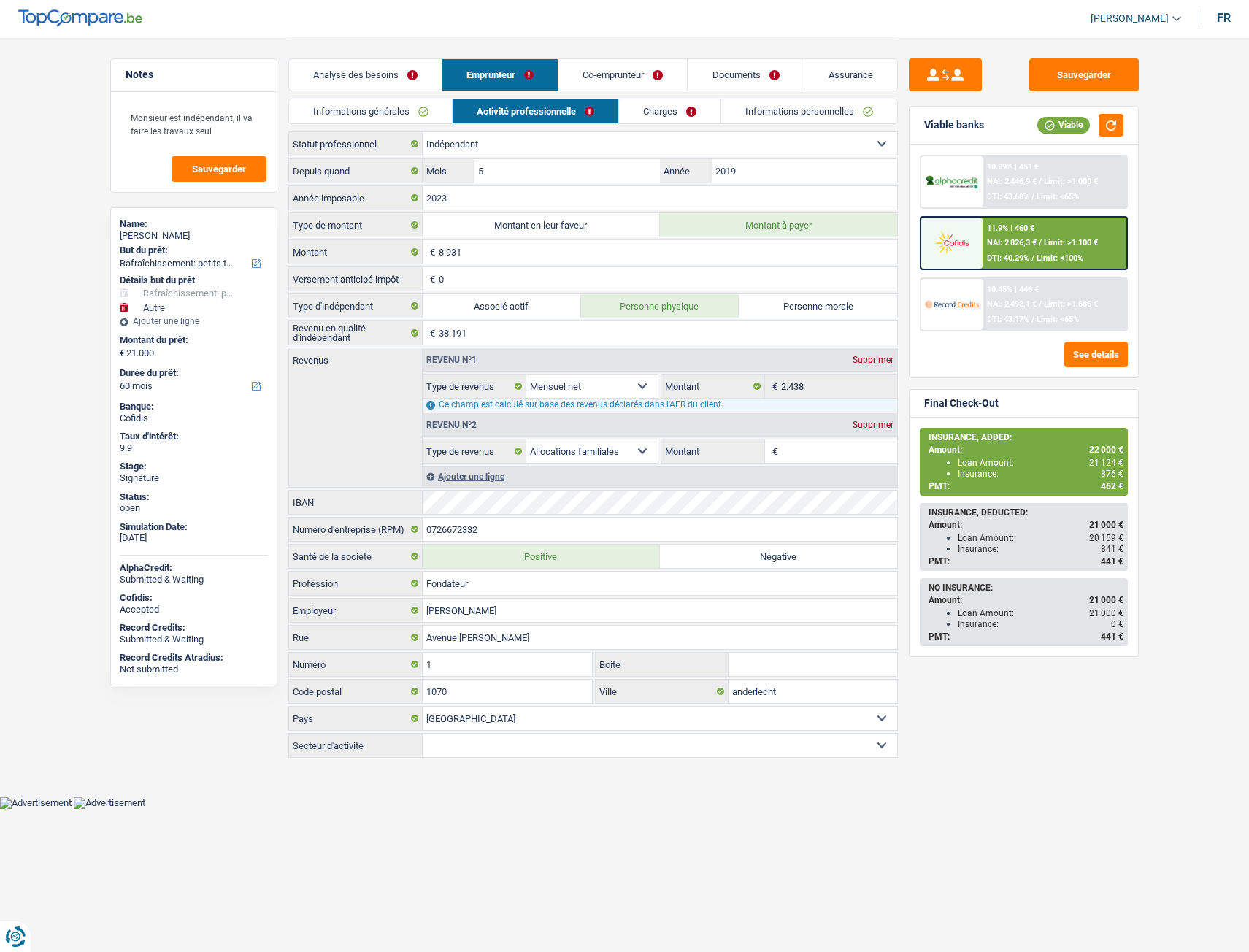
click at [647, 119] on link "Charges" at bounding box center [669, 111] width 101 height 24
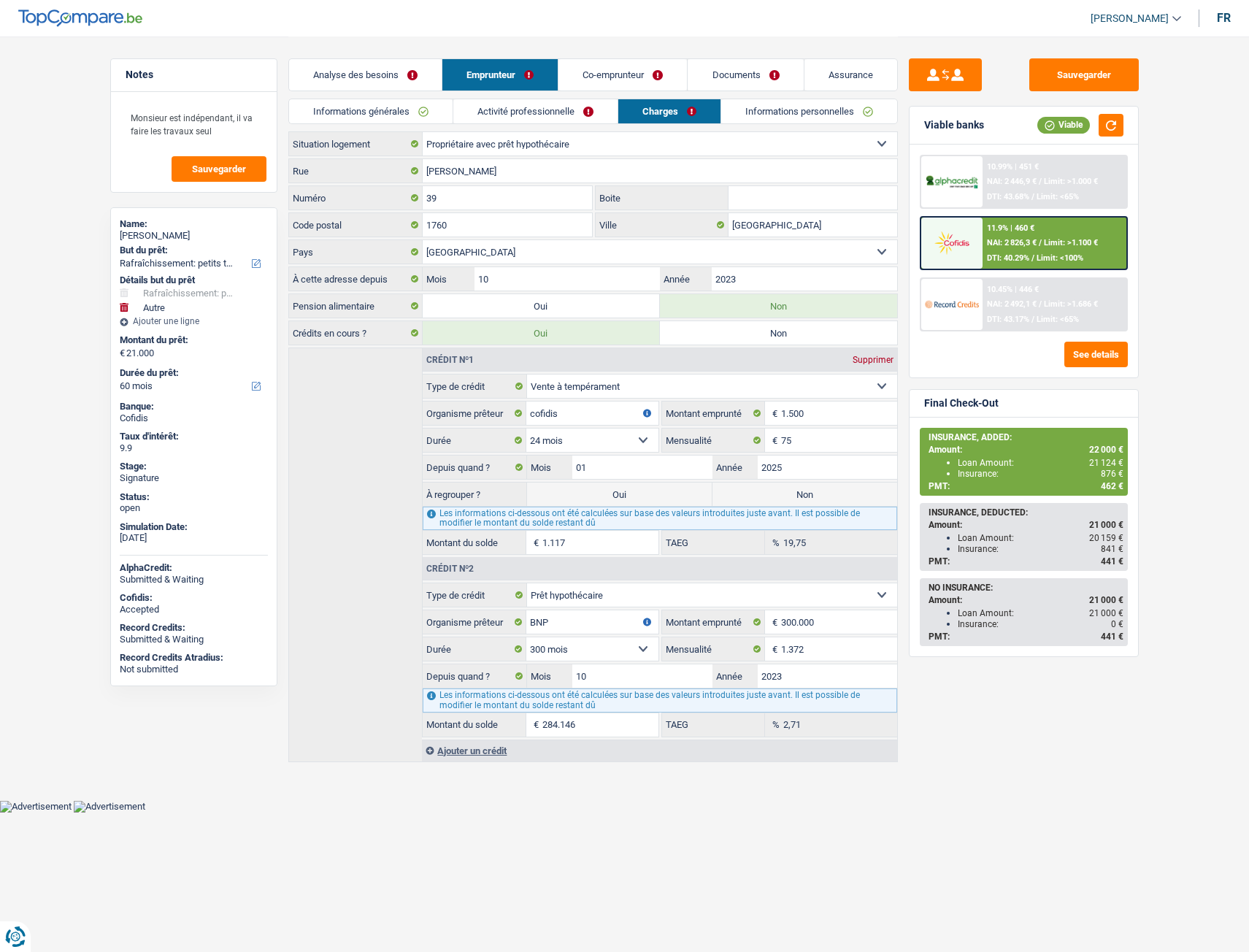
click at [552, 106] on link "Activité professionnelle" at bounding box center [535, 111] width 165 height 24
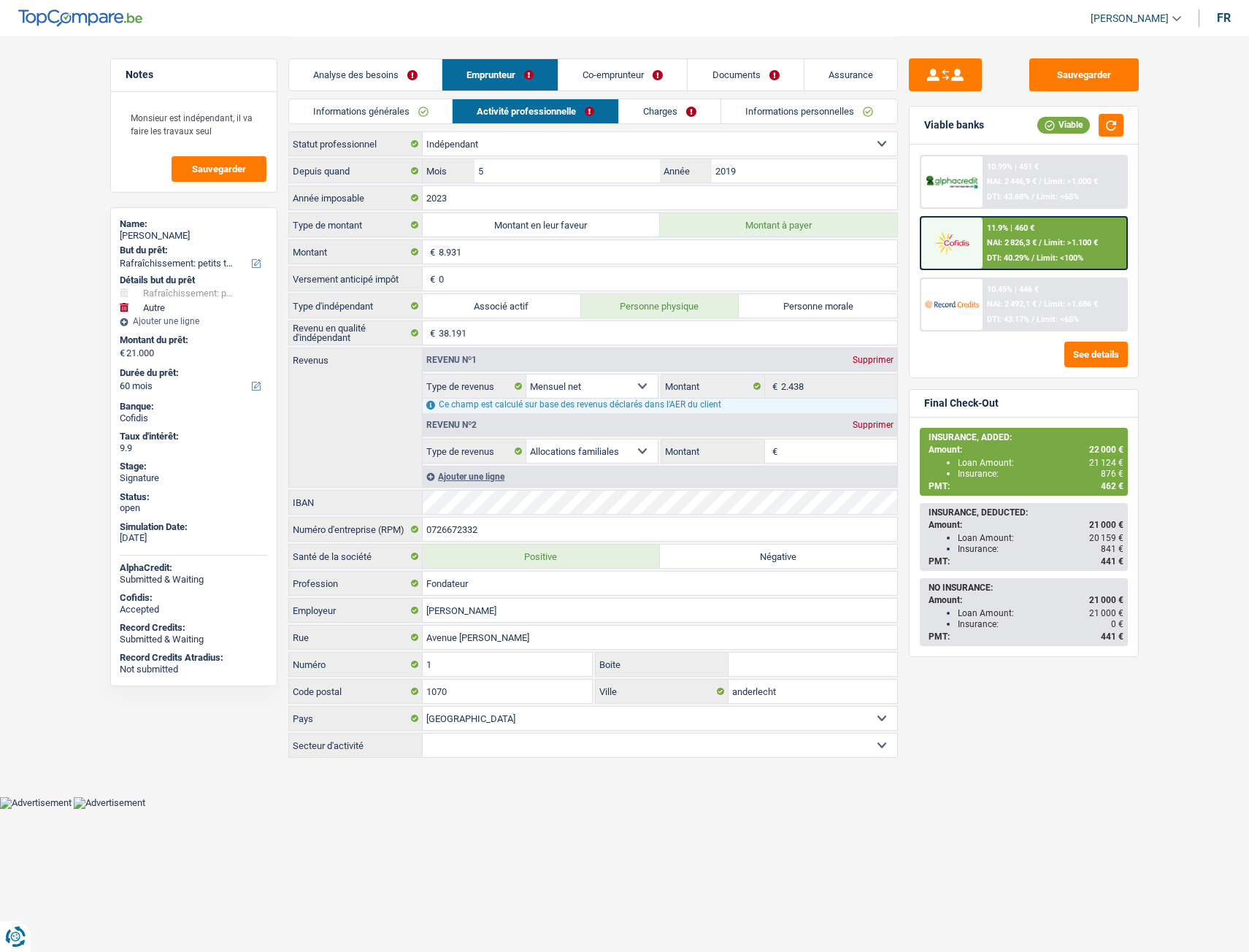
click at [421, 100] on link "Informations générales" at bounding box center [371, 111] width 164 height 24
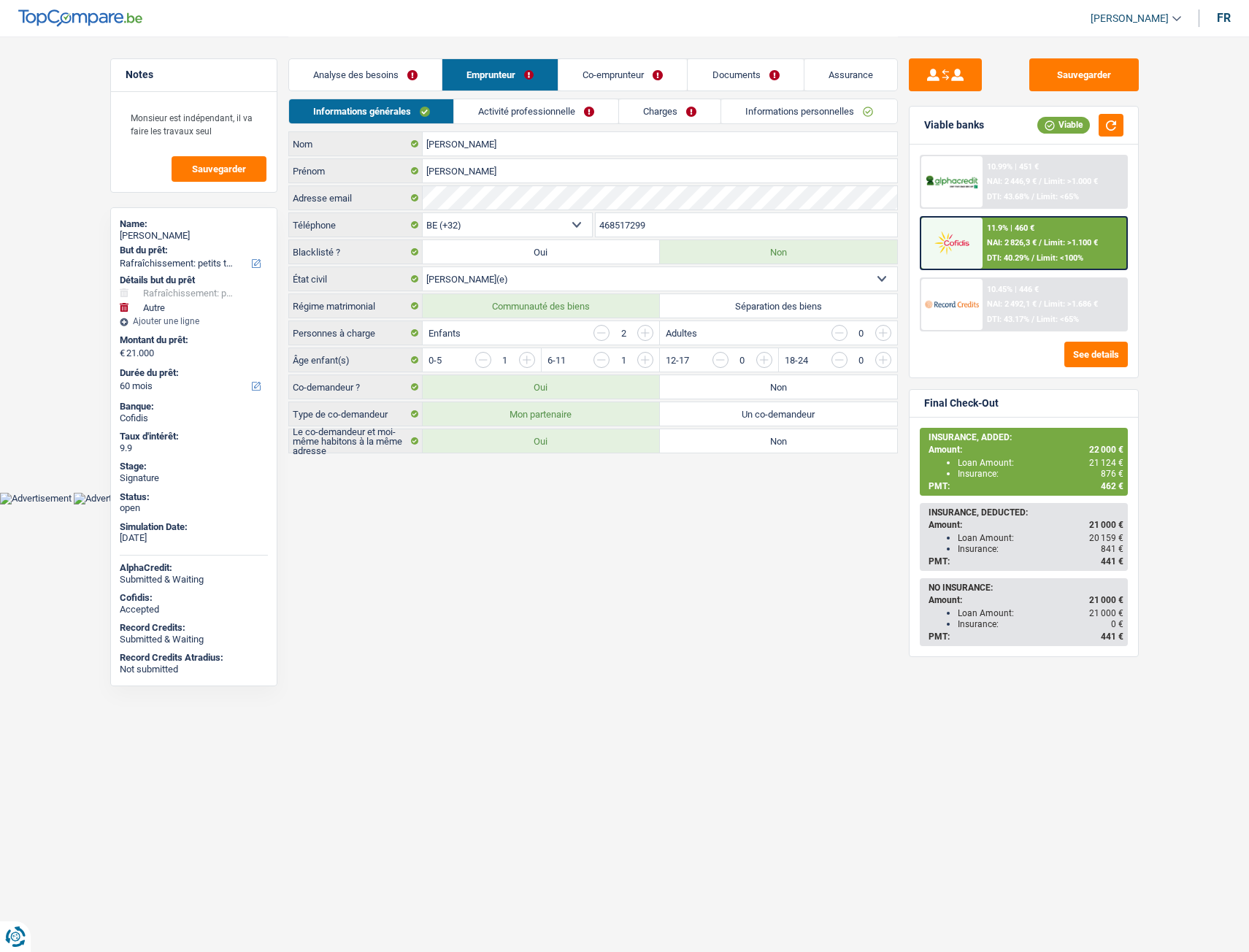
click at [523, 104] on link "Activité professionnelle" at bounding box center [536, 111] width 165 height 24
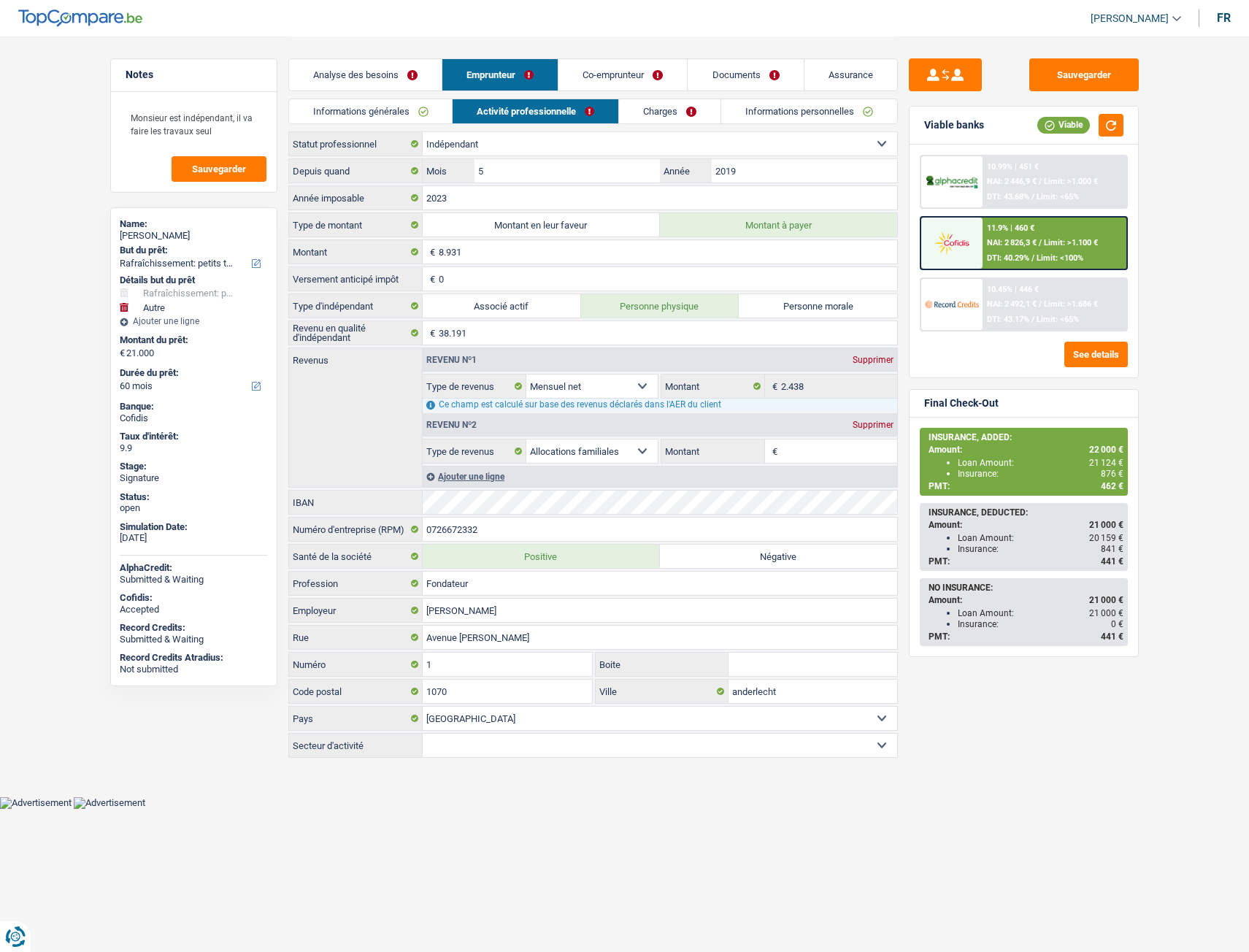
click at [622, 103] on link "Charges" at bounding box center [669, 111] width 101 height 24
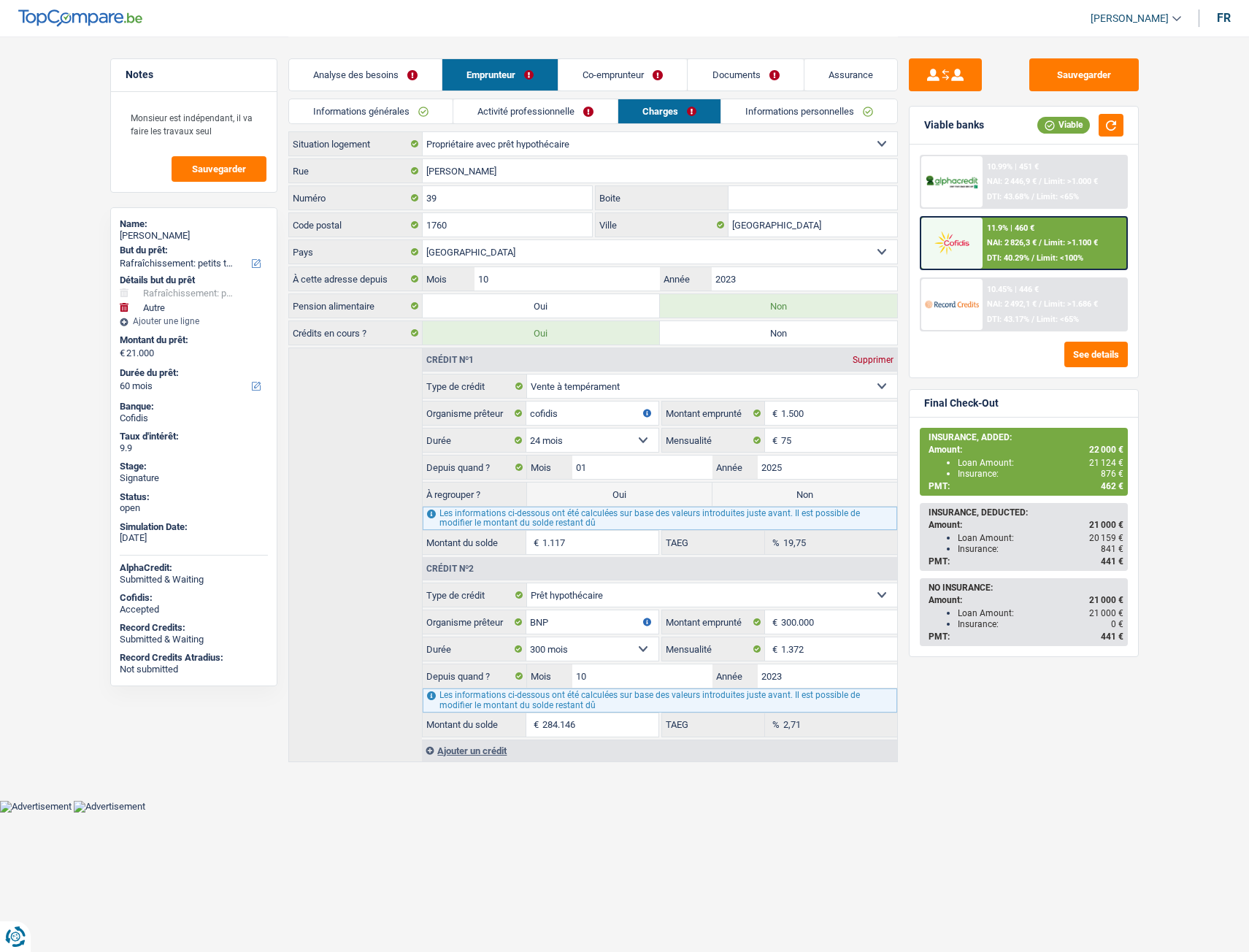
click at [617, 79] on link "Co-emprunteur" at bounding box center [623, 75] width 129 height 31
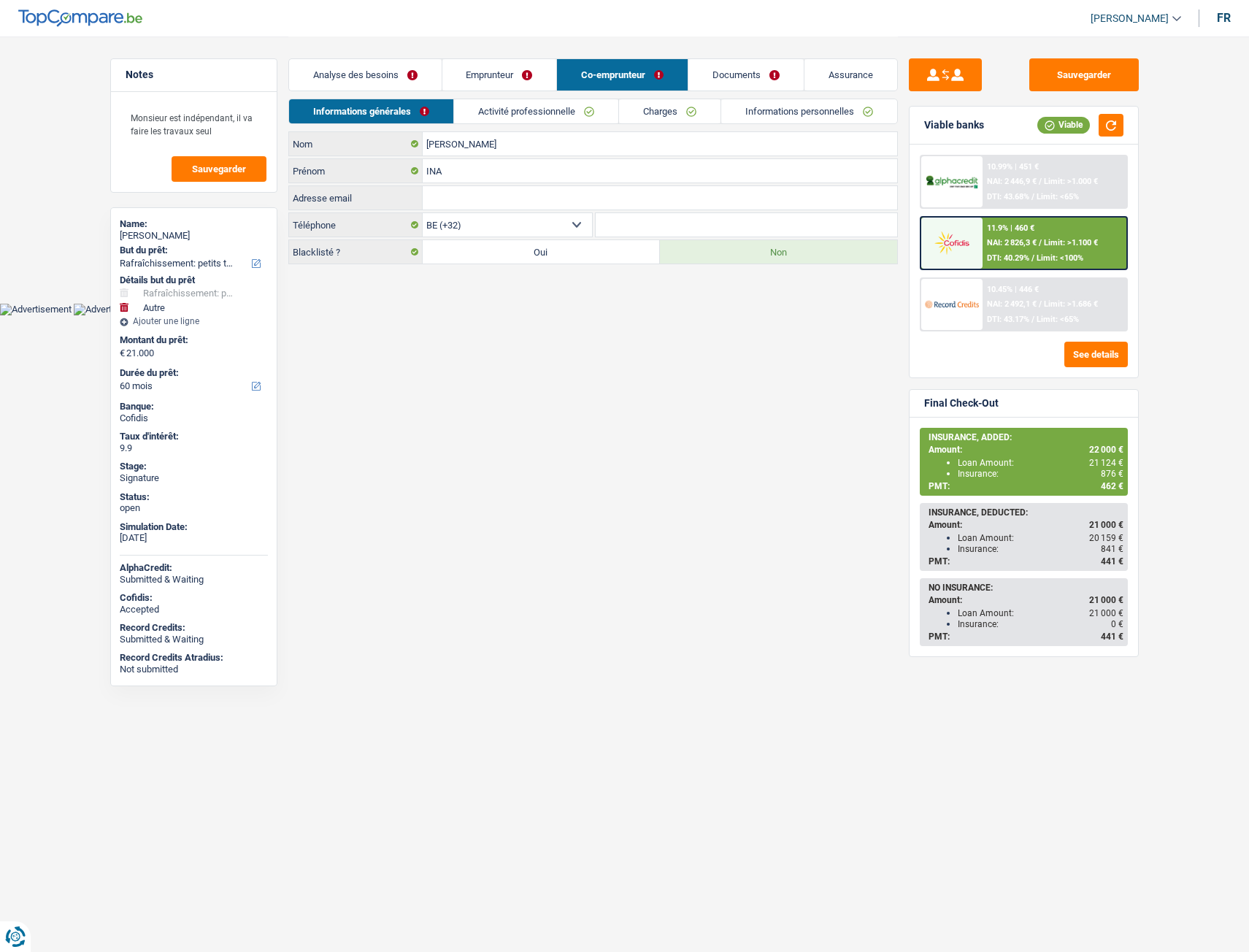
click at [525, 113] on link "Activité professionnelle" at bounding box center [536, 111] width 165 height 24
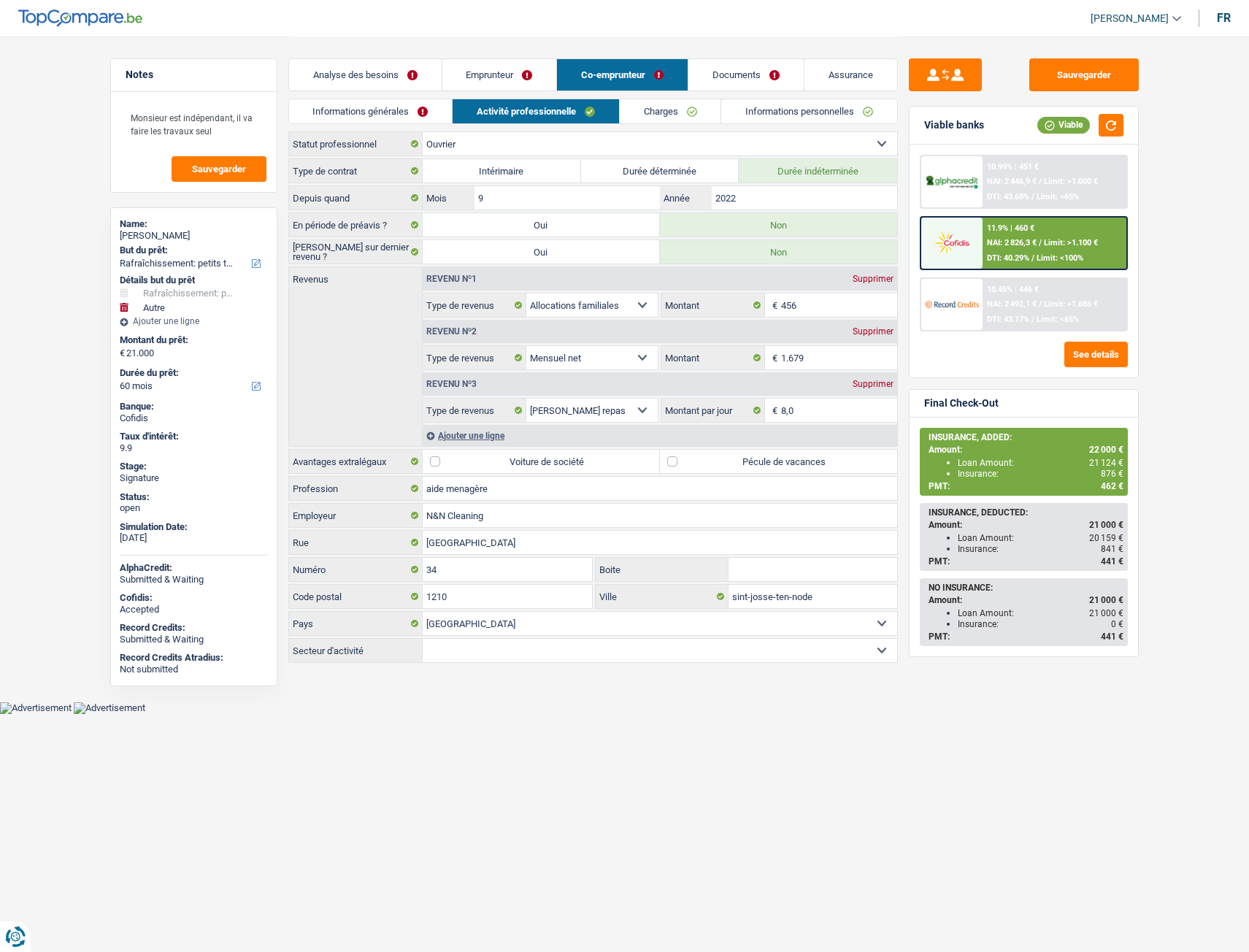
click at [626, 116] on link "Charges" at bounding box center [670, 111] width 101 height 24
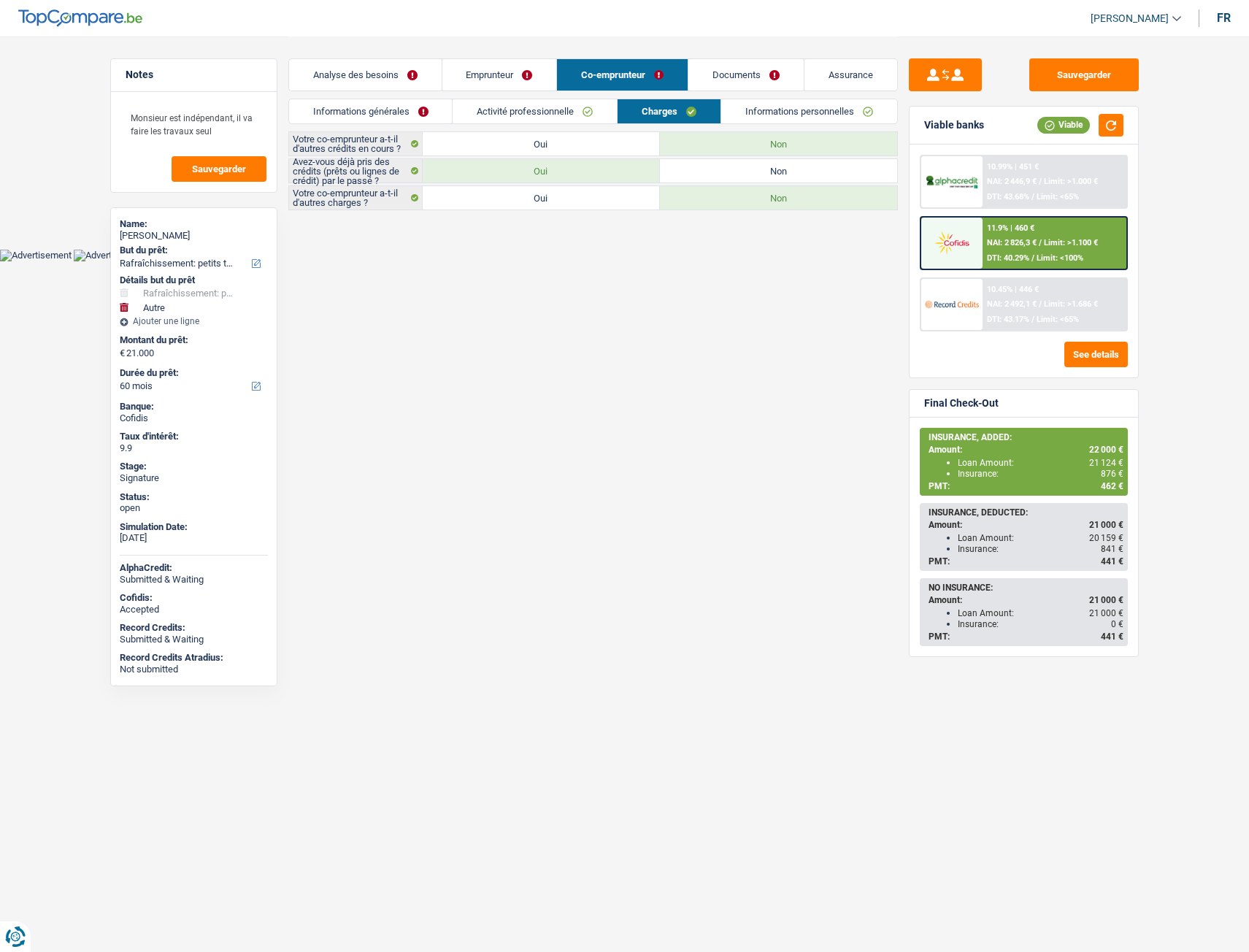
click at [737, 71] on link "Documents" at bounding box center [746, 75] width 115 height 31
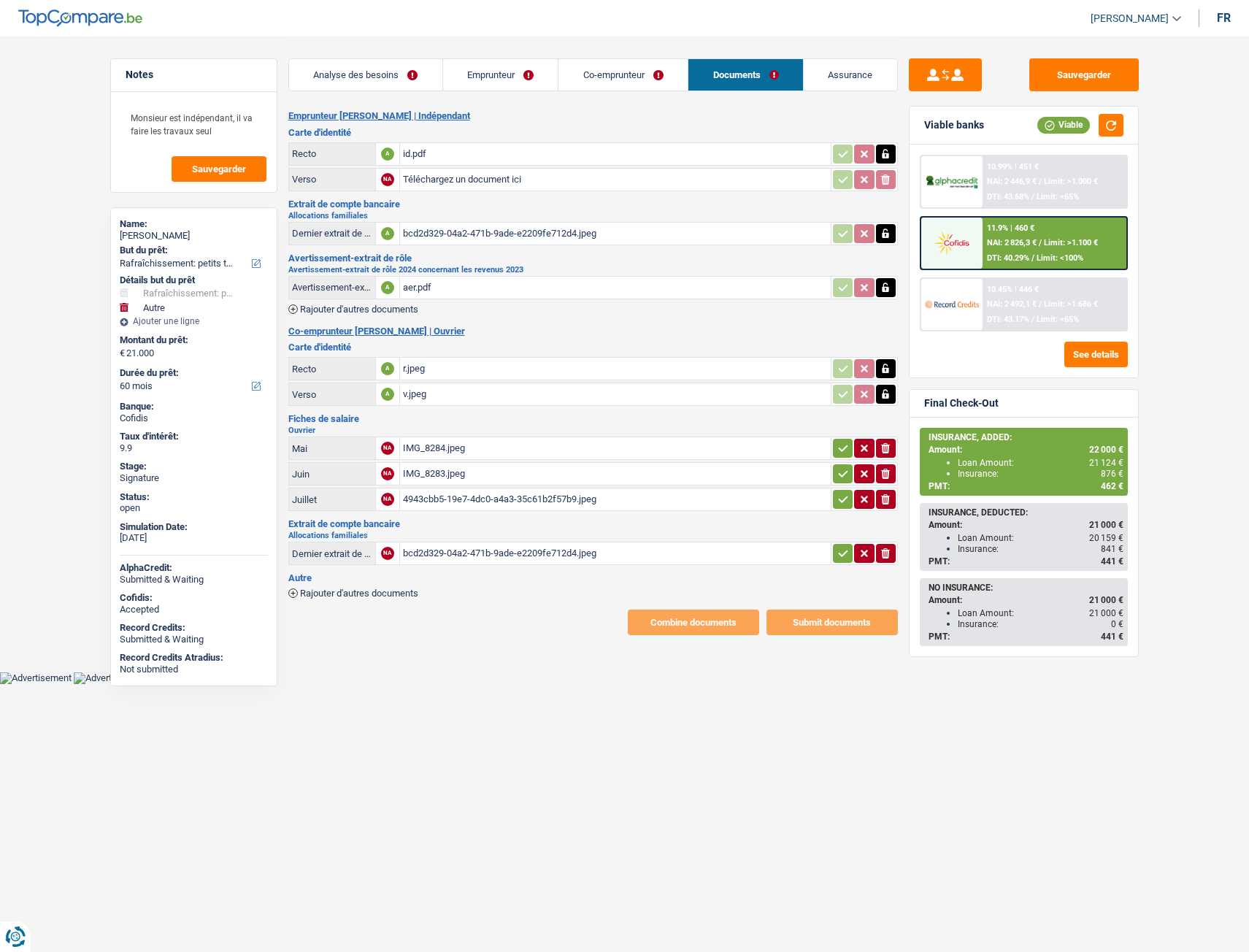
click at [653, 60] on link "Co-emprunteur" at bounding box center [623, 75] width 130 height 31
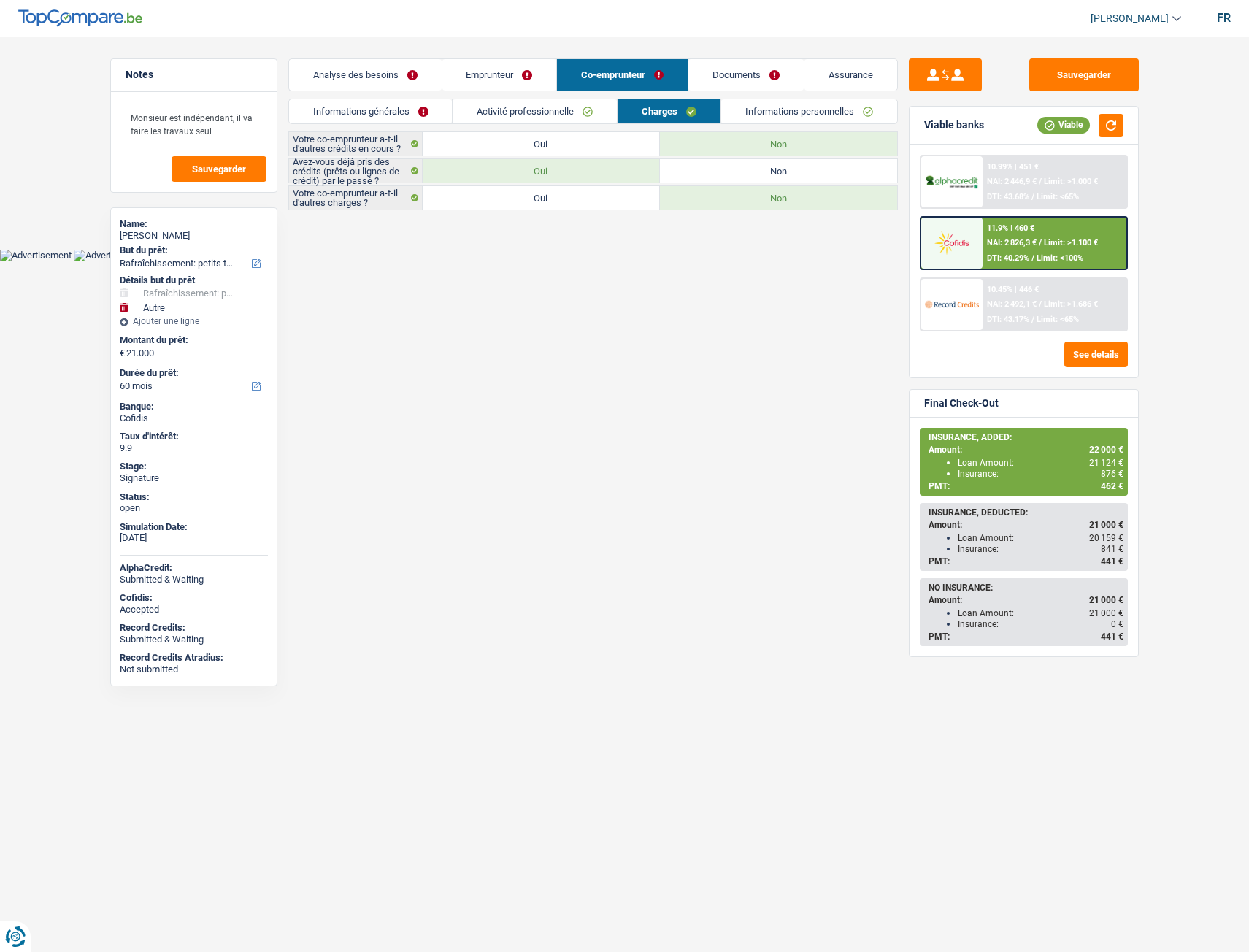
click at [378, 105] on link "Informations générales" at bounding box center [371, 111] width 164 height 24
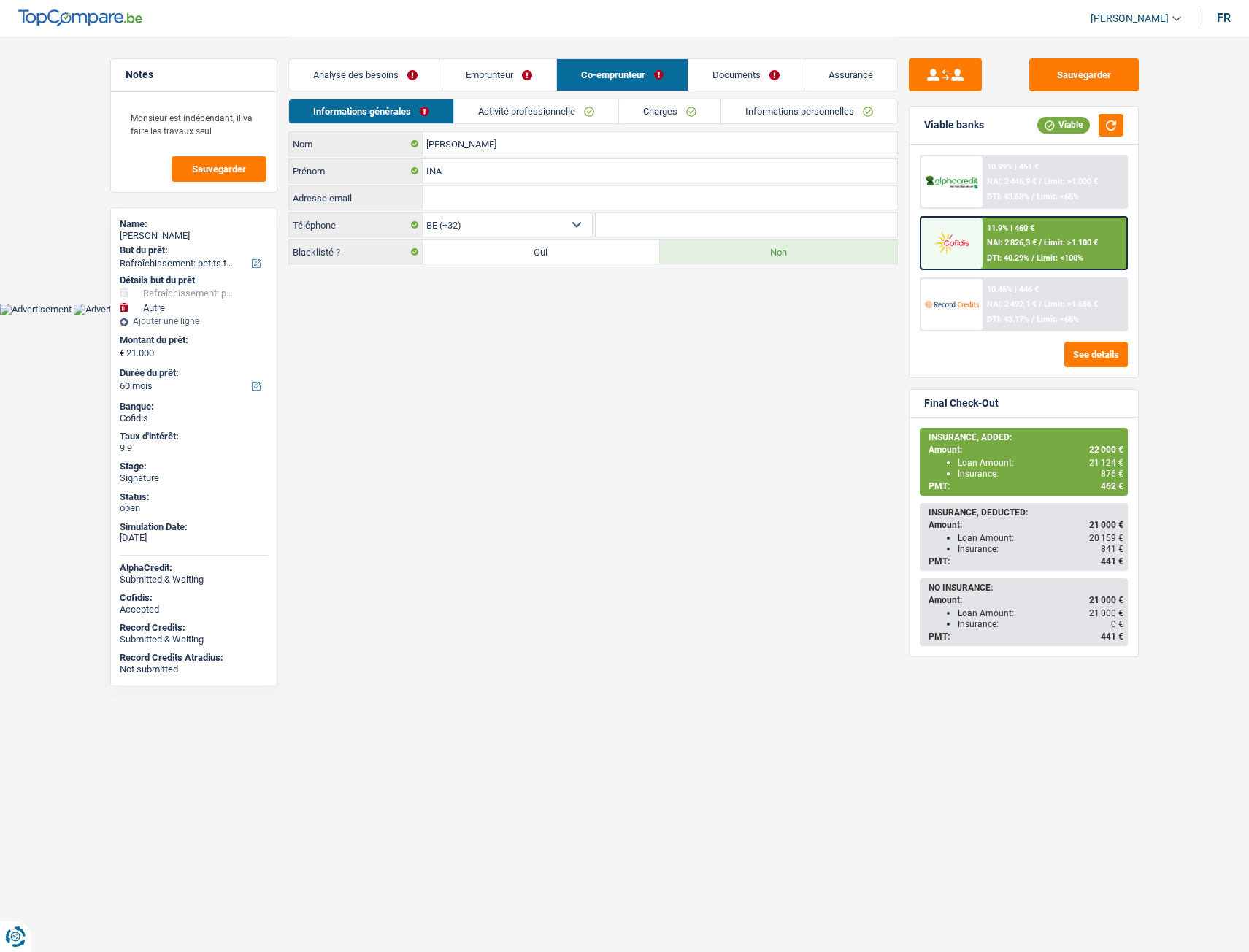
click at [473, 83] on link "Emprunteur" at bounding box center [500, 75] width 115 height 31
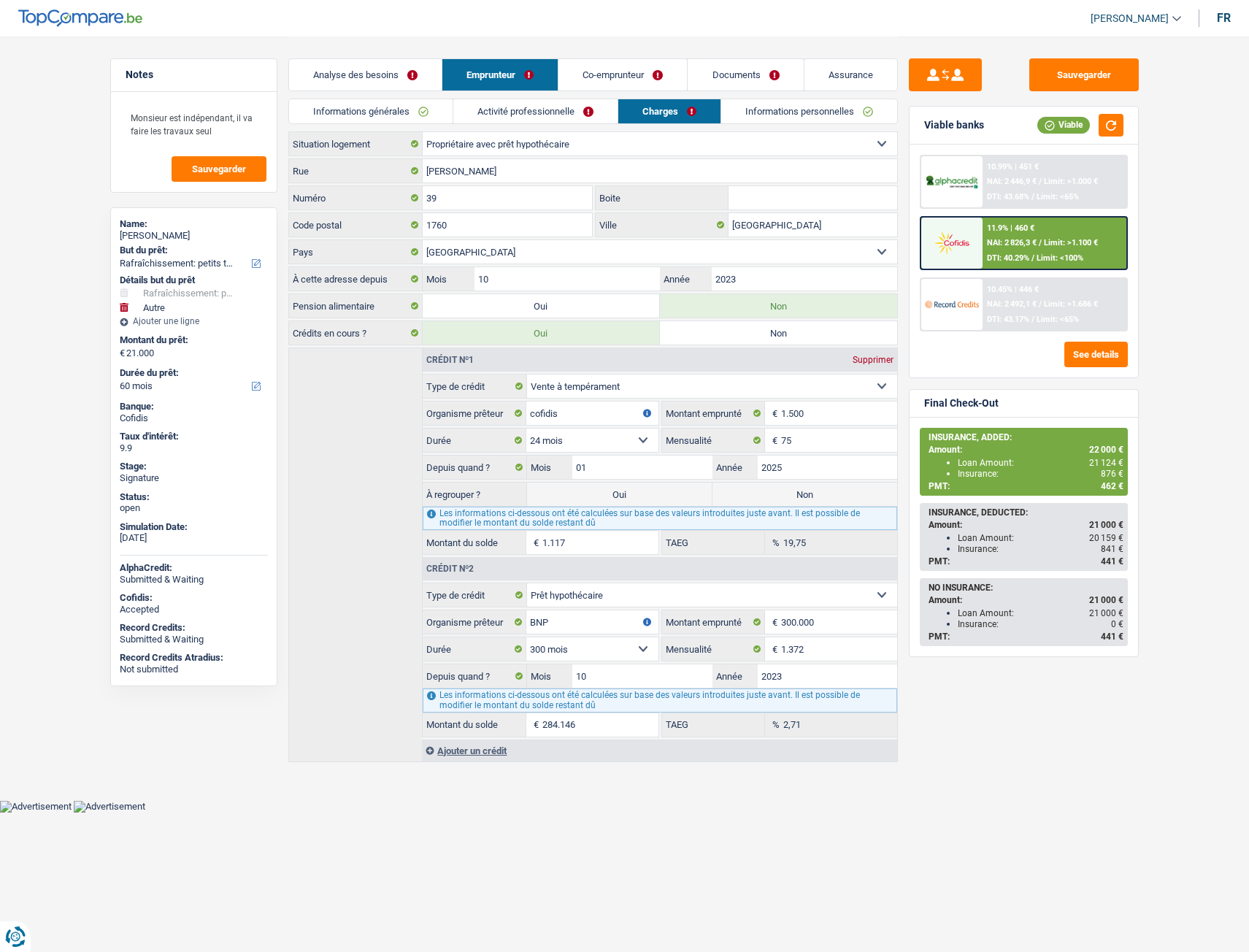
click at [468, 107] on link "Activité professionnelle" at bounding box center [535, 111] width 165 height 24
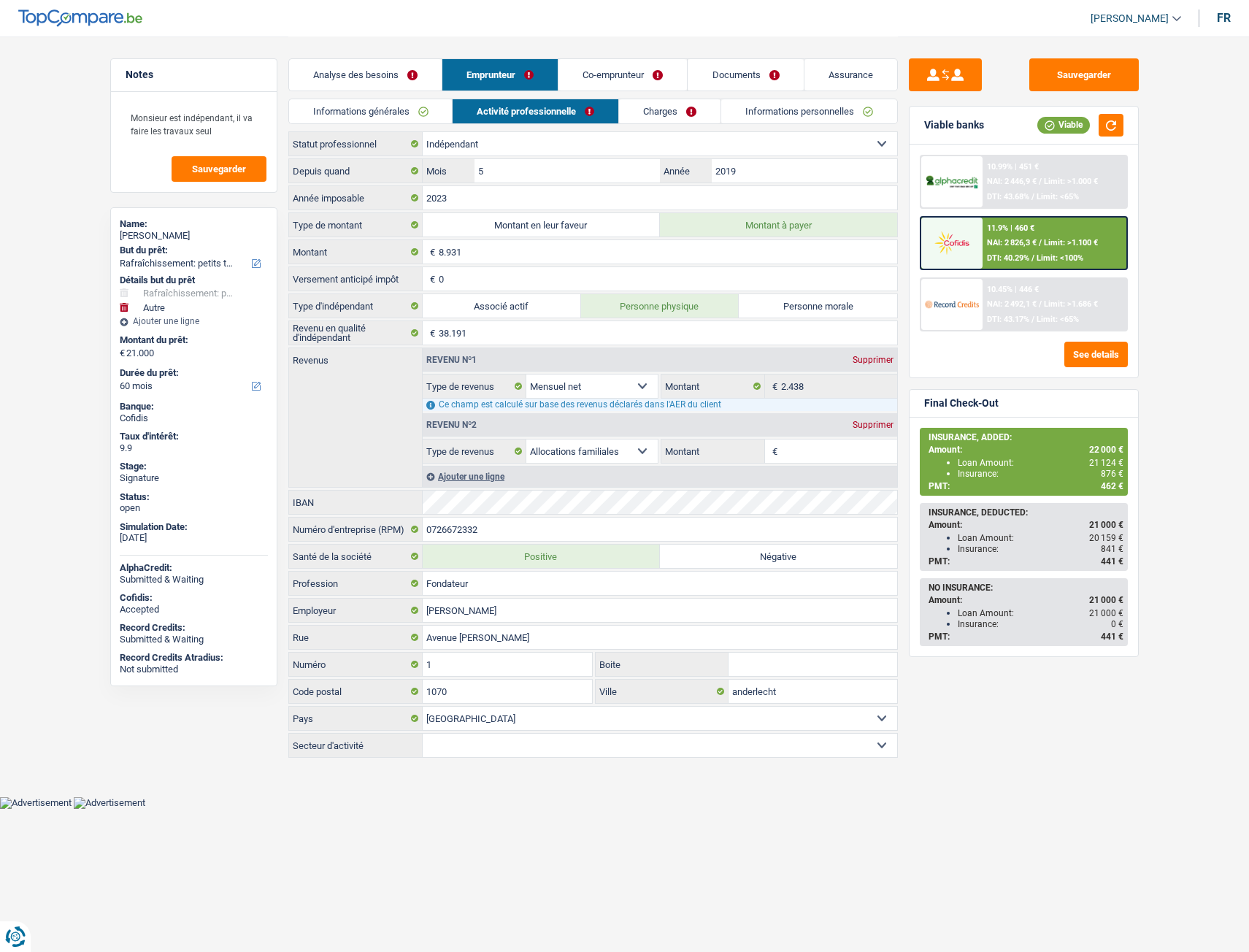
click at [380, 56] on div "Analyse des besoins Emprunteur Co-emprunteur Documents Assurance" at bounding box center [593, 67] width 610 height 62
click at [377, 65] on link "Analyse des besoins" at bounding box center [365, 75] width 153 height 31
